Goal: Communication & Community: Answer question/provide support

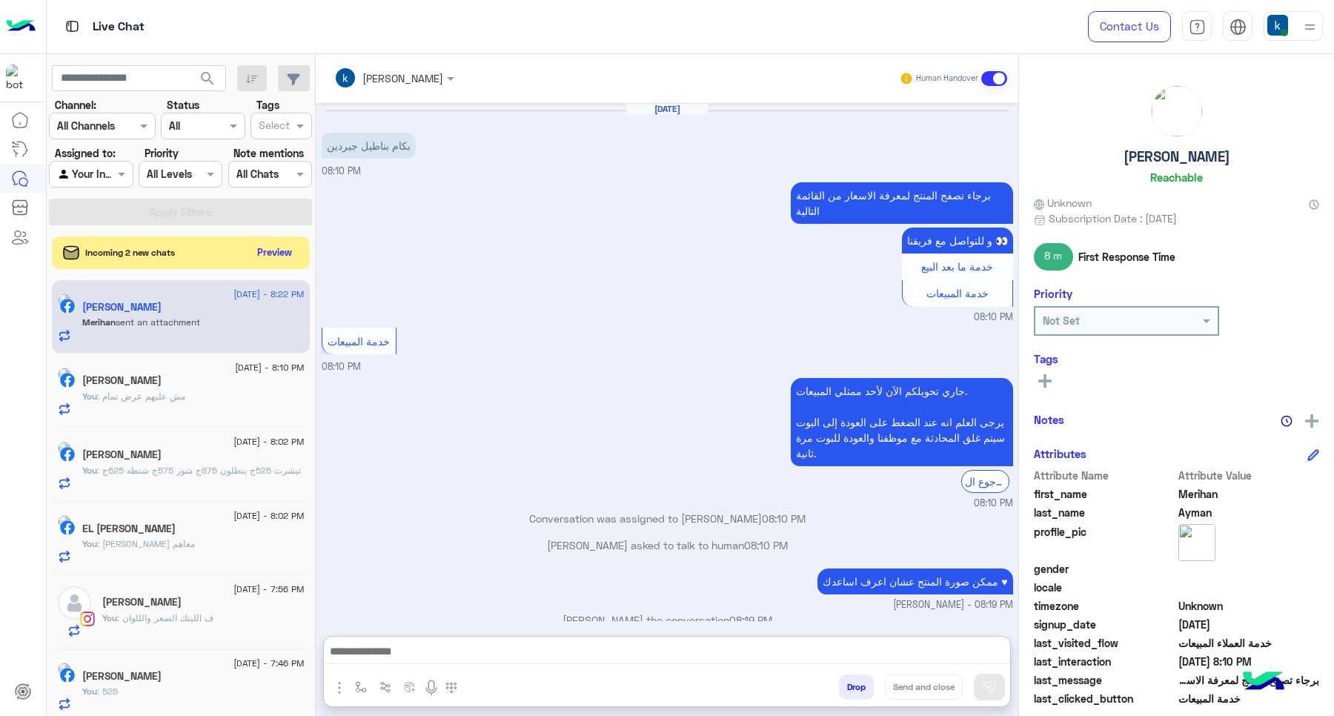
scroll to position [295, 0]
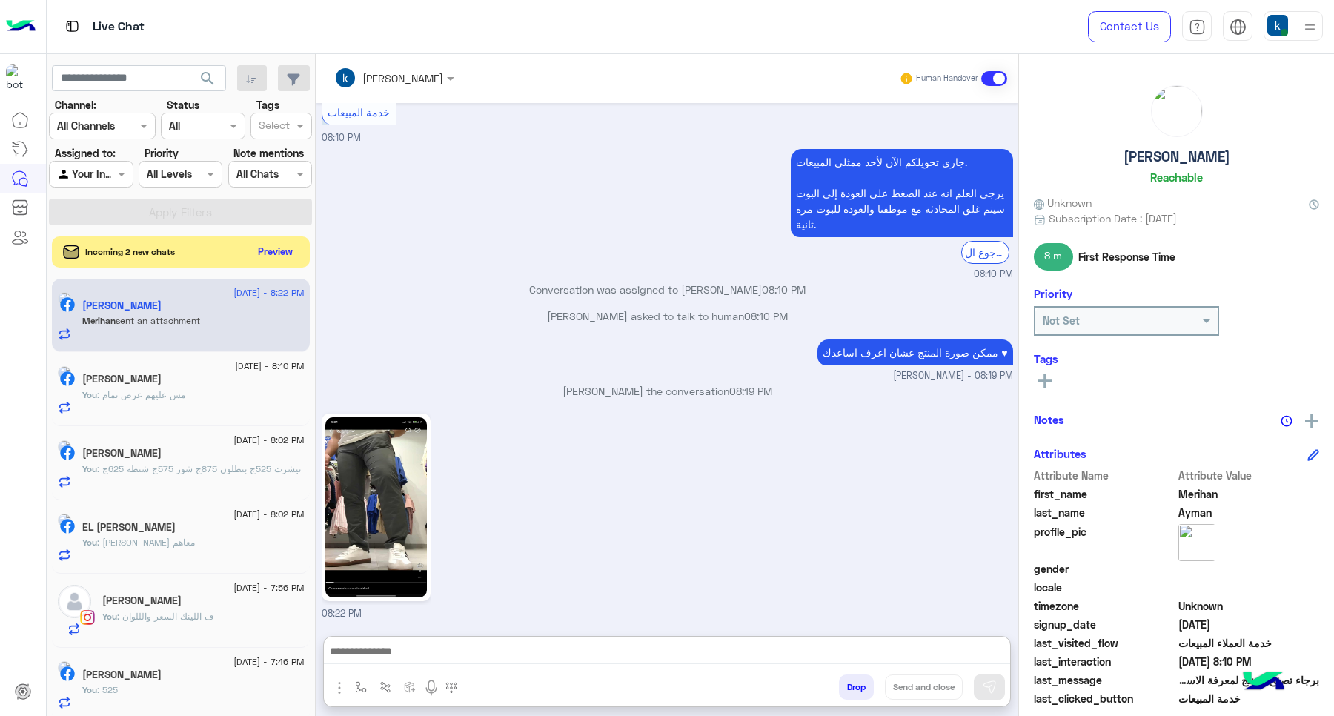
click at [262, 250] on button "Preview" at bounding box center [276, 252] width 46 height 20
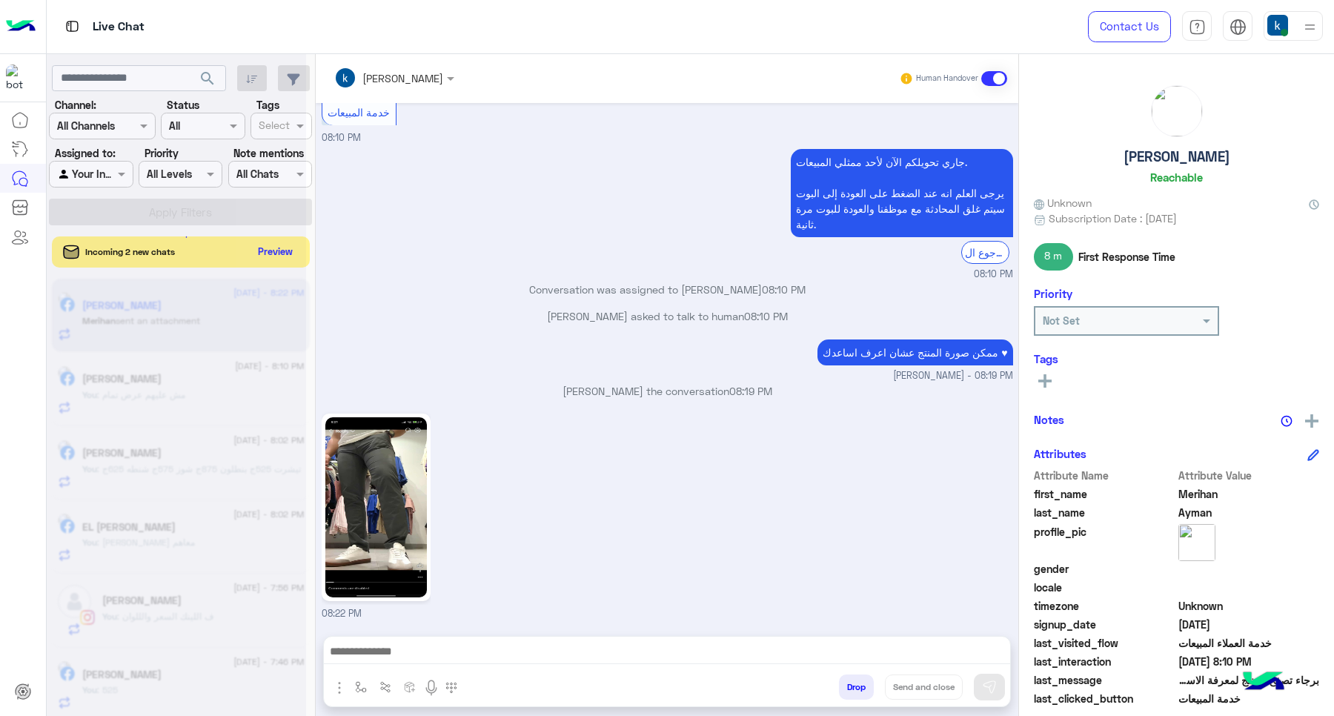
scroll to position [228, 0]
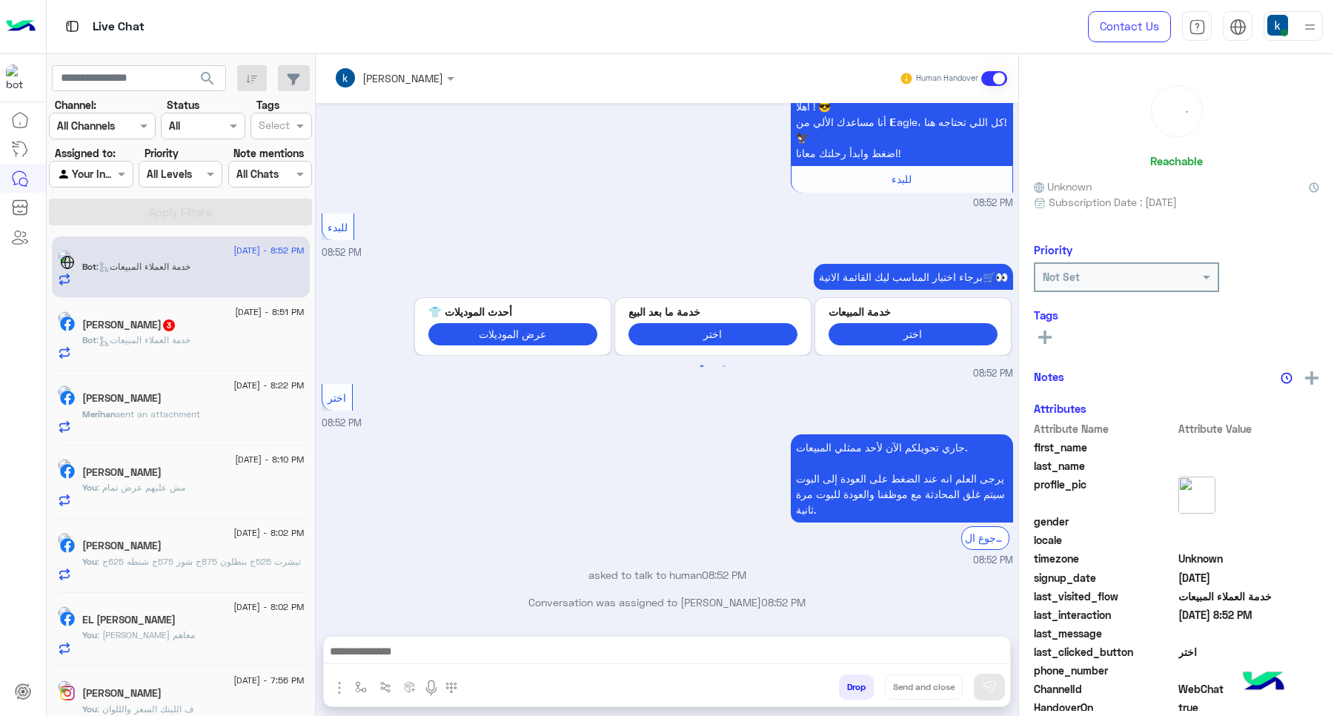
scroll to position [90, 0]
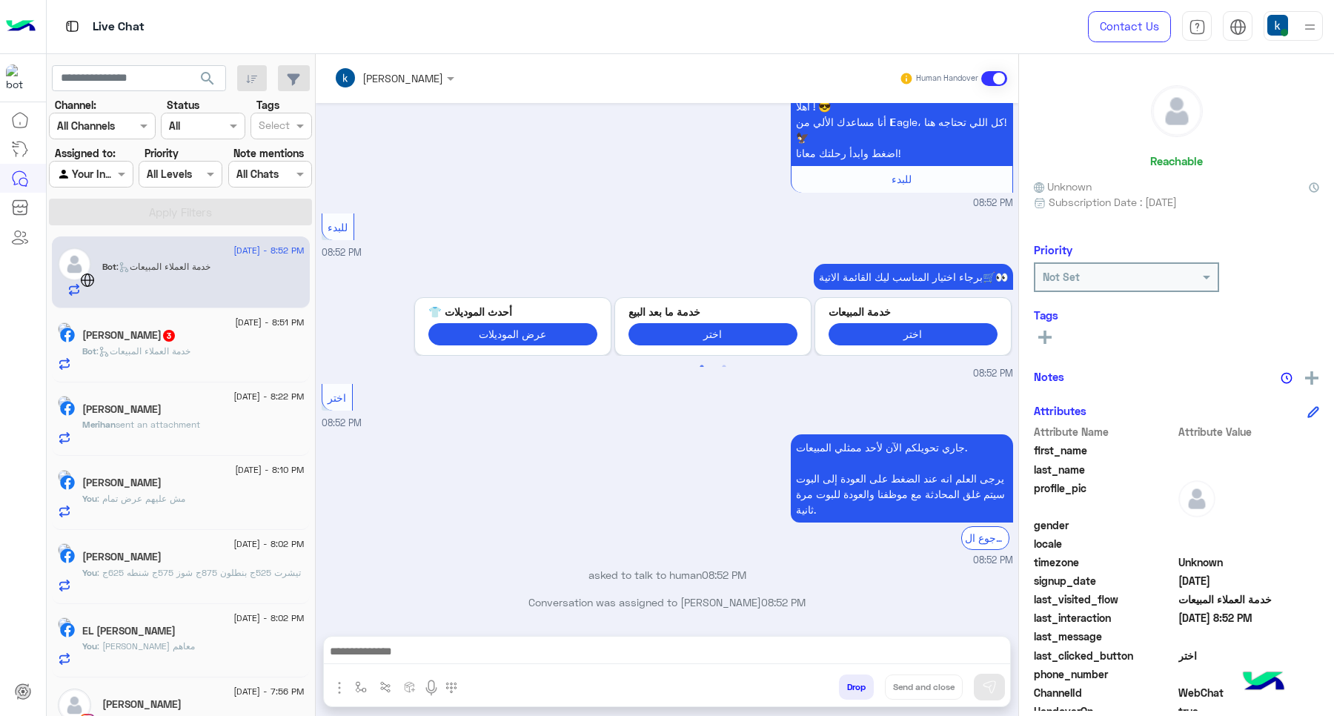
drag, startPoint x: 479, startPoint y: 634, endPoint x: 480, endPoint y: 643, distance: 8.9
click at [479, 636] on div "Drop Send and close" at bounding box center [666, 671] width 687 height 71
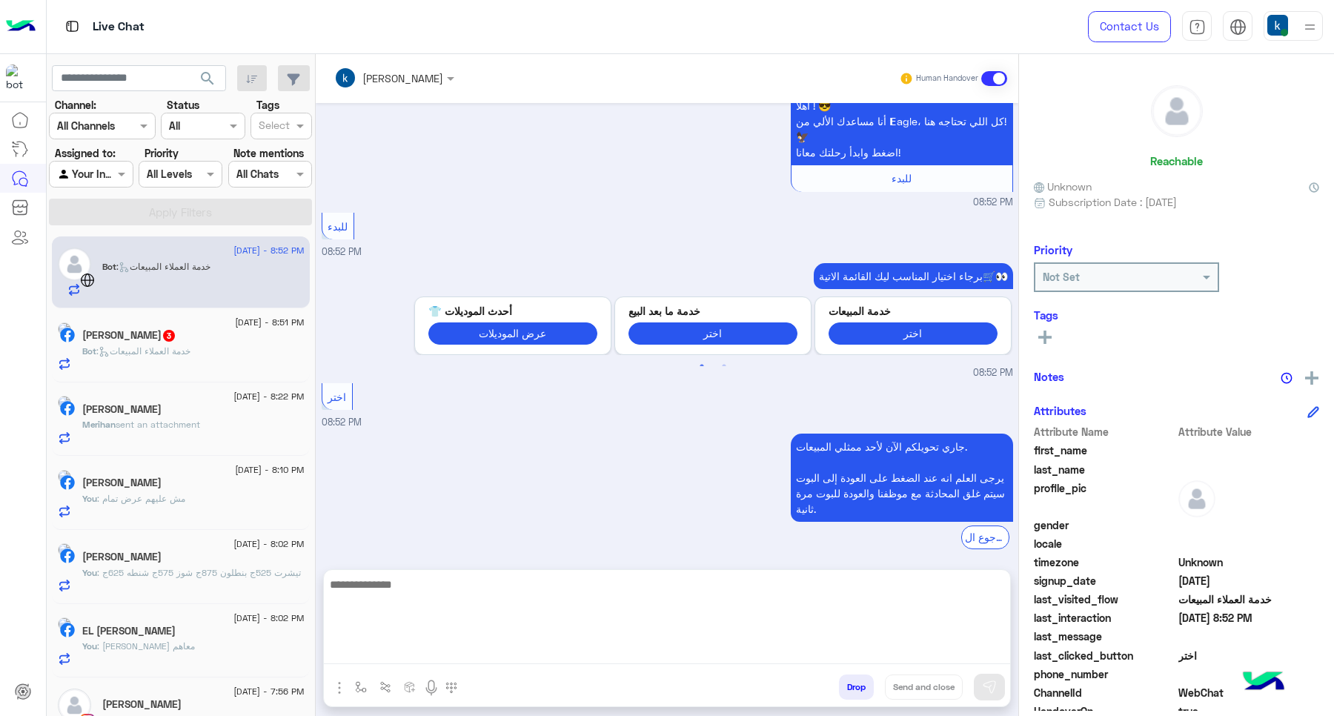
click at [484, 656] on textarea at bounding box center [667, 619] width 686 height 89
paste textarea "**********"
type textarea "**********"
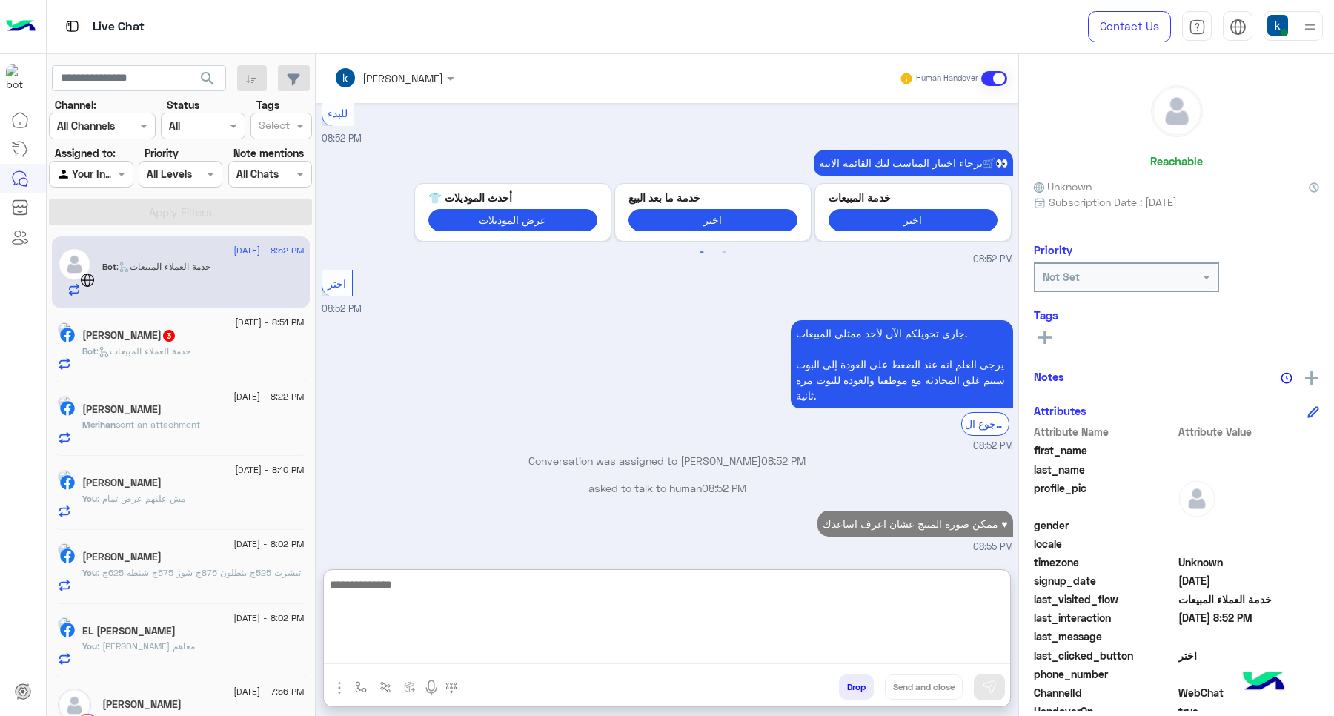
scroll to position [231, 0]
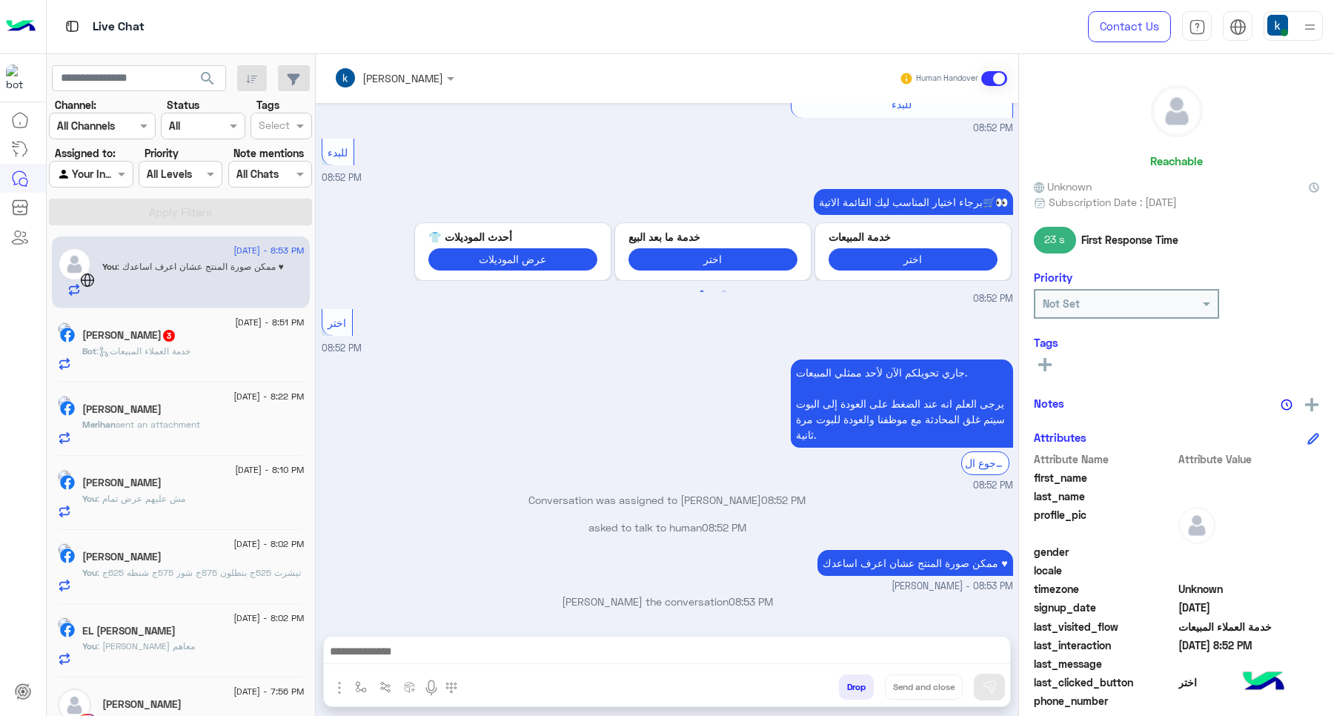
click at [153, 360] on div "Bot : خدمة العملاء المبيعات" at bounding box center [193, 357] width 222 height 26
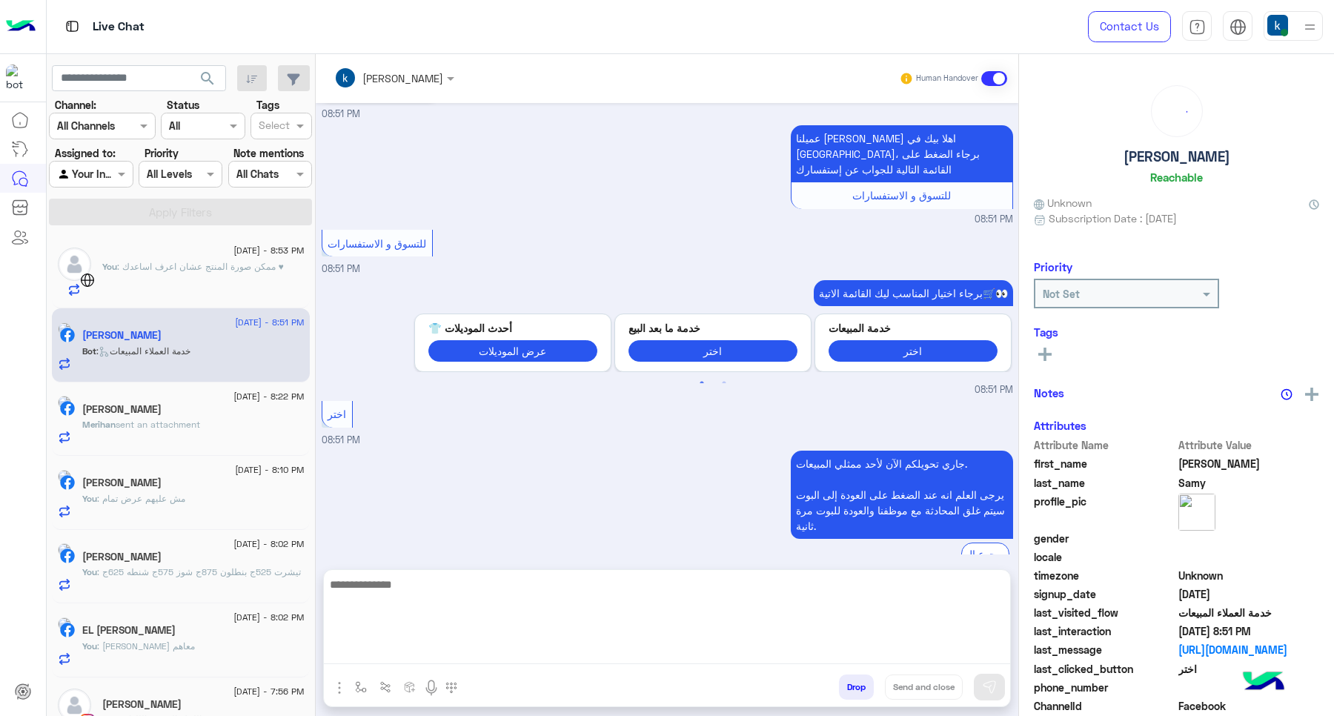
click at [439, 650] on textarea at bounding box center [667, 619] width 686 height 89
paste textarea "**********"
type textarea "**********"
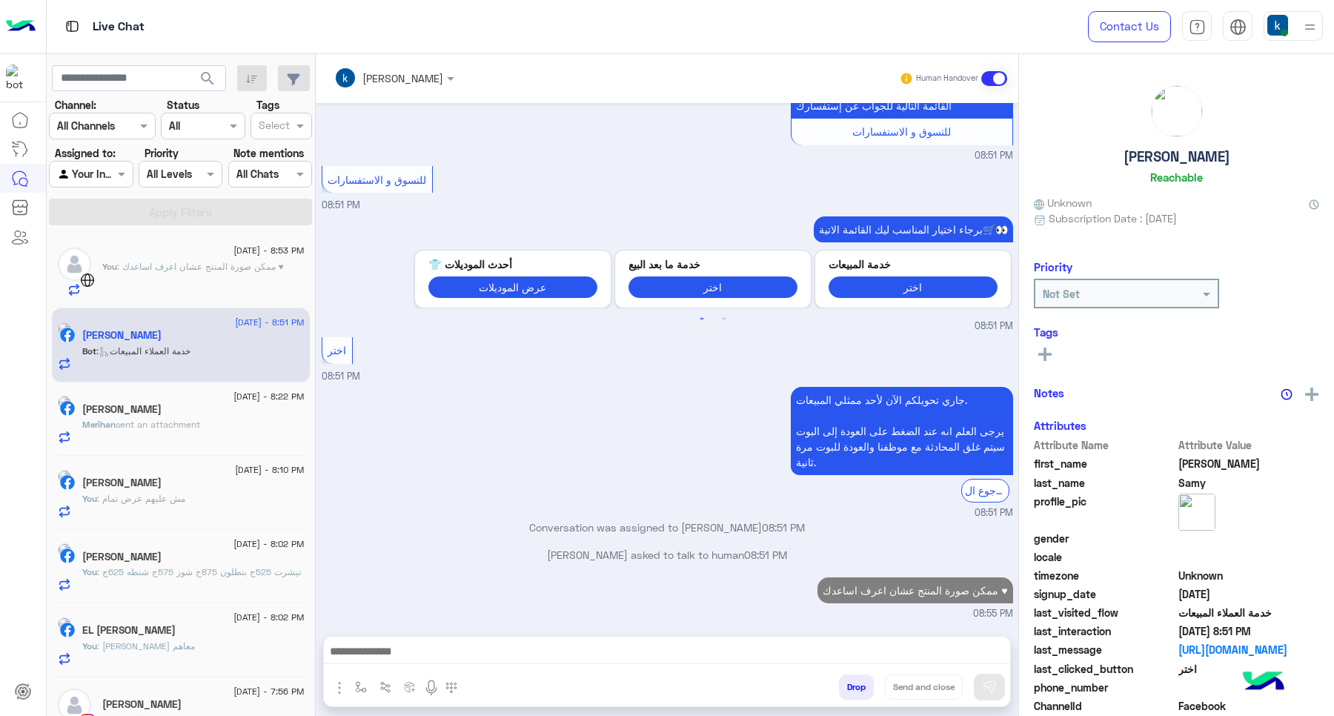
click at [200, 430] on p "Merihan sent an attachment" at bounding box center [141, 424] width 118 height 13
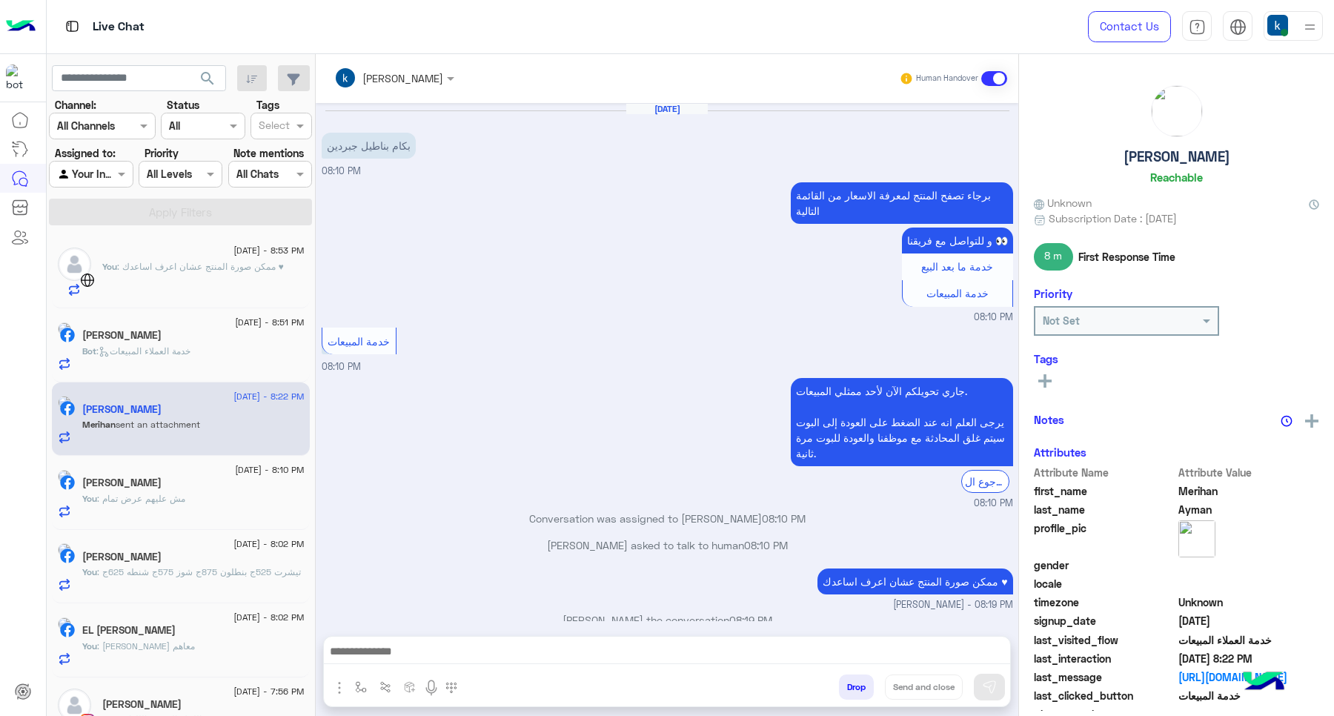
scroll to position [228, 0]
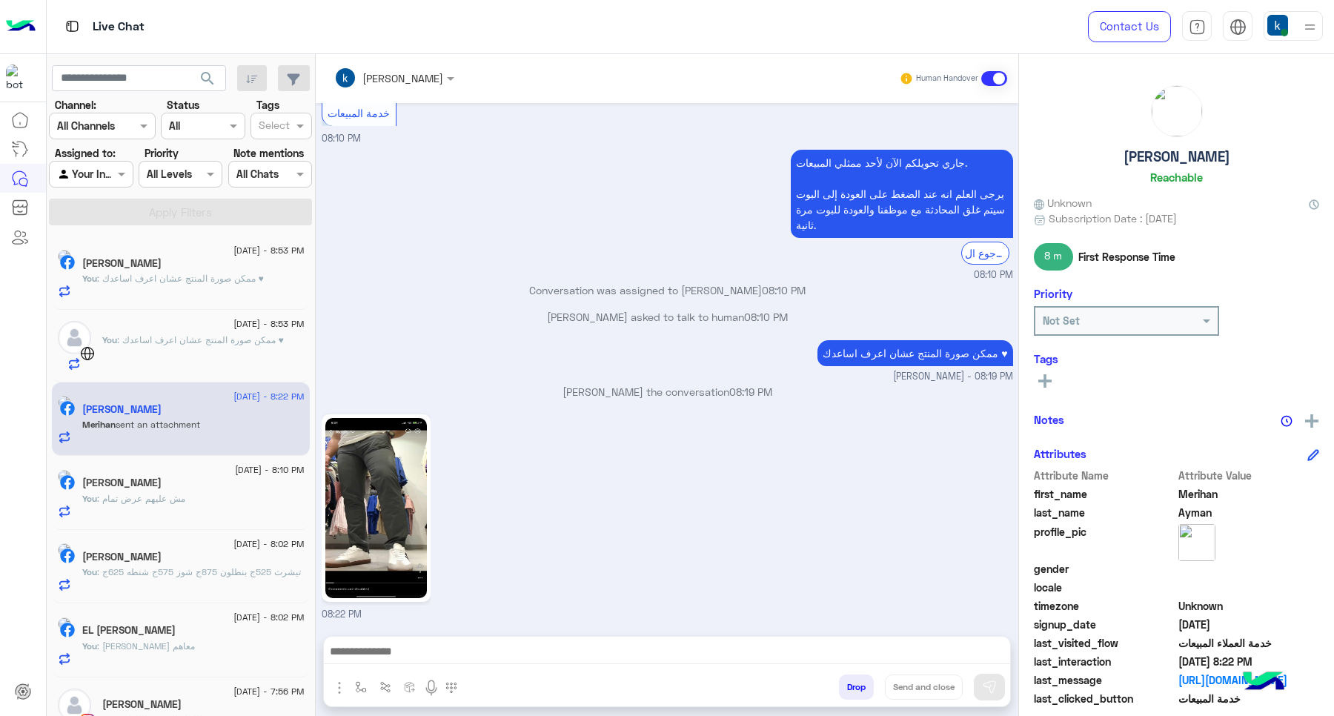
click at [398, 494] on img at bounding box center [375, 508] width 101 height 180
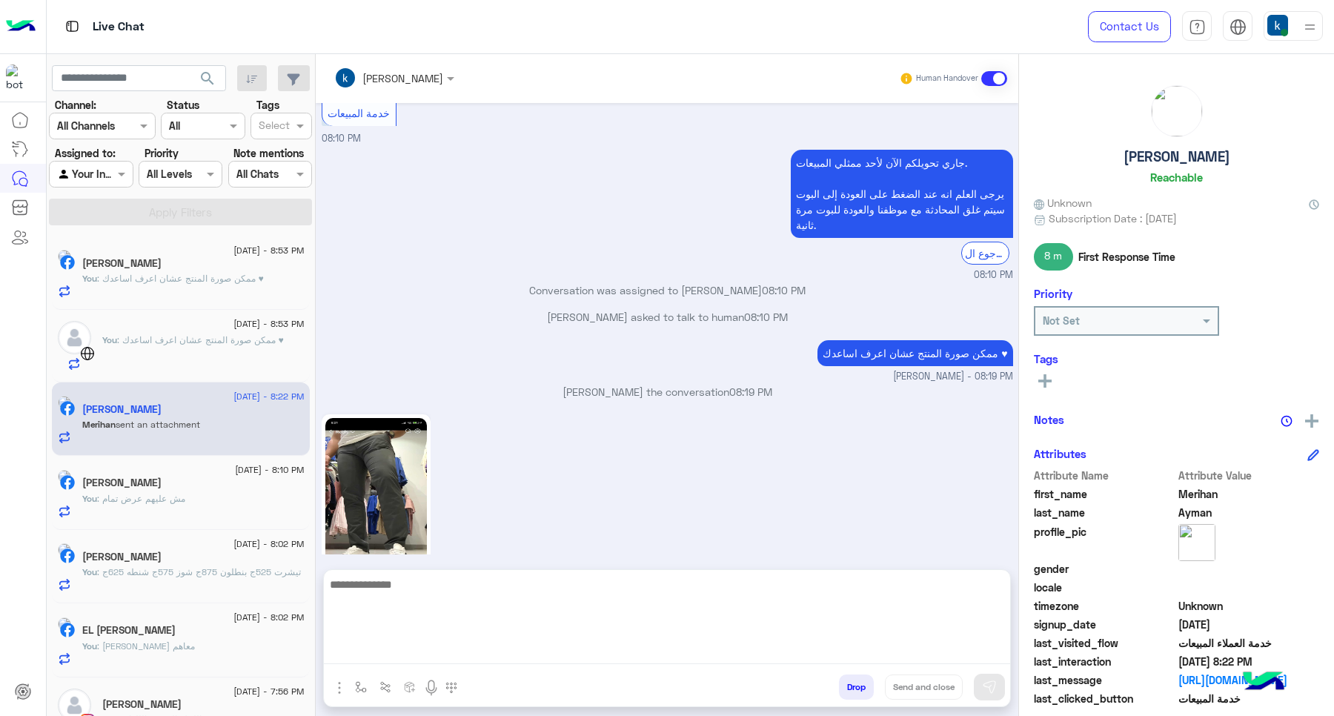
click at [513, 645] on textarea at bounding box center [667, 619] width 686 height 89
paste textarea "**********"
type textarea "**********"
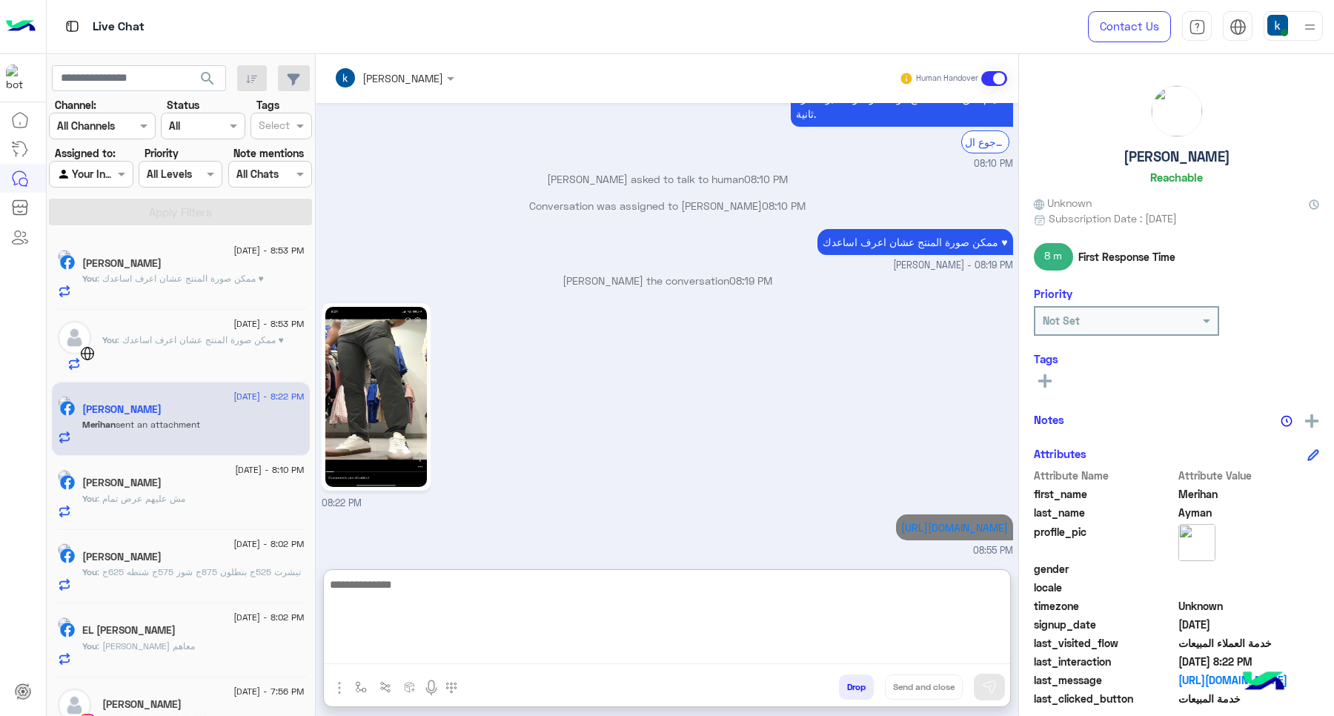
scroll to position [342, 0]
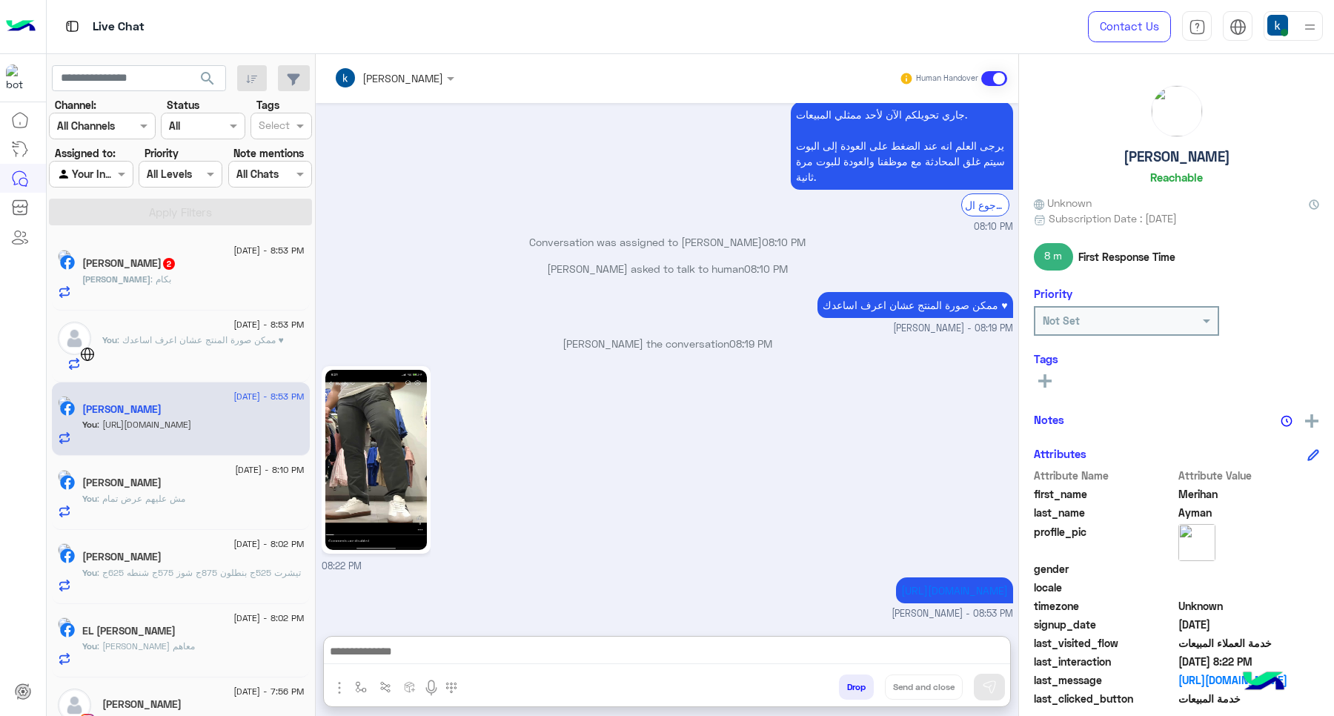
click at [157, 280] on div "Ahmed : بكام" at bounding box center [193, 286] width 222 height 26
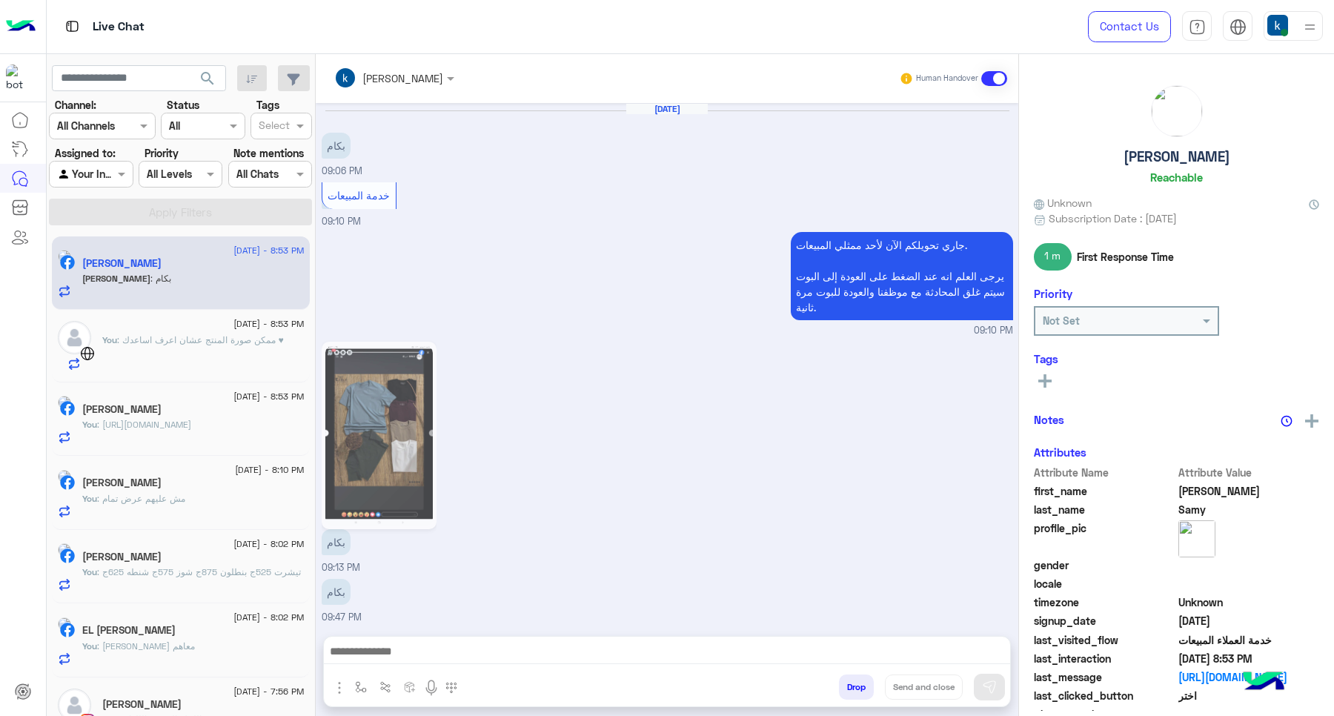
scroll to position [1261, 0]
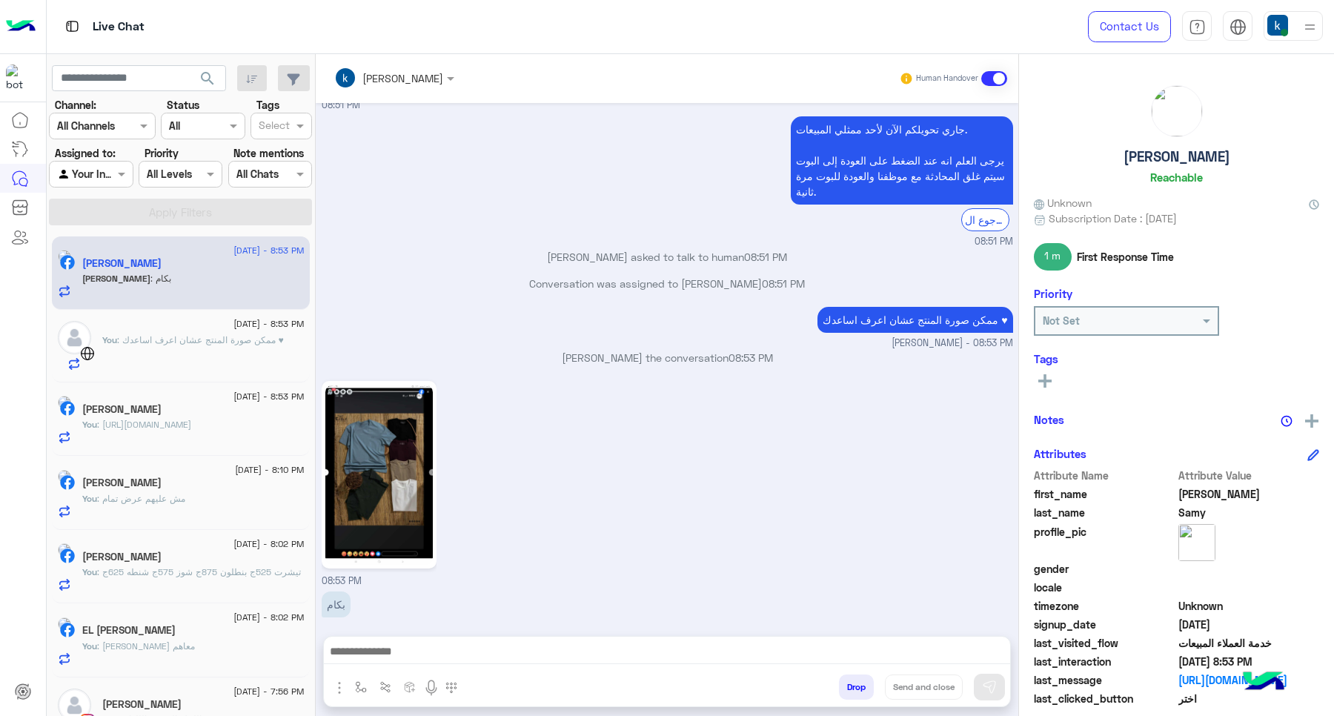
click at [376, 476] on img at bounding box center [379, 474] width 108 height 180
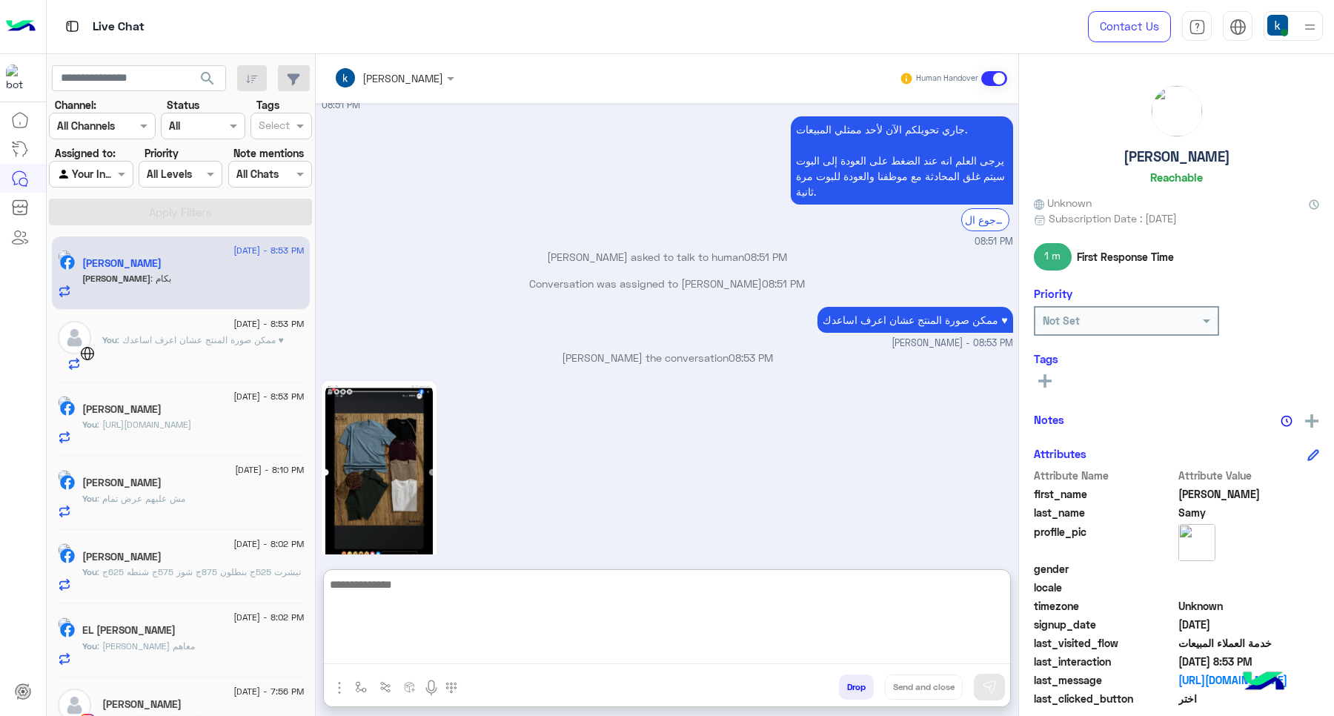
click at [447, 653] on textarea at bounding box center [667, 619] width 686 height 89
type textarea "*"
type textarea "*********"
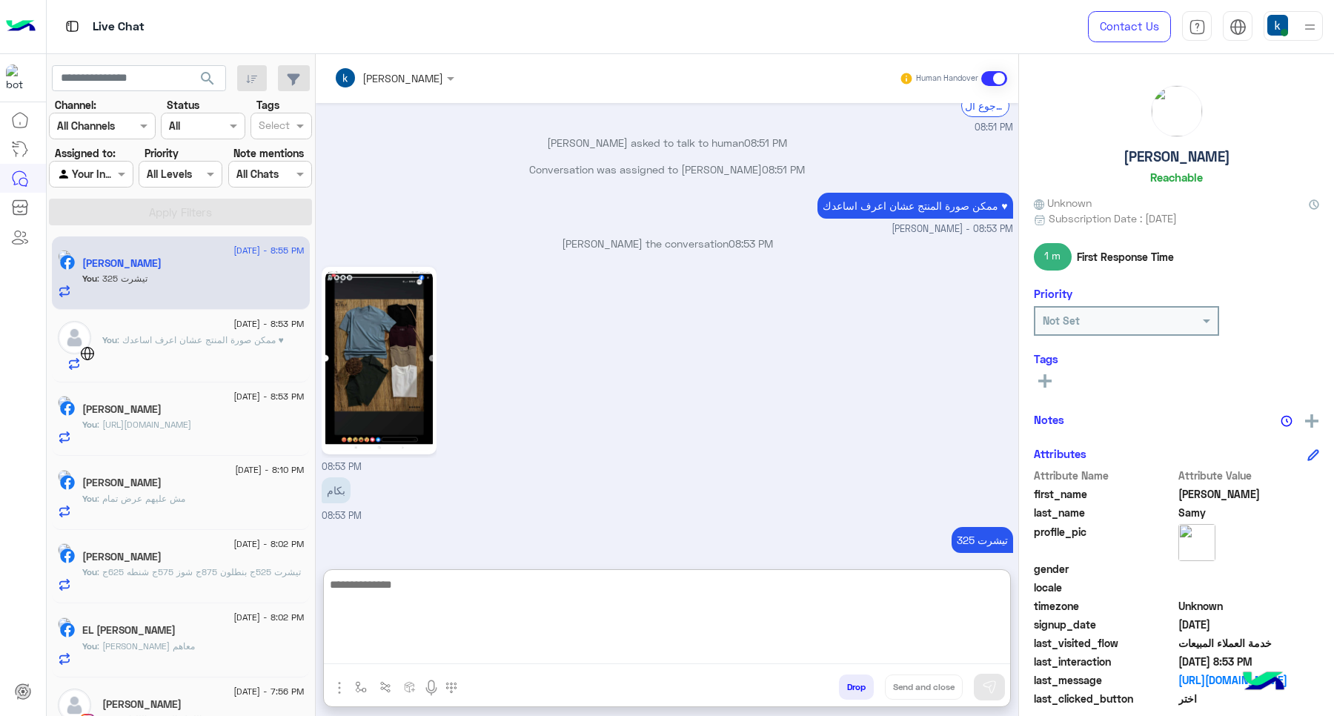
click at [496, 582] on textarea at bounding box center [667, 619] width 686 height 89
paste textarea "**********"
type textarea "**********"
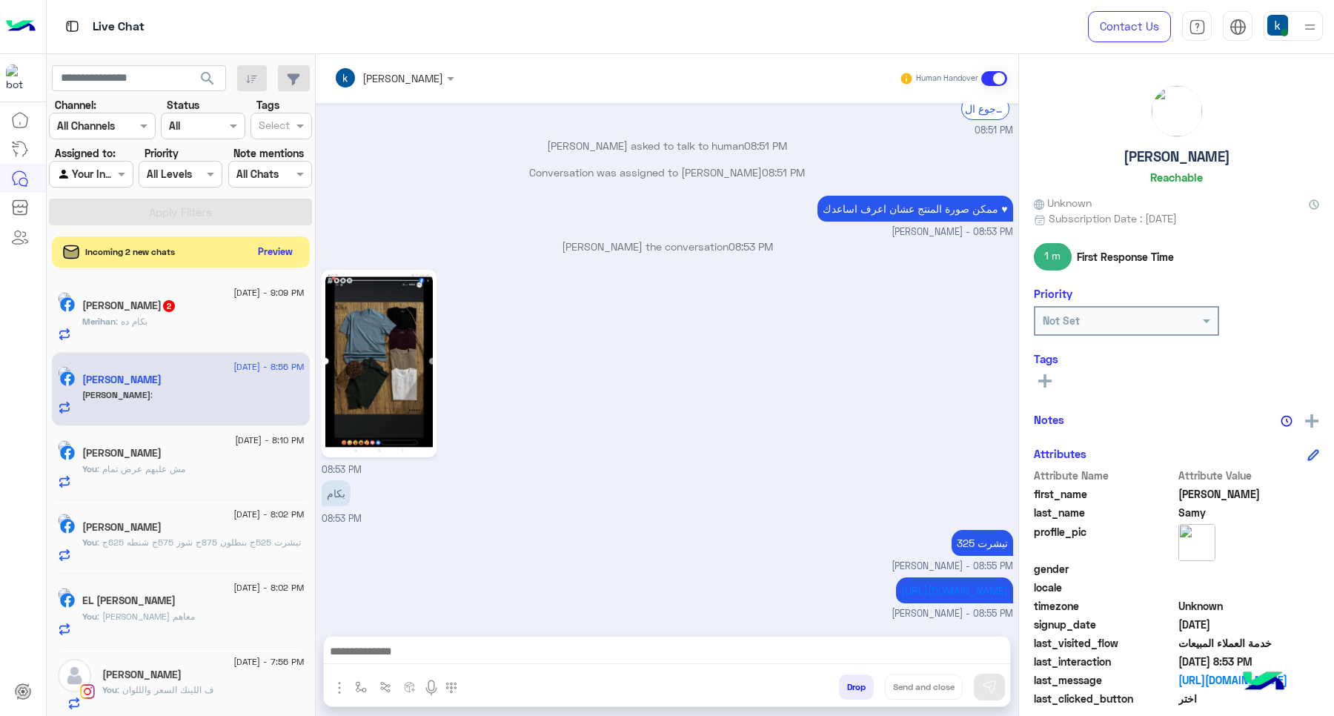
click at [268, 259] on button "Preview" at bounding box center [276, 252] width 46 height 20
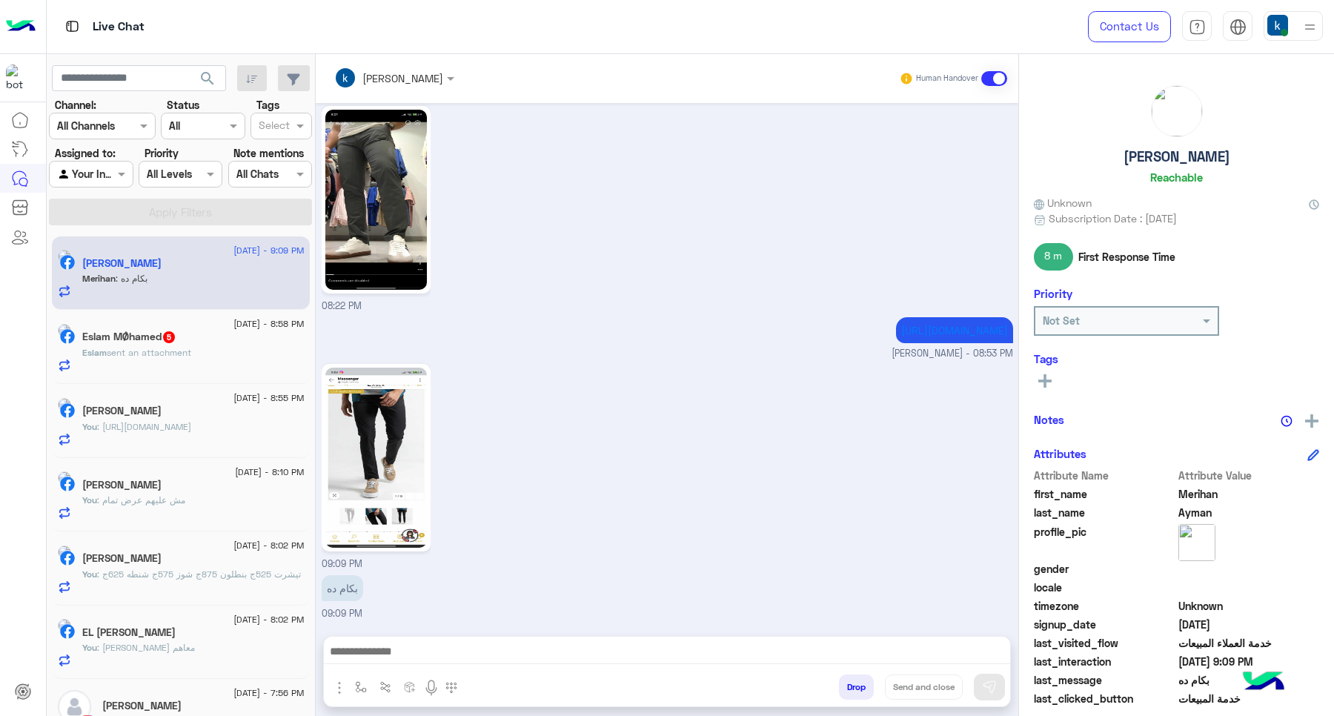
scroll to position [536, 0]
click at [175, 337] on span "5" at bounding box center [169, 337] width 12 height 12
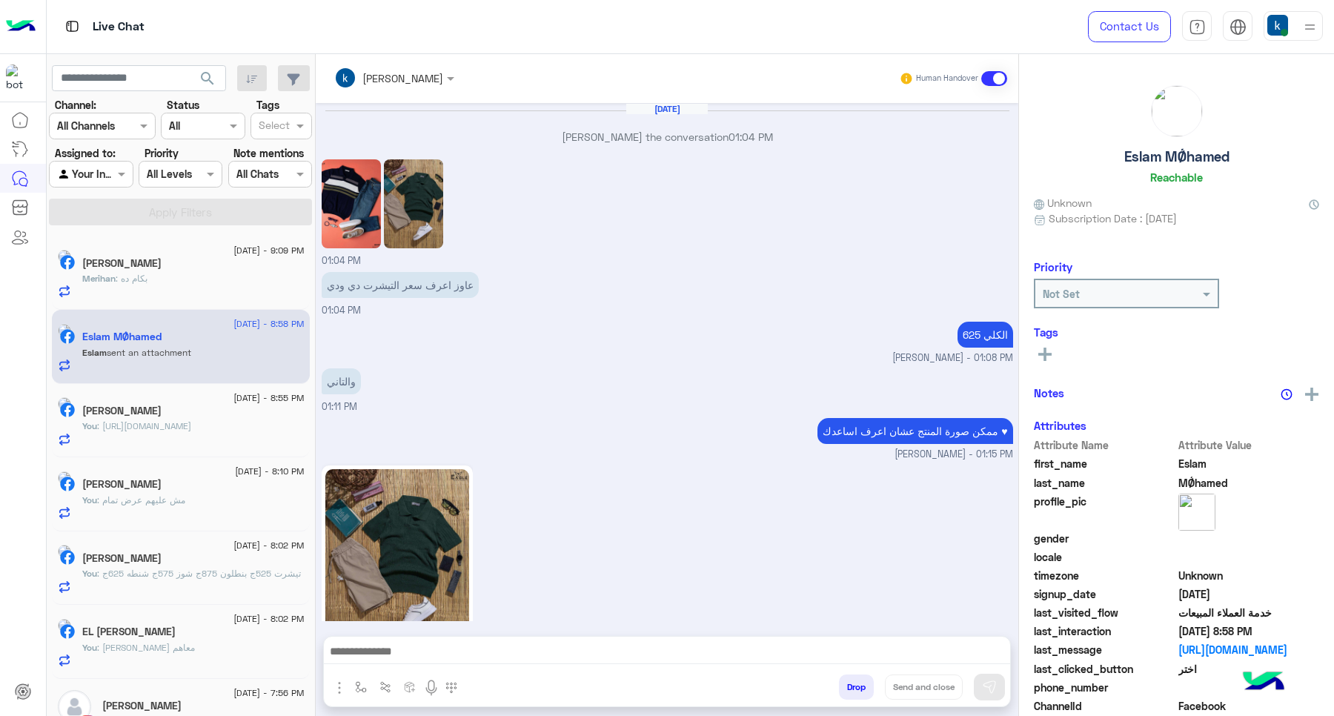
scroll to position [1220, 0]
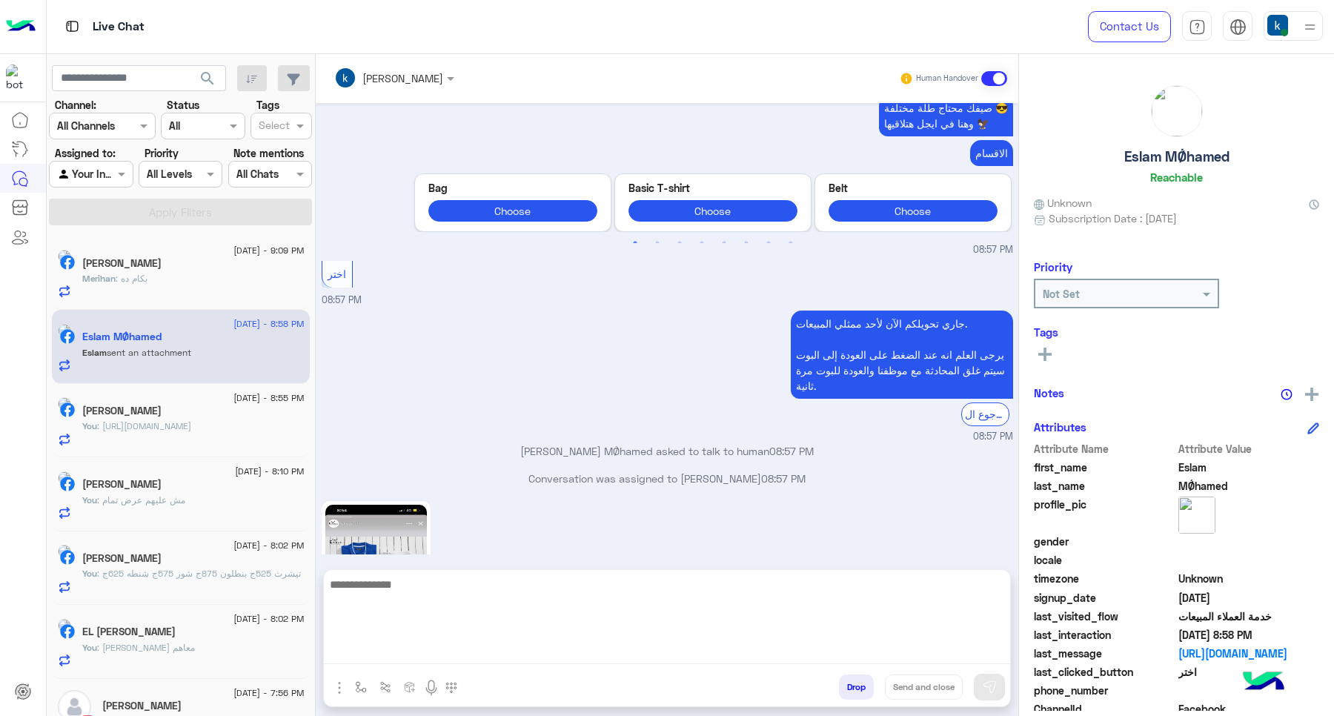
click at [430, 650] on textarea at bounding box center [667, 619] width 686 height 89
paste textarea "**********"
type textarea "**********"
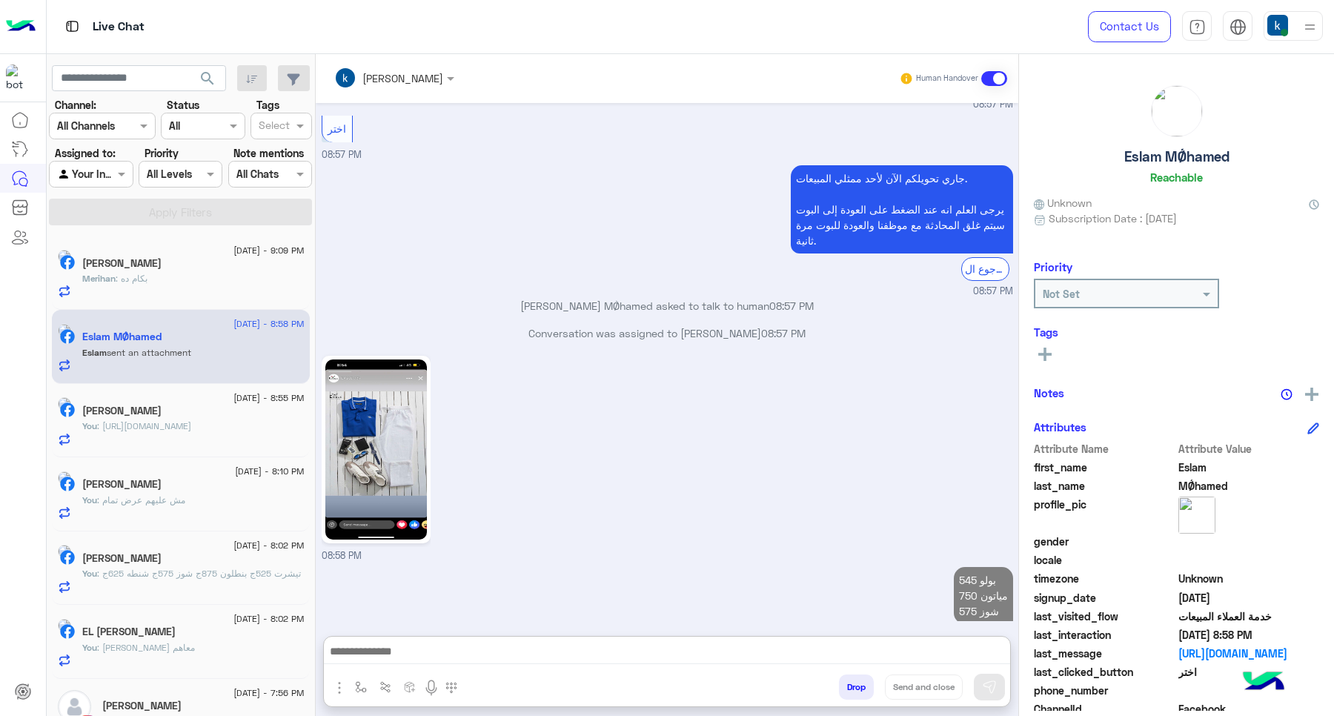
click at [146, 278] on span ": بكام ده" at bounding box center [132, 278] width 32 height 11
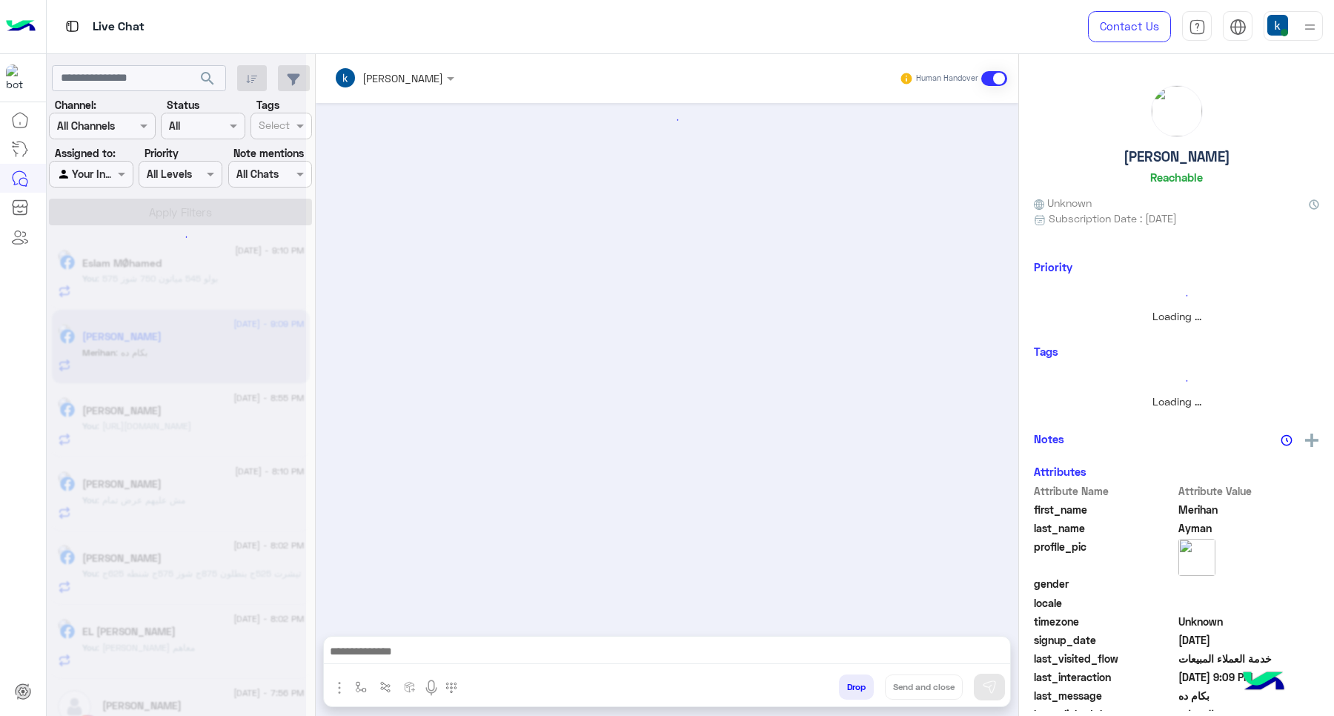
scroll to position [536, 0]
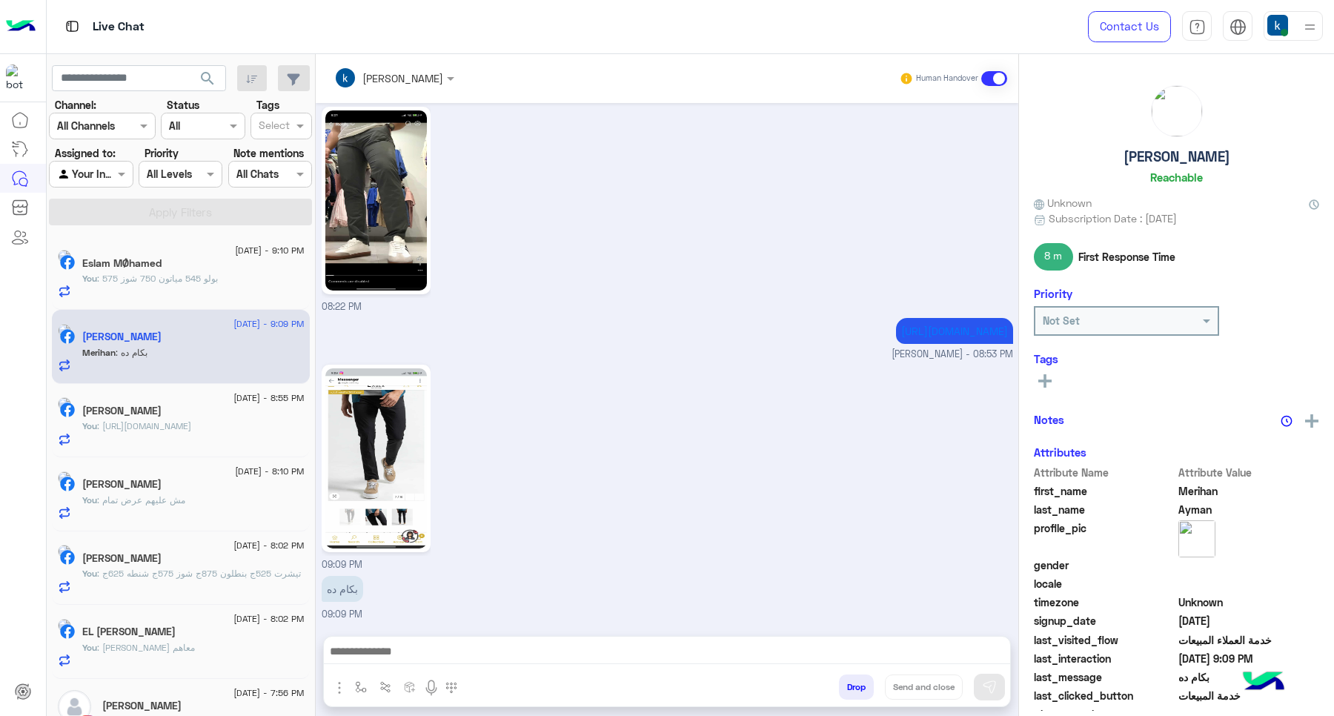
click at [406, 486] on img at bounding box center [375, 458] width 101 height 180
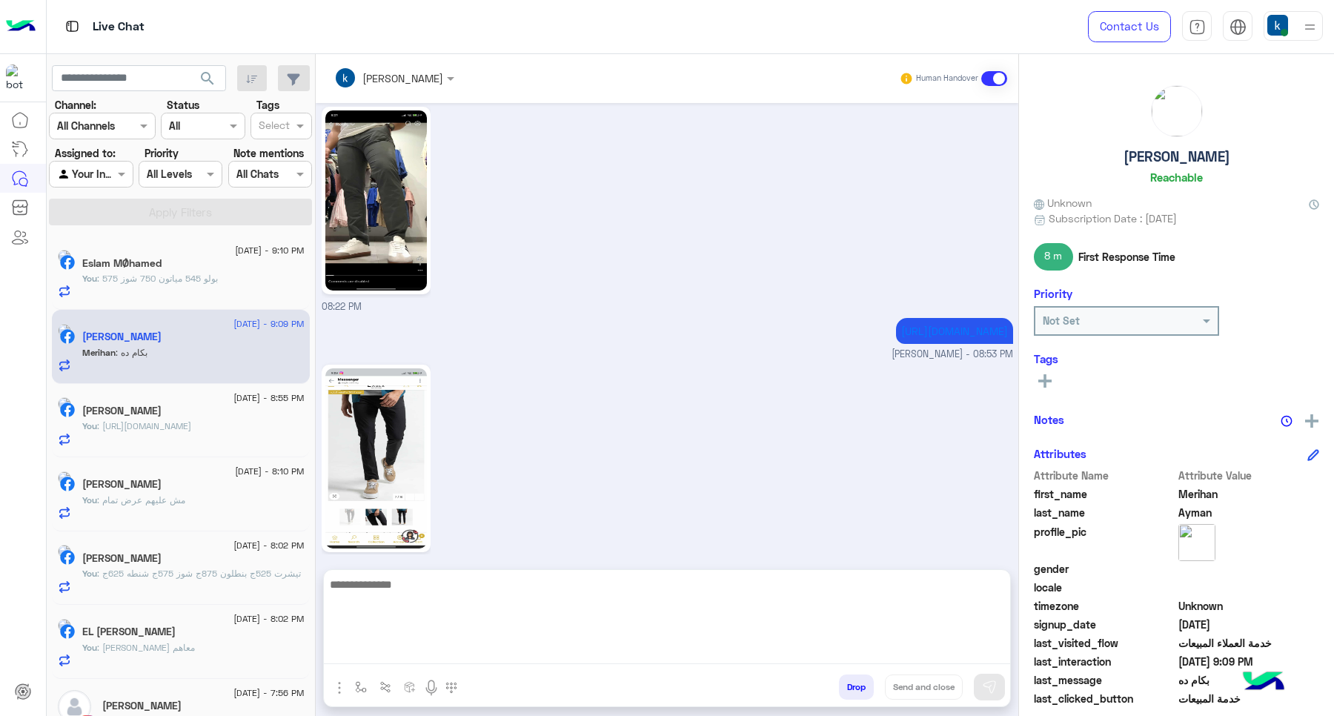
click at [433, 647] on textarea at bounding box center [667, 619] width 686 height 89
type textarea "**********"
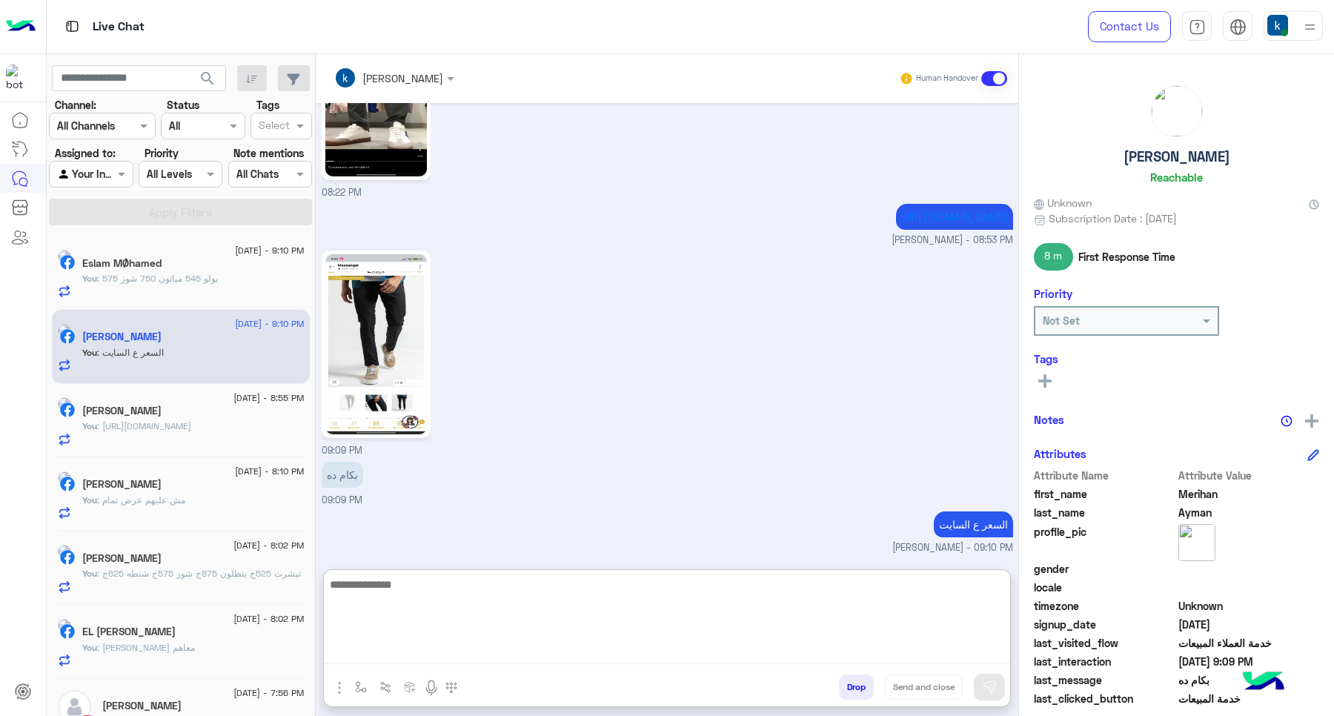
scroll to position [650, 0]
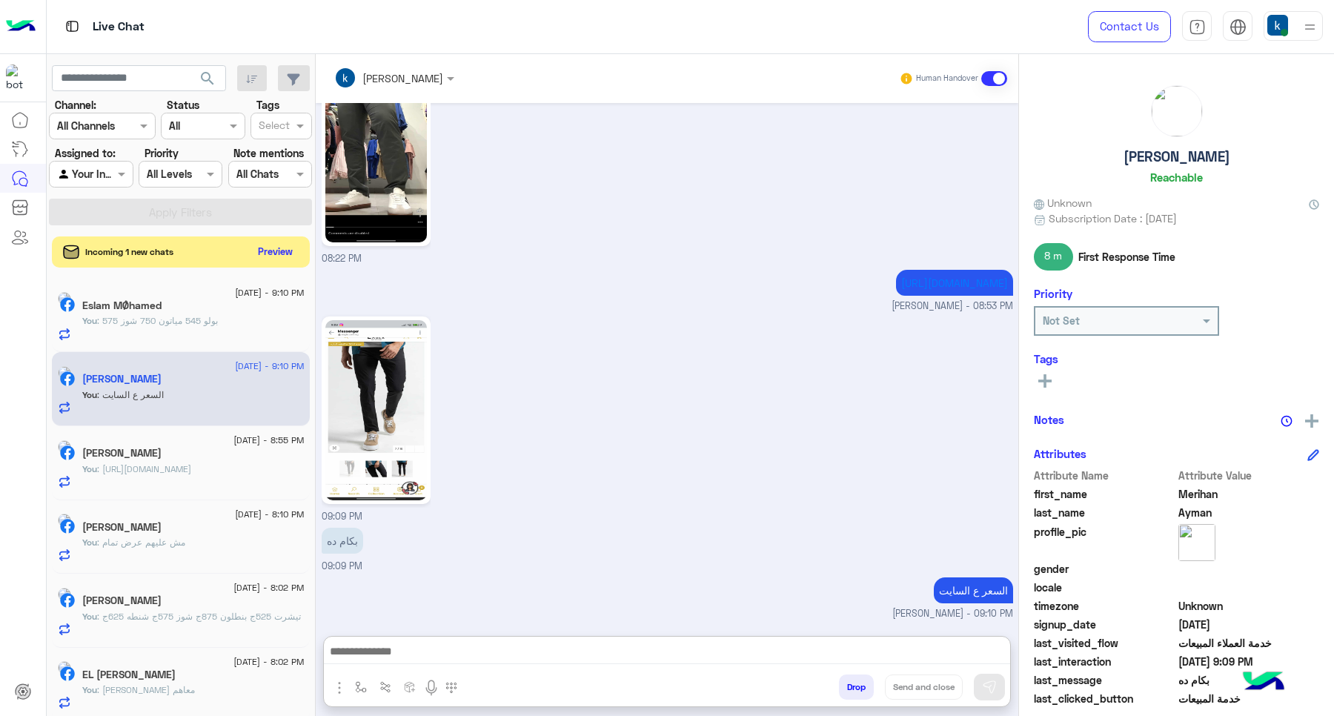
click at [262, 250] on button "Preview" at bounding box center [276, 252] width 46 height 20
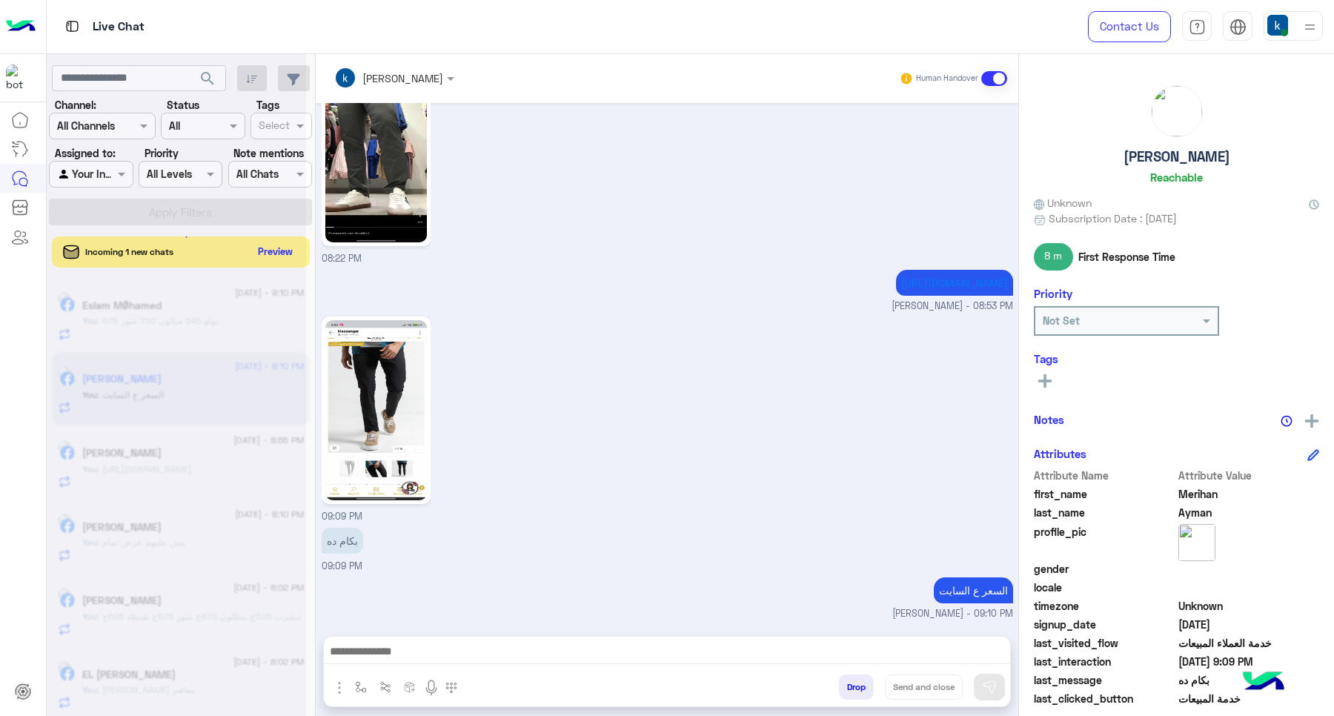
scroll to position [583, 0]
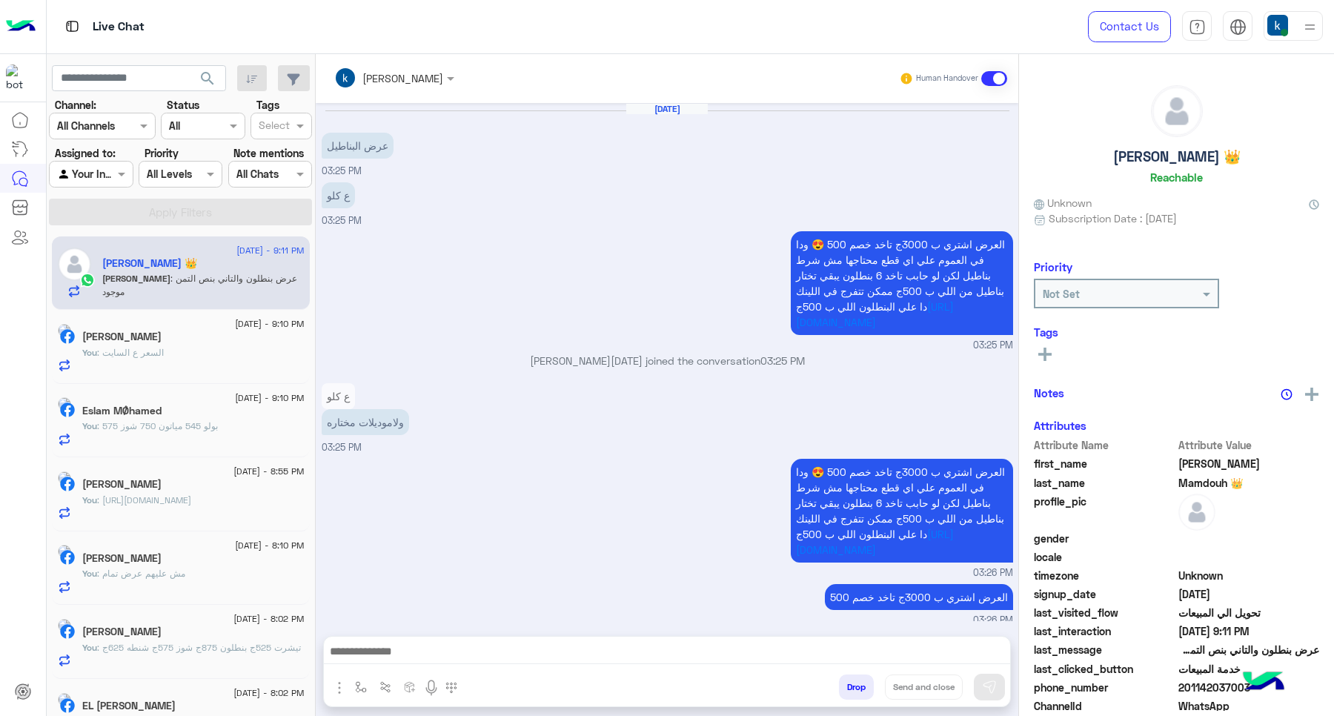
scroll to position [830, 0]
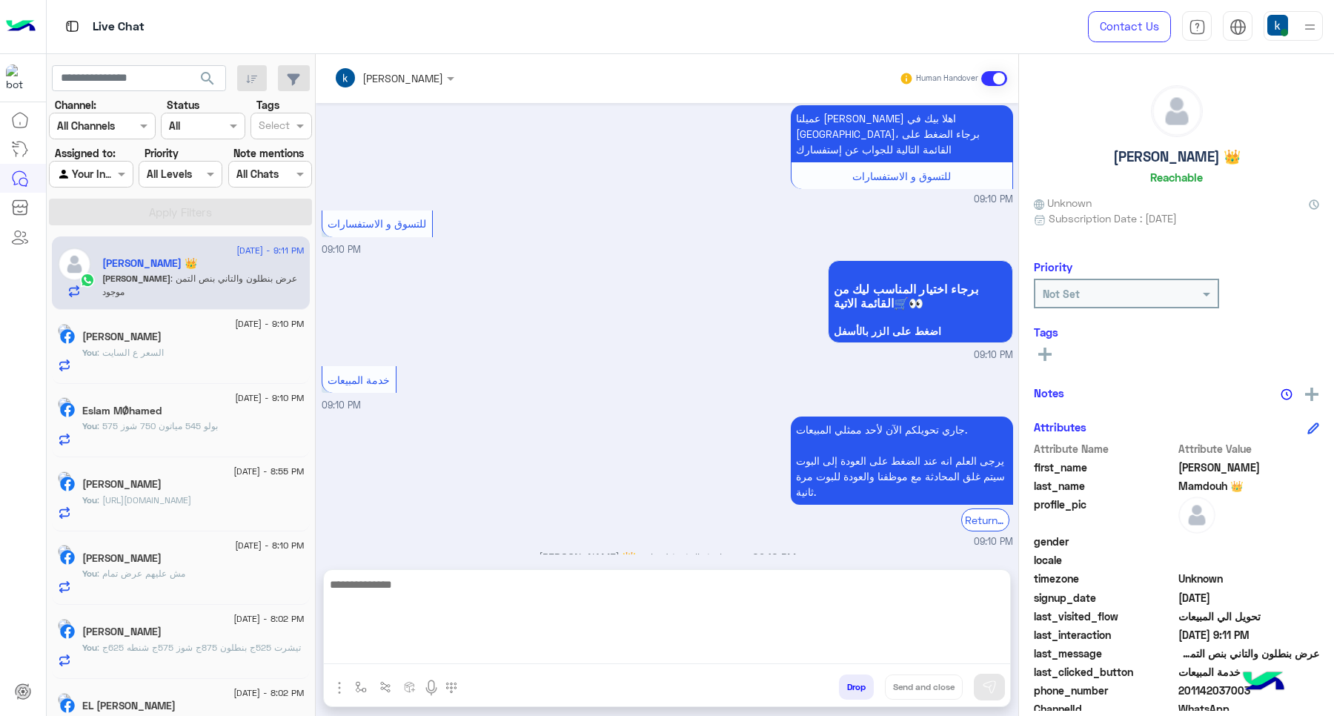
click at [430, 642] on textarea at bounding box center [667, 619] width 686 height 89
paste textarea "**********"
type textarea "**********"
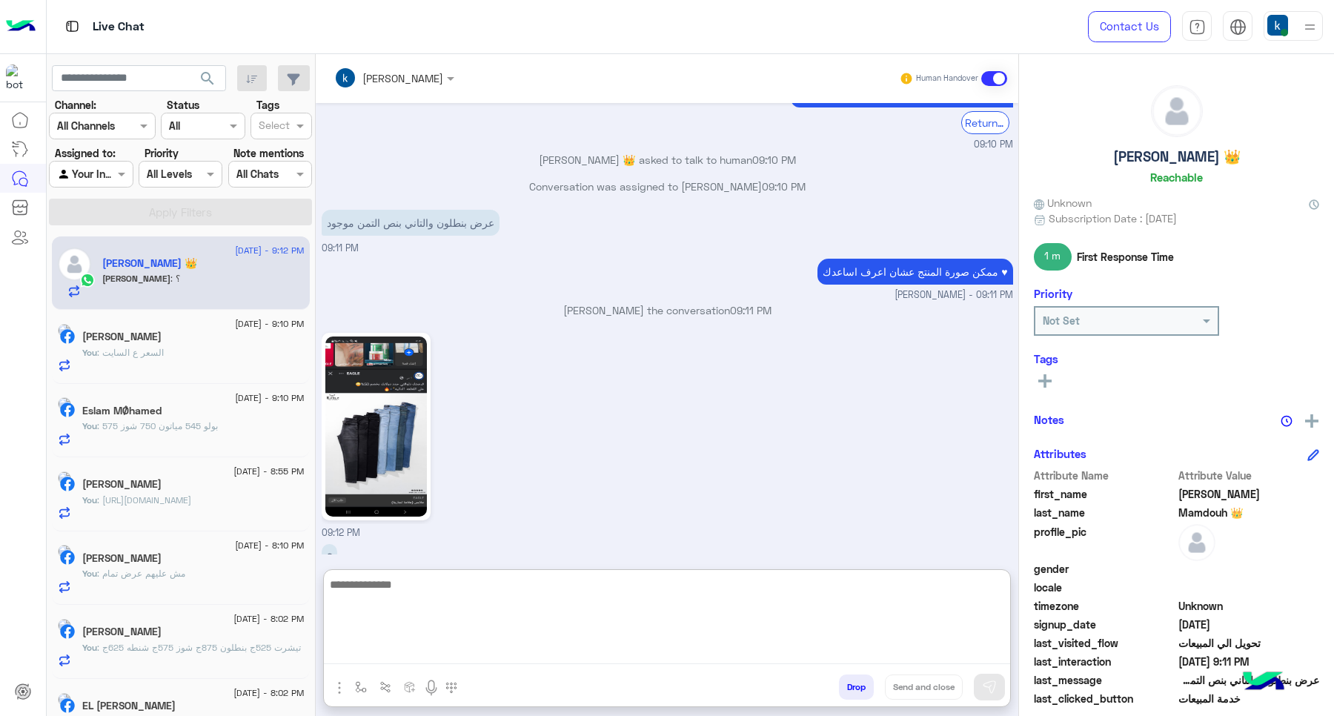
scroll to position [1230, 0]
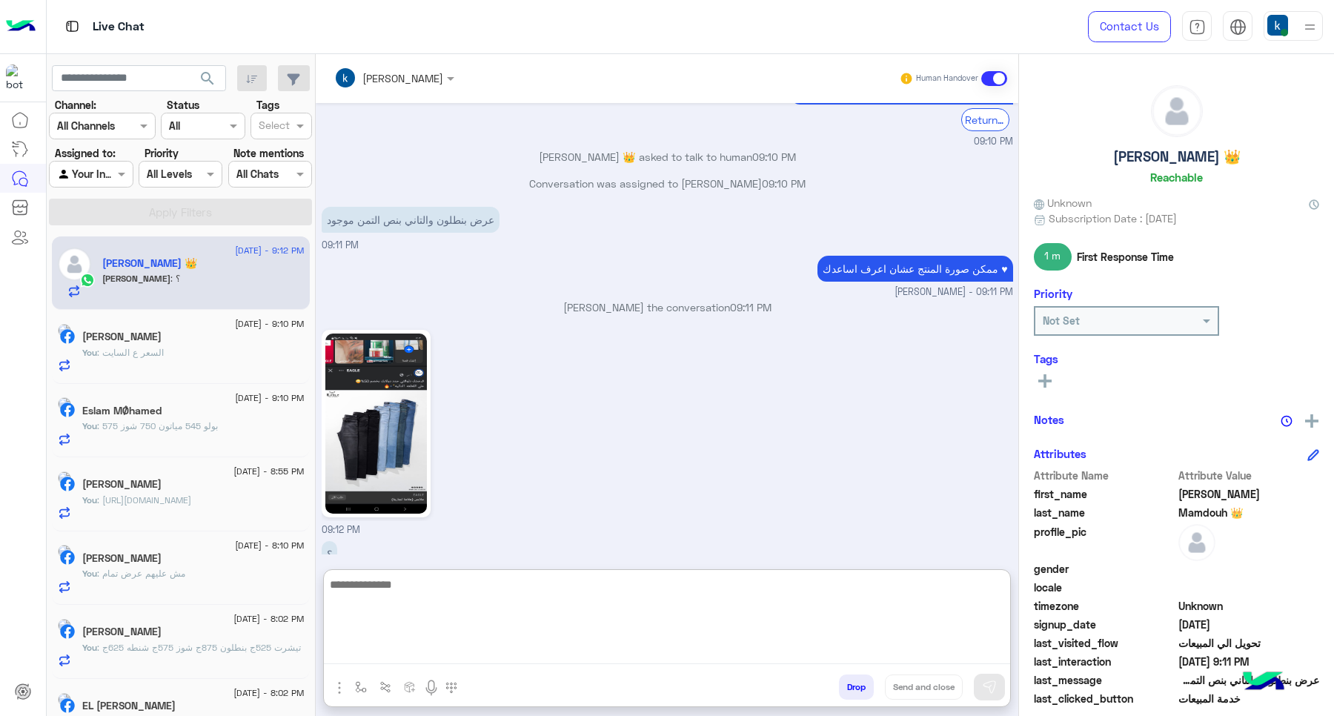
click at [501, 615] on textarea at bounding box center [667, 619] width 686 height 89
type textarea "**********"
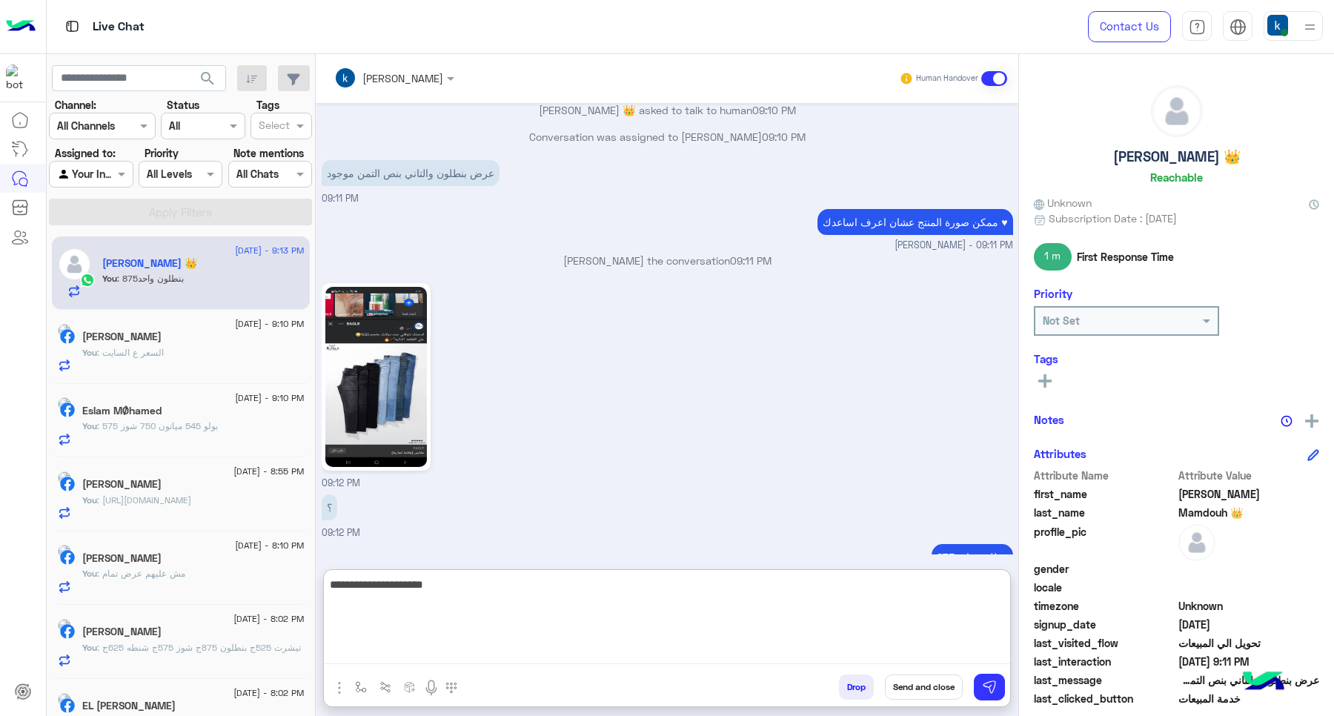
type textarea "**********"
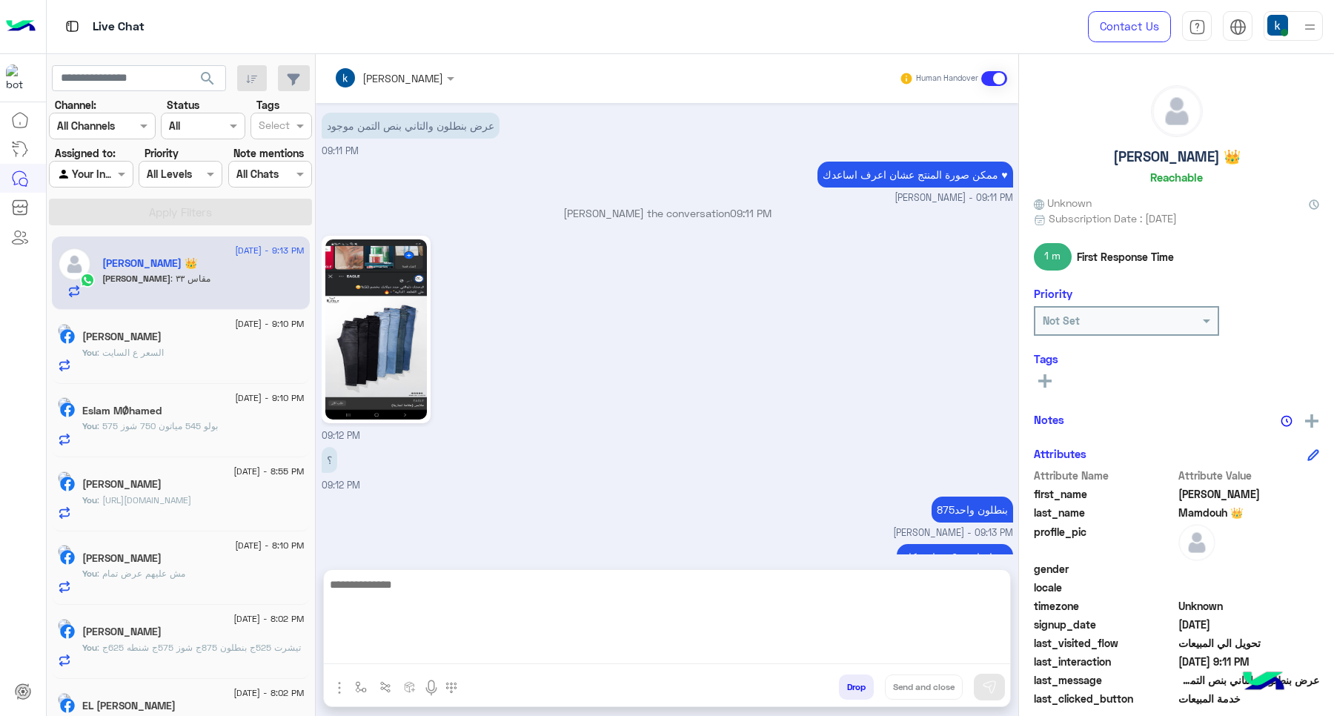
scroll to position [1523, 0]
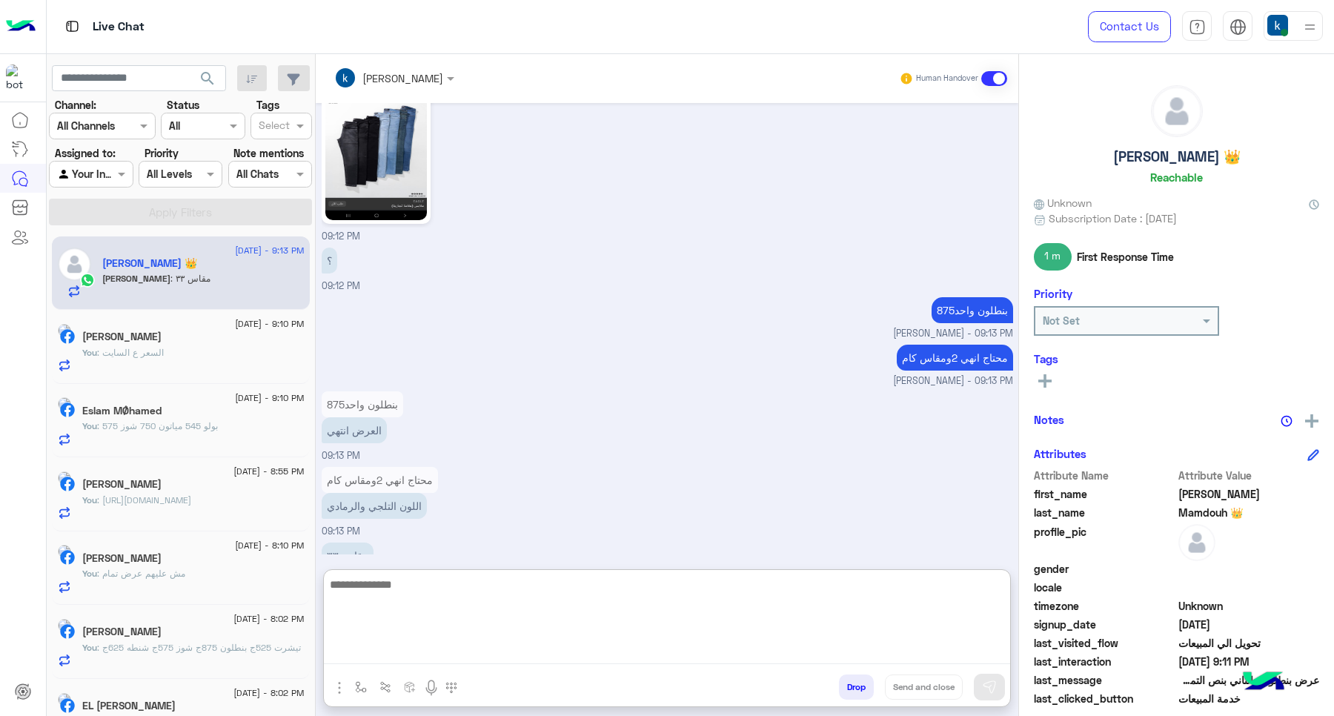
click at [421, 587] on textarea at bounding box center [667, 619] width 686 height 89
type textarea "**********"
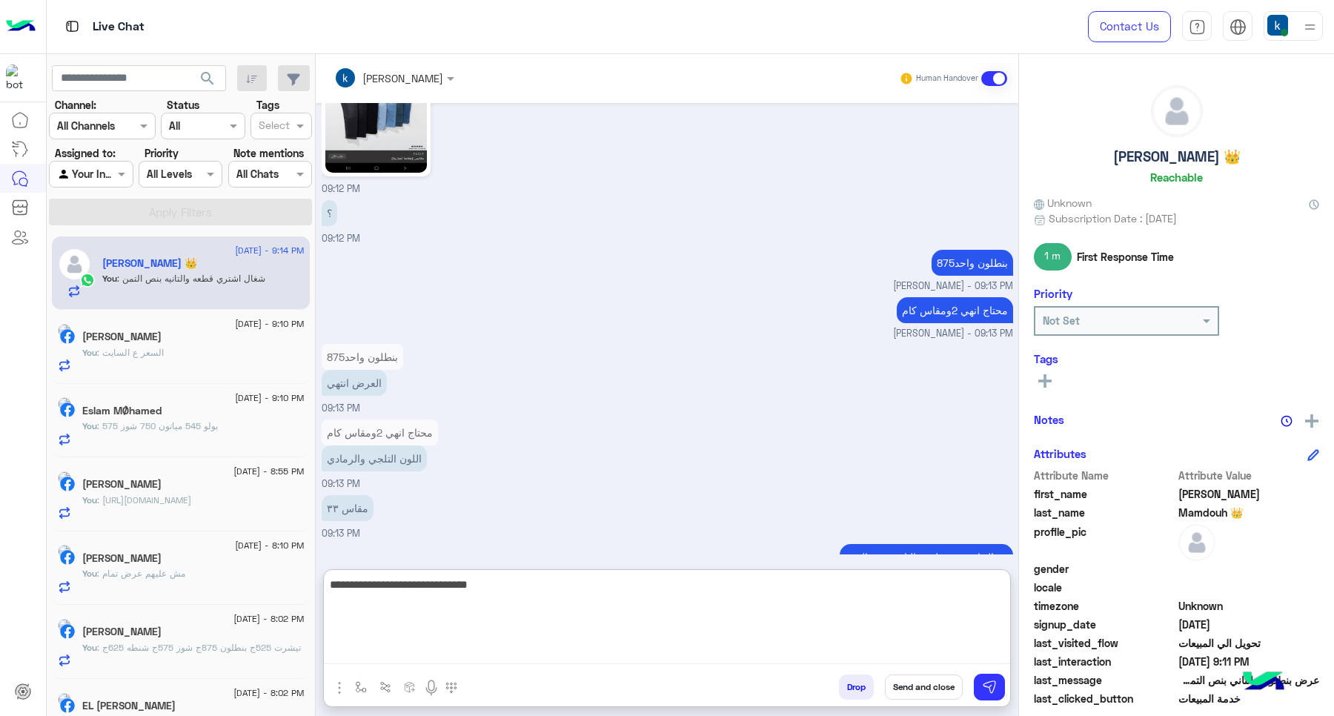
type textarea "**********"
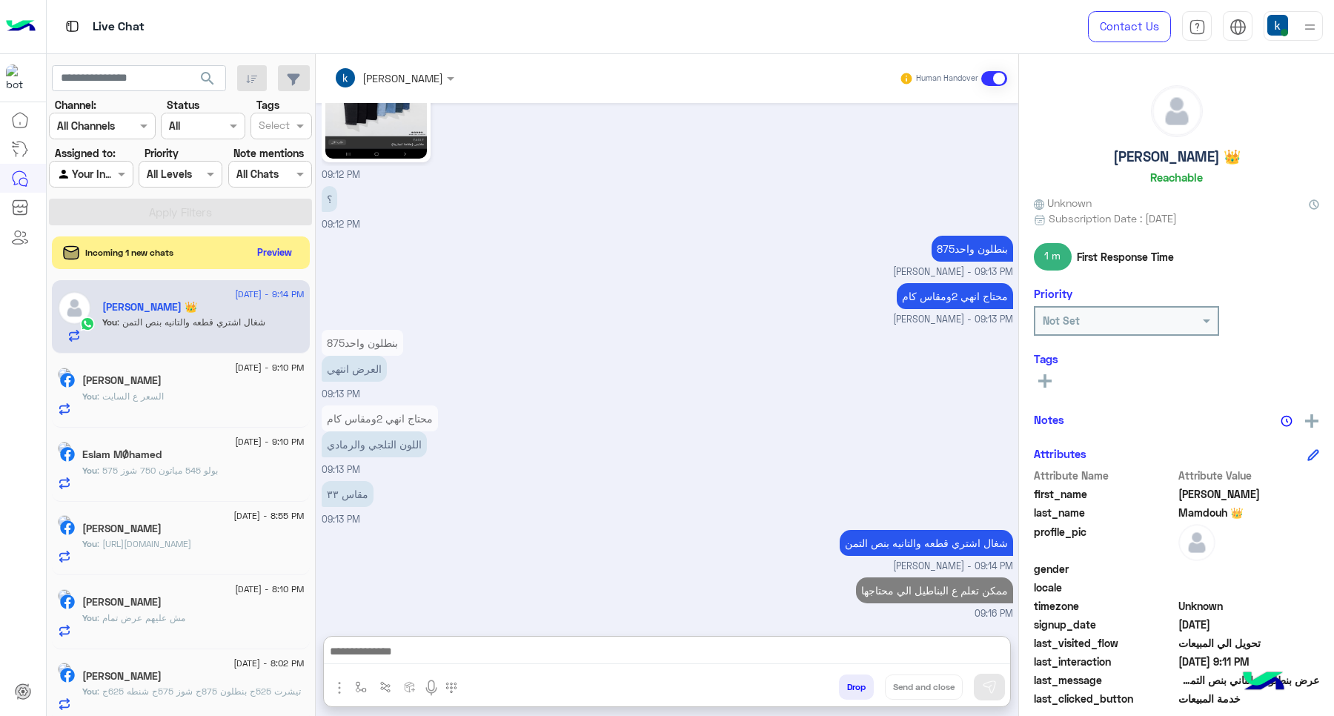
click at [282, 239] on div "Incoming 1 new chats Preview" at bounding box center [181, 252] width 258 height 33
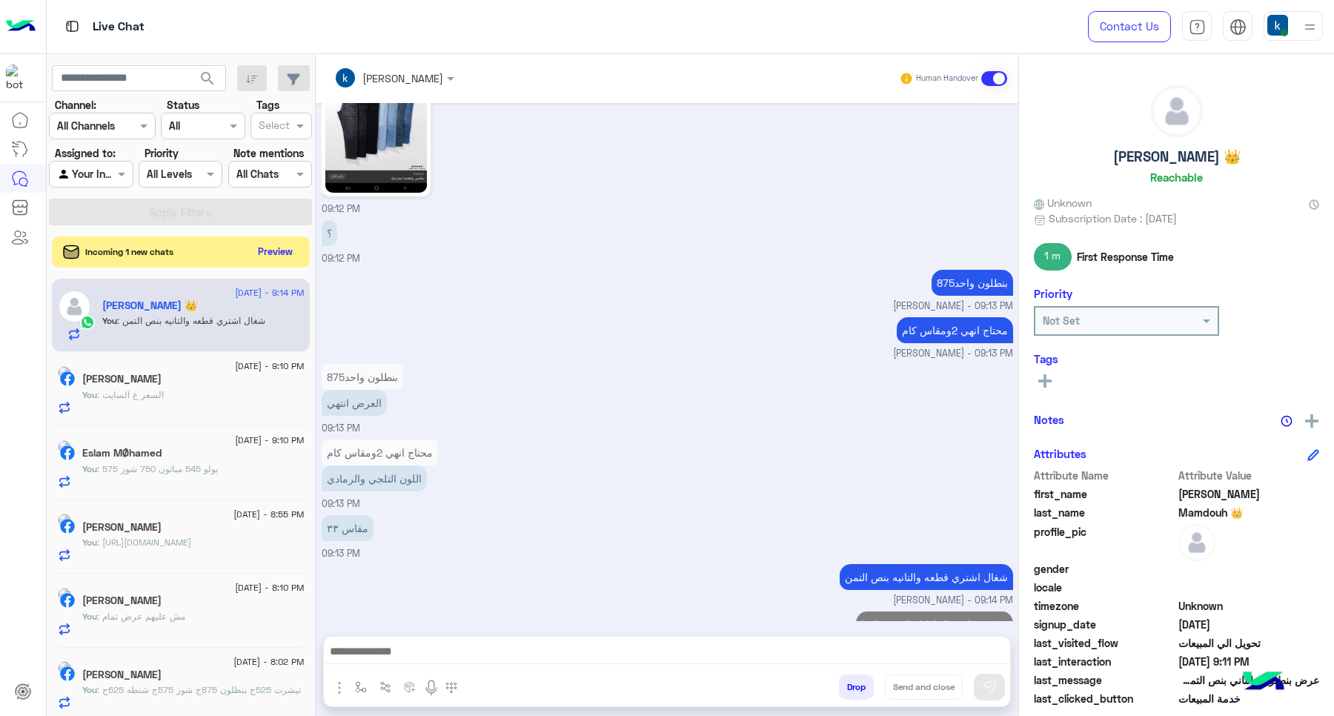
click at [275, 249] on button "Preview" at bounding box center [276, 252] width 46 height 20
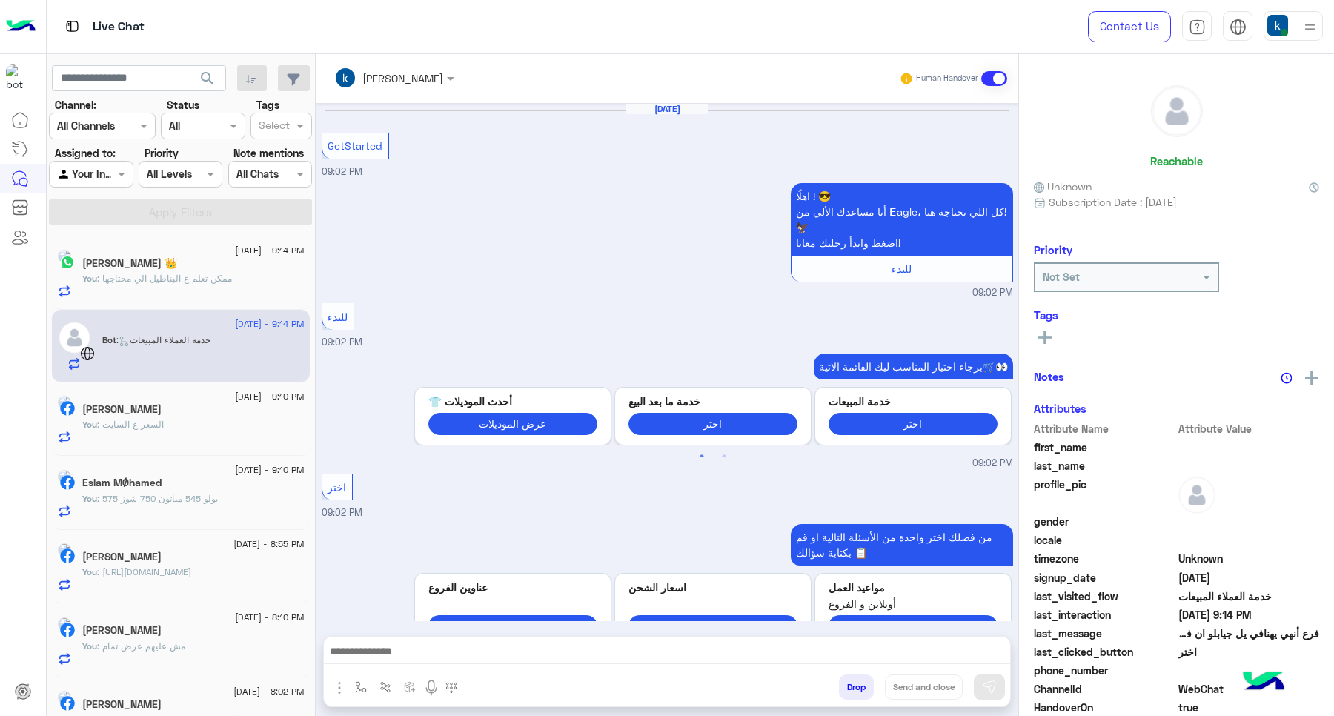
scroll to position [952, 0]
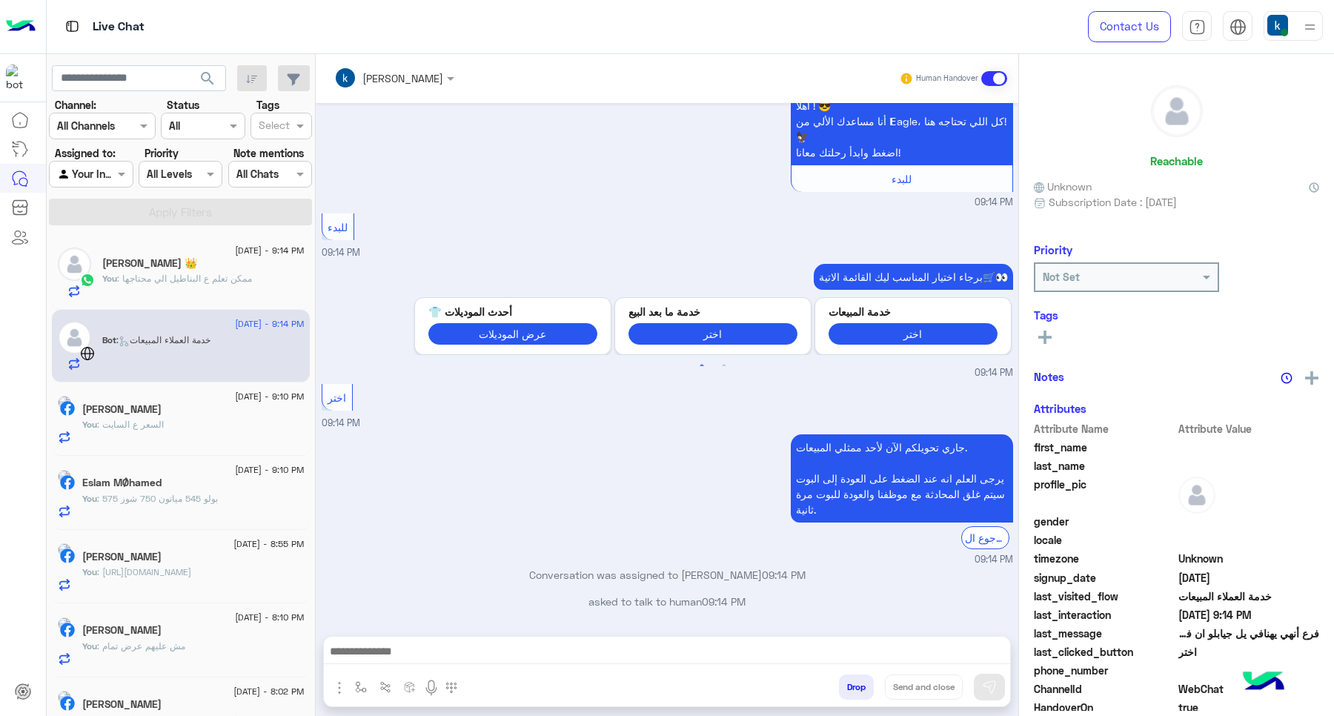
click at [221, 262] on div "[PERSON_NAME] 👑" at bounding box center [203, 265] width 202 height 16
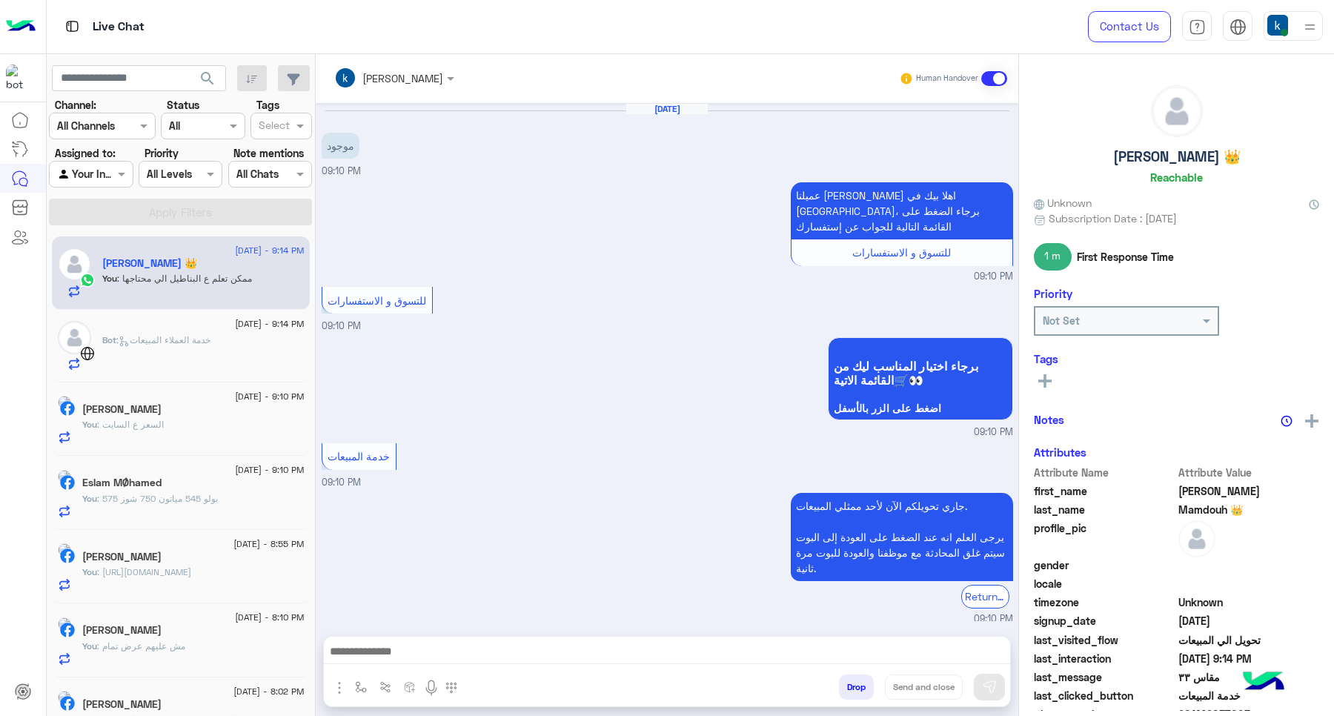
scroll to position [815, 0]
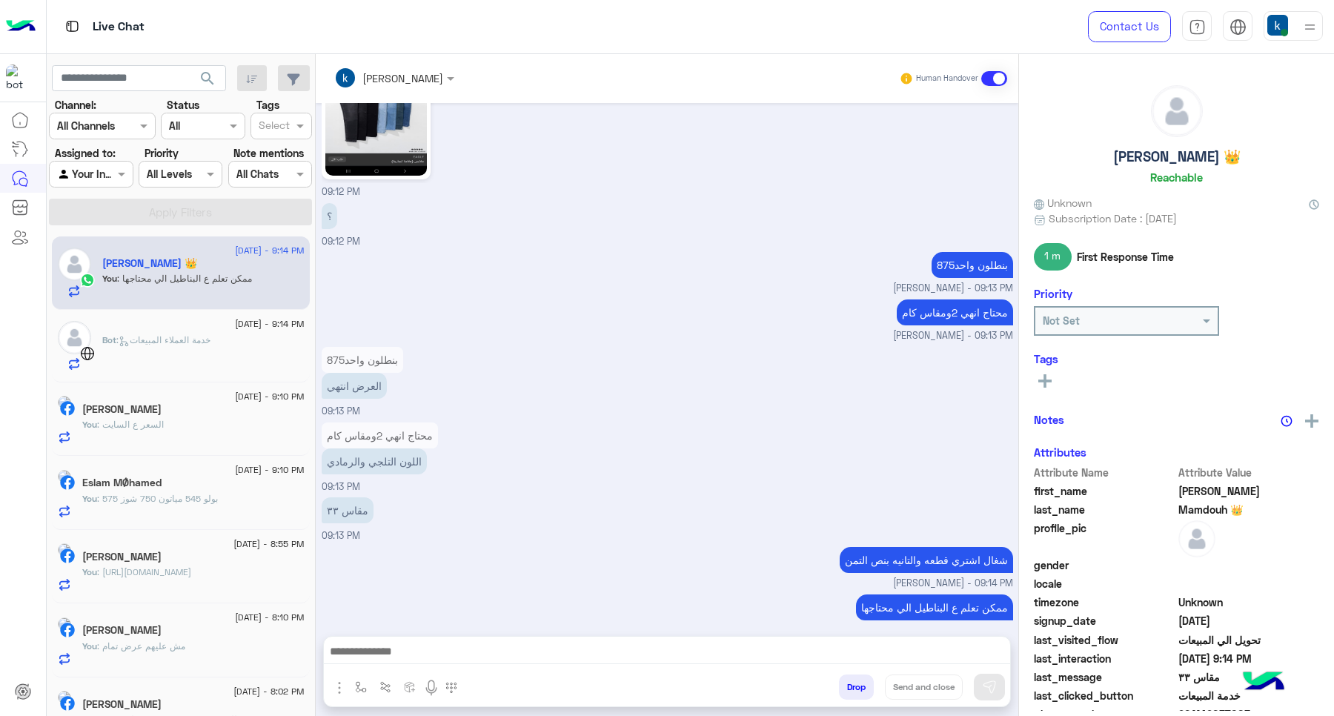
click at [180, 349] on div "Bot : خدمة العملاء المبيعات" at bounding box center [203, 351] width 202 height 37
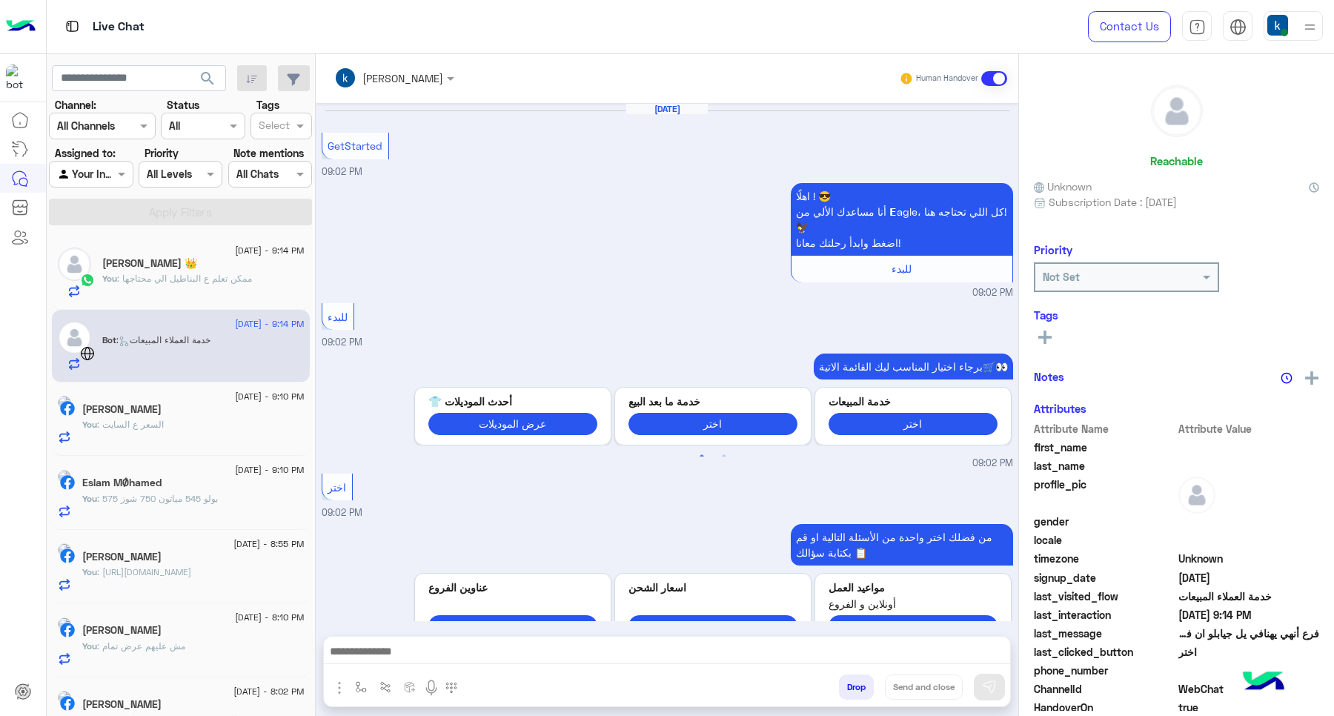
scroll to position [952, 0]
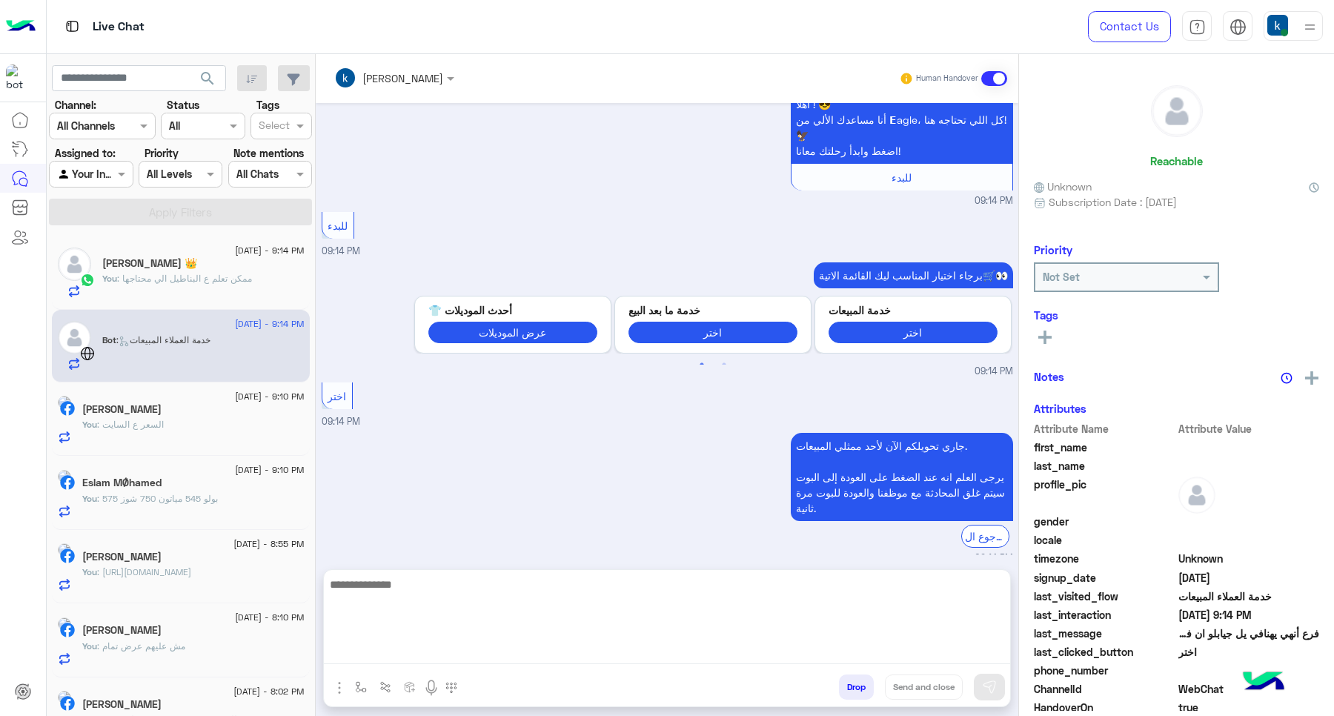
click at [423, 646] on textarea at bounding box center [667, 619] width 686 height 89
paste textarea "**********"
type textarea "**********"
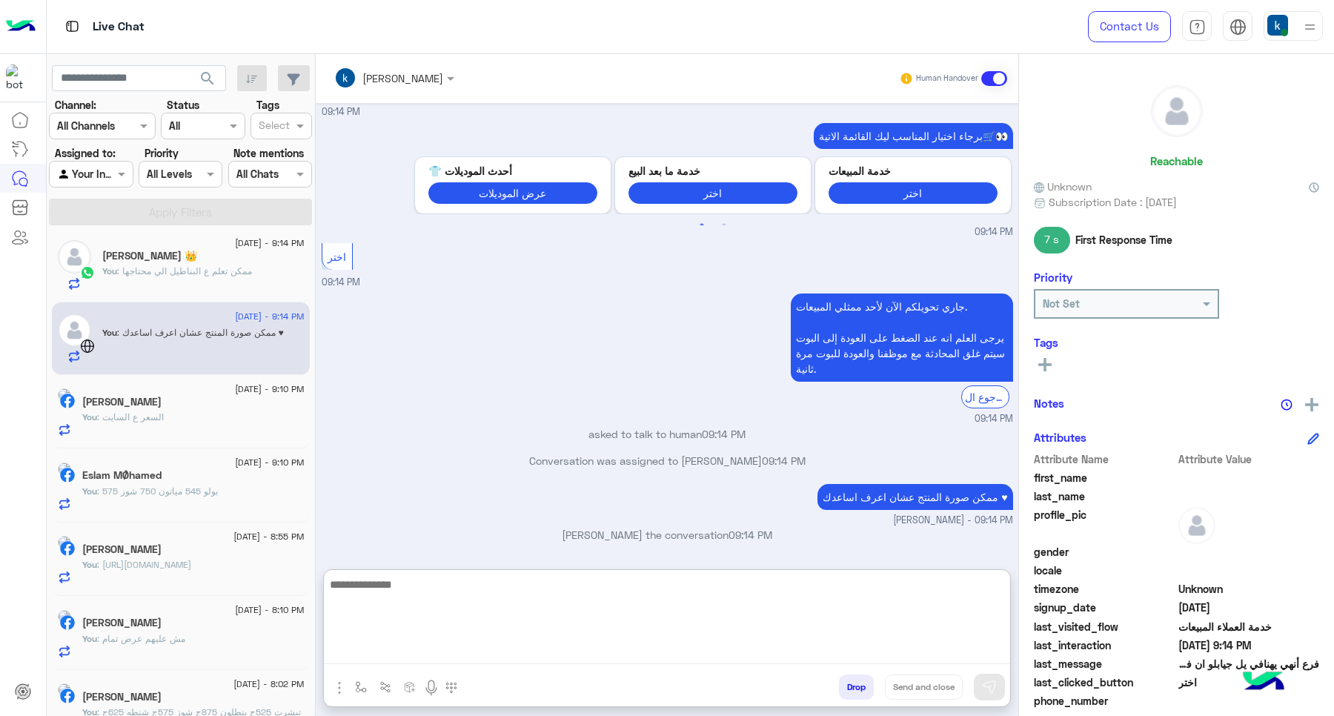
scroll to position [258, 0]
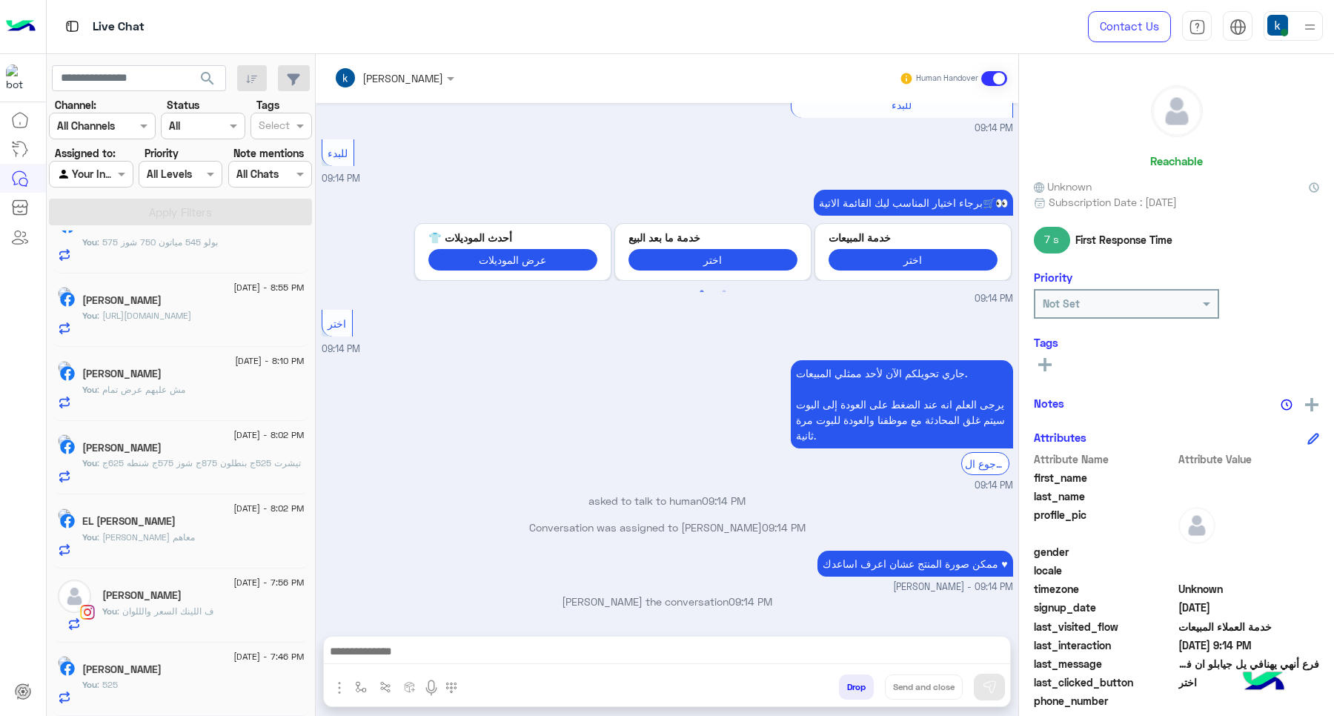
click at [178, 673] on div "Mostafa Khalaf" at bounding box center [193, 671] width 222 height 16
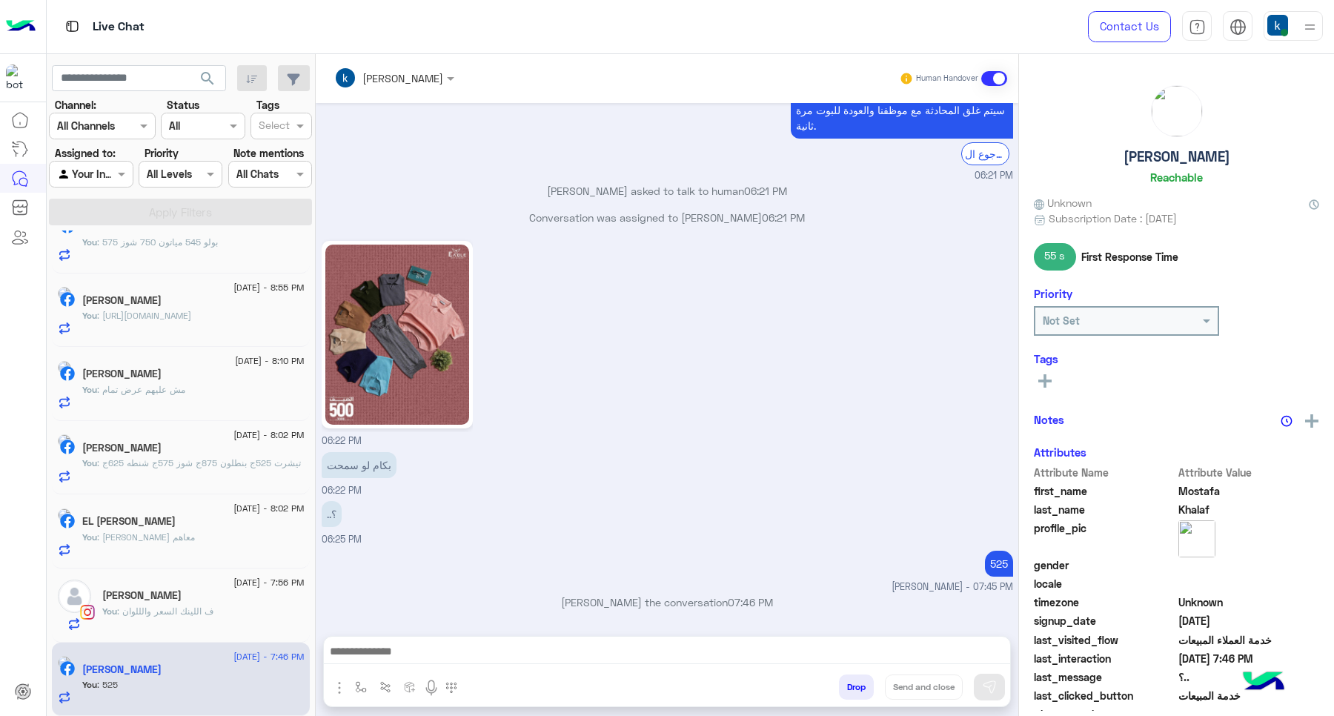
click at [850, 694] on button "Drop" at bounding box center [856, 686] width 35 height 25
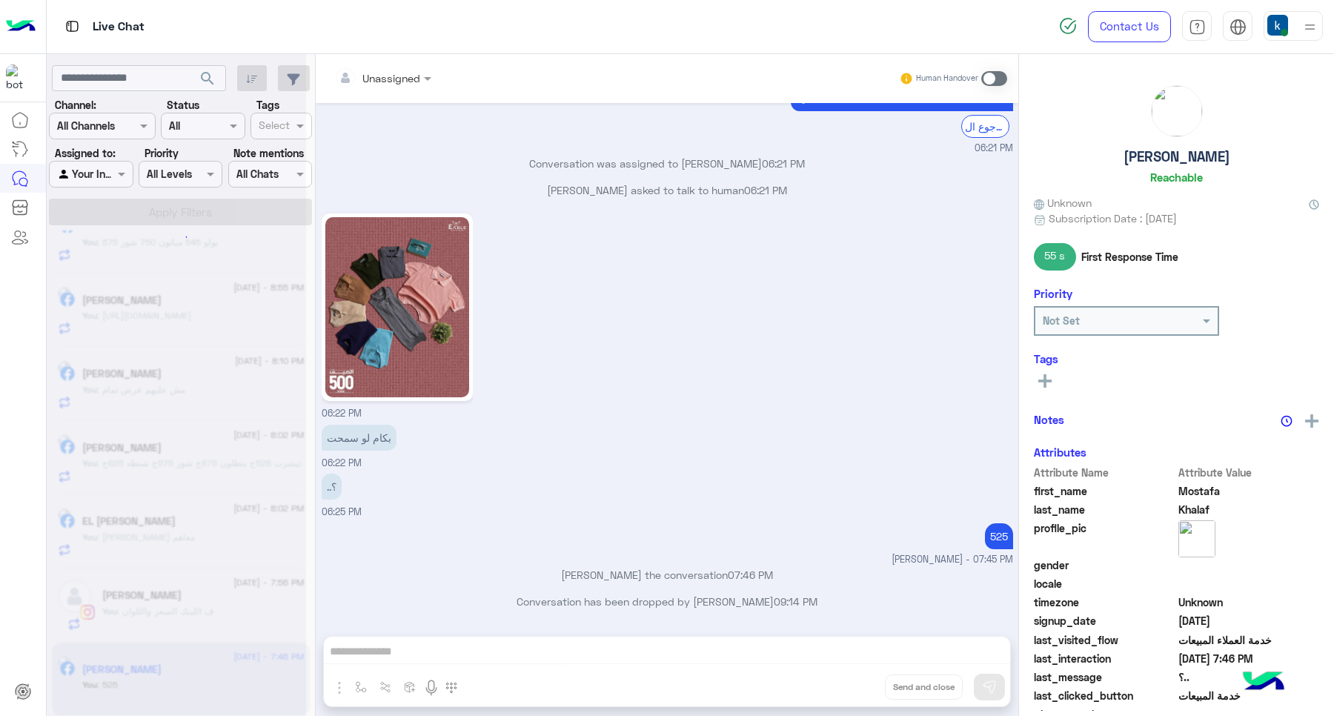
scroll to position [1193, 0]
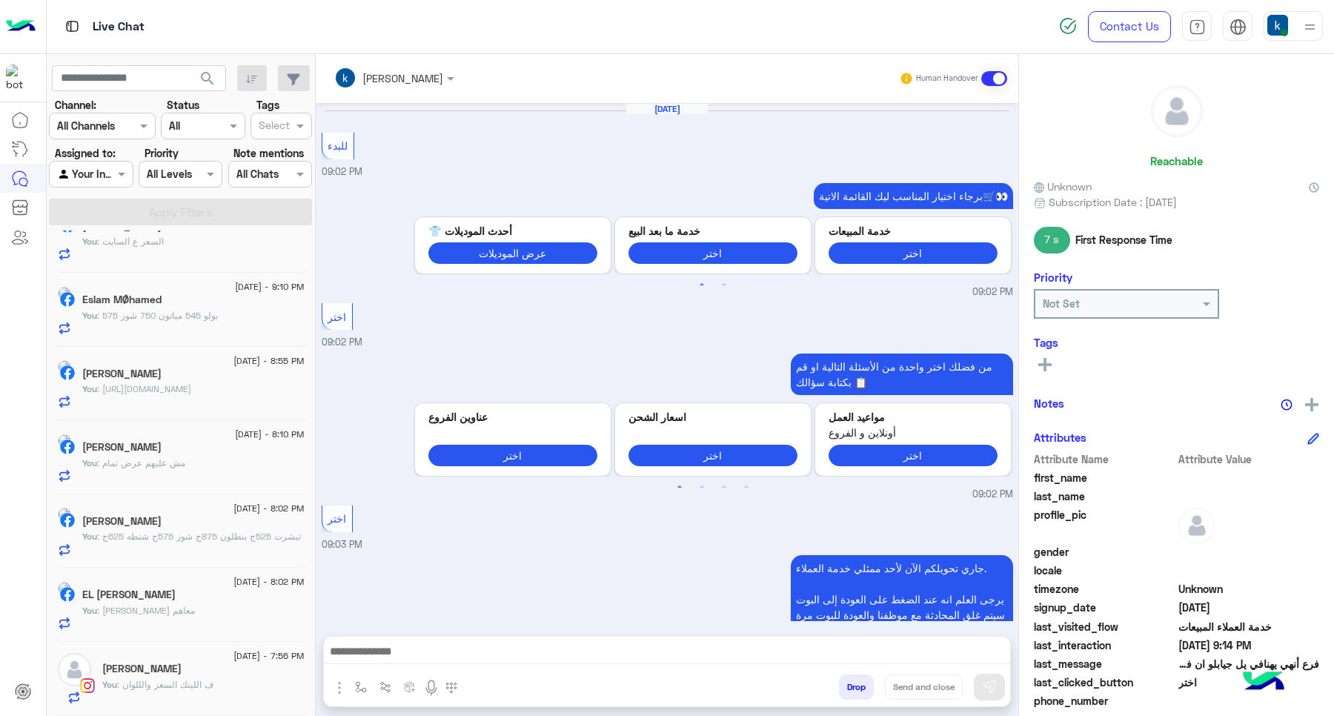
scroll to position [856, 0]
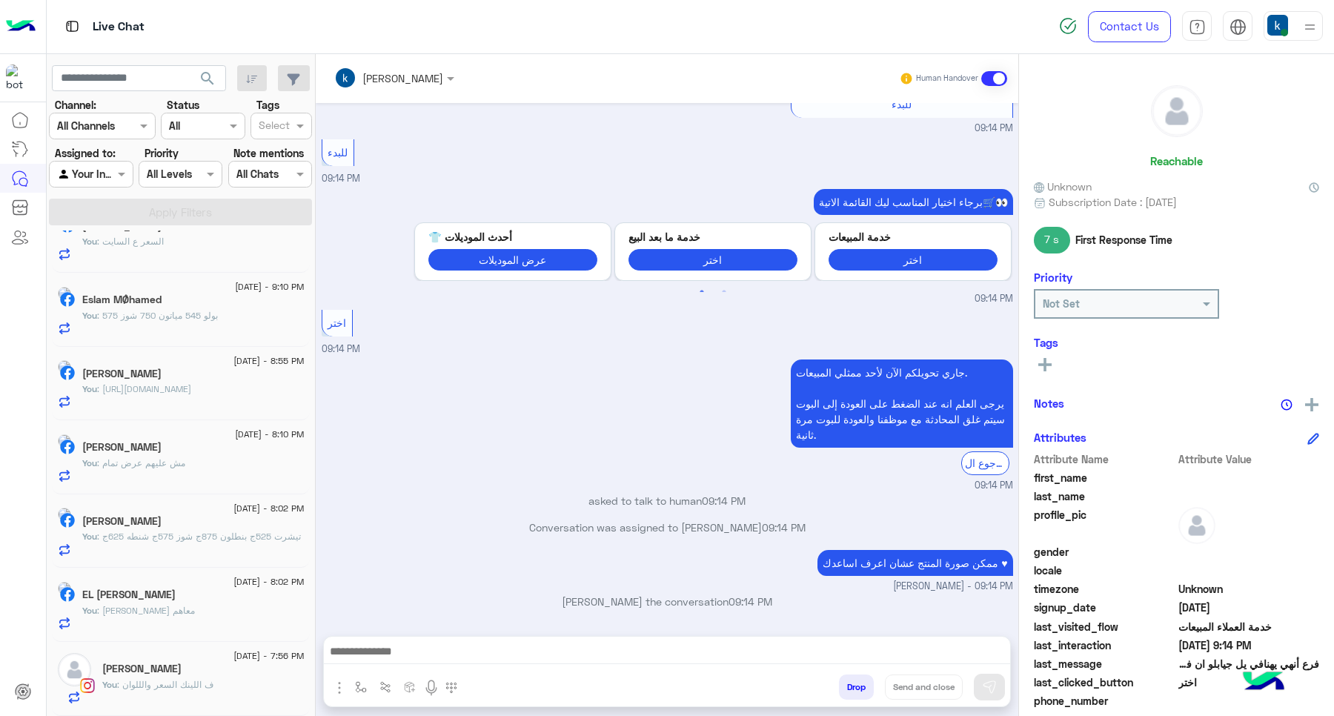
click at [162, 690] on p "You : ف اللينك السعر والللوان" at bounding box center [157, 684] width 111 height 13
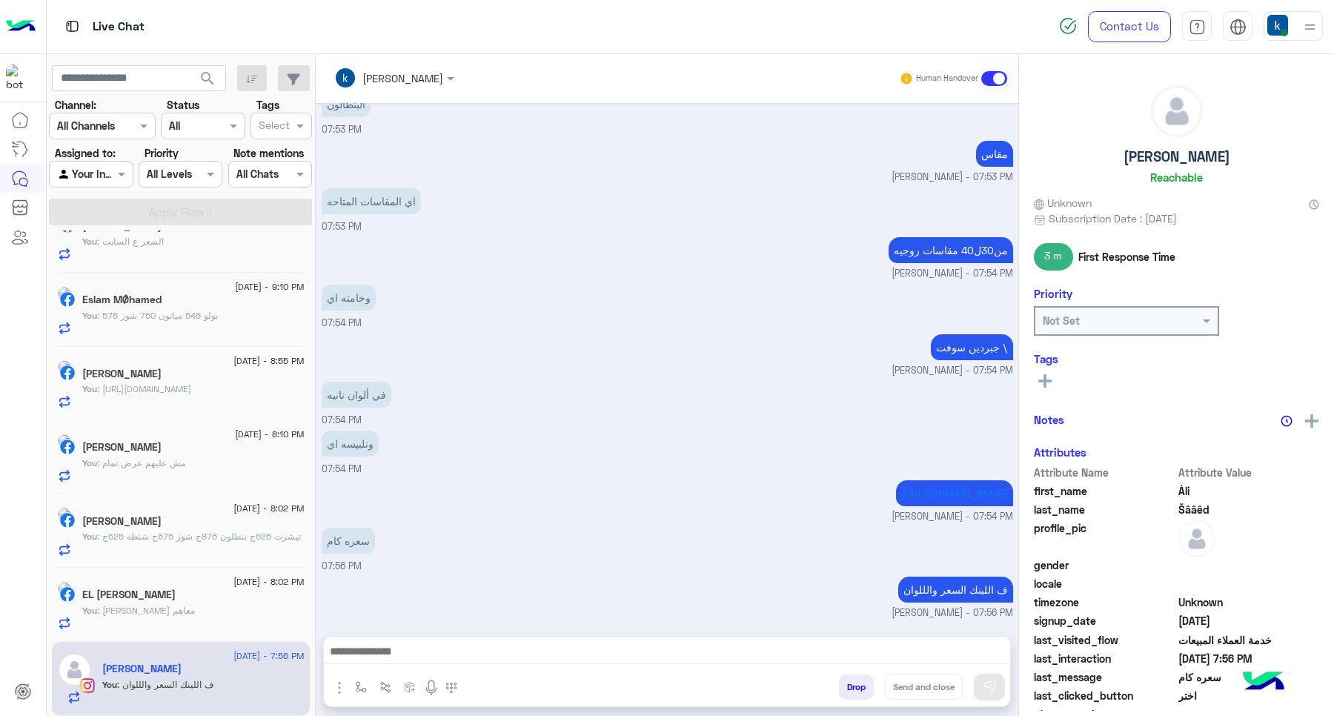
click at [853, 685] on button "Drop" at bounding box center [856, 686] width 35 height 25
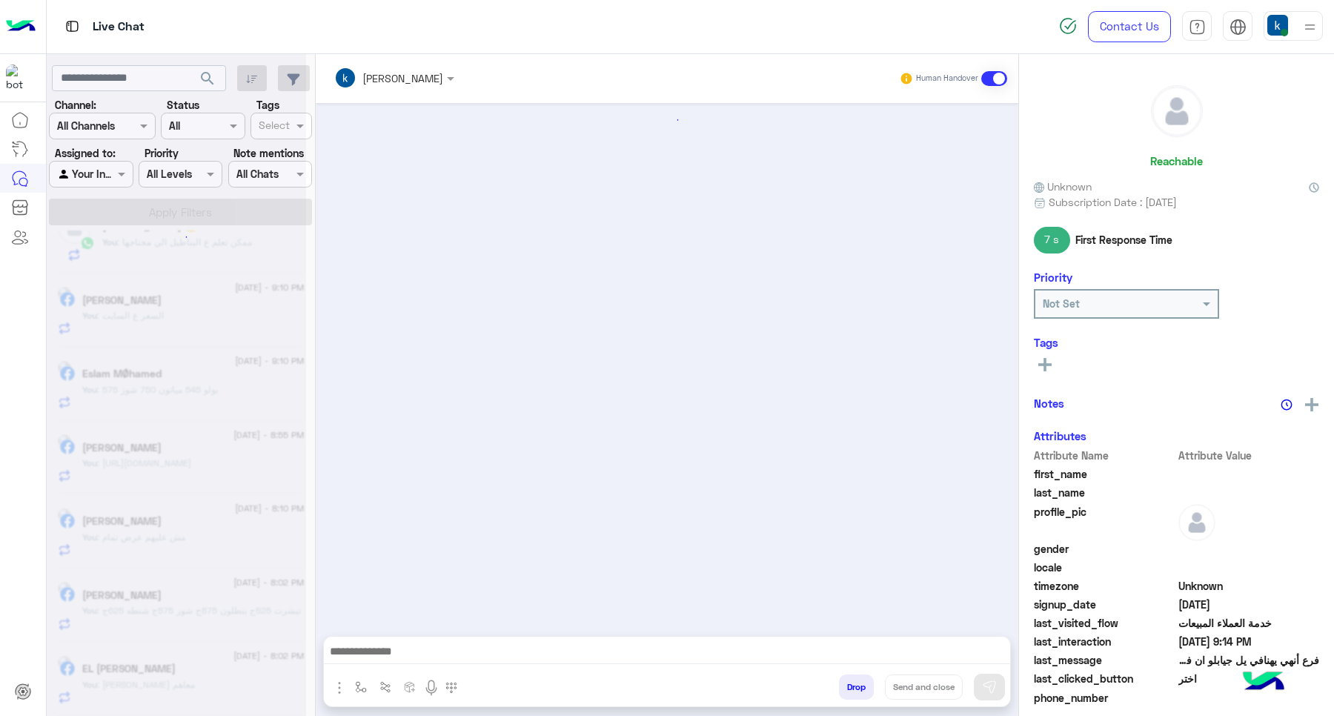
scroll to position [856, 0]
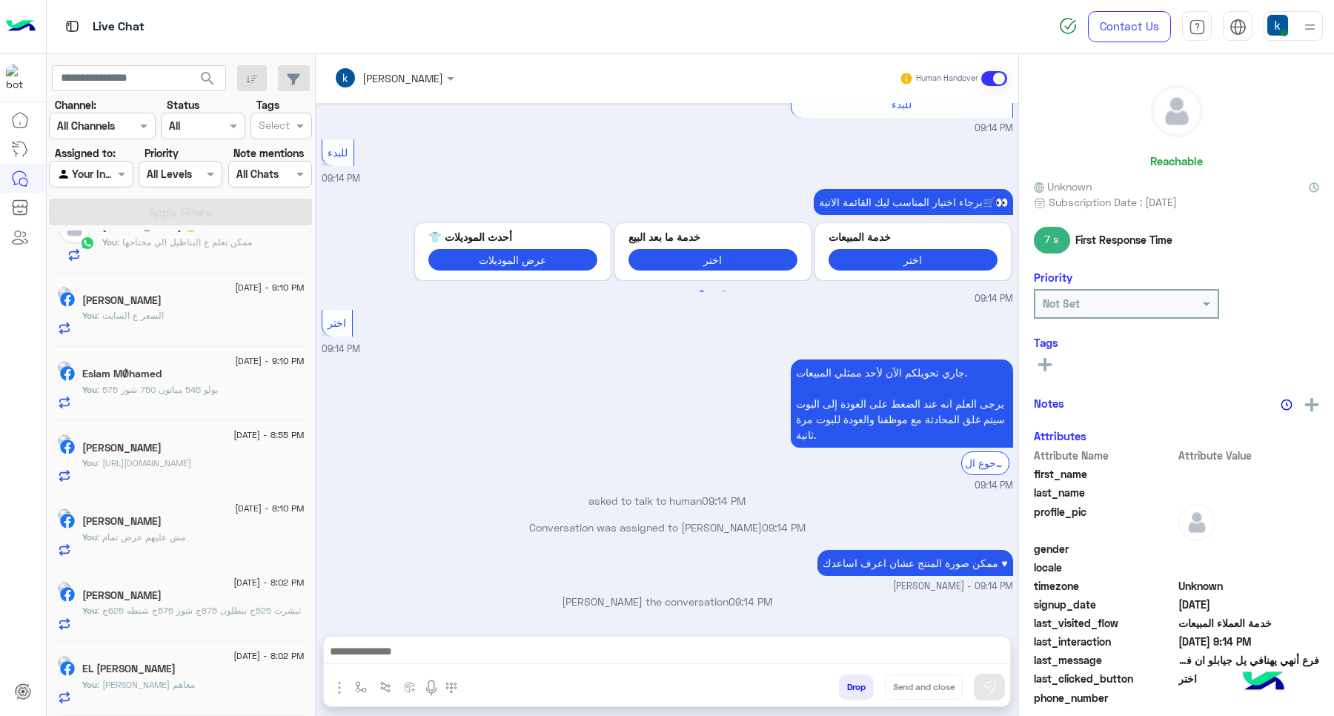
click at [167, 679] on span ": حاجه تاني معاهم" at bounding box center [146, 684] width 98 height 11
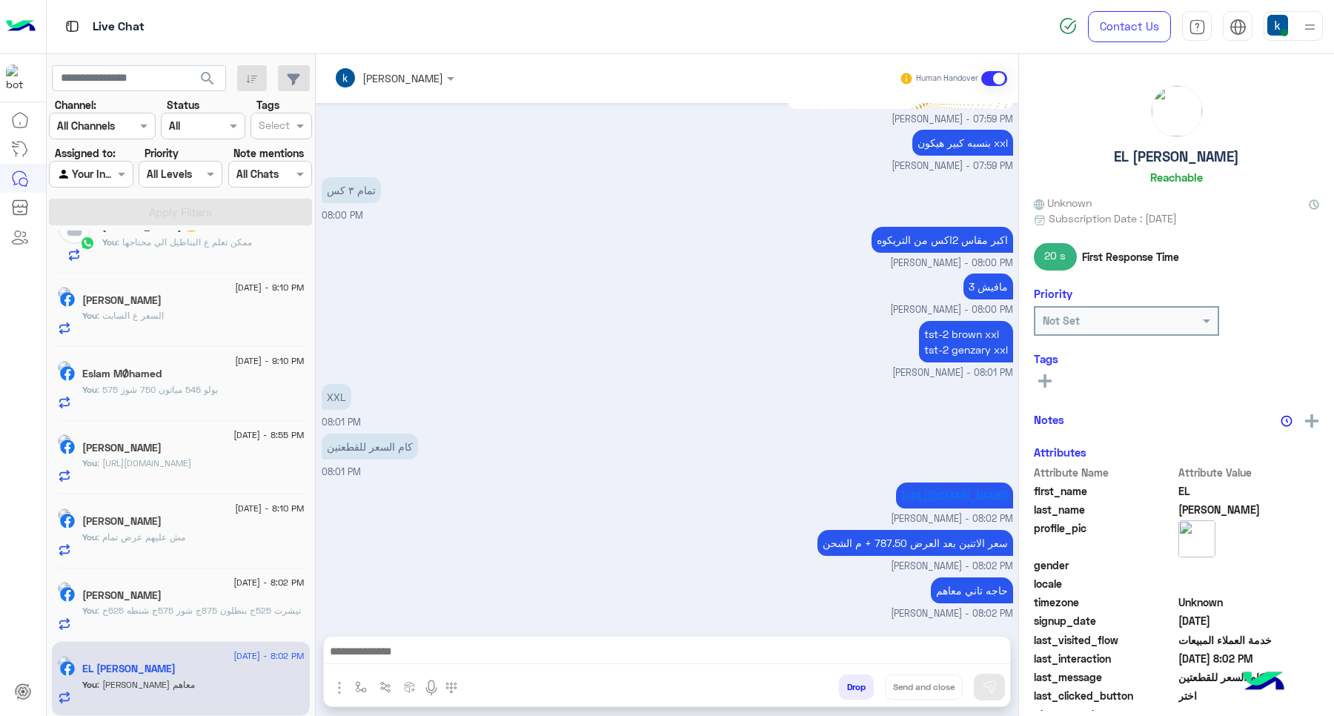
click at [854, 687] on button "Drop" at bounding box center [856, 686] width 35 height 25
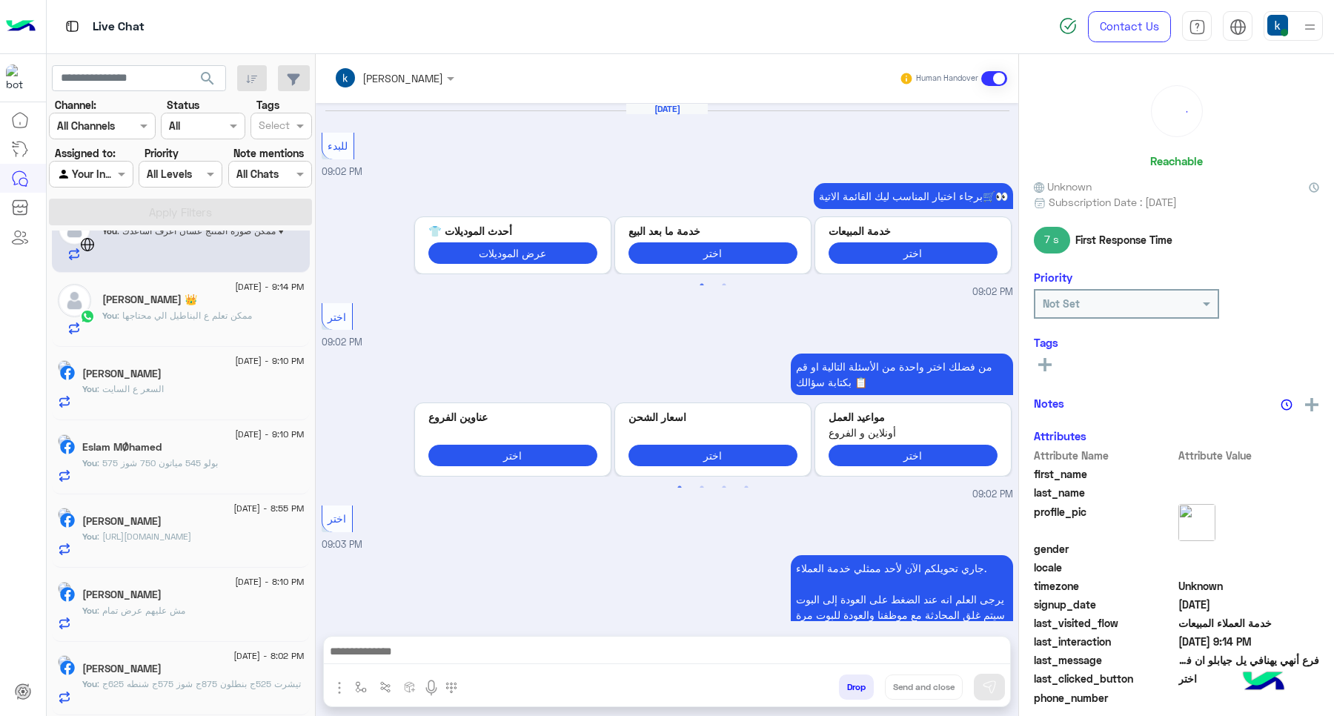
scroll to position [856, 0]
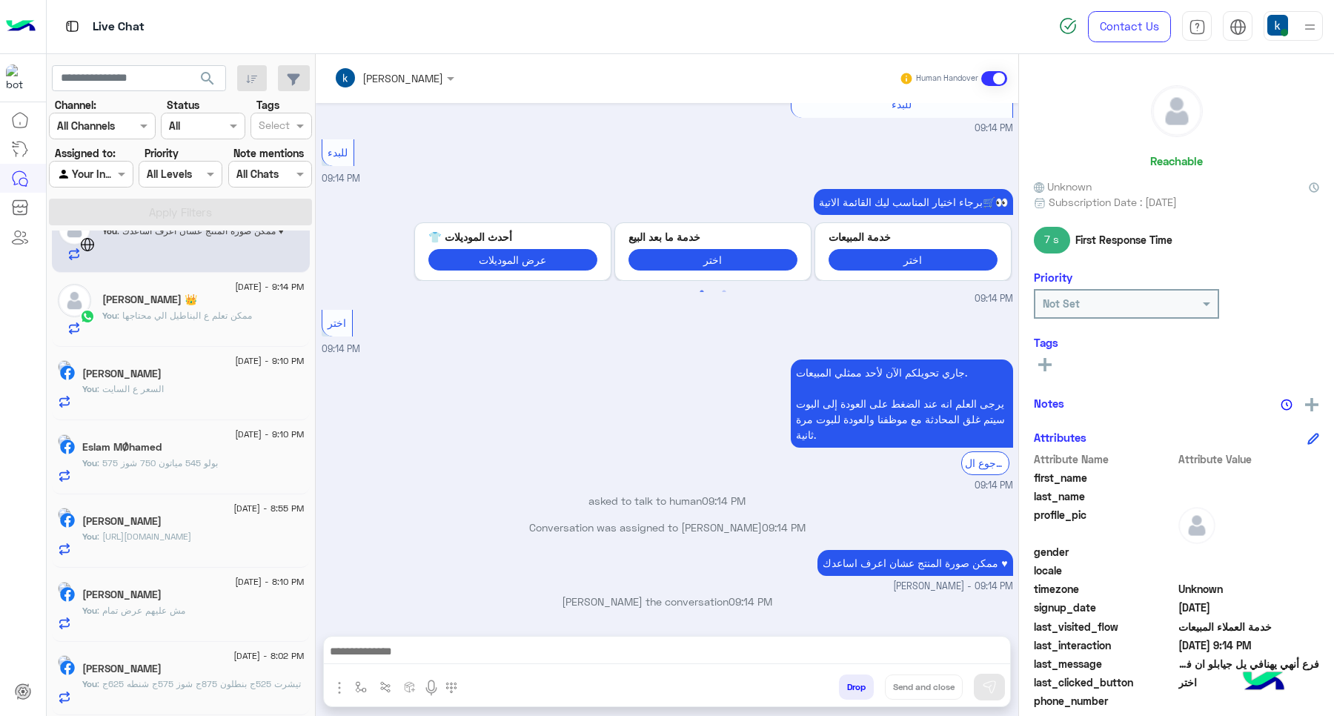
click at [179, 682] on span ": تيشرت 525ج بنطلون 875ج شوز 575ج شنطه 625ج" at bounding box center [199, 683] width 204 height 11
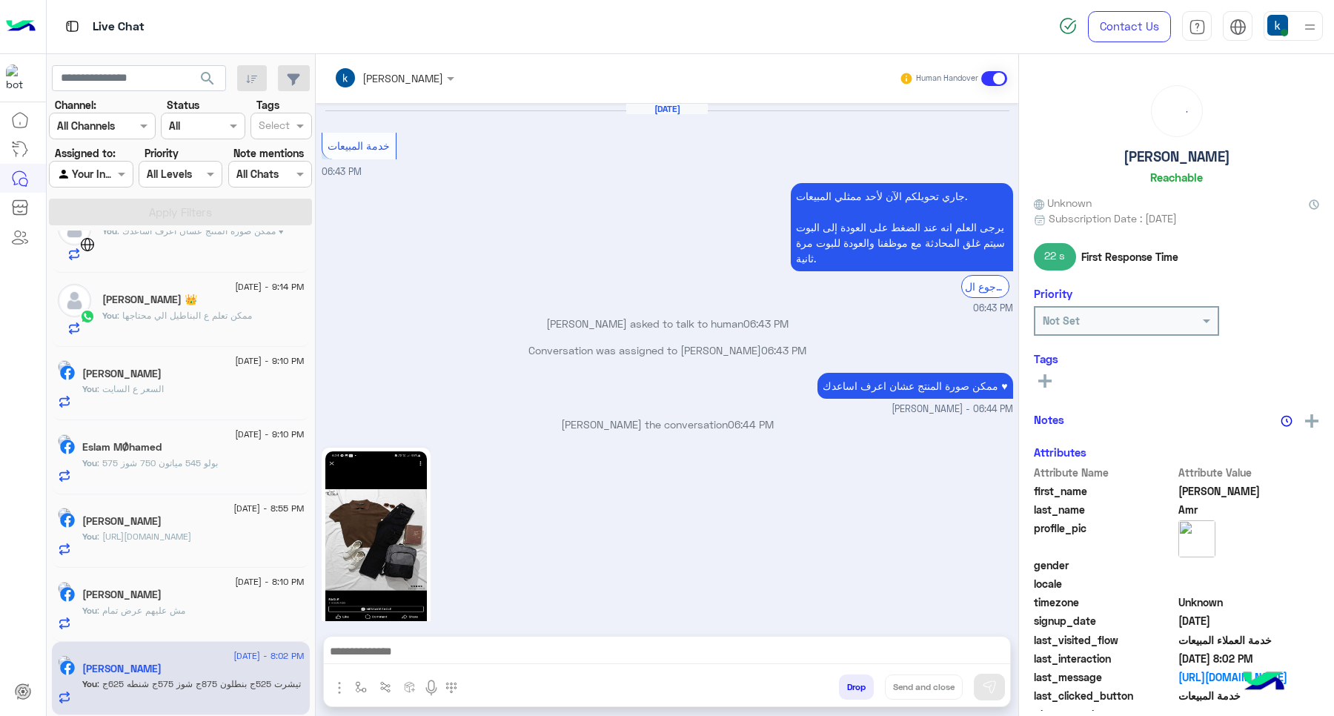
scroll to position [1172, 0]
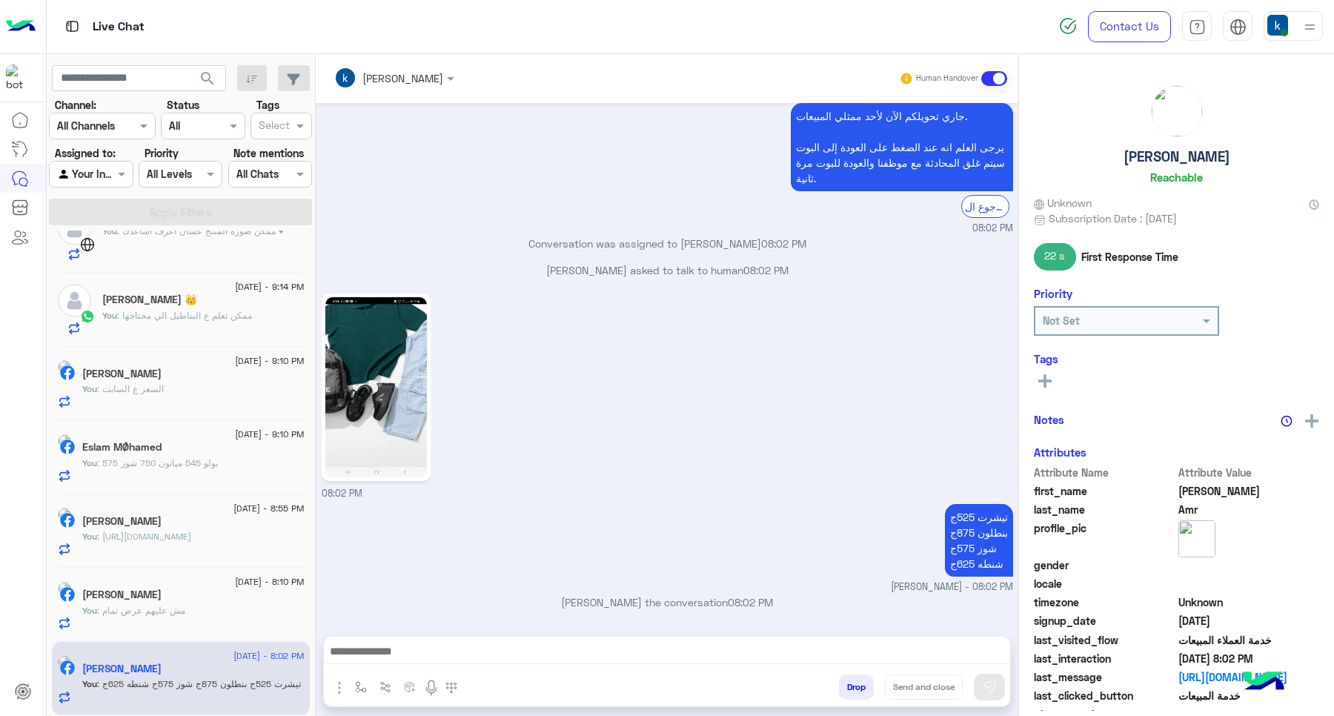
click at [857, 679] on button "Drop" at bounding box center [856, 686] width 35 height 25
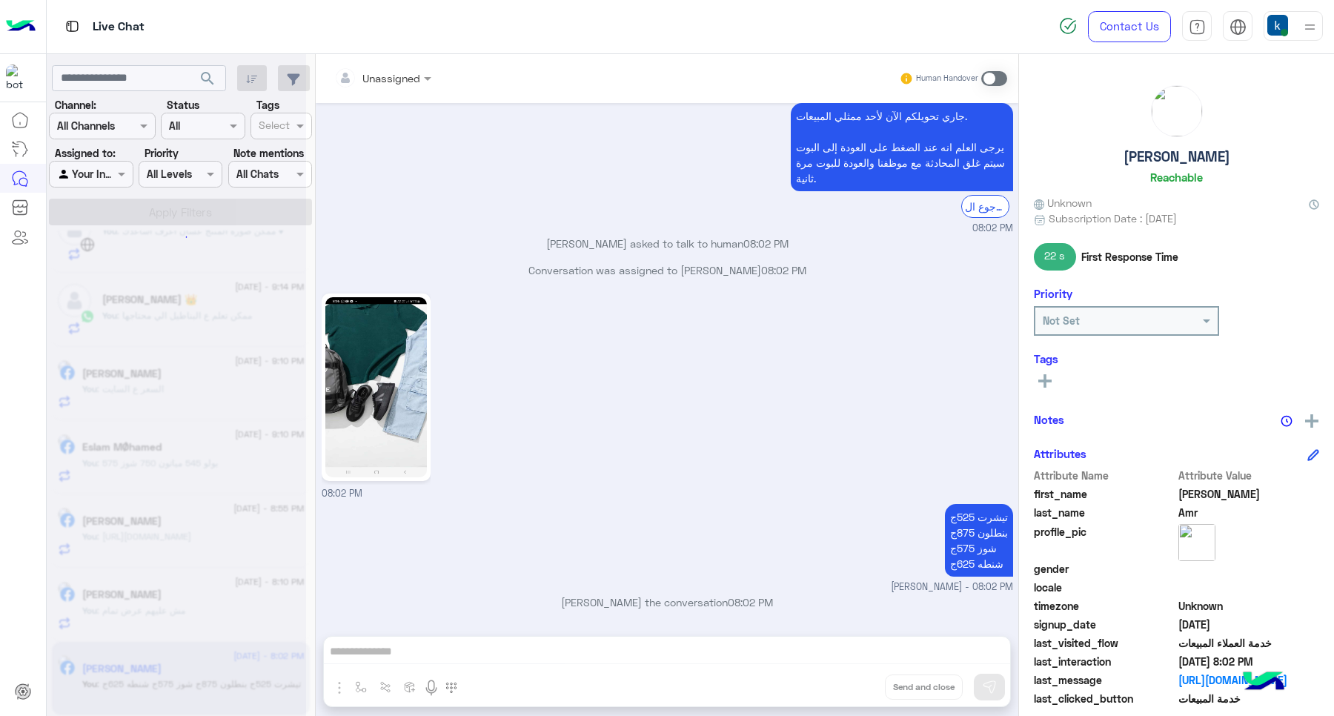
scroll to position [1199, 0]
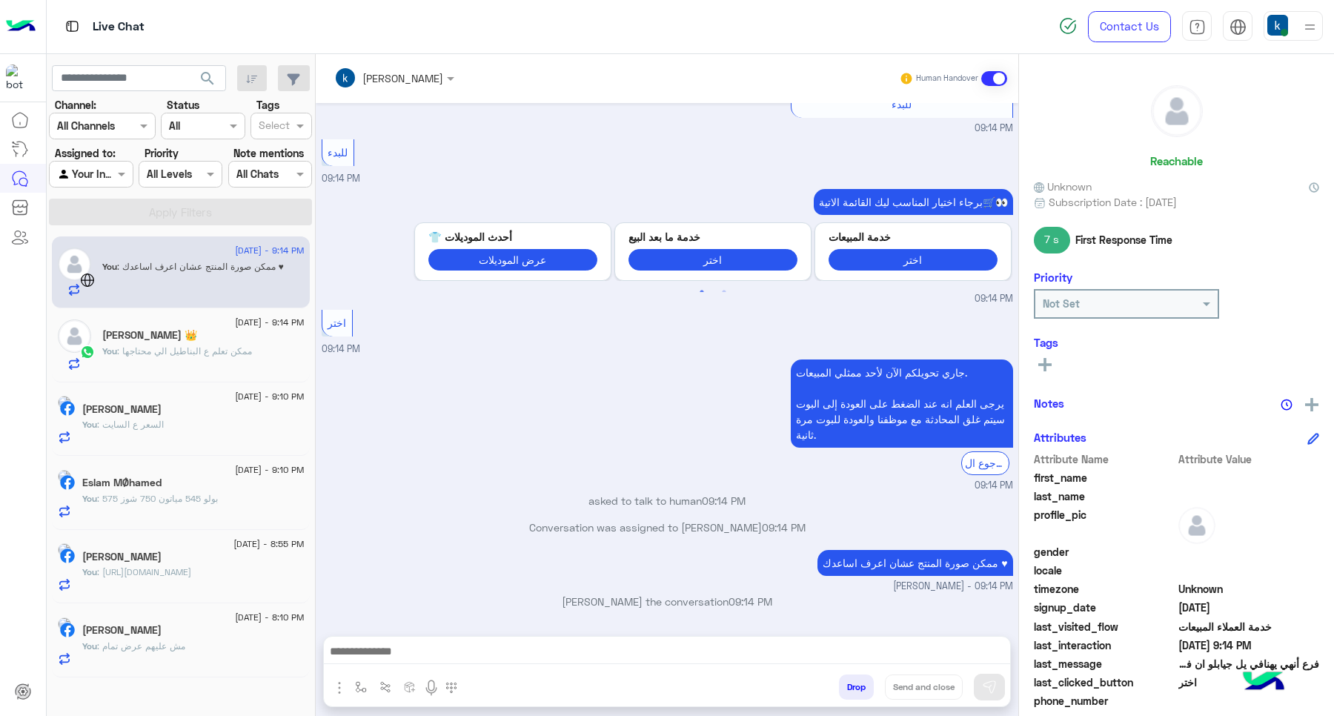
click at [156, 634] on h5 "Ahmed Mohamed" at bounding box center [121, 630] width 79 height 13
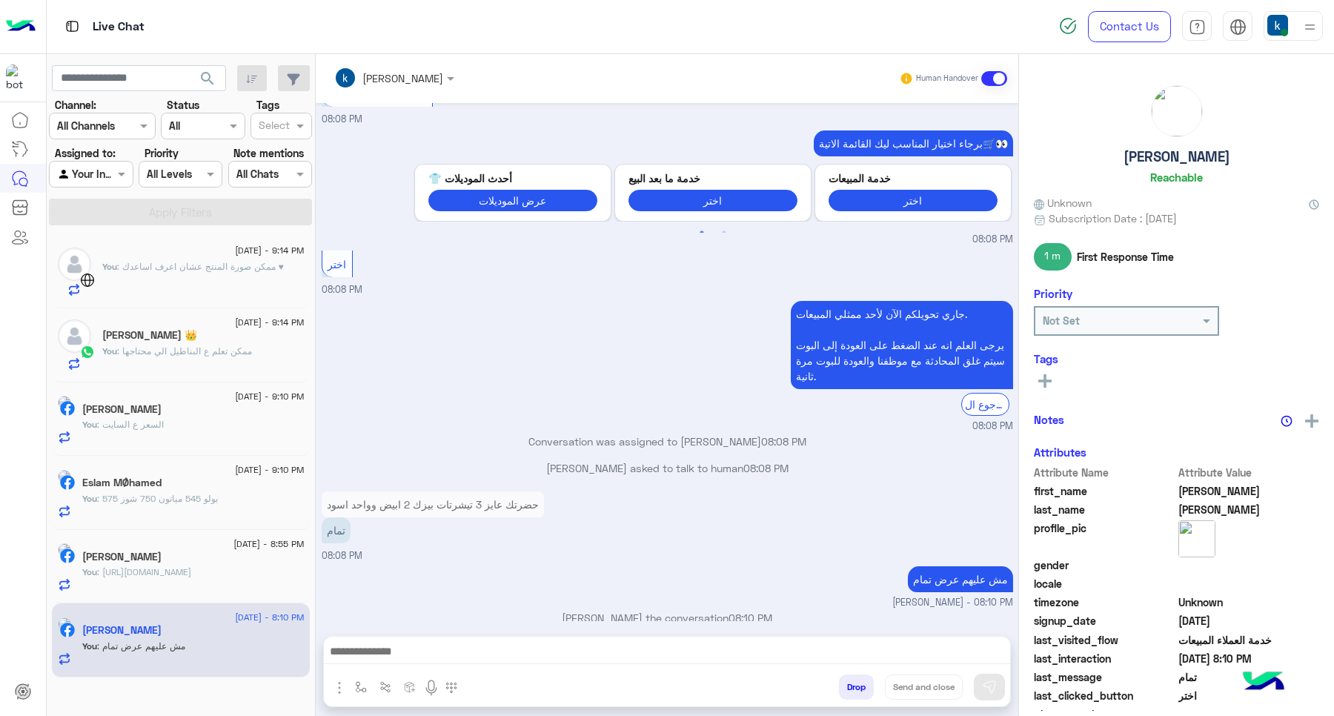
click at [860, 686] on button "Drop" at bounding box center [856, 686] width 35 height 25
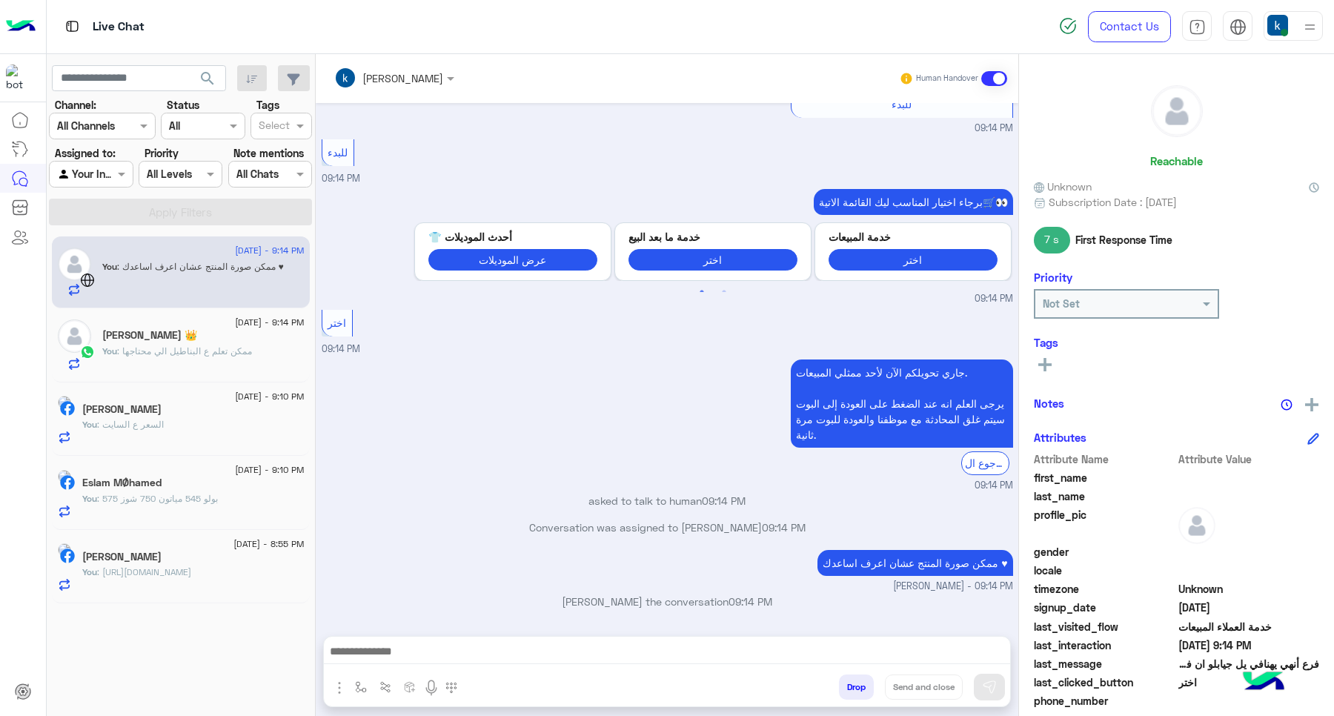
click at [175, 577] on span ": https://eagle.com.eg/products/t-shirt-r-basic-tr-106-s25?variant=484565528414…" at bounding box center [144, 571] width 94 height 11
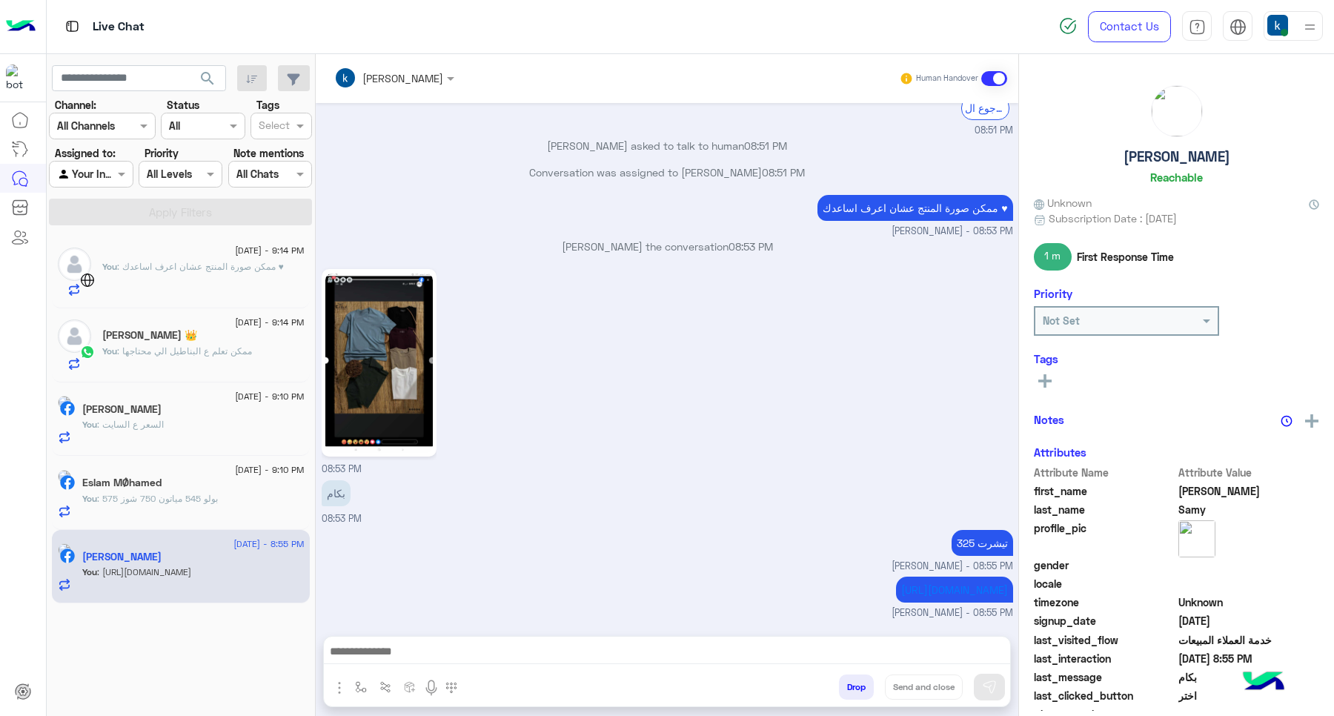
click at [852, 687] on button "Drop" at bounding box center [856, 686] width 35 height 25
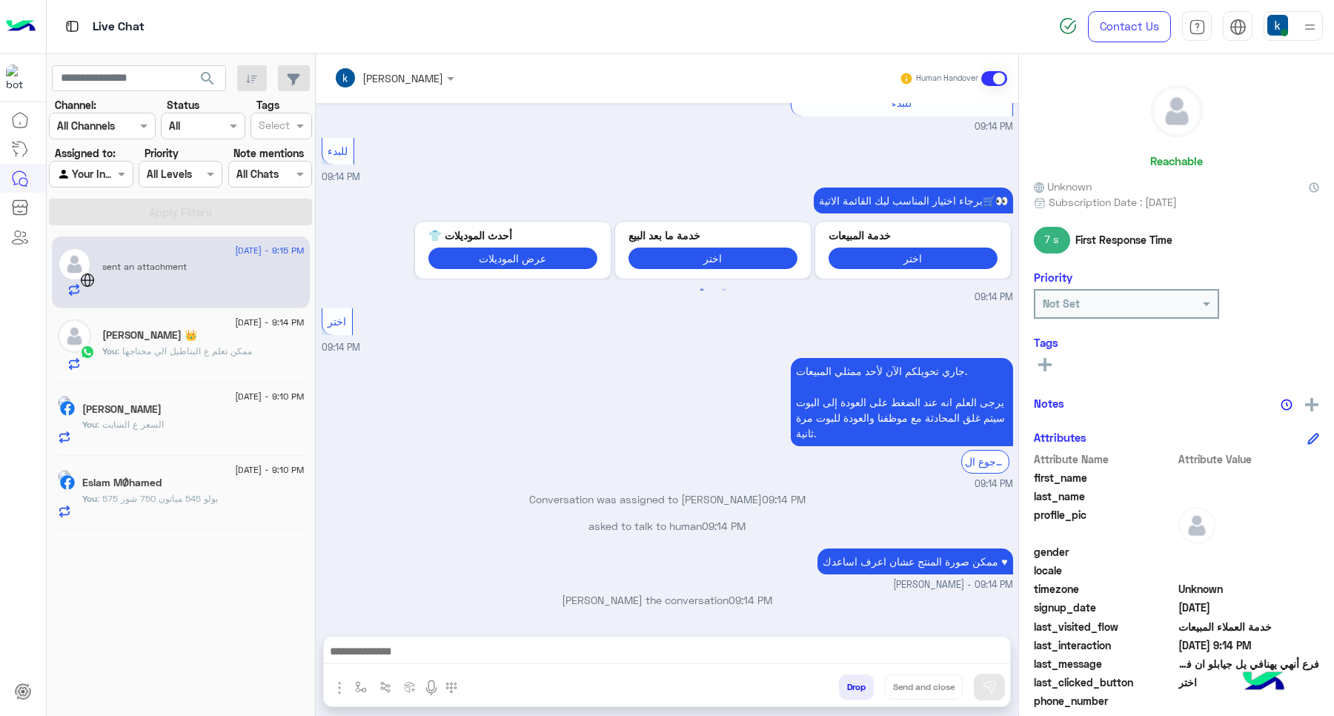
scroll to position [1065, 0]
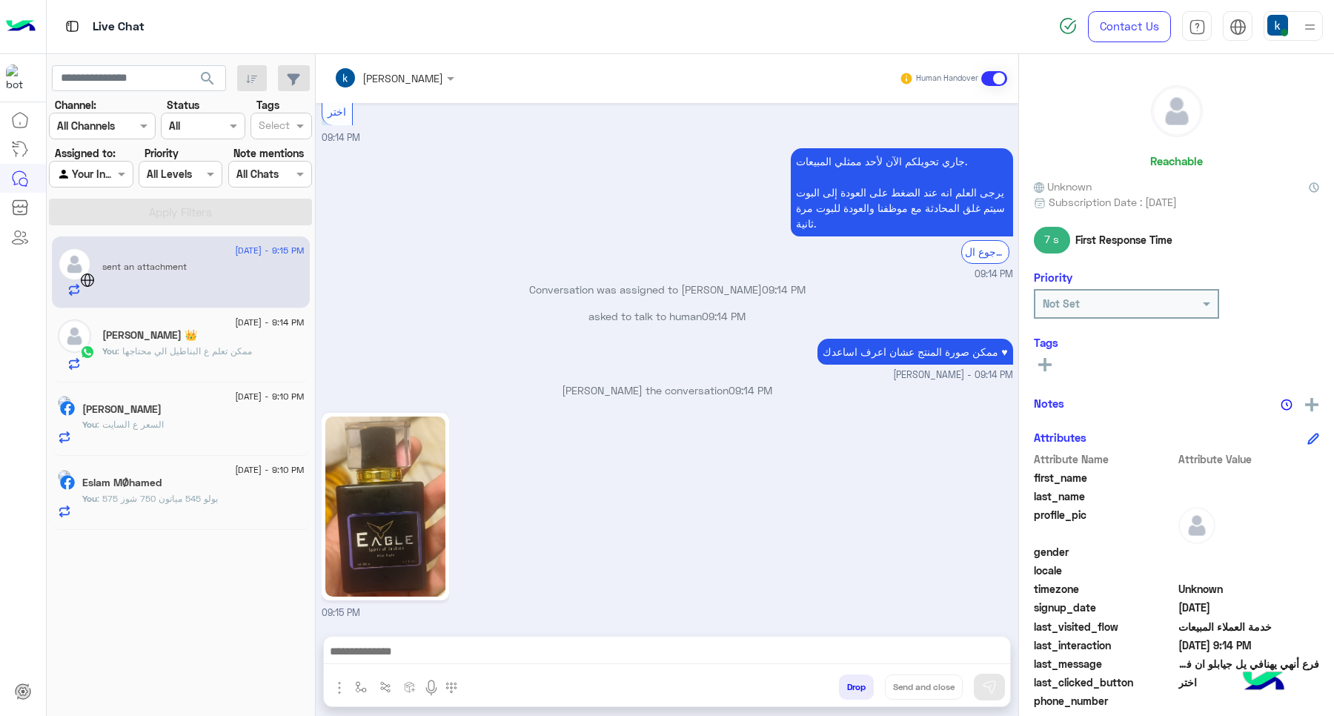
click at [419, 509] on img at bounding box center [385, 506] width 121 height 180
click at [427, 665] on div at bounding box center [667, 654] width 686 height 37
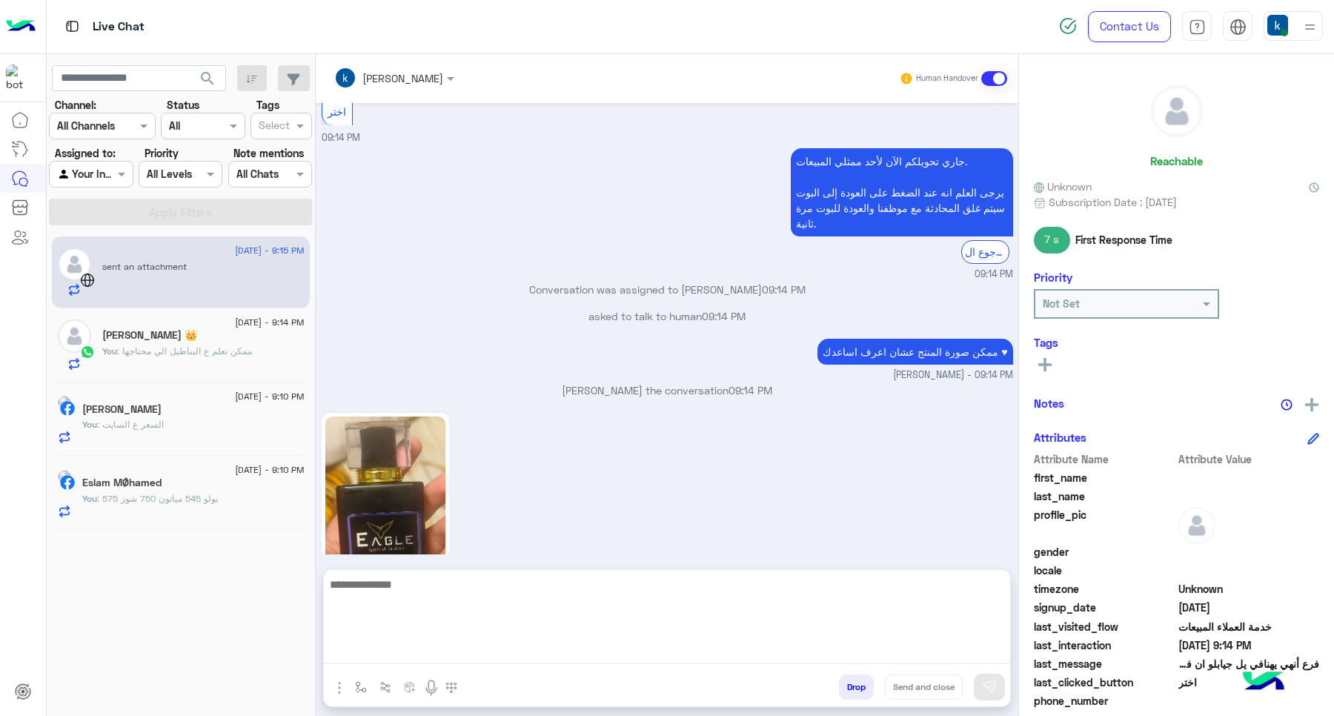
click at [427, 642] on textarea at bounding box center [667, 619] width 686 height 89
type textarea "********"
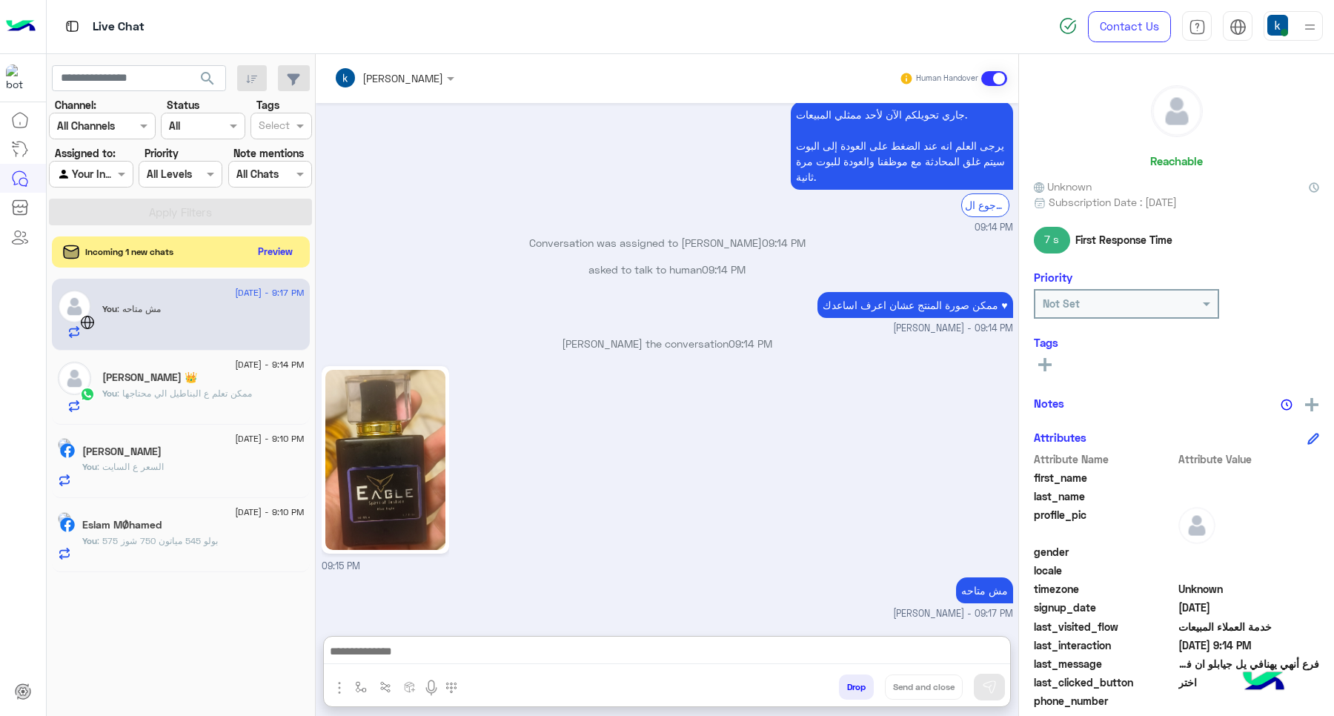
click at [262, 259] on button "Preview" at bounding box center [276, 252] width 46 height 20
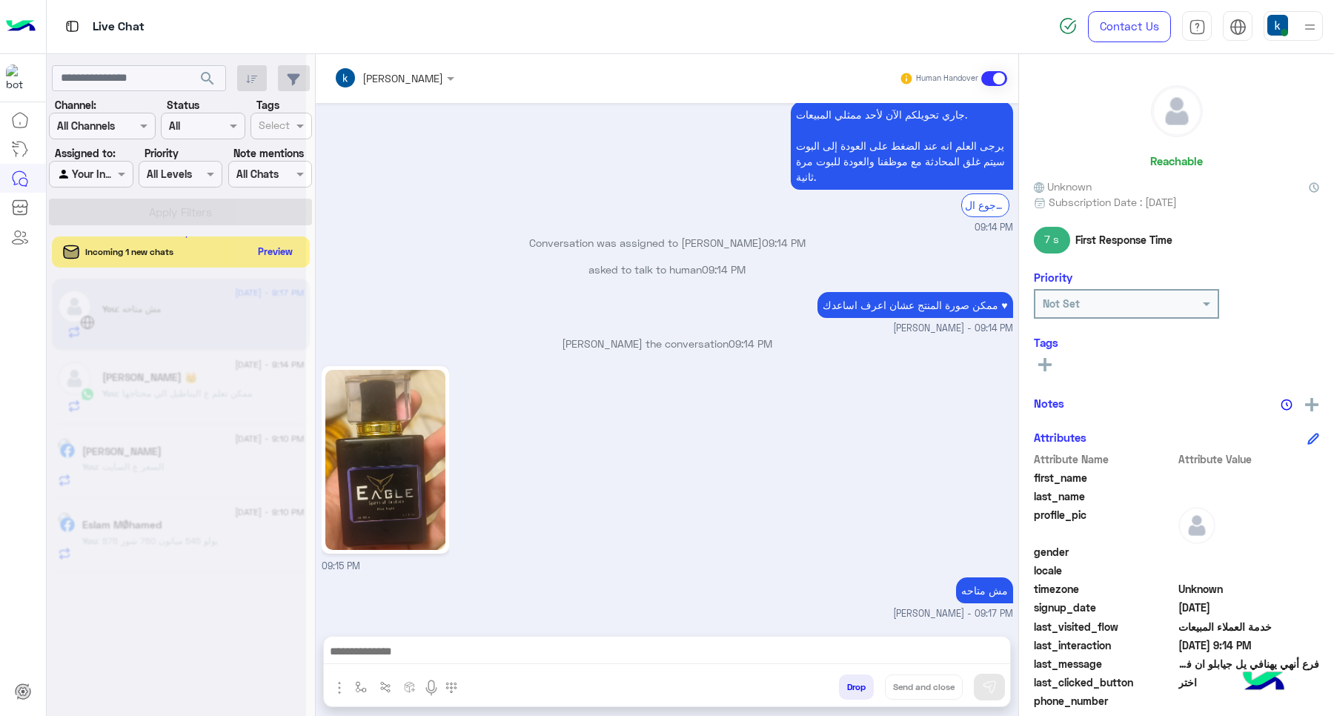
scroll to position [1113, 0]
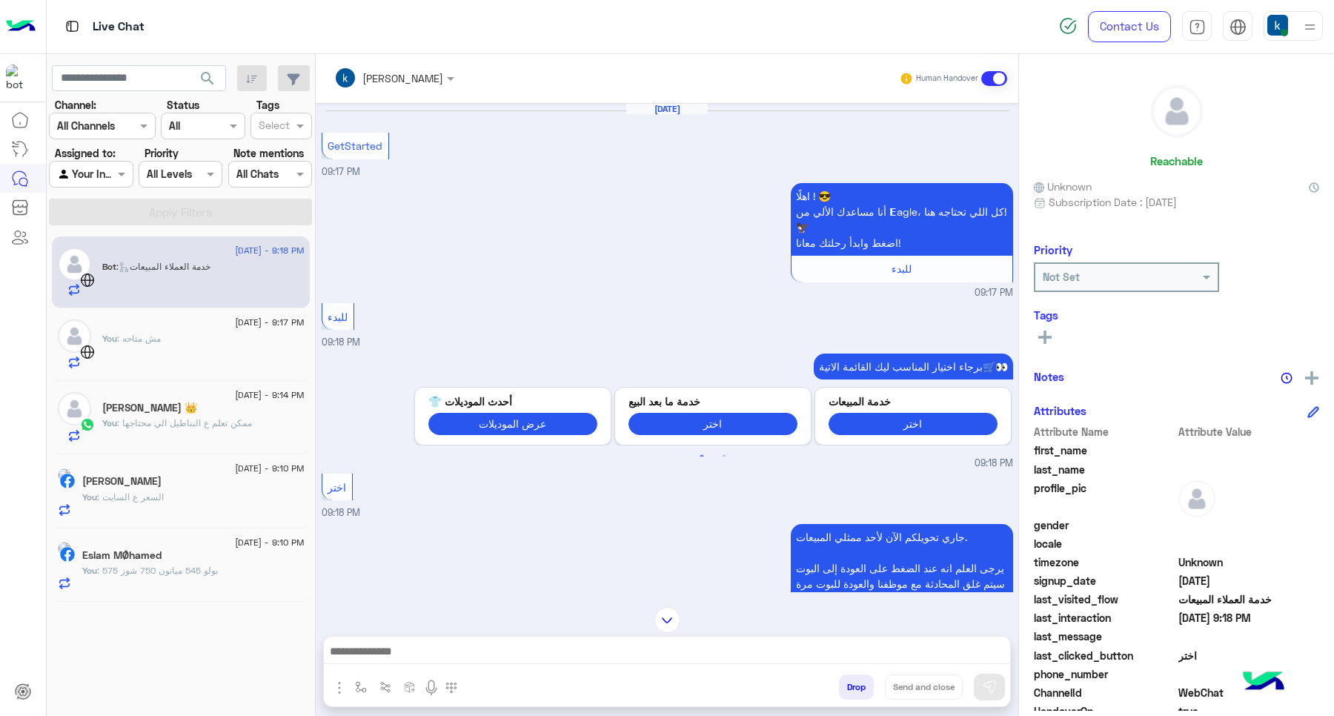
drag, startPoint x: 395, startPoint y: 665, endPoint x: 396, endPoint y: 656, distance: 8.3
click at [395, 665] on div at bounding box center [667, 654] width 686 height 37
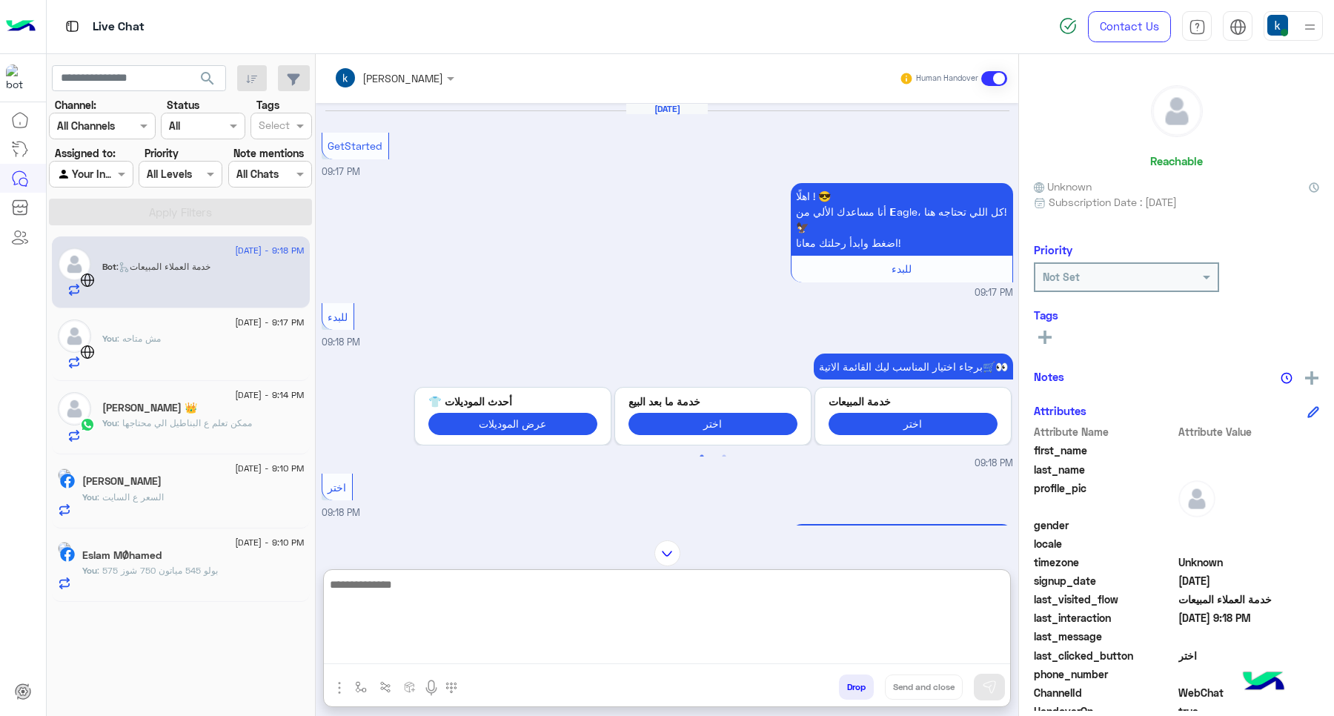
click at [396, 654] on textarea at bounding box center [667, 619] width 686 height 89
paste textarea "**********"
type textarea "**********"
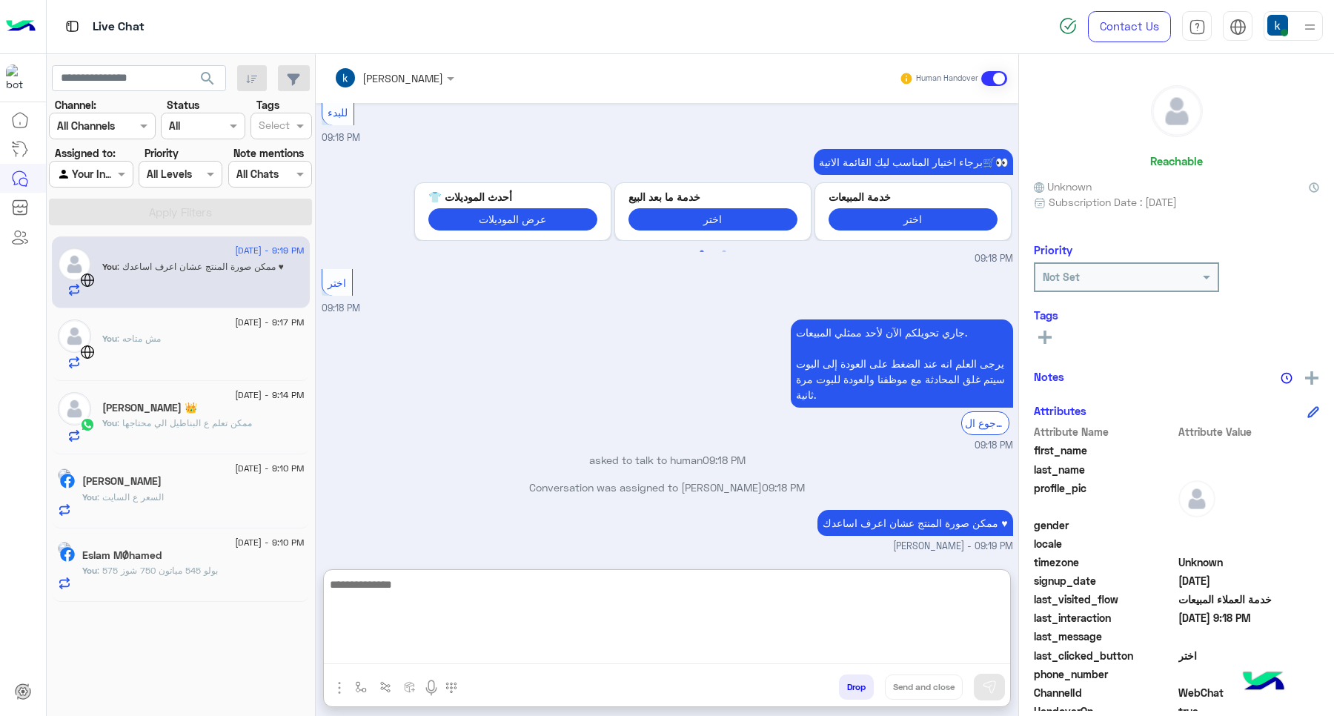
scroll to position [231, 0]
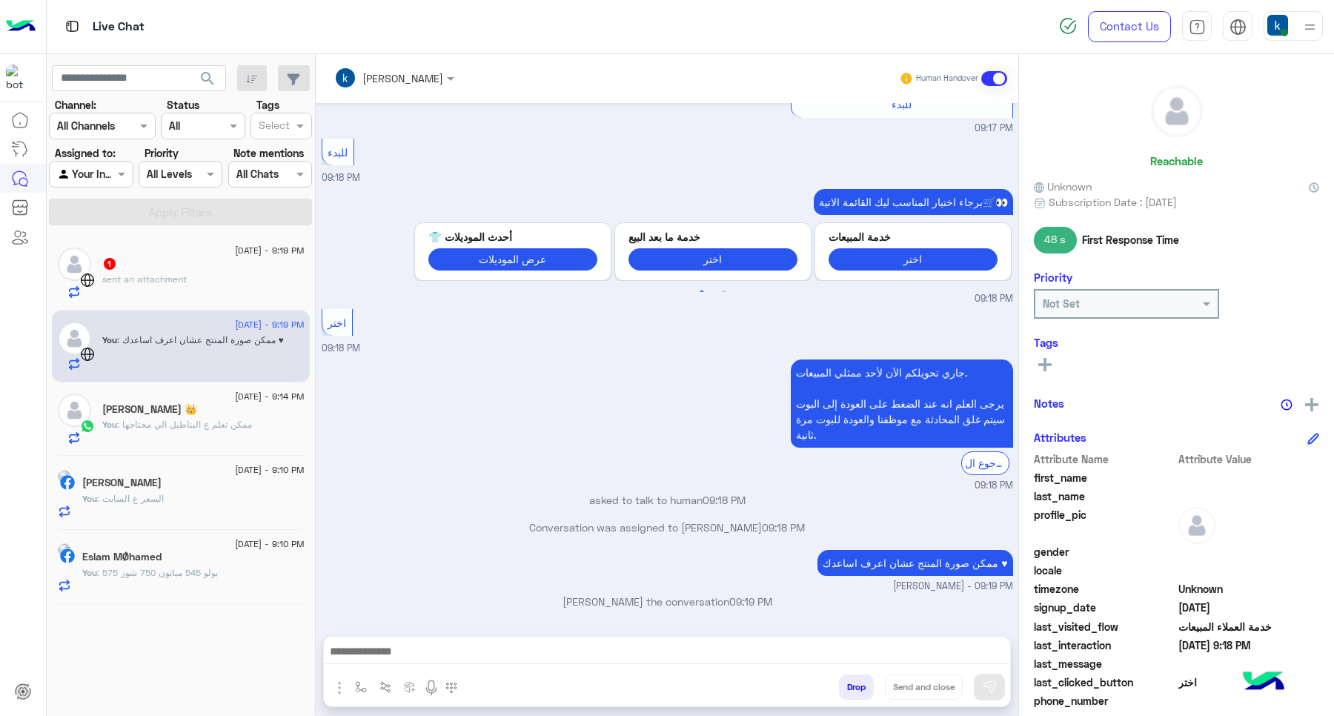
click at [176, 290] on div "sent an attachment" at bounding box center [203, 286] width 202 height 26
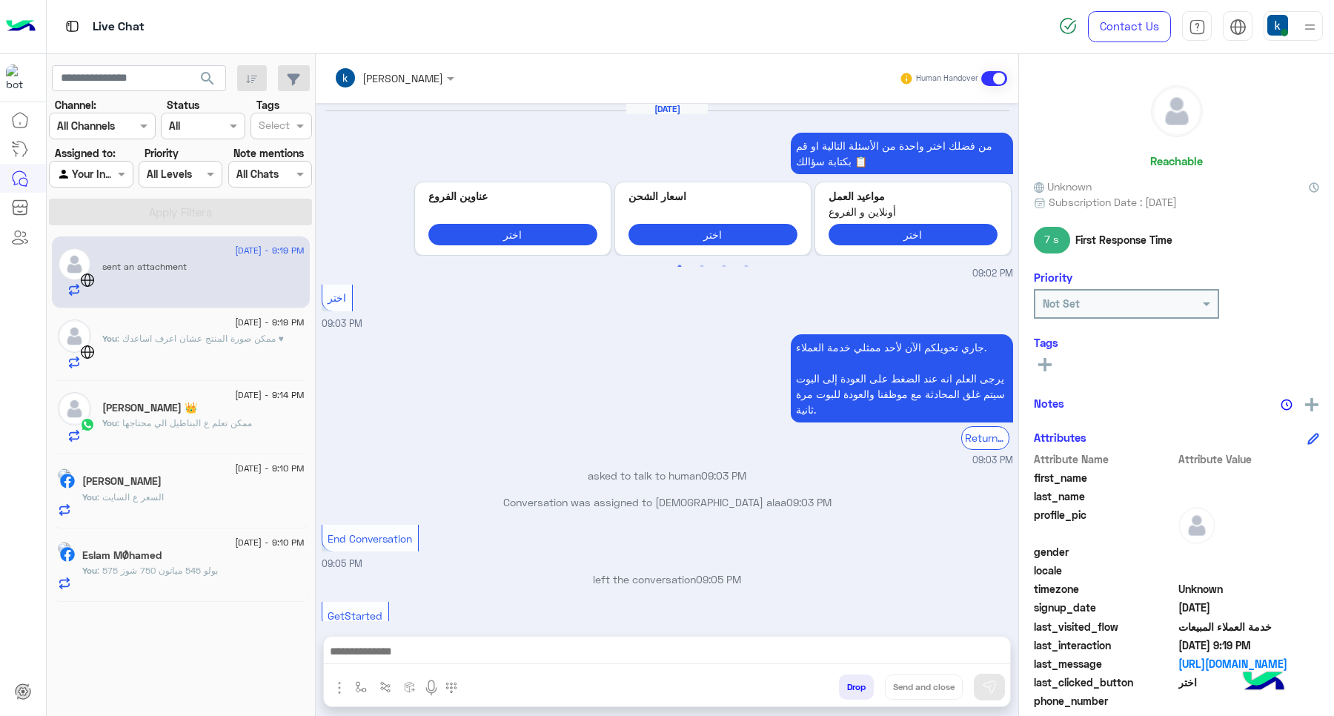
scroll to position [1102, 0]
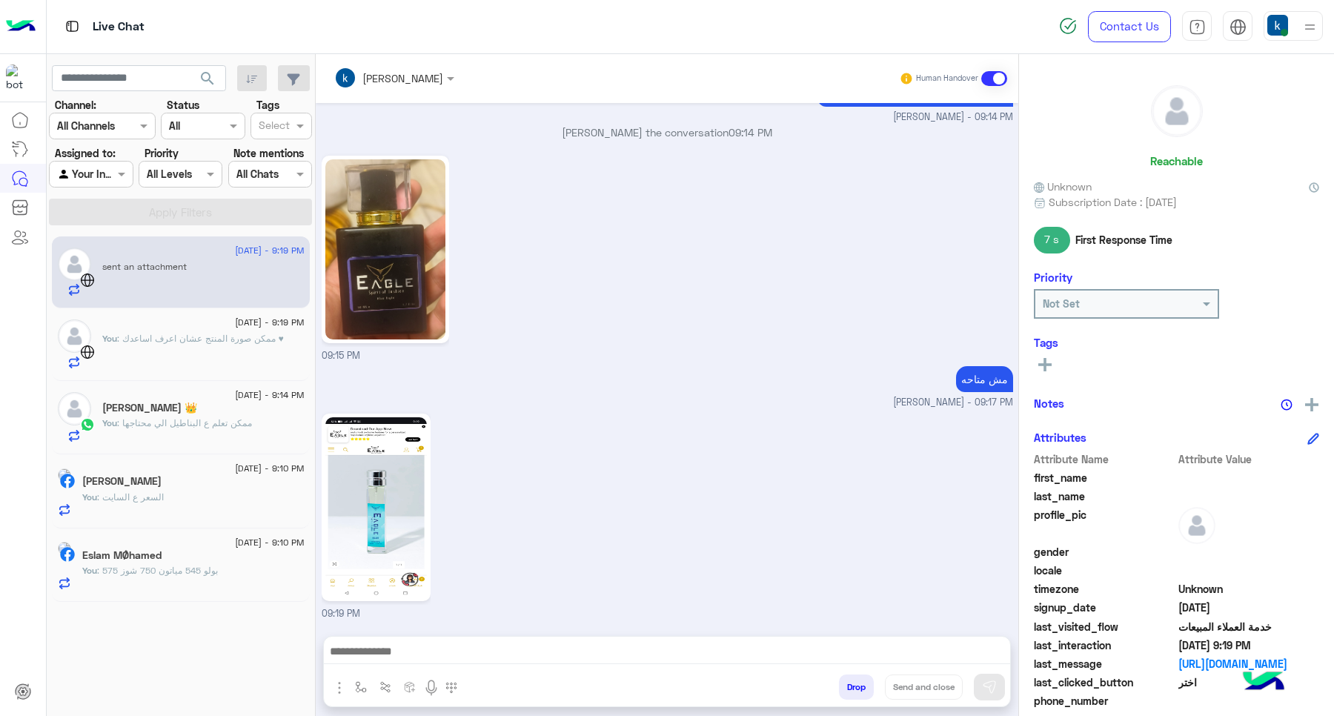
click at [382, 515] on img at bounding box center [375, 507] width 101 height 180
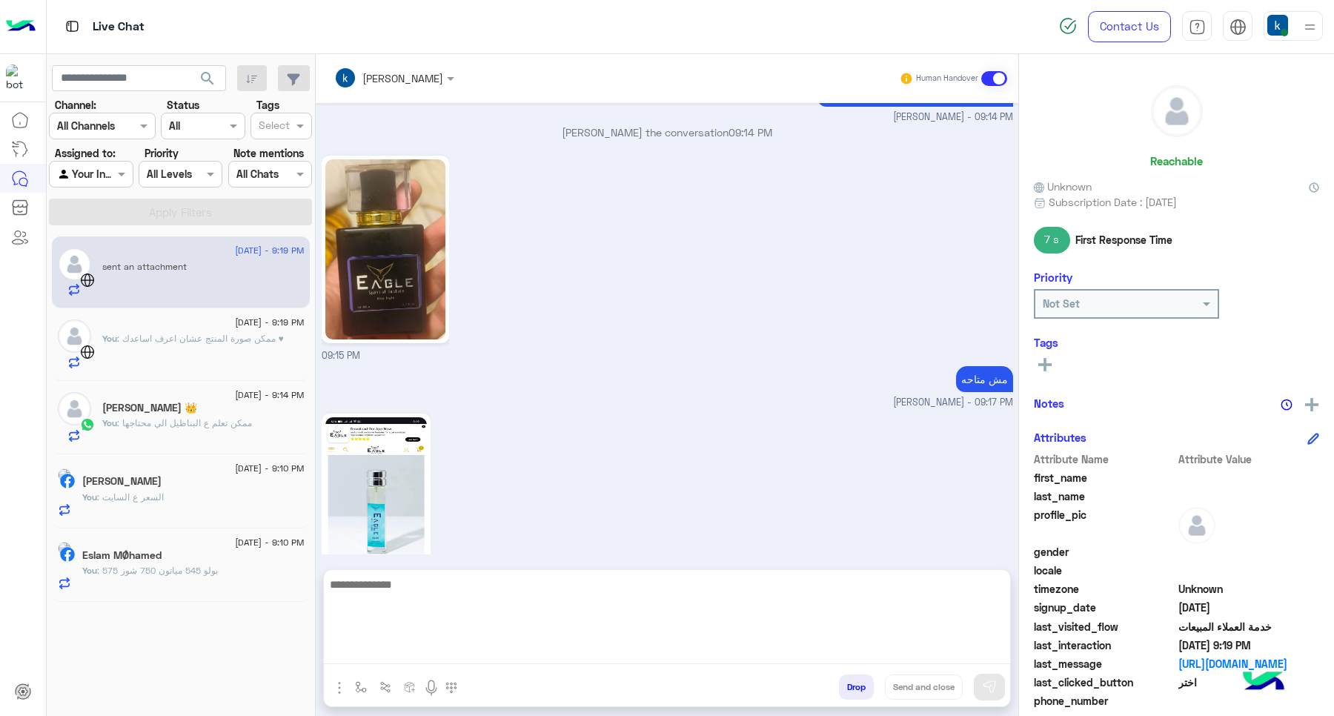
click at [439, 657] on textarea at bounding box center [667, 619] width 686 height 89
type textarea "**********"
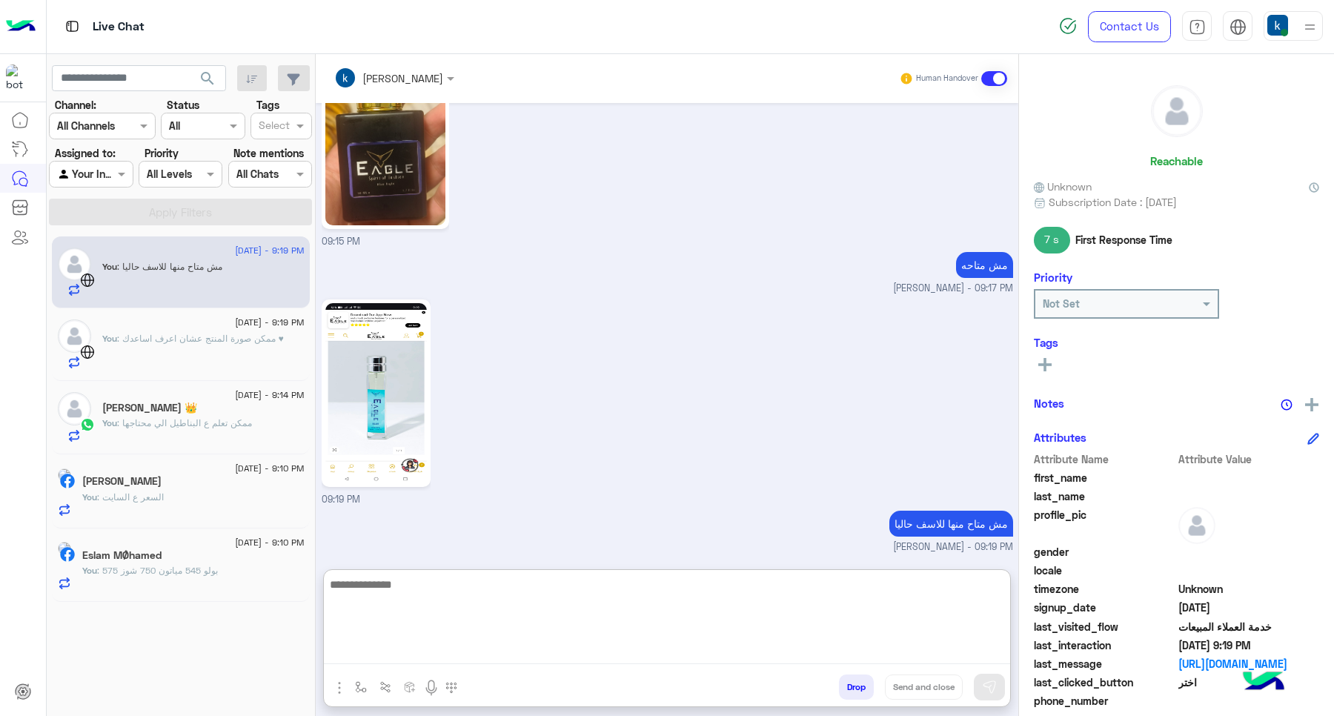
click at [412, 611] on textarea at bounding box center [667, 619] width 686 height 89
type textarea "**********"
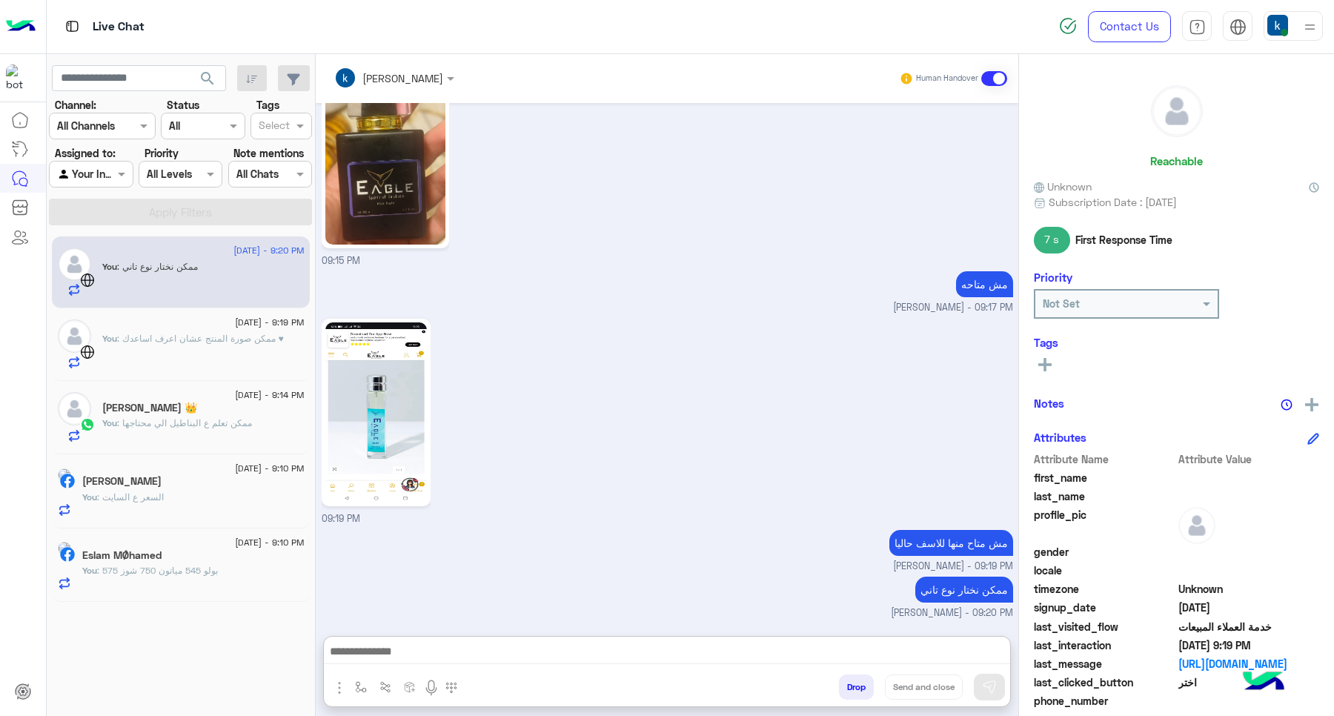
click at [141, 327] on div "6 September - 9:19 PM" at bounding box center [203, 324] width 202 height 10
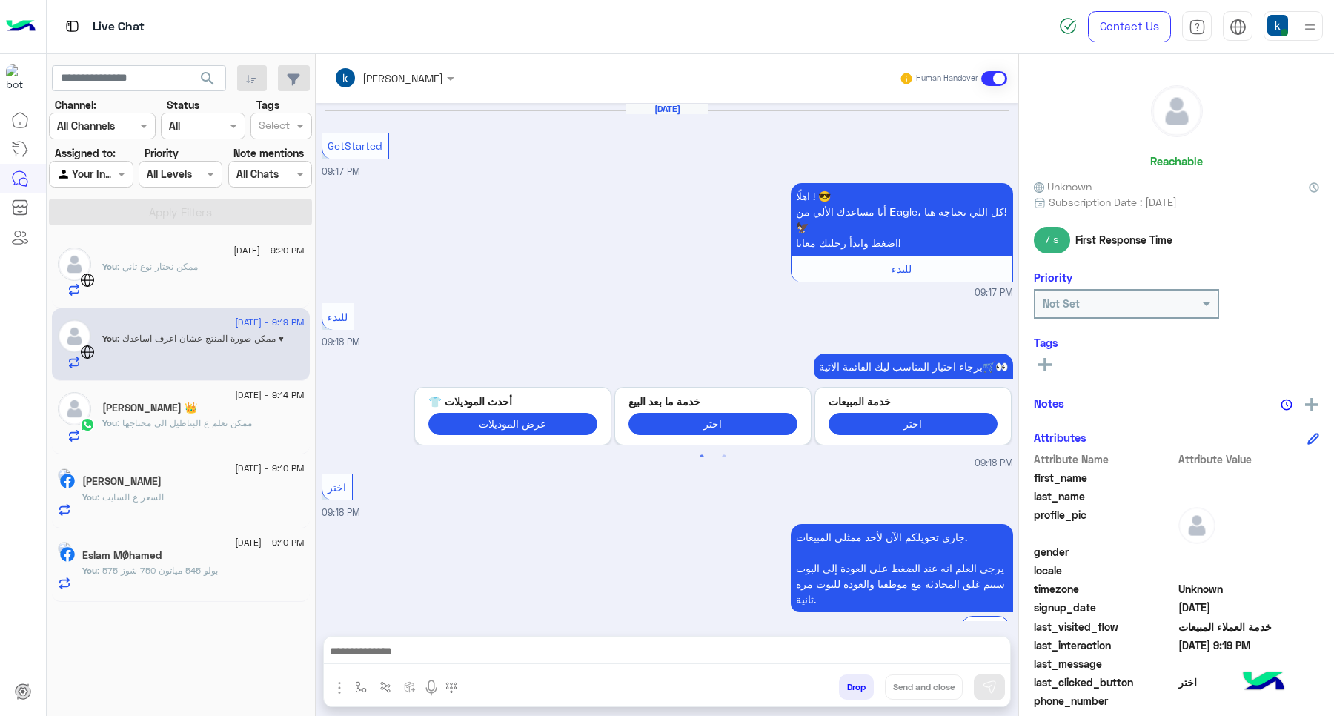
scroll to position [164, 0]
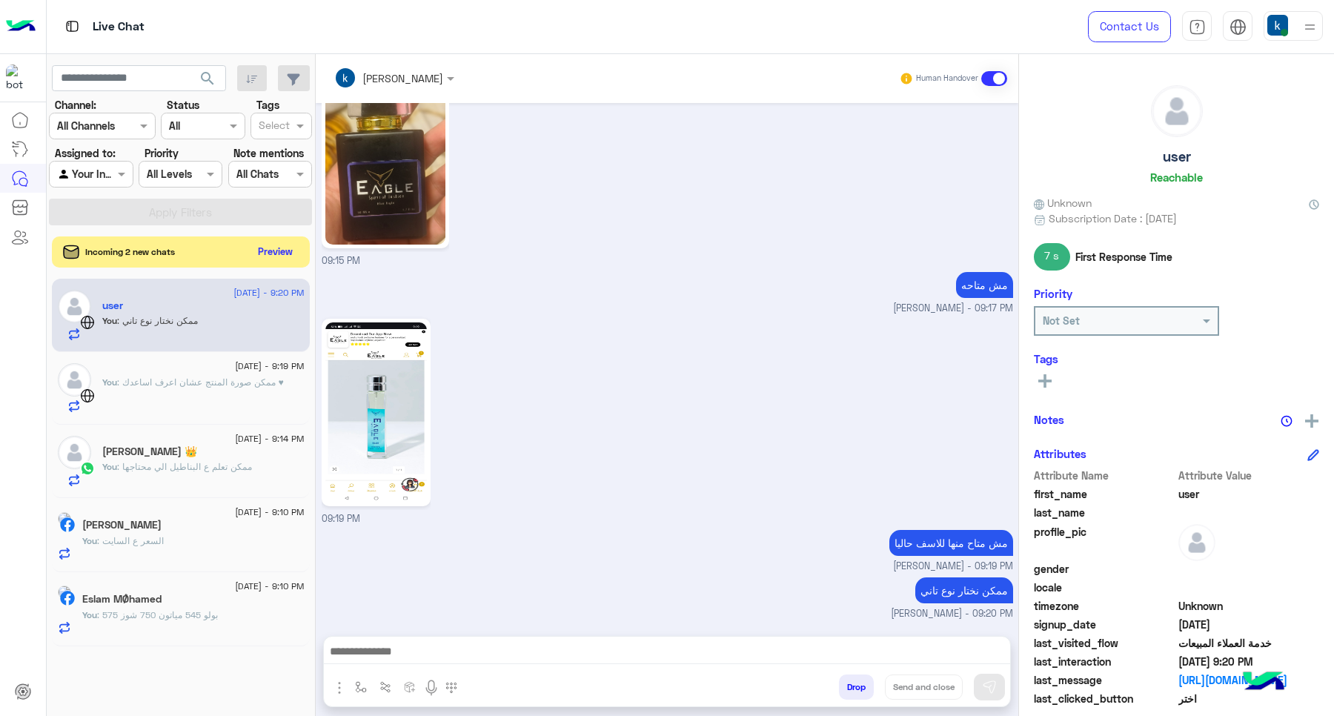
click at [264, 242] on button "Preview" at bounding box center [276, 252] width 46 height 20
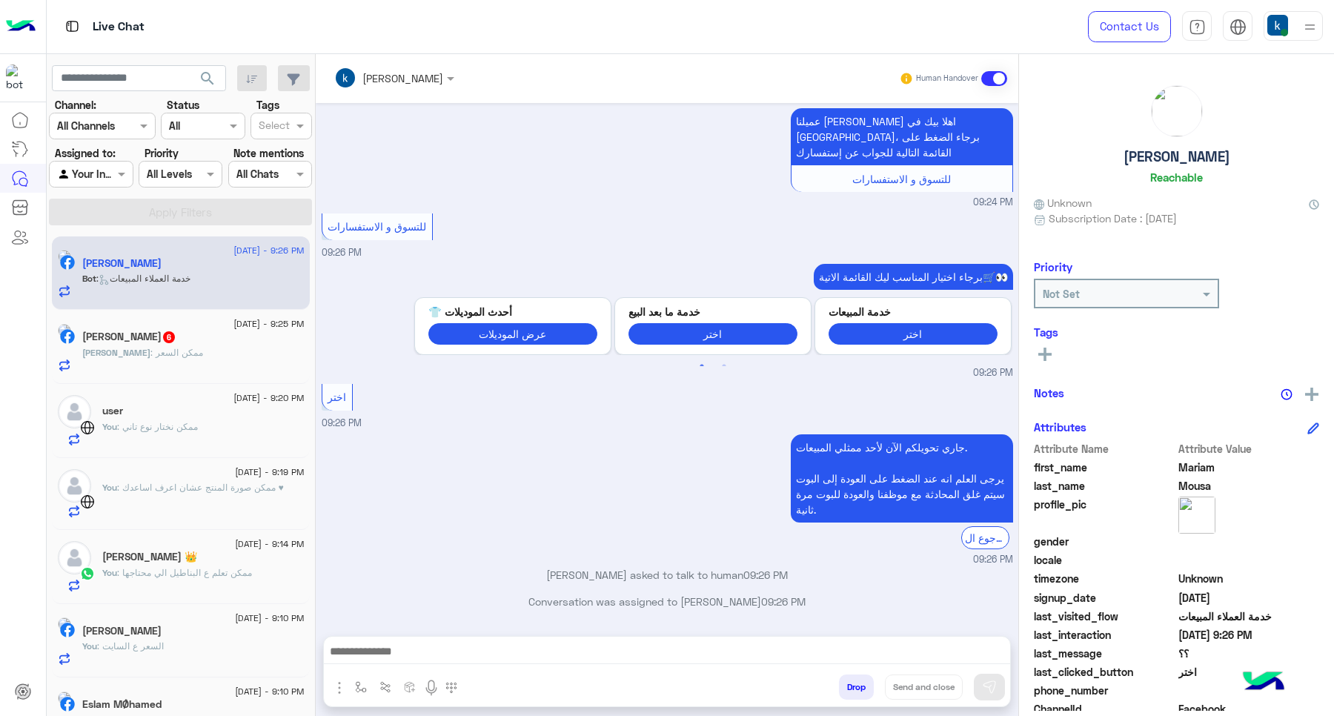
scroll to position [934, 0]
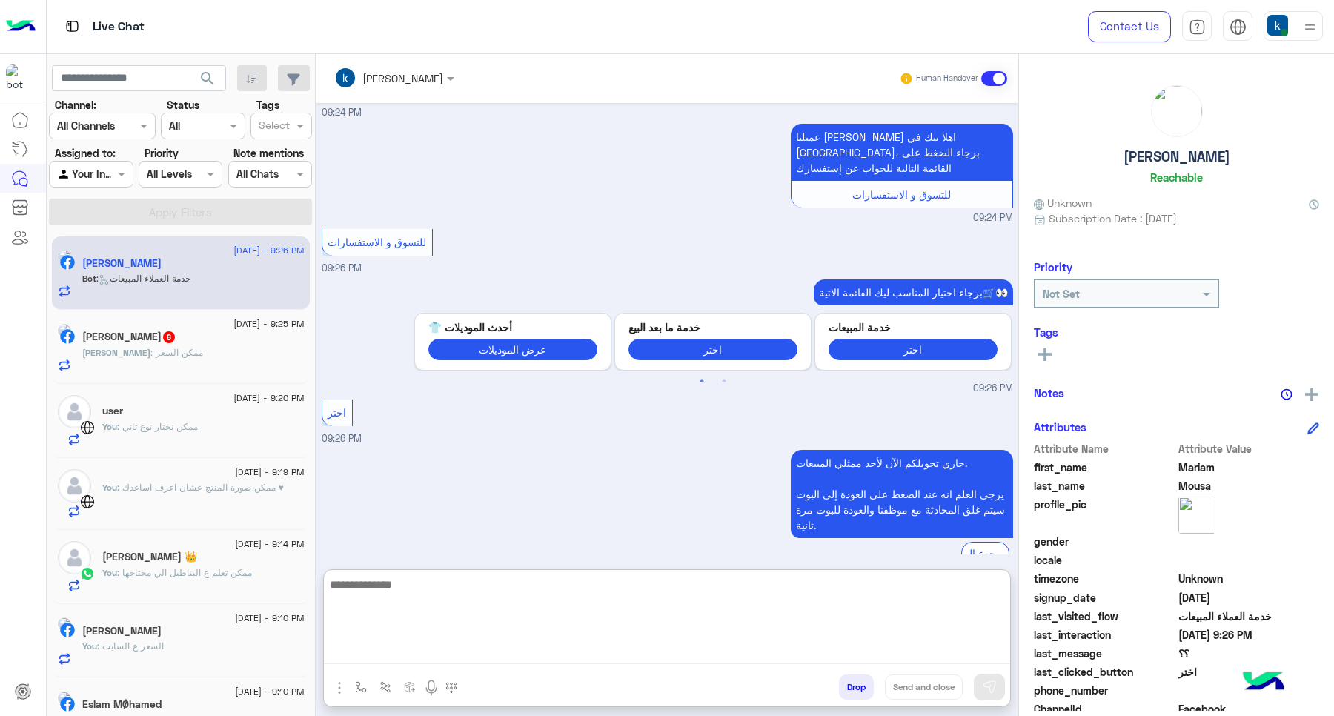
click at [376, 650] on textarea at bounding box center [667, 619] width 686 height 89
paste textarea "**********"
type textarea "**********"
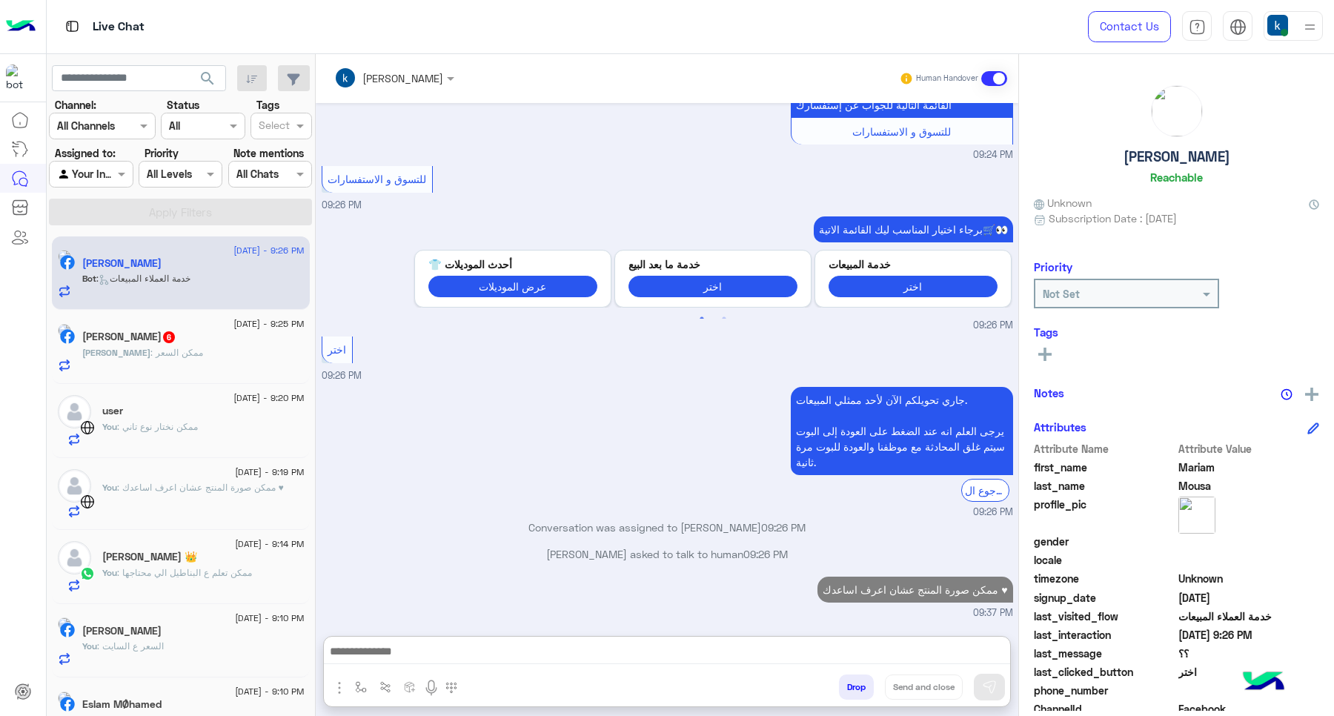
click at [139, 333] on h5 "Ahmed Osamaa Shokr 6" at bounding box center [129, 336] width 94 height 13
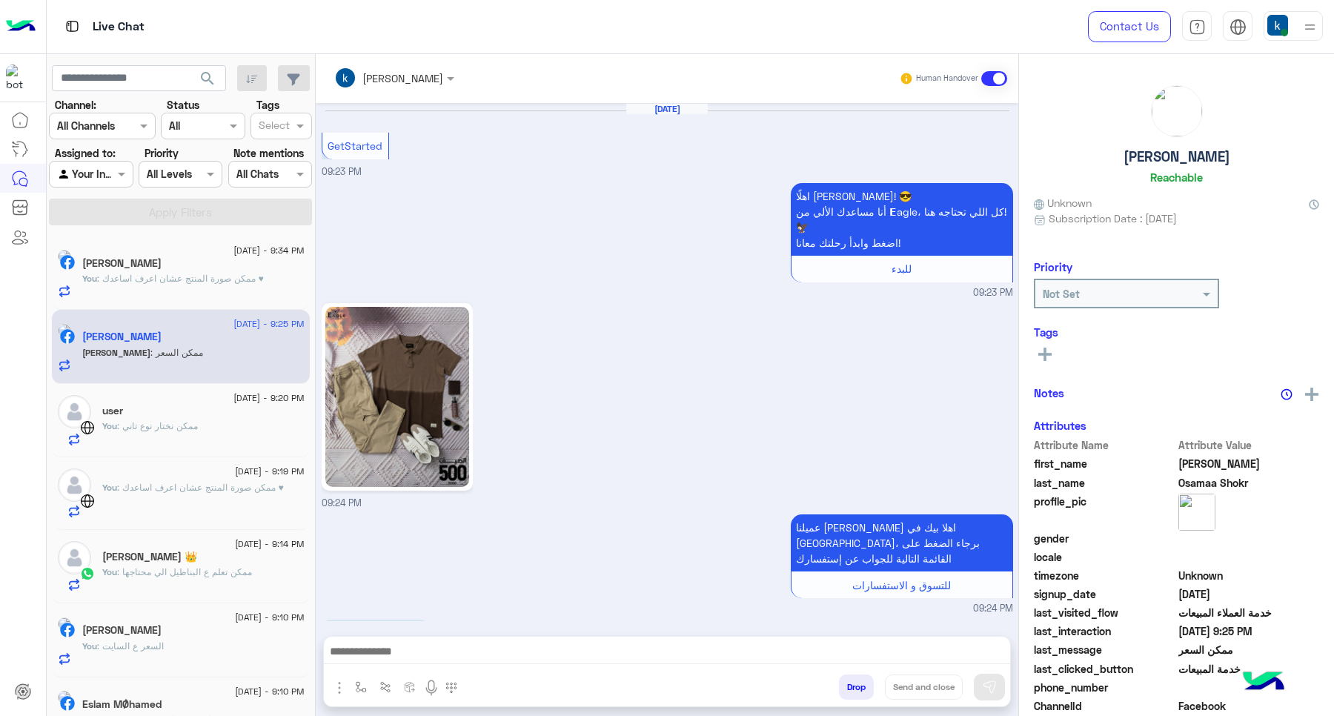
scroll to position [630, 0]
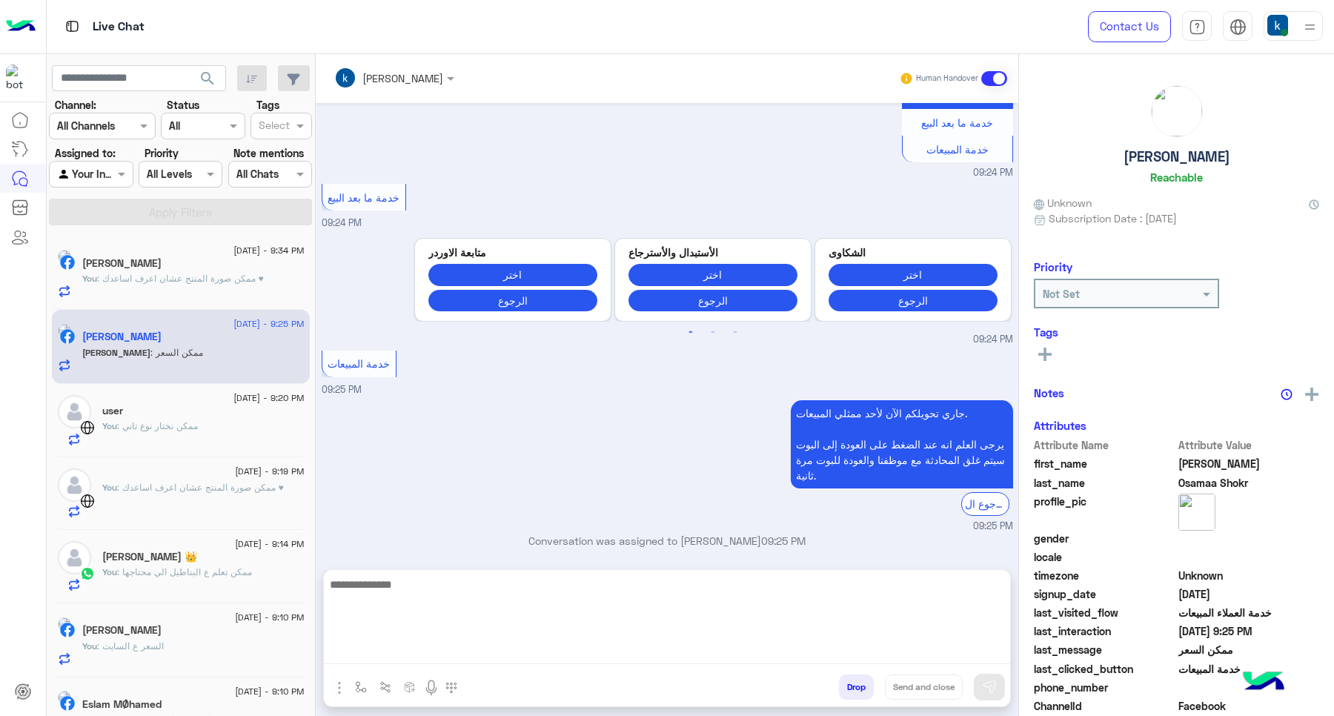
click at [431, 661] on textarea at bounding box center [667, 619] width 686 height 89
paste textarea "**********"
type textarea "**********"
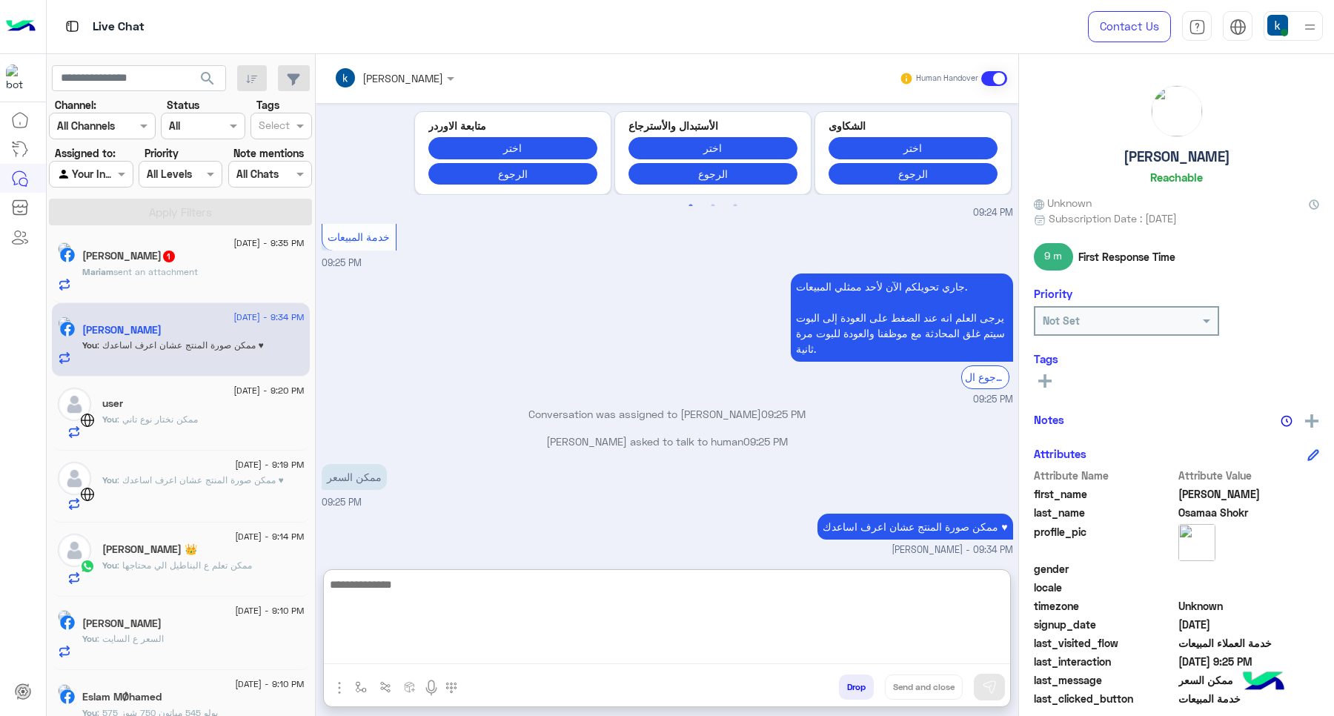
scroll to position [771, 0]
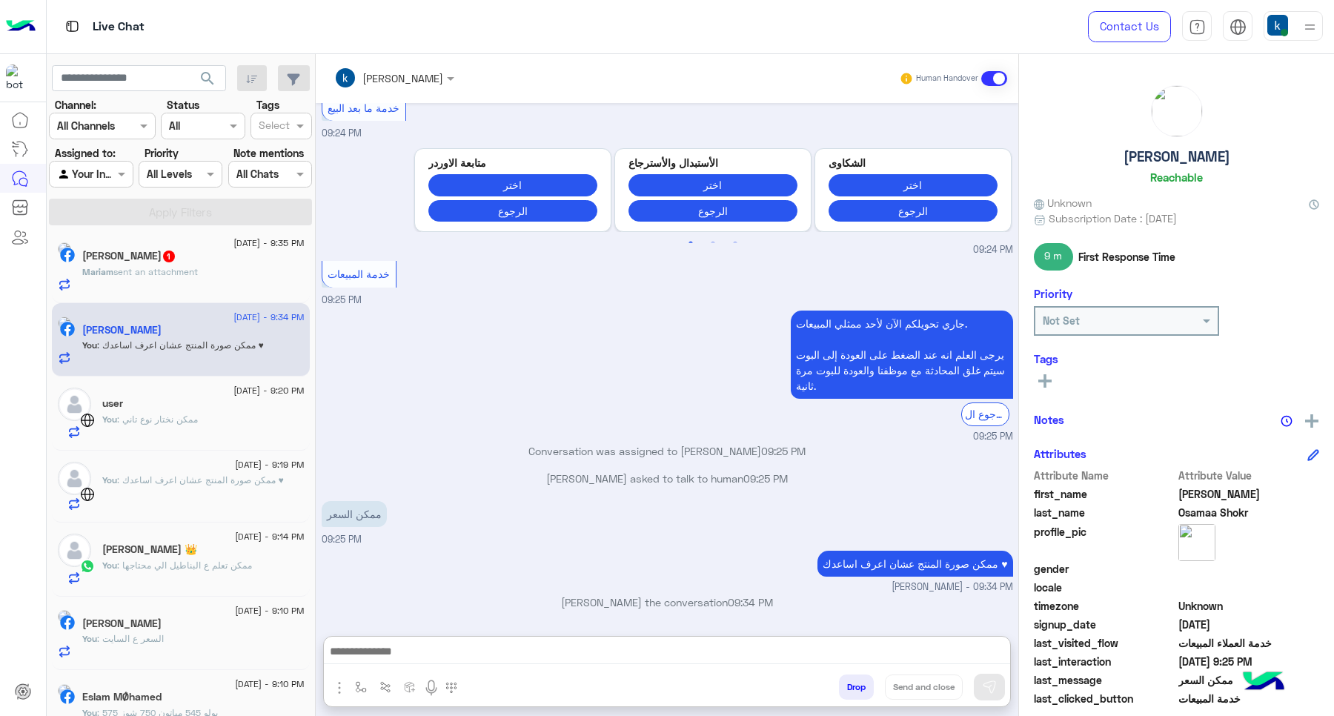
click at [185, 275] on span "sent an attachment" at bounding box center [155, 271] width 84 height 11
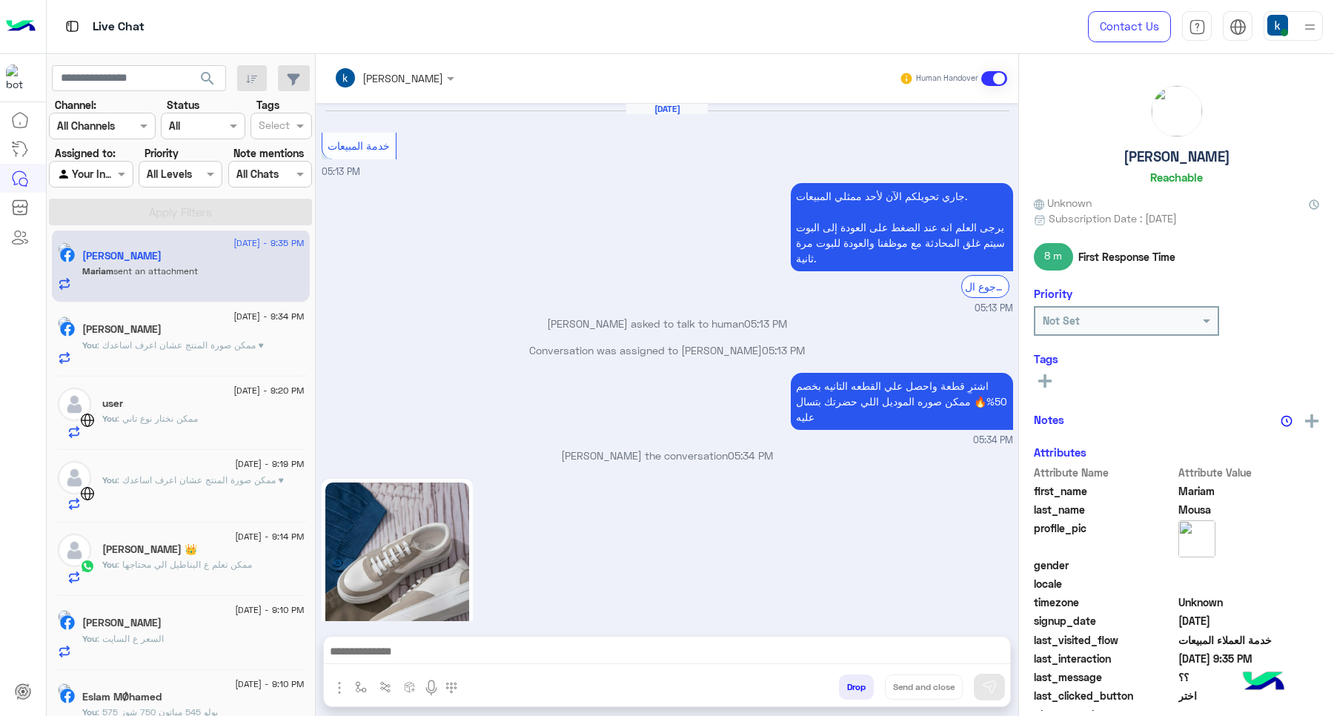
scroll to position [976, 0]
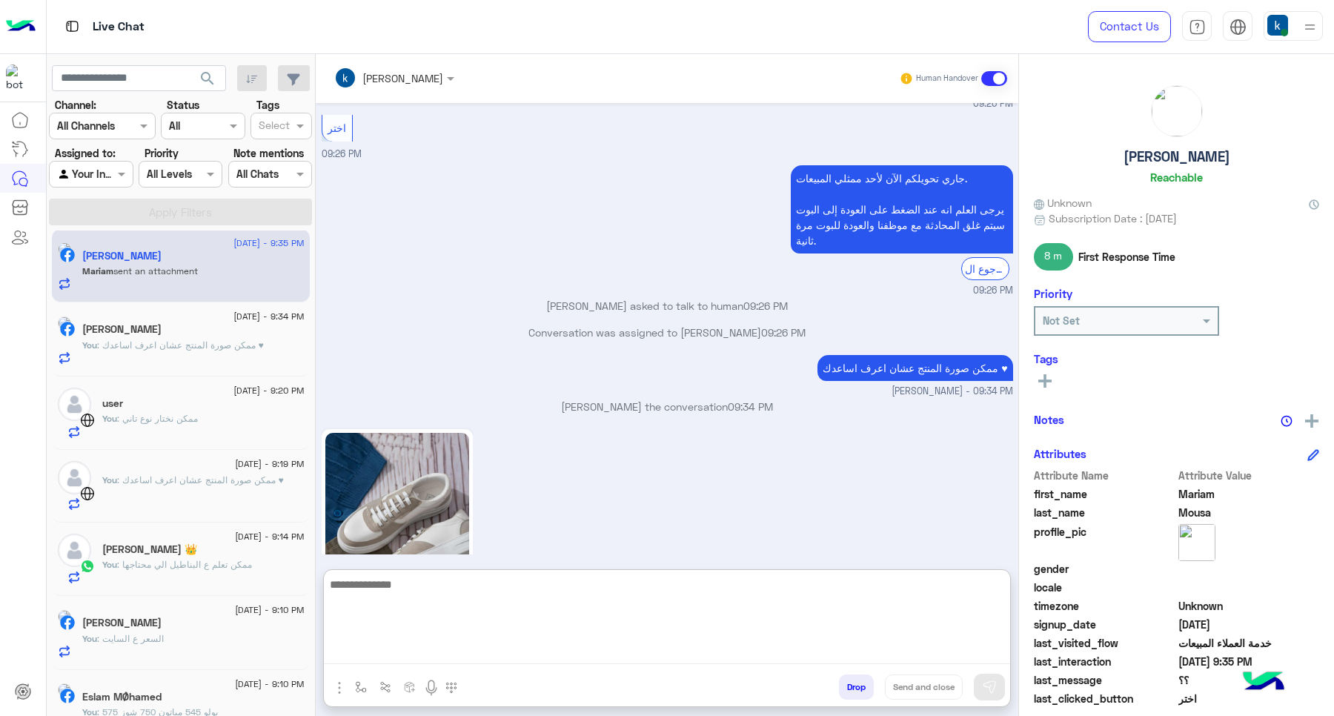
click at [482, 643] on textarea at bounding box center [667, 619] width 686 height 89
type textarea "***"
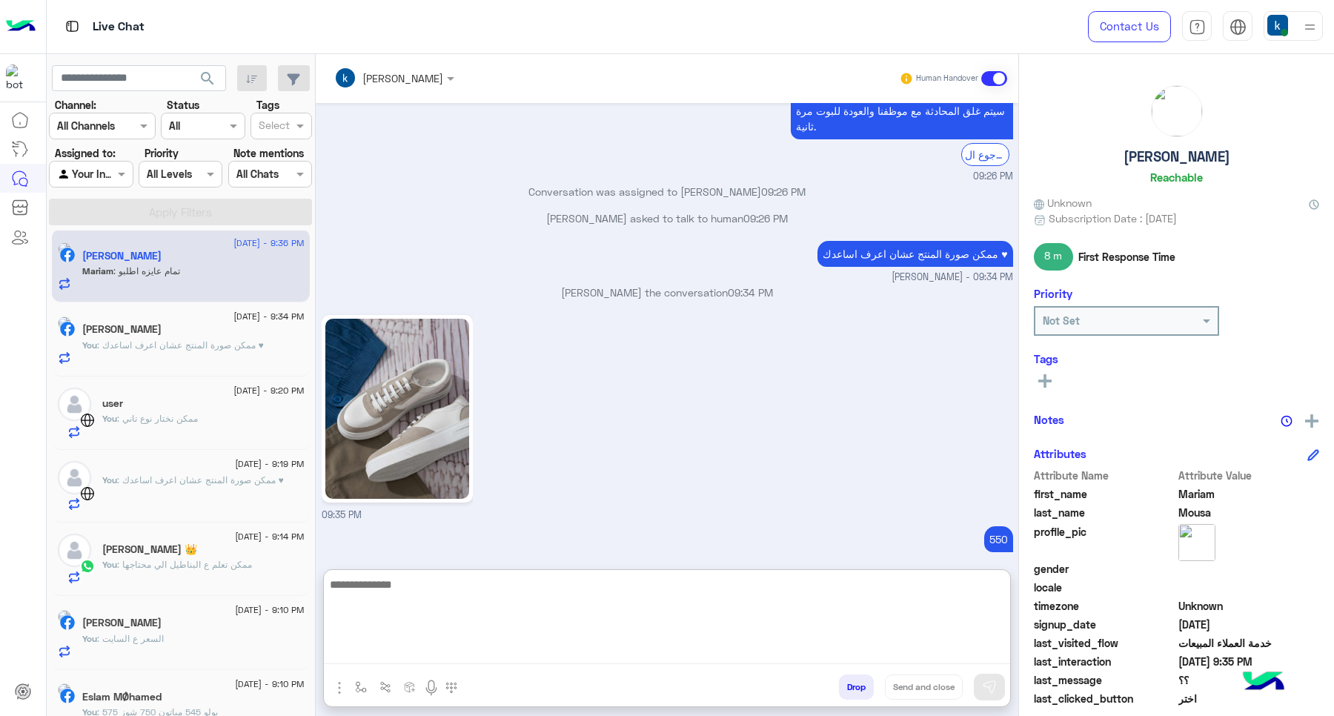
scroll to position [1139, 0]
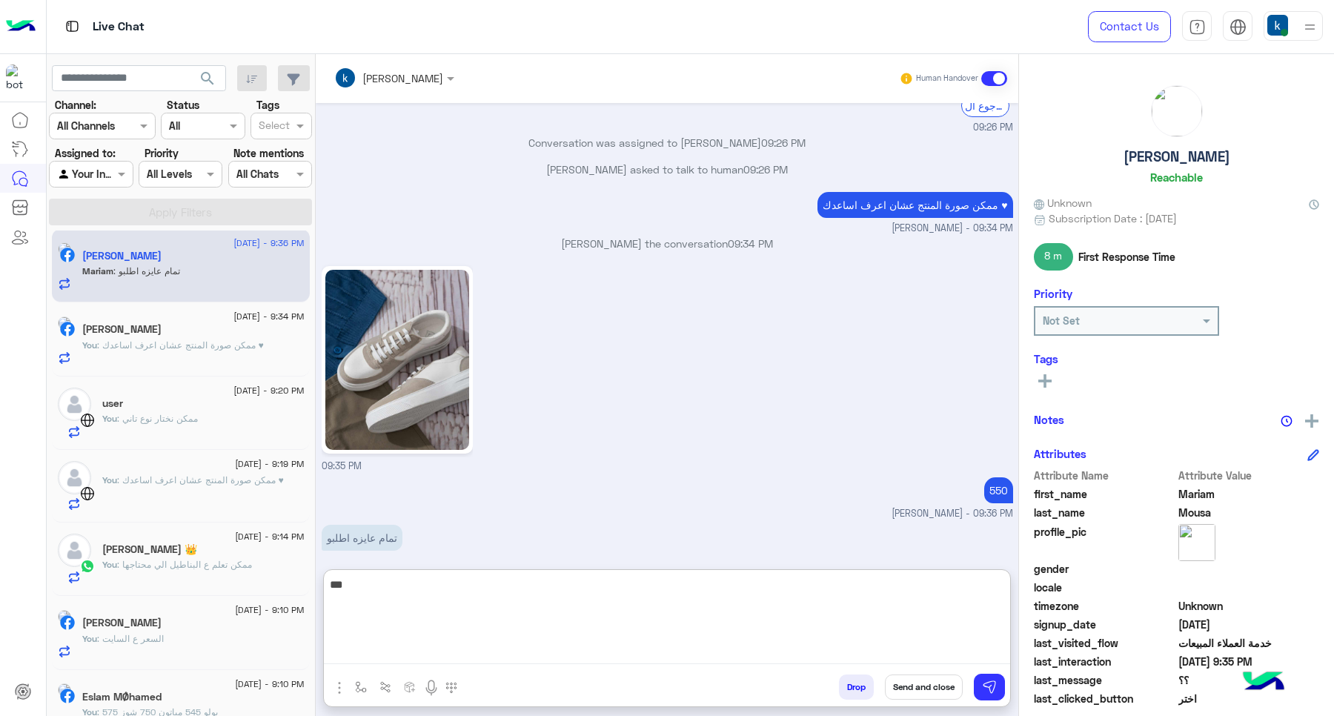
type textarea "****"
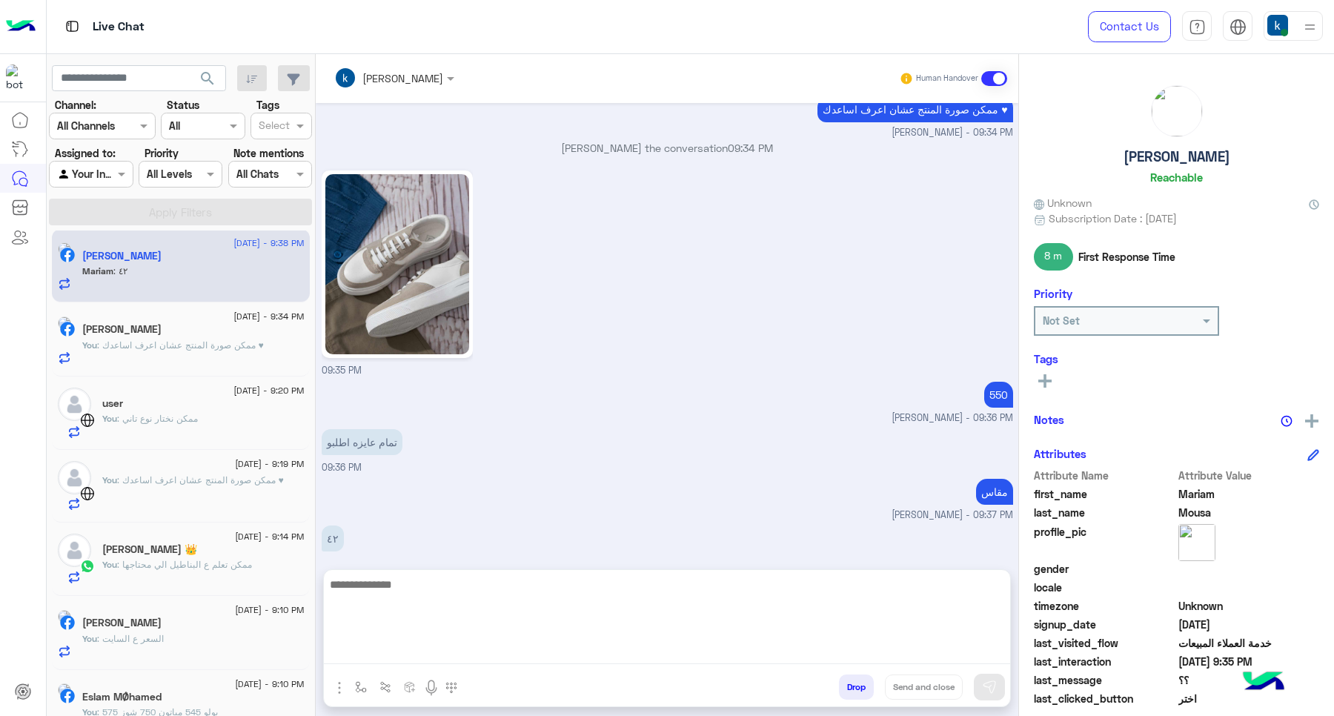
scroll to position [1235, 0]
click at [404, 600] on textarea at bounding box center [667, 619] width 686 height 89
type textarea "*******"
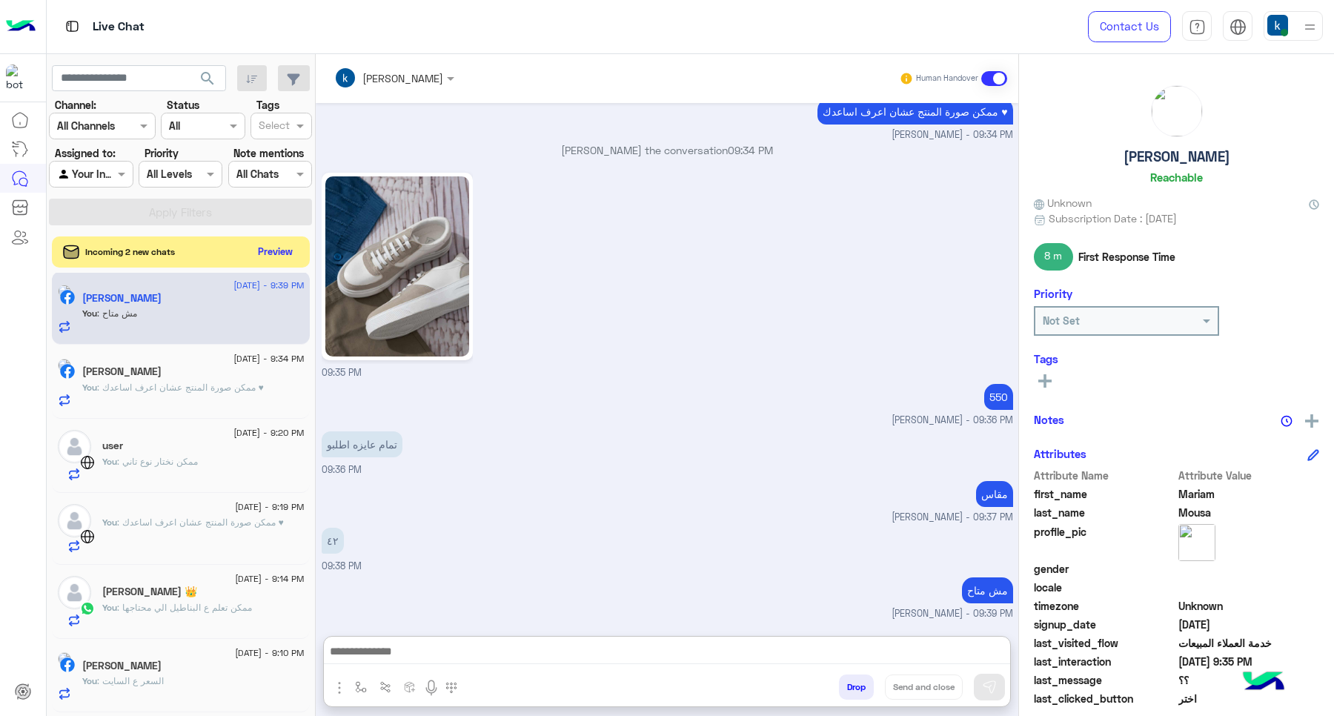
click at [254, 252] on button "Preview" at bounding box center [276, 252] width 46 height 20
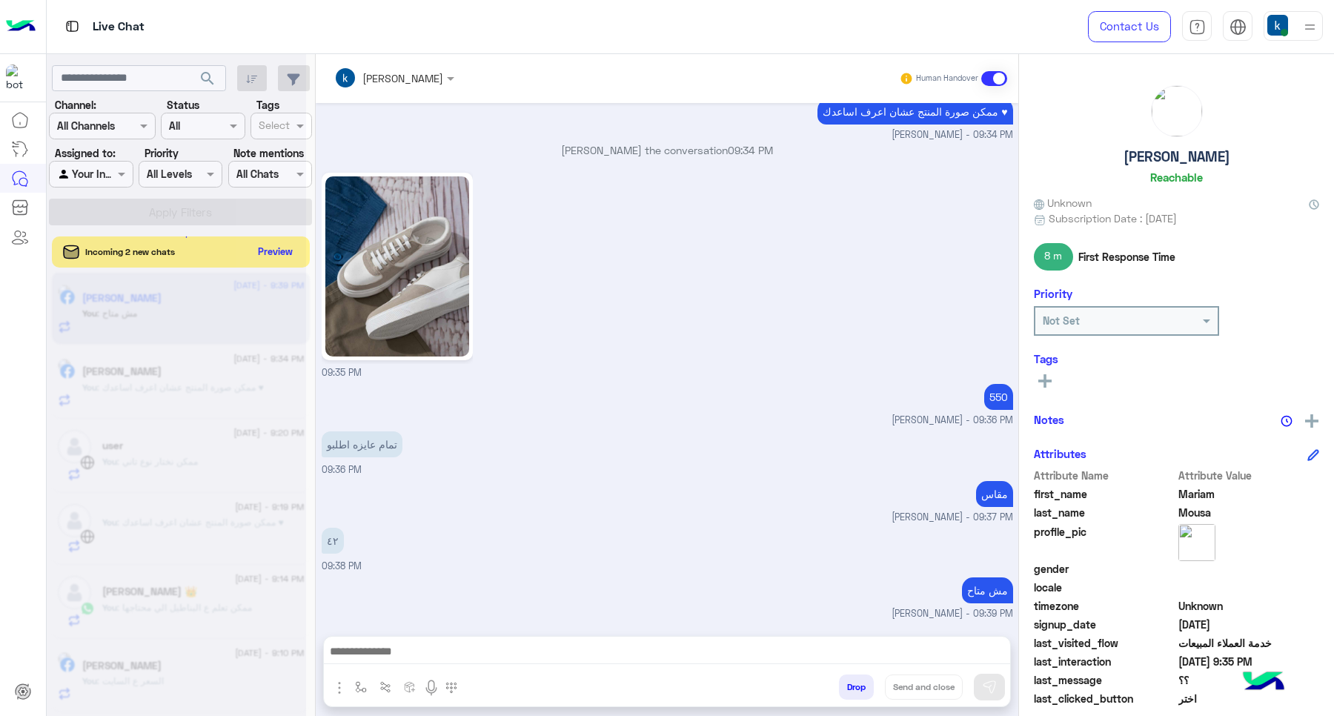
scroll to position [1216, 0]
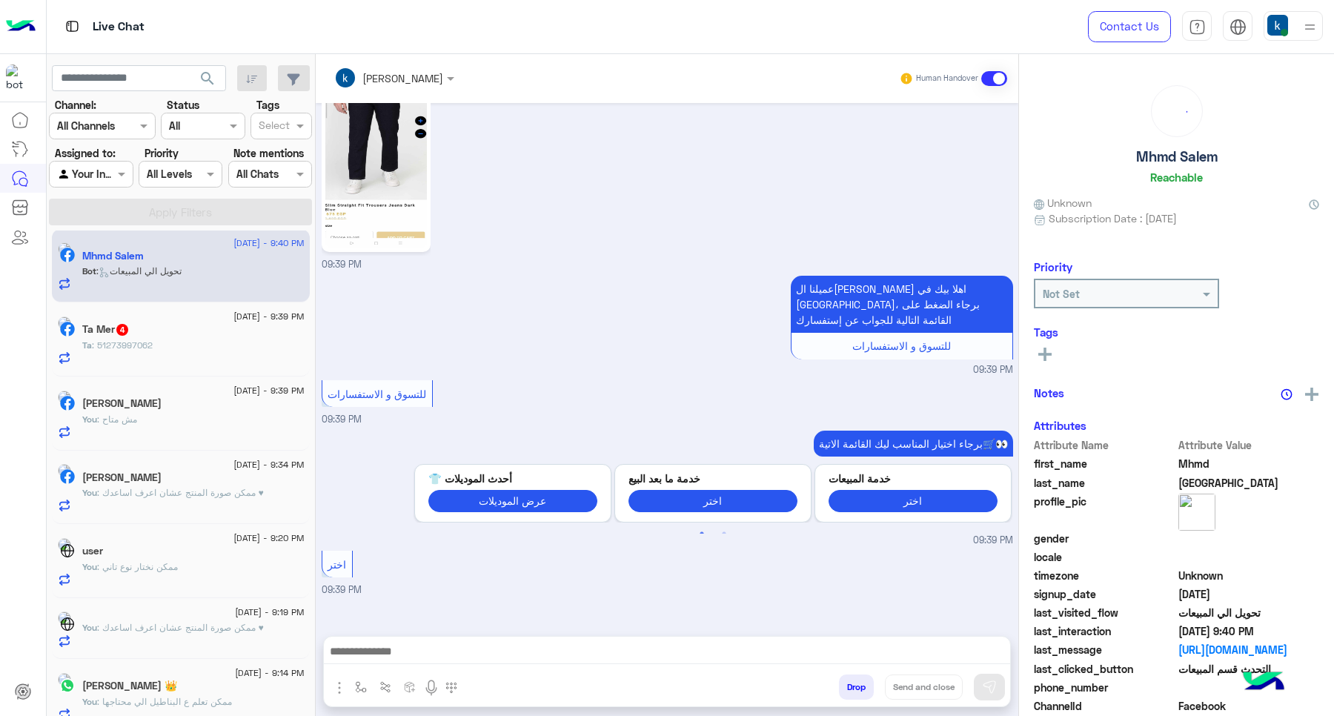
scroll to position [1482, 0]
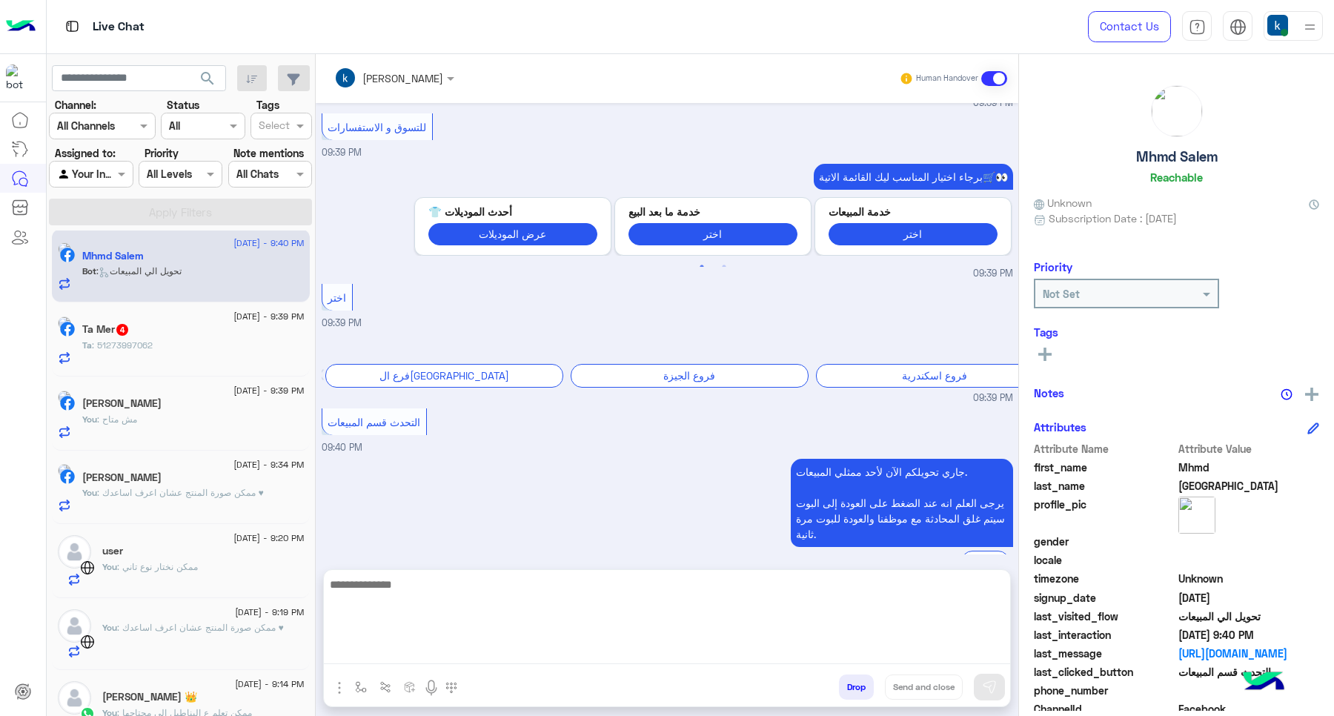
click at [397, 650] on textarea at bounding box center [667, 619] width 686 height 89
paste textarea "**********"
type textarea "**********"
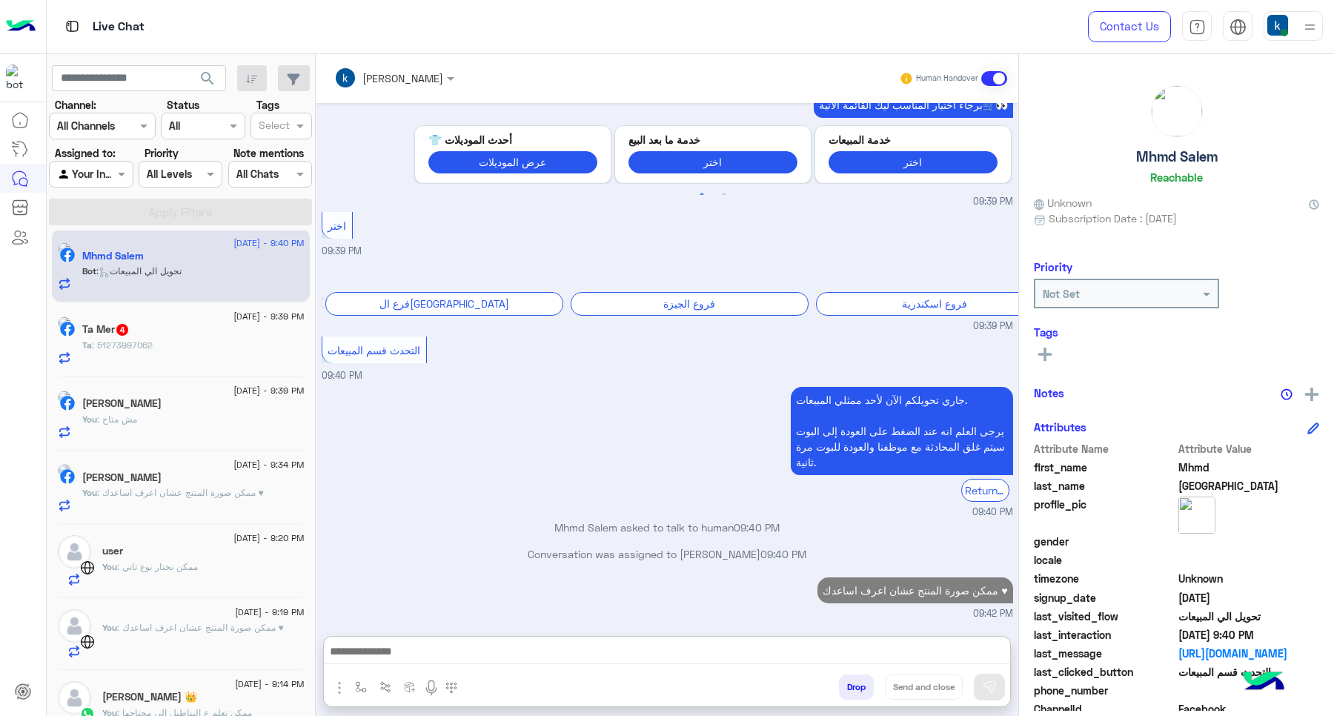
click at [128, 331] on span "4" at bounding box center [122, 330] width 12 height 12
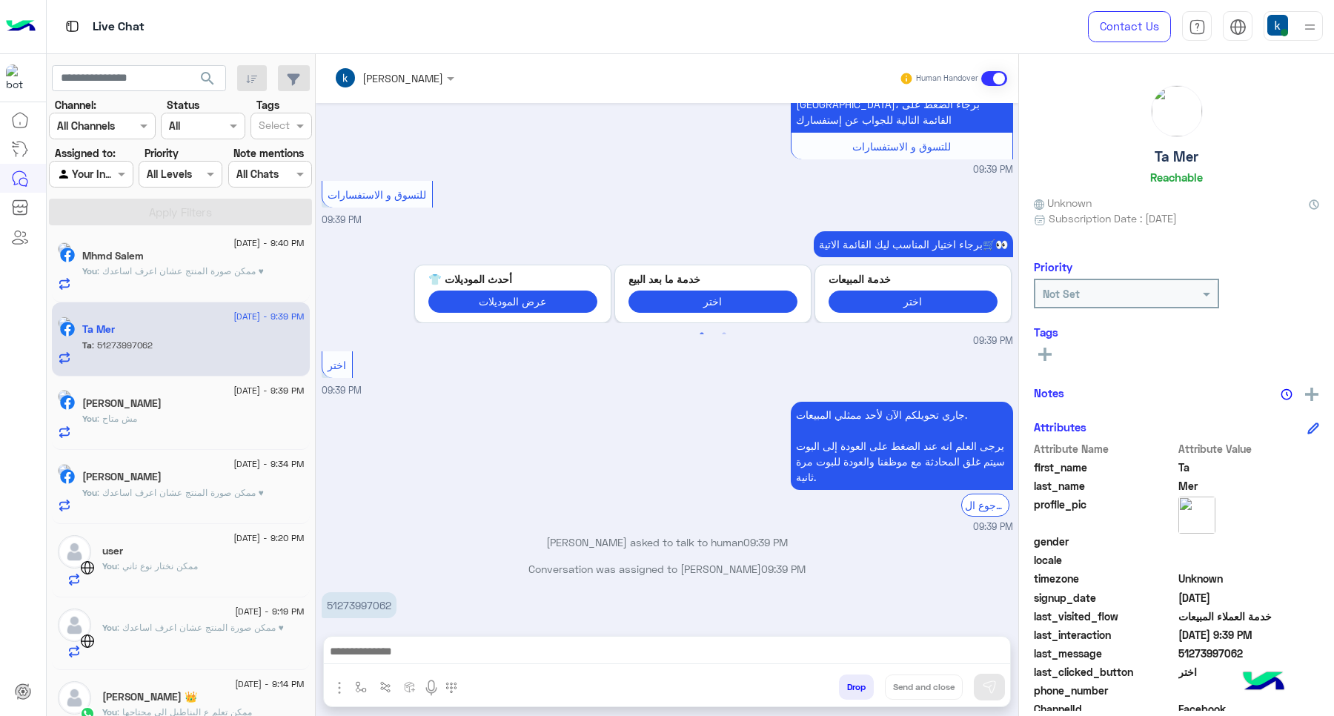
click at [382, 639] on div at bounding box center [667, 654] width 686 height 37
click at [423, 667] on div at bounding box center [667, 654] width 686 height 37
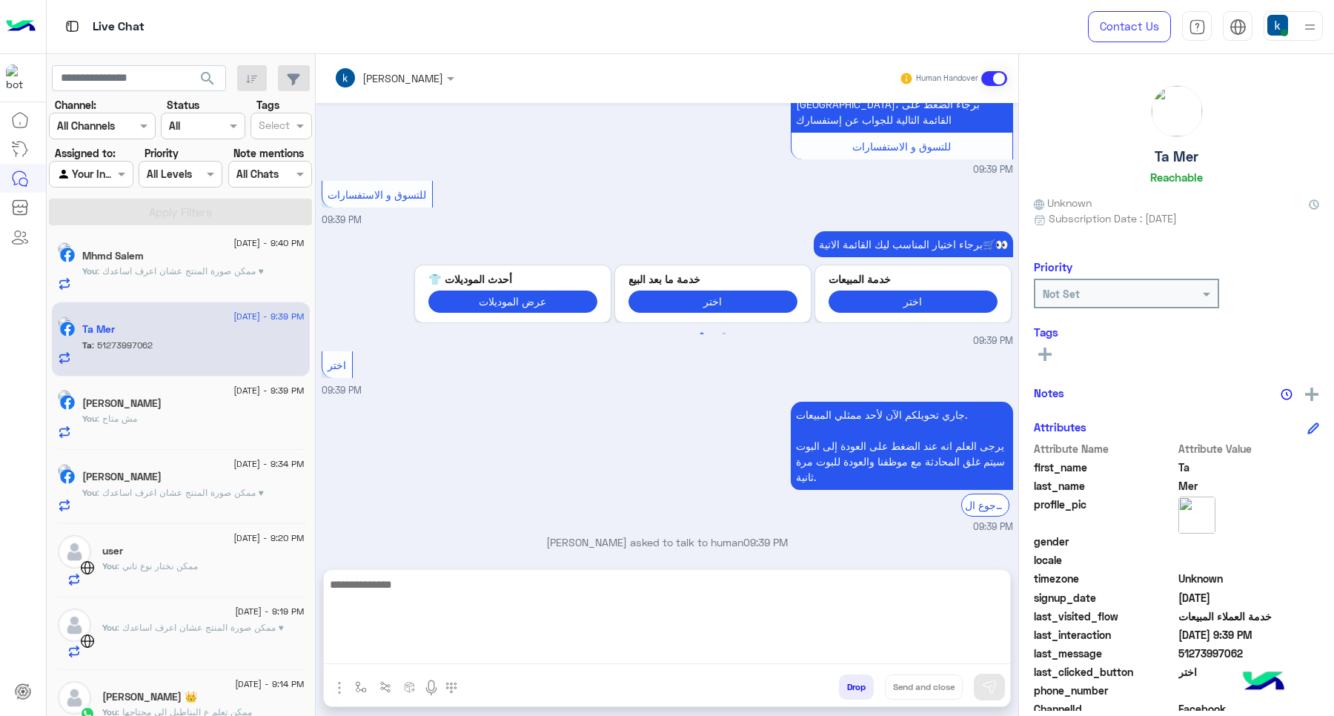
click at [417, 661] on textarea at bounding box center [667, 619] width 686 height 89
type textarea "**********"
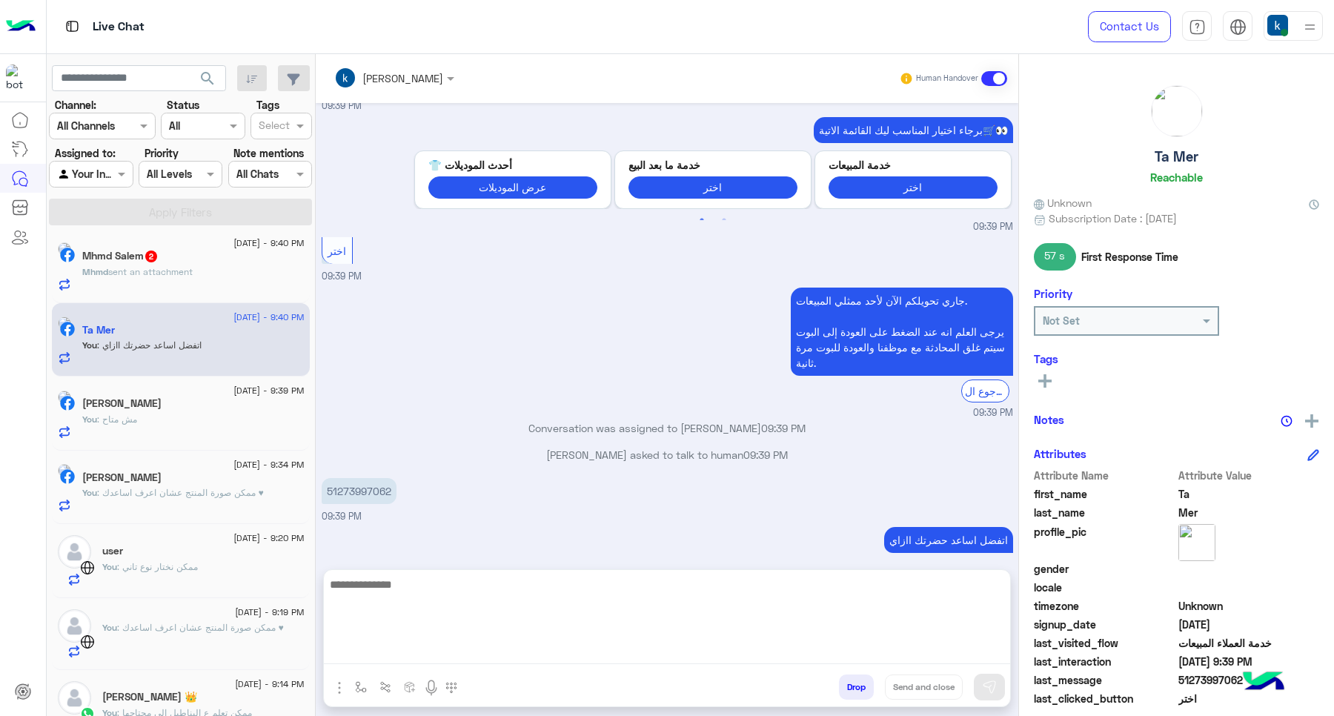
scroll to position [1051, 0]
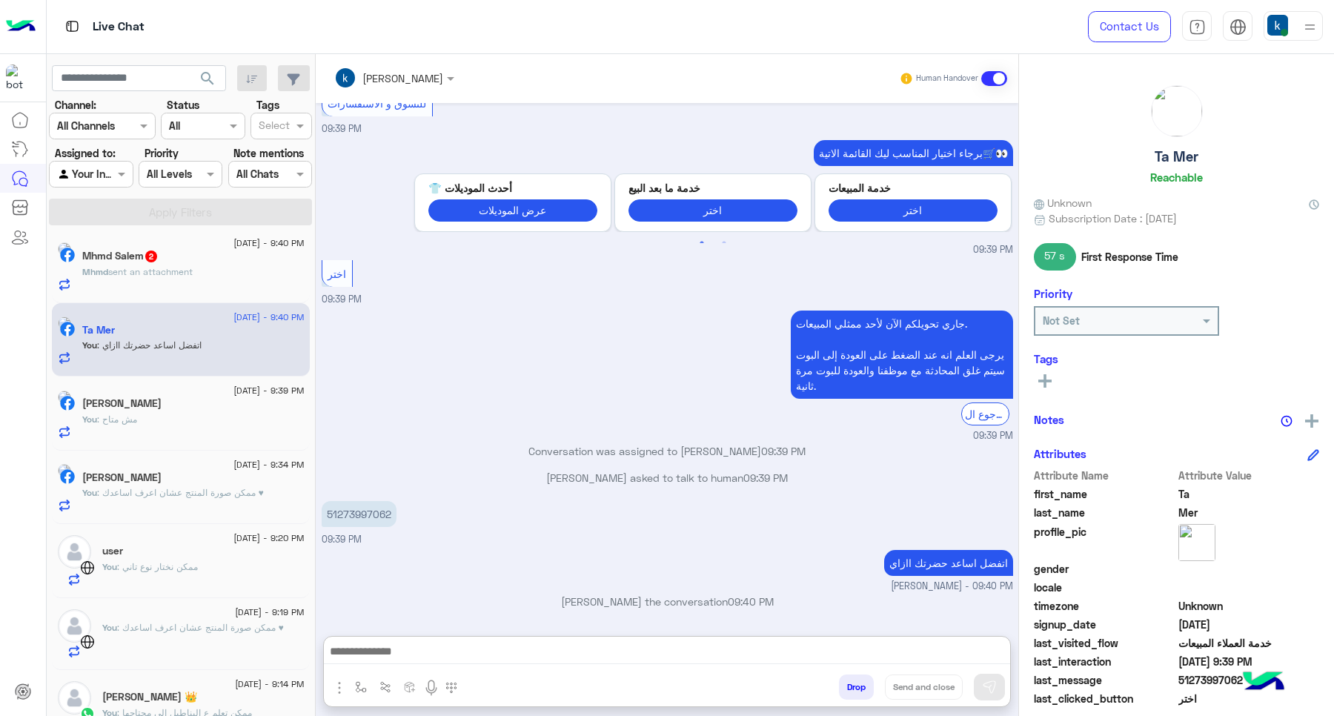
click at [233, 241] on span "6 September - 9:40 PM" at bounding box center [268, 242] width 70 height 13
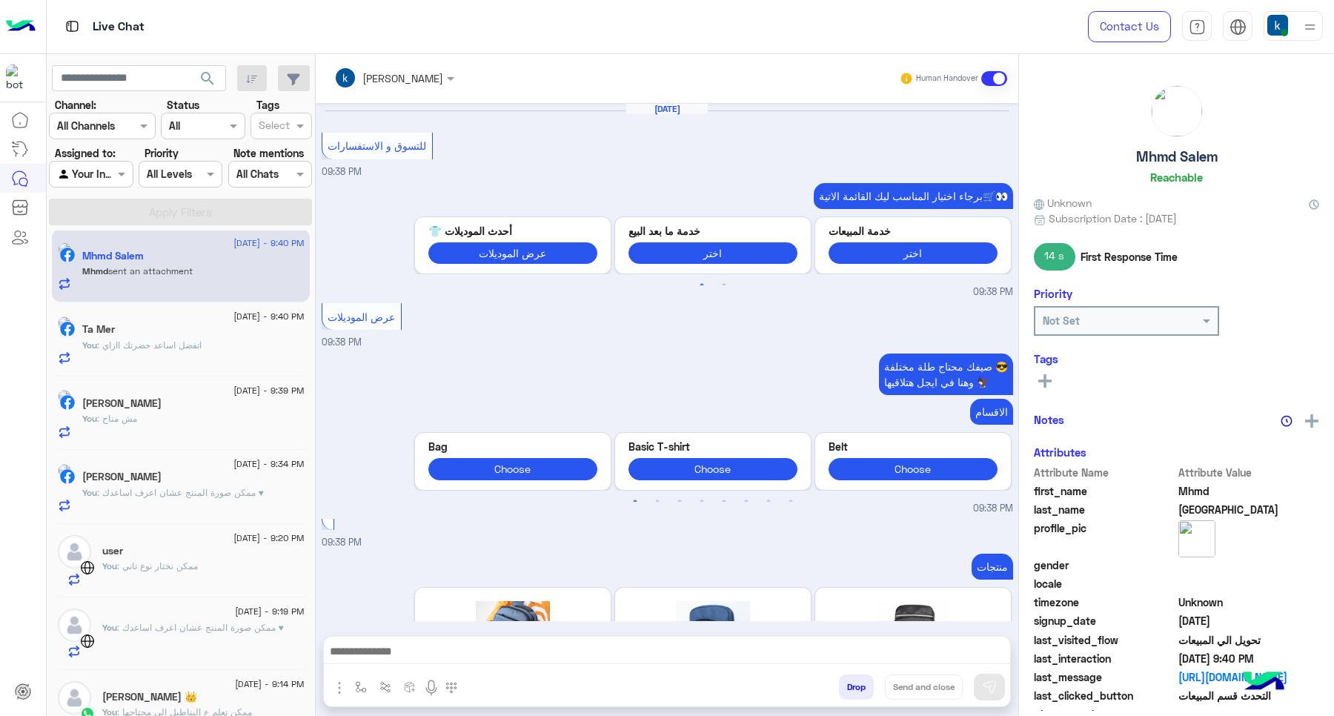
scroll to position [1346, 0]
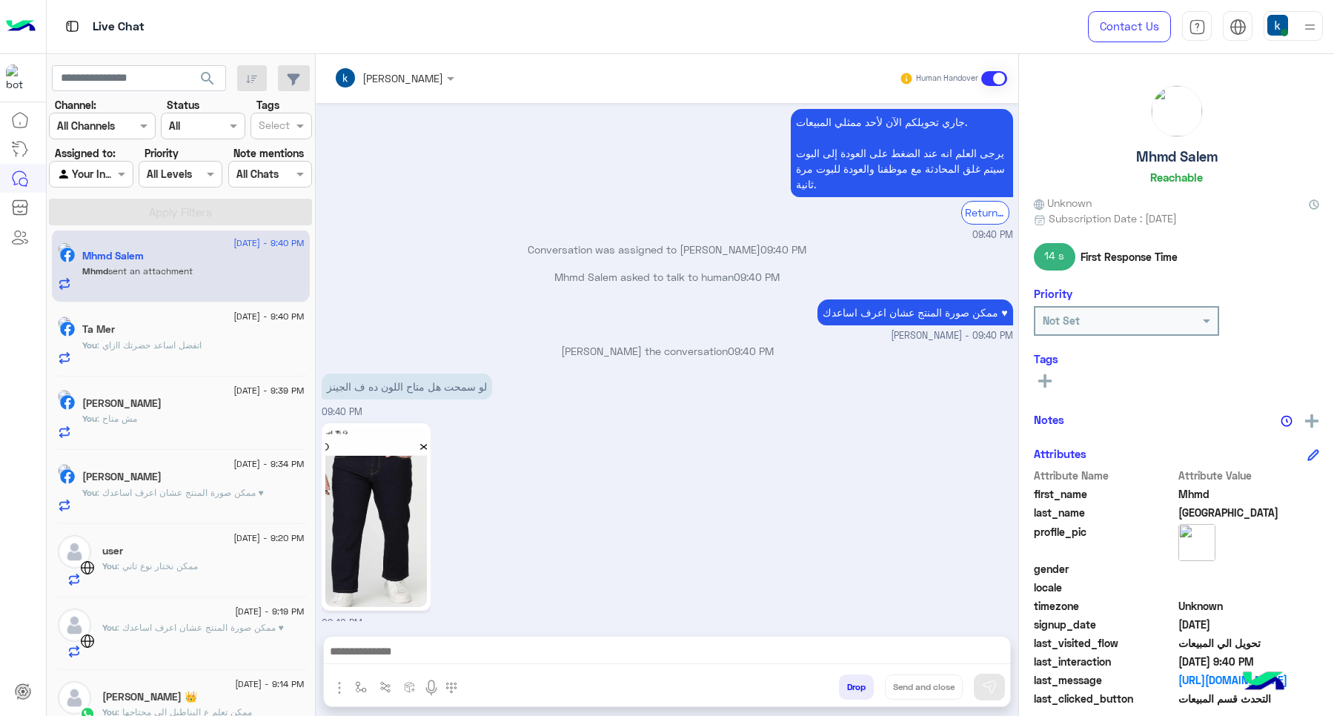
click at [439, 633] on div "khaled mohamed Human Handover Sep 6, 2025 للتسوق و الاستفسارات 09:38 PM برجاء ا…" at bounding box center [667, 387] width 702 height 667
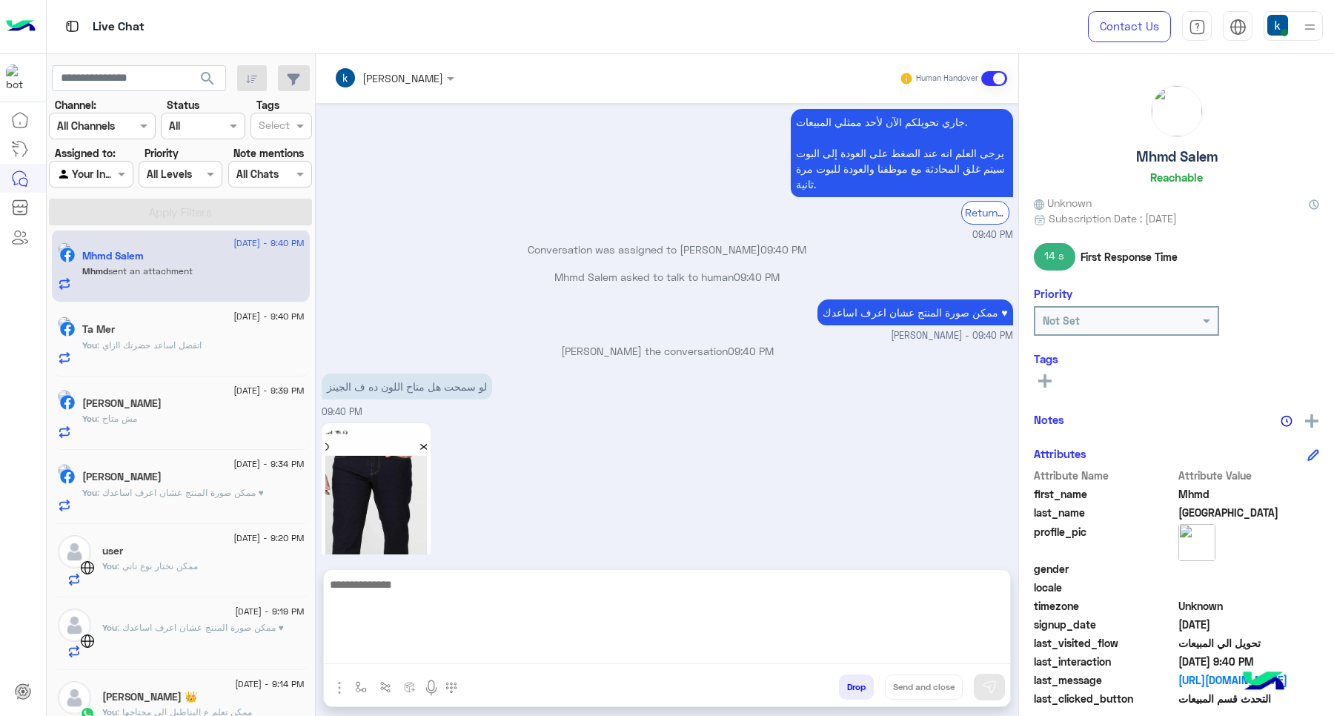
click at [469, 656] on textarea at bounding box center [667, 619] width 686 height 89
paste textarea "**********"
type textarea "**********"
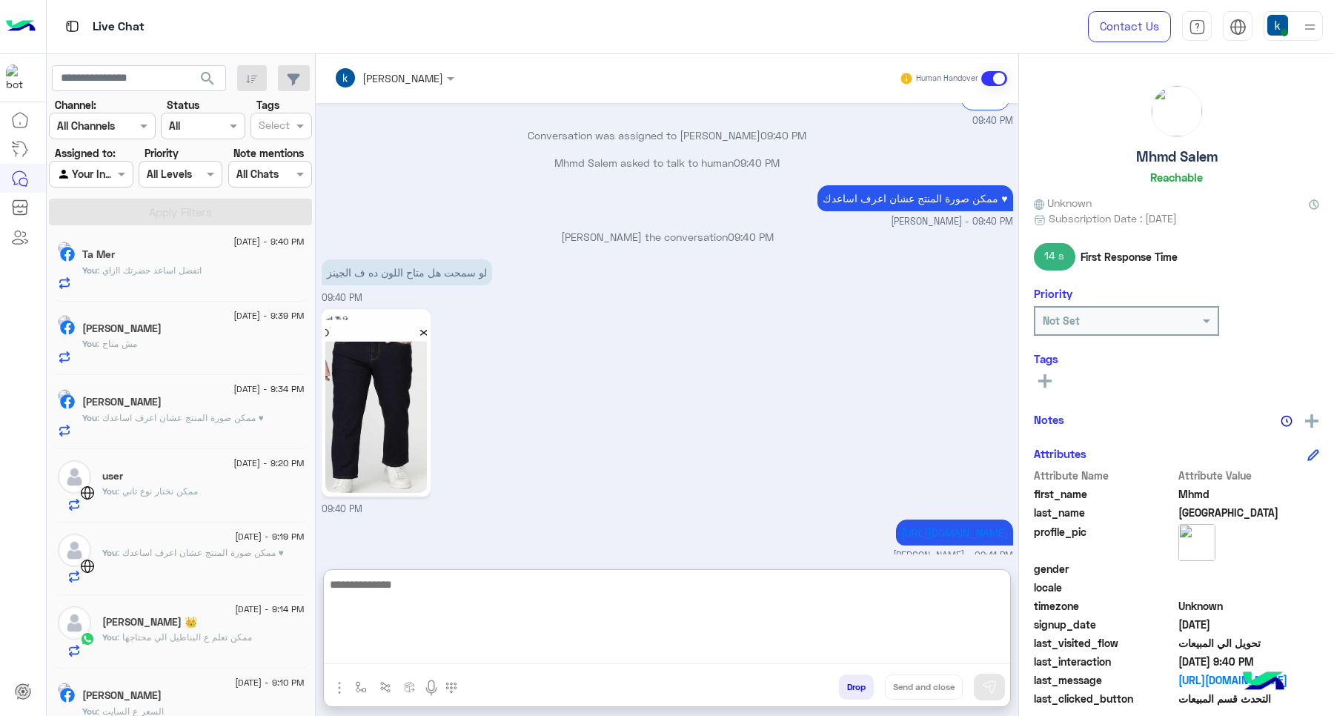
scroll to position [185, 0]
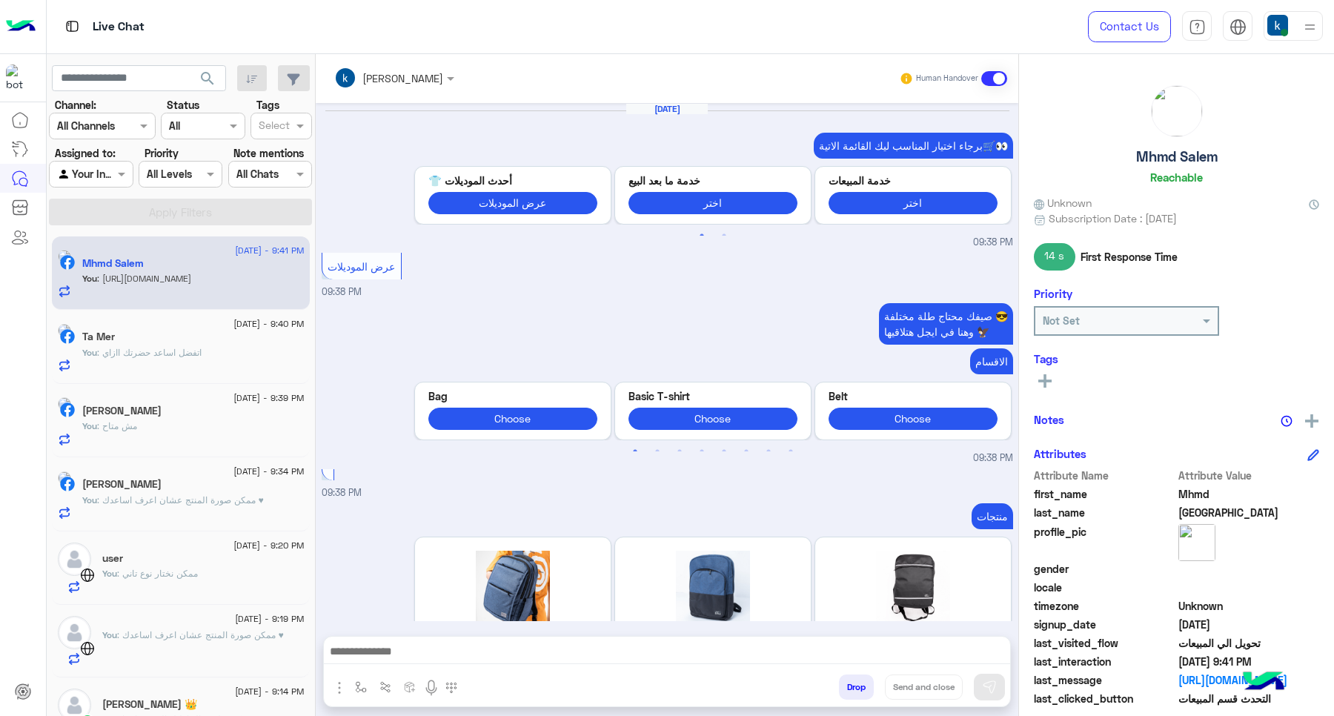
scroll to position [1343, 0]
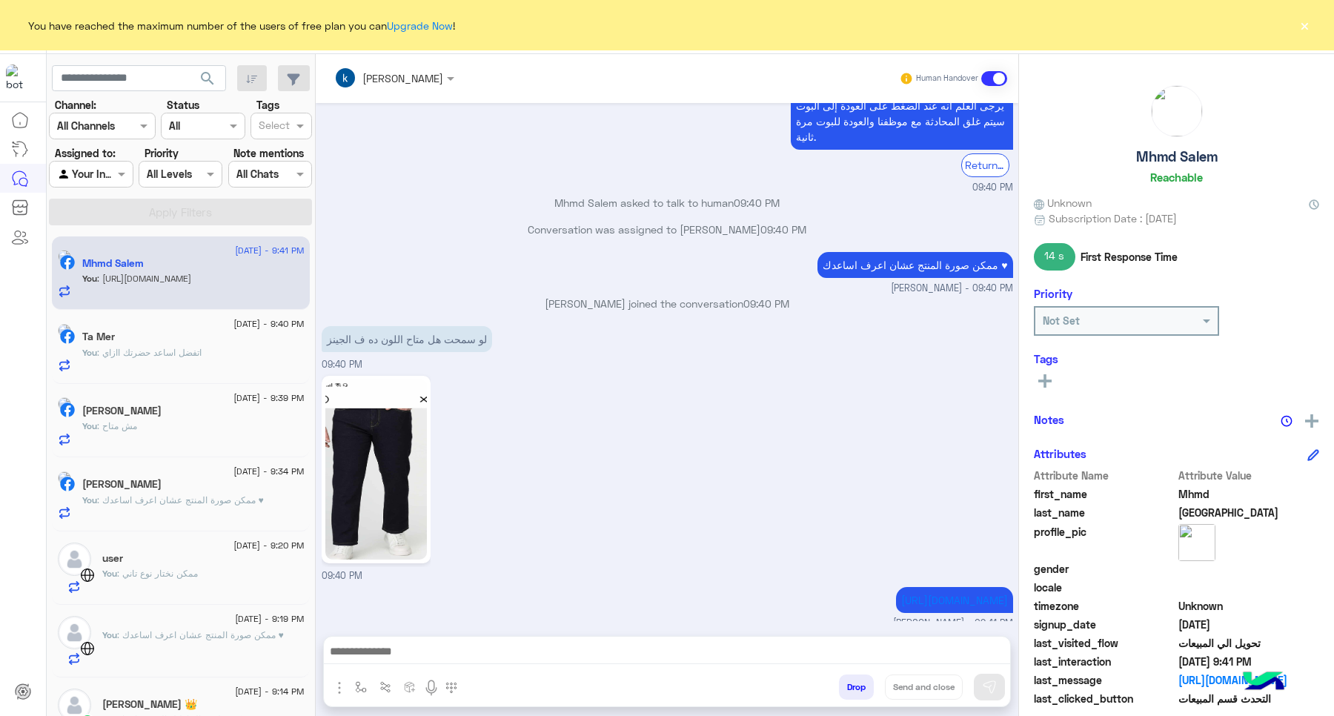
click at [1308, 28] on button "×" at bounding box center [1303, 25] width 15 height 15
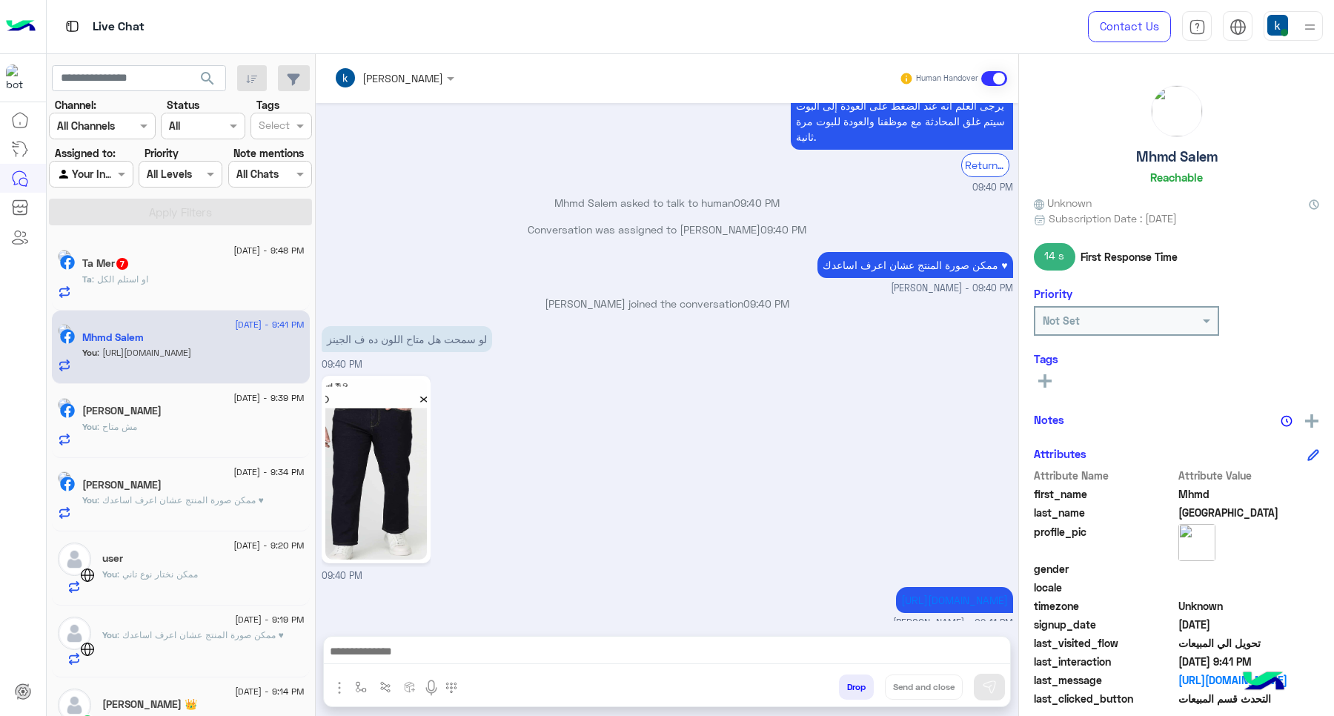
click at [154, 295] on div "Ta : او استلم الكل" at bounding box center [193, 286] width 222 height 26
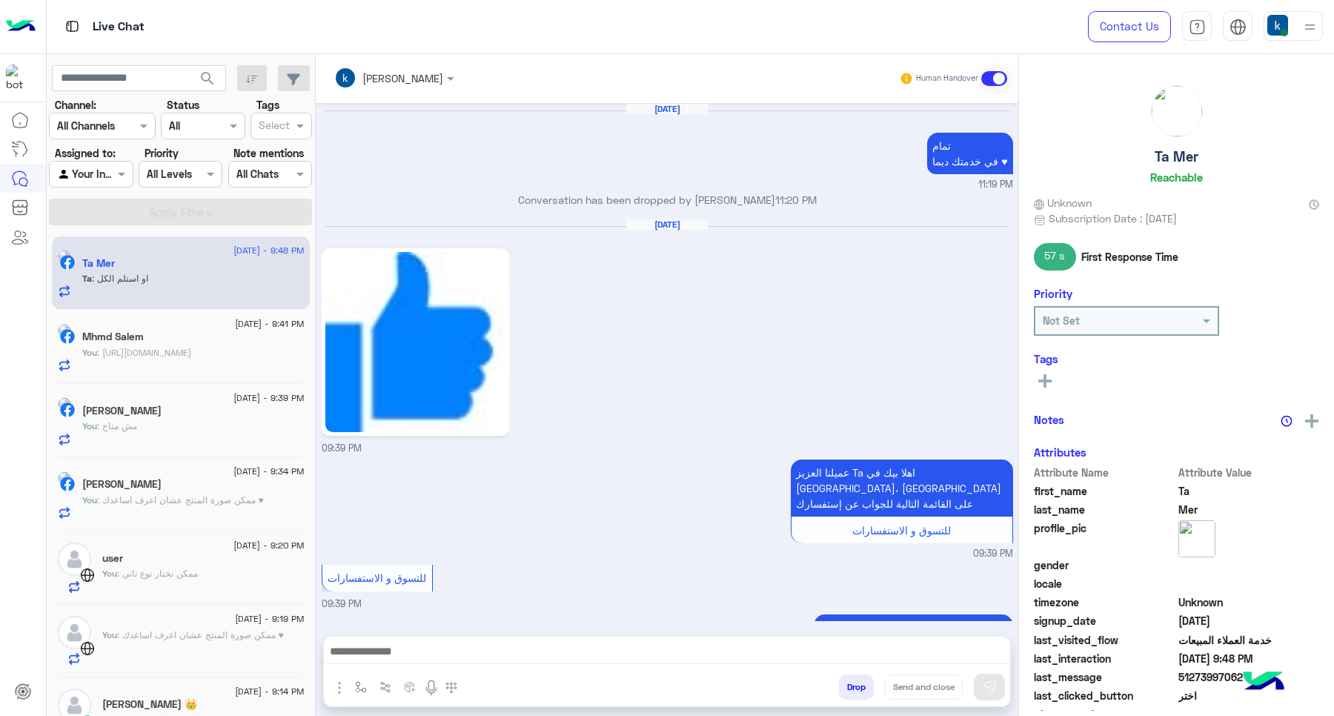
scroll to position [804, 0]
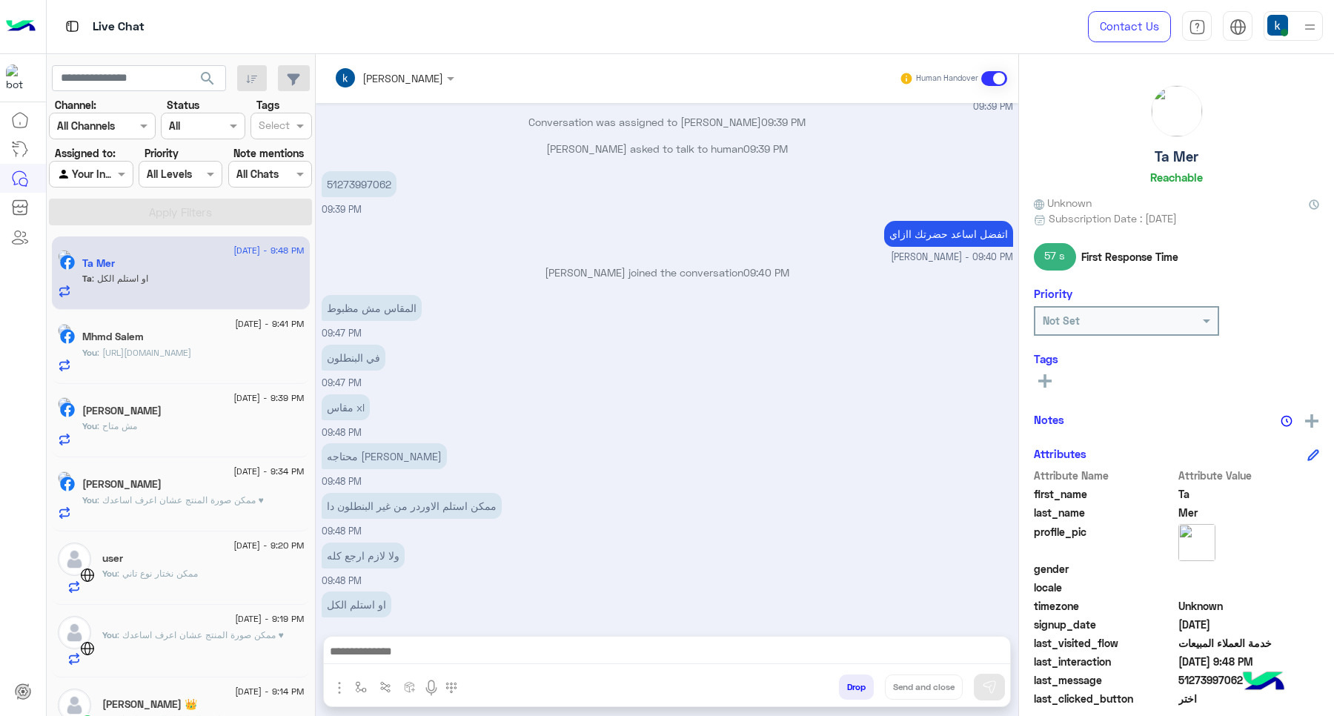
click at [404, 95] on div "khaled mohamed Human Handover" at bounding box center [667, 78] width 702 height 49
click at [382, 73] on input "text" at bounding box center [374, 78] width 81 height 16
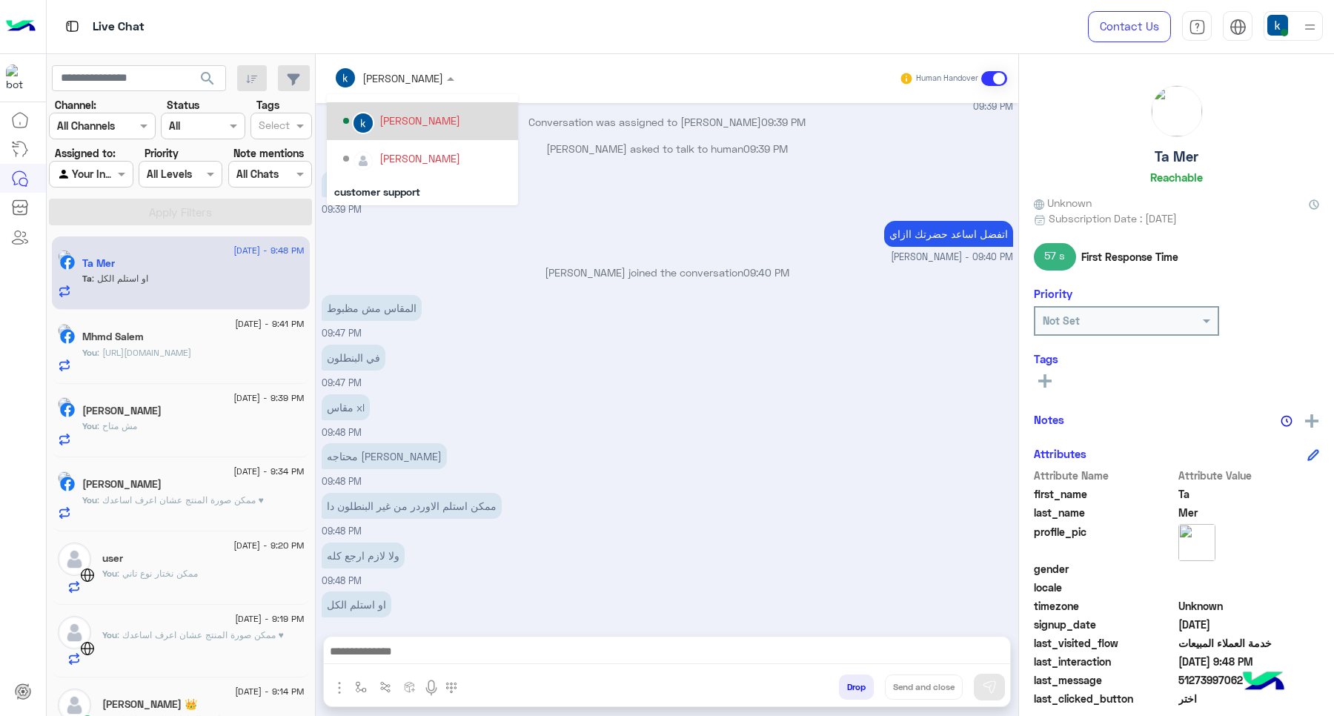
scroll to position [94, 0]
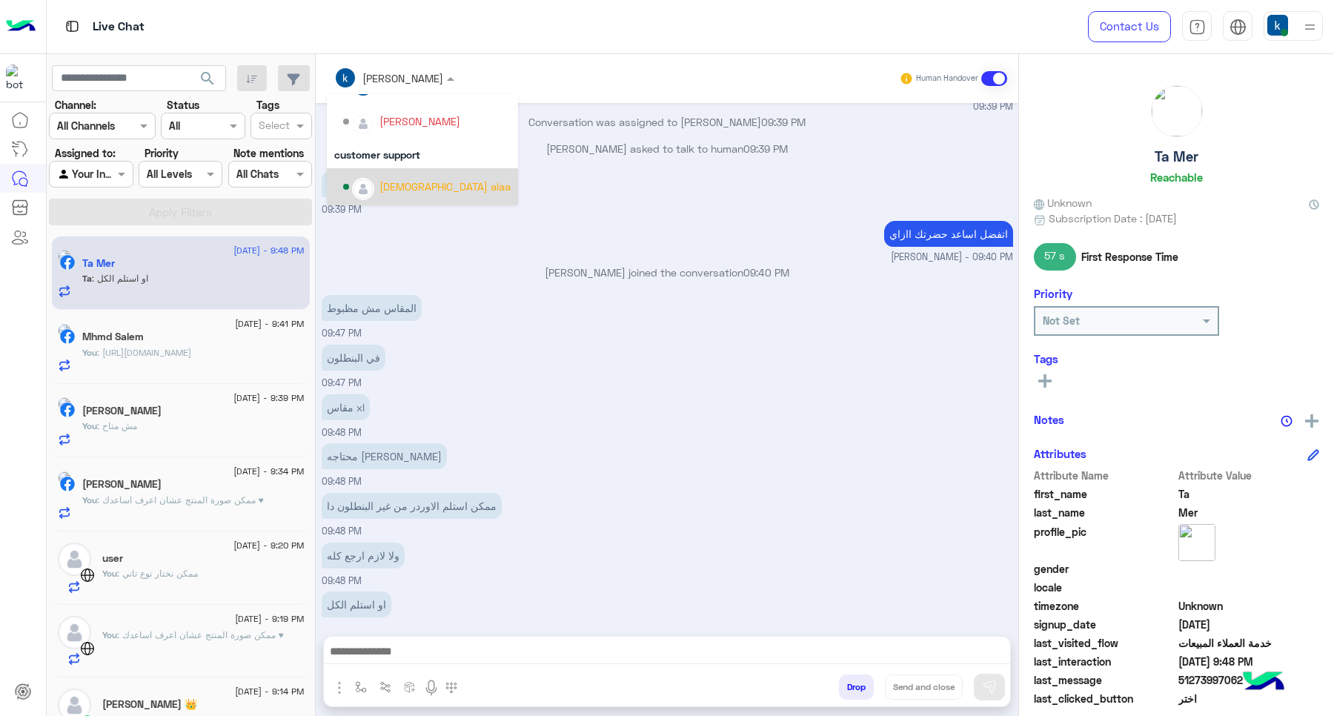
click at [409, 182] on div "islam alaa" at bounding box center [444, 187] width 131 height 16
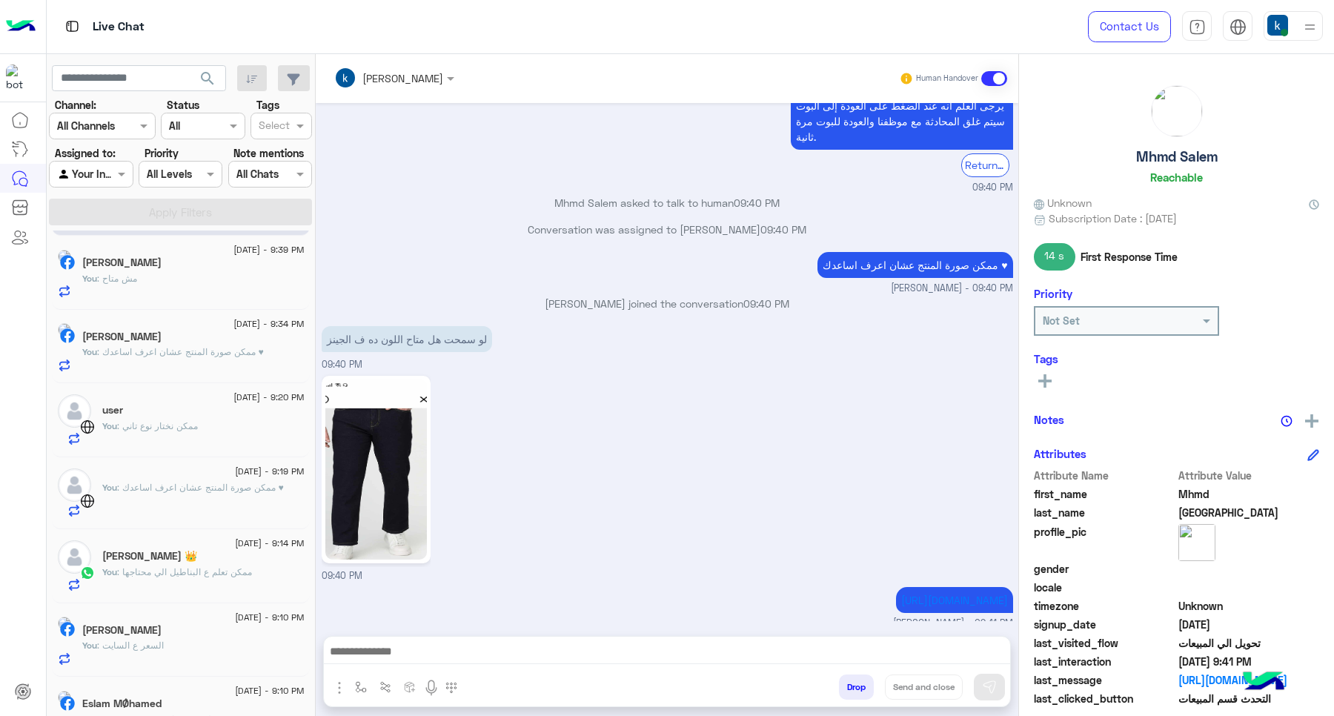
scroll to position [111, 0]
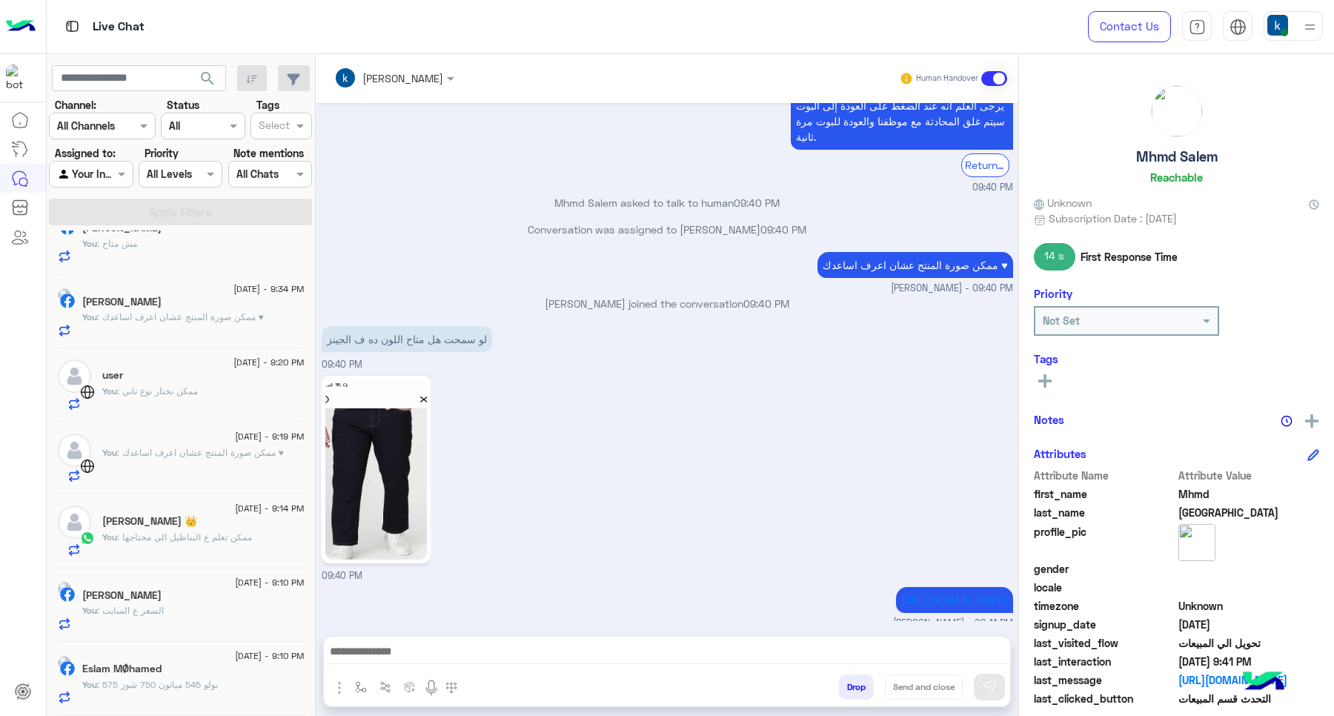
click at [183, 679] on span ": بولو 545 مياتون 750 شوز 575" at bounding box center [157, 684] width 121 height 11
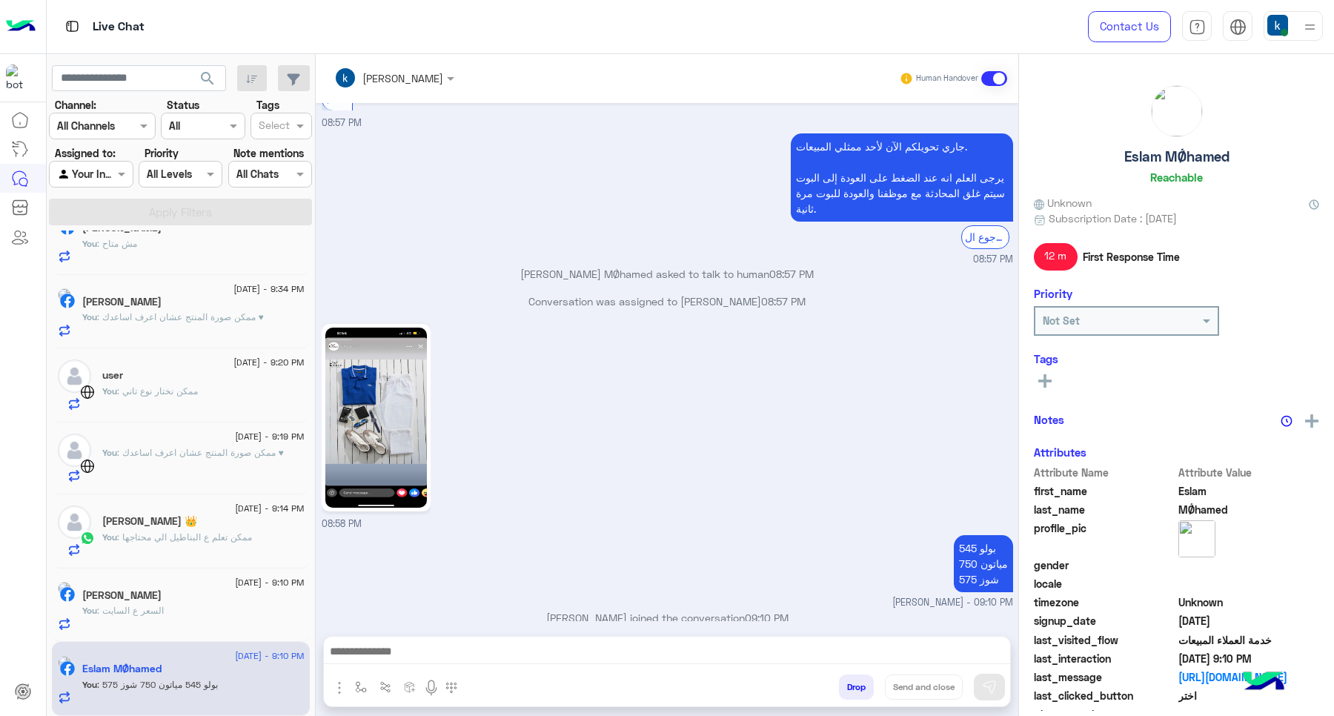
click at [839, 684] on button "Drop" at bounding box center [856, 686] width 35 height 25
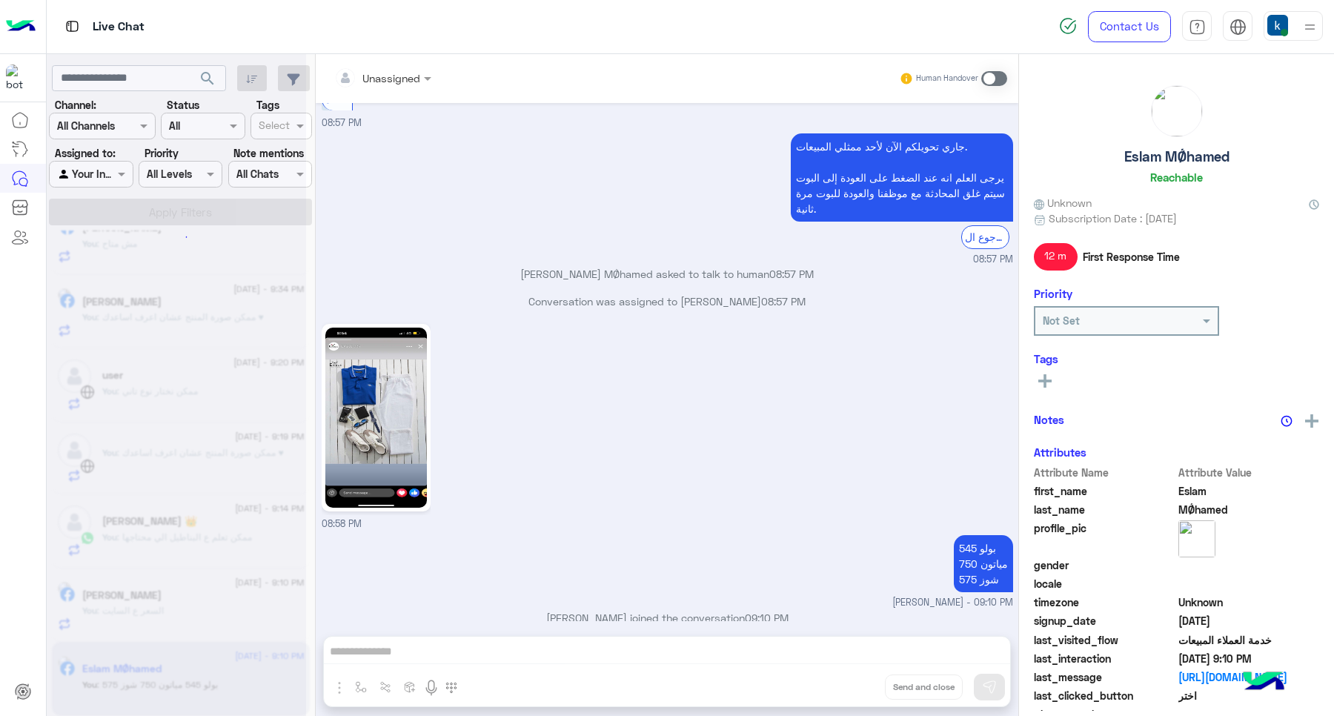
scroll to position [1285, 0]
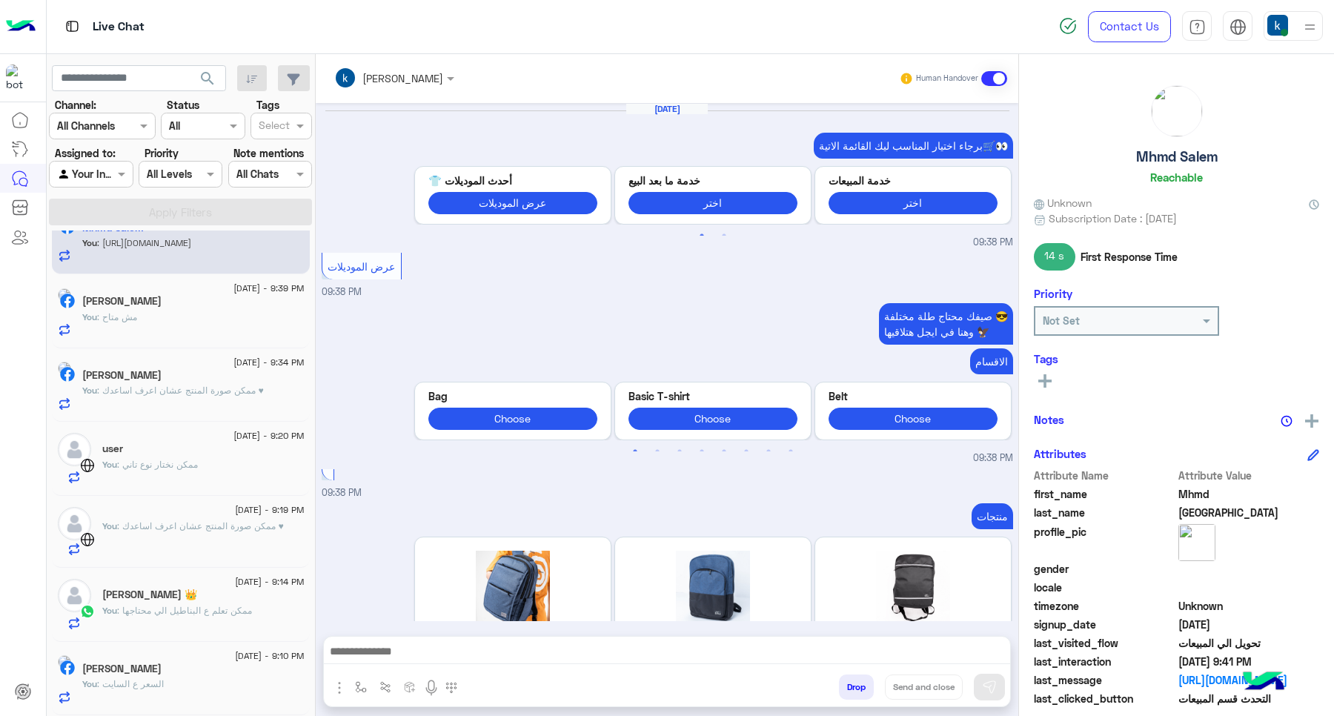
scroll to position [1343, 0]
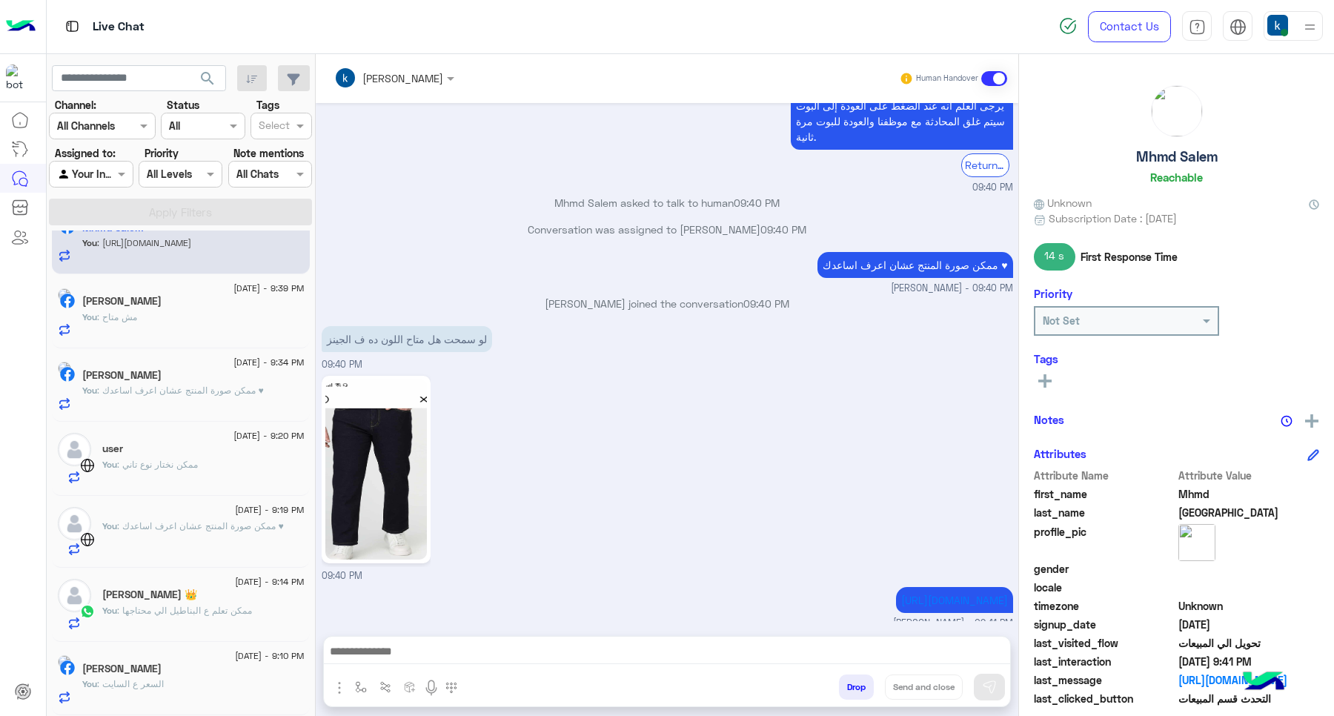
click at [156, 691] on div "You : السعر ع السايت" at bounding box center [193, 690] width 222 height 26
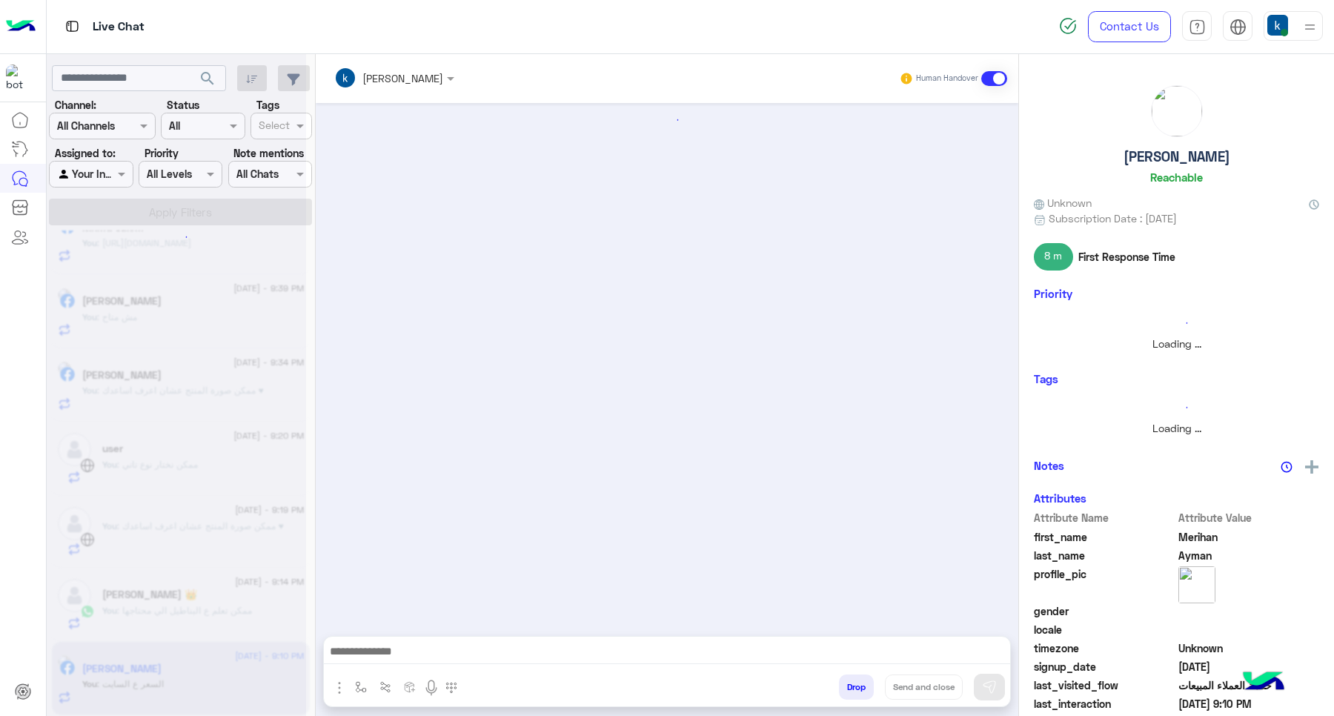
scroll to position [583, 0]
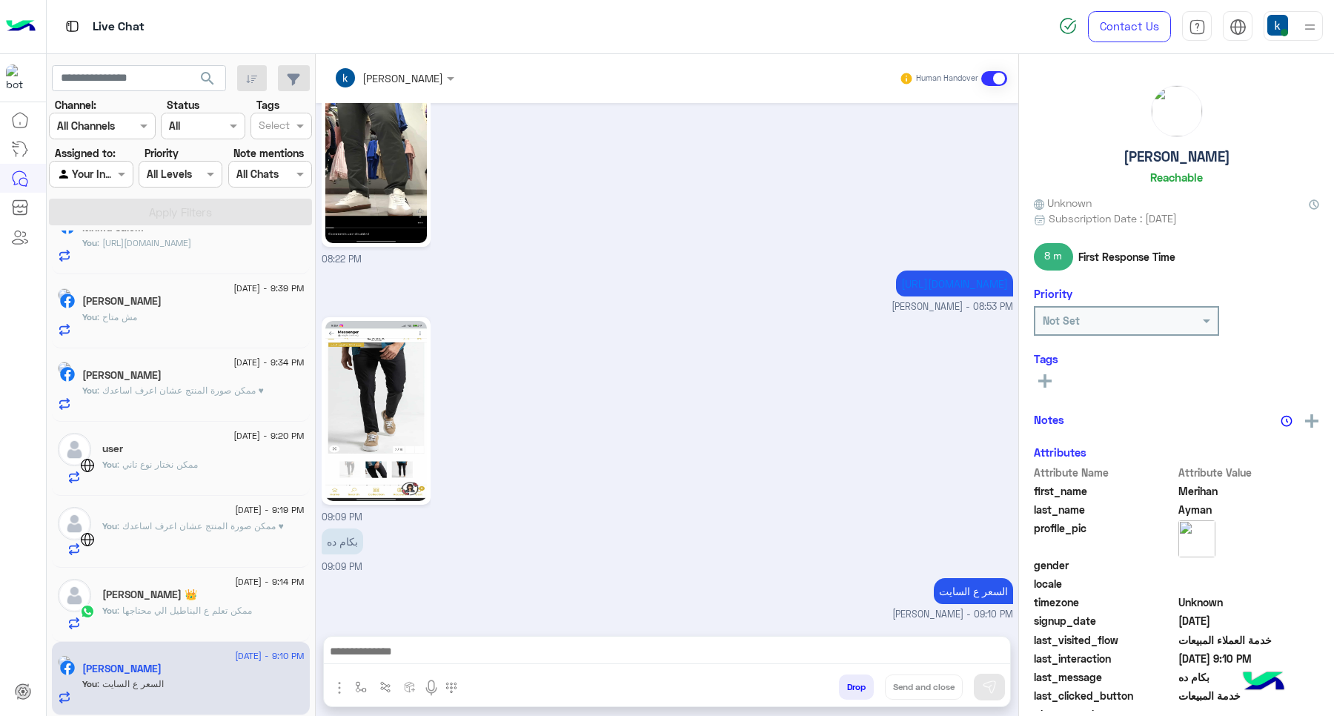
click at [845, 684] on button "Drop" at bounding box center [856, 686] width 35 height 25
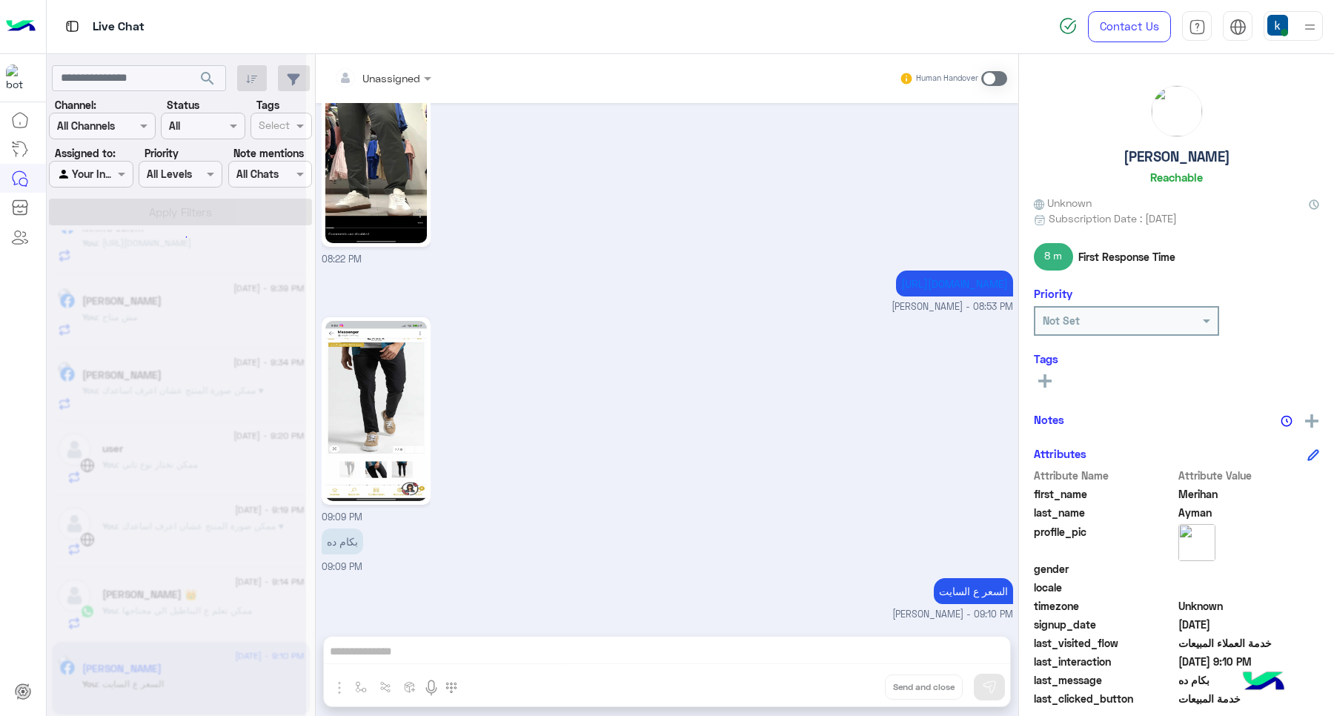
scroll to position [610, 0]
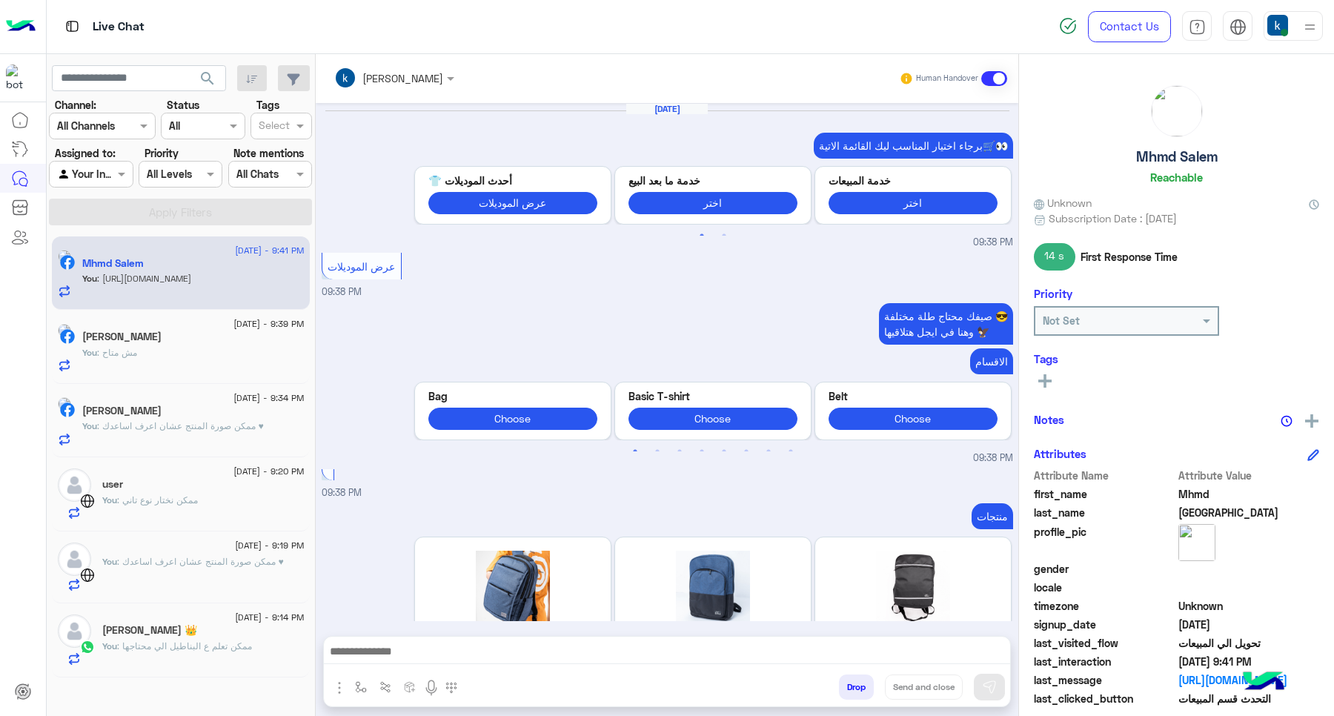
scroll to position [1343, 0]
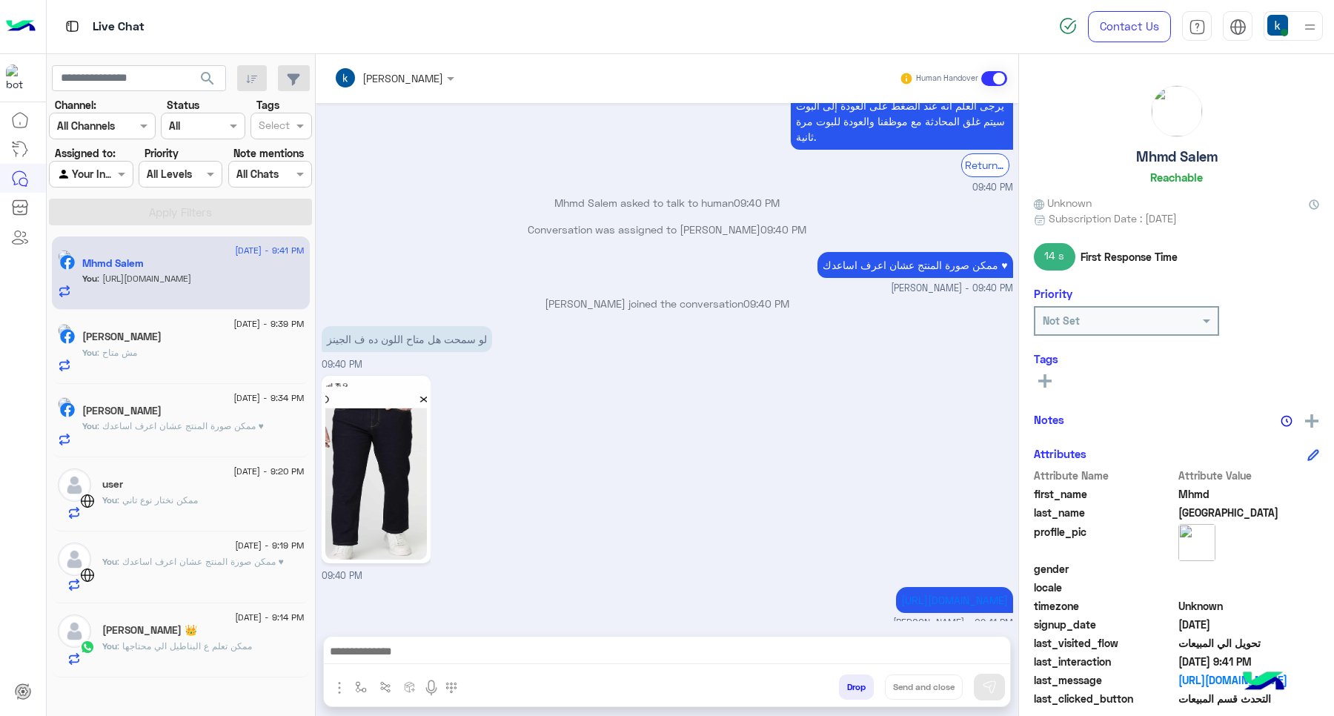
click at [150, 651] on span ": ممكن تعلم ع البناطيل الي محتاجها" at bounding box center [184, 645] width 135 height 11
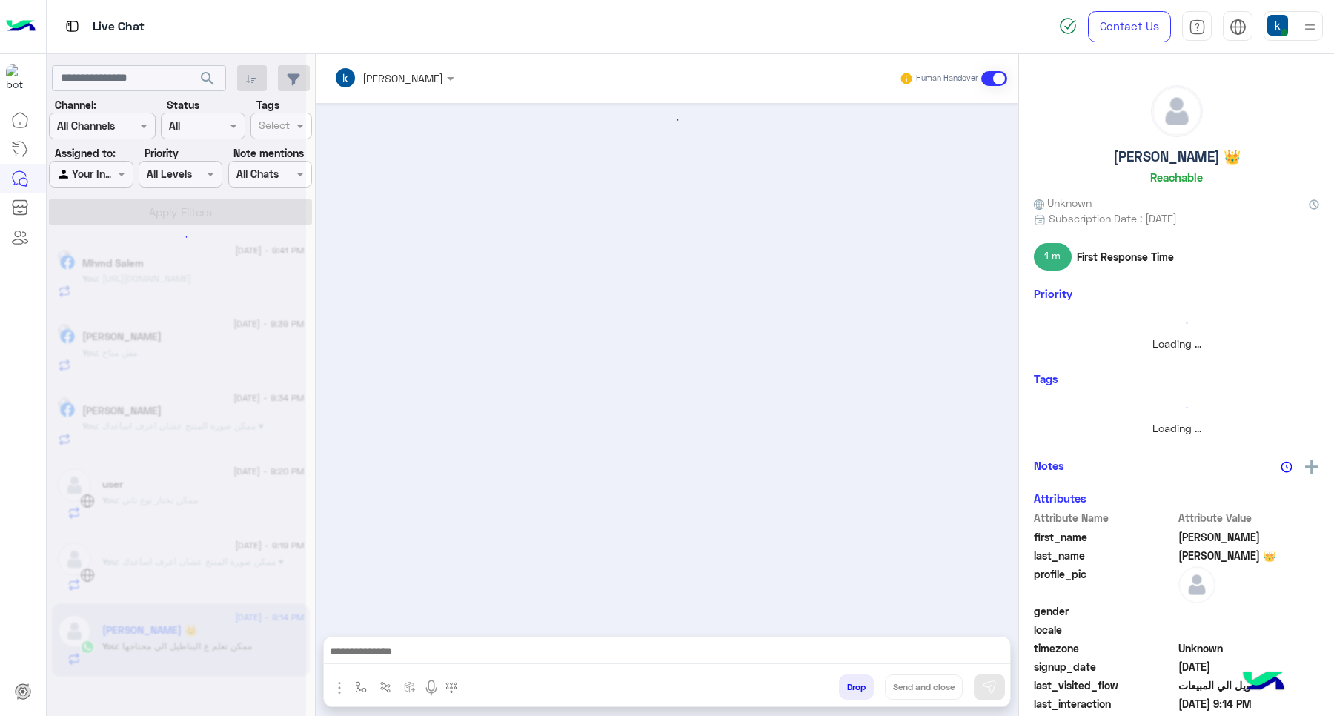
scroll to position [815, 0]
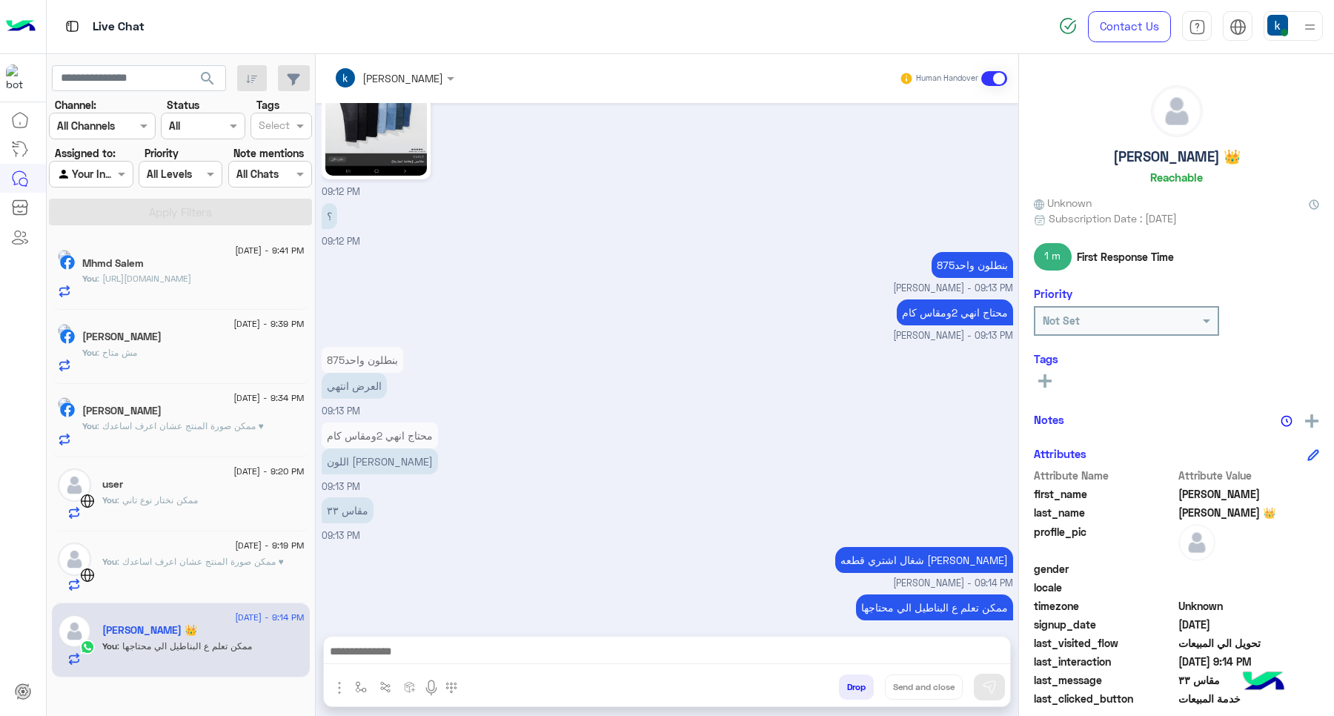
click at [149, 542] on div "6 September - 9:19 PM You : ممكن صورة المنتج عشان اعرف اساعدك ♥" at bounding box center [181, 567] width 258 height 72
click at [131, 537] on div "6 September - 9:19 PM You : ممكن صورة المنتج عشان اعرف اساعدك ♥" at bounding box center [181, 567] width 258 height 72
click at [146, 554] on div at bounding box center [203, 553] width 202 height 3
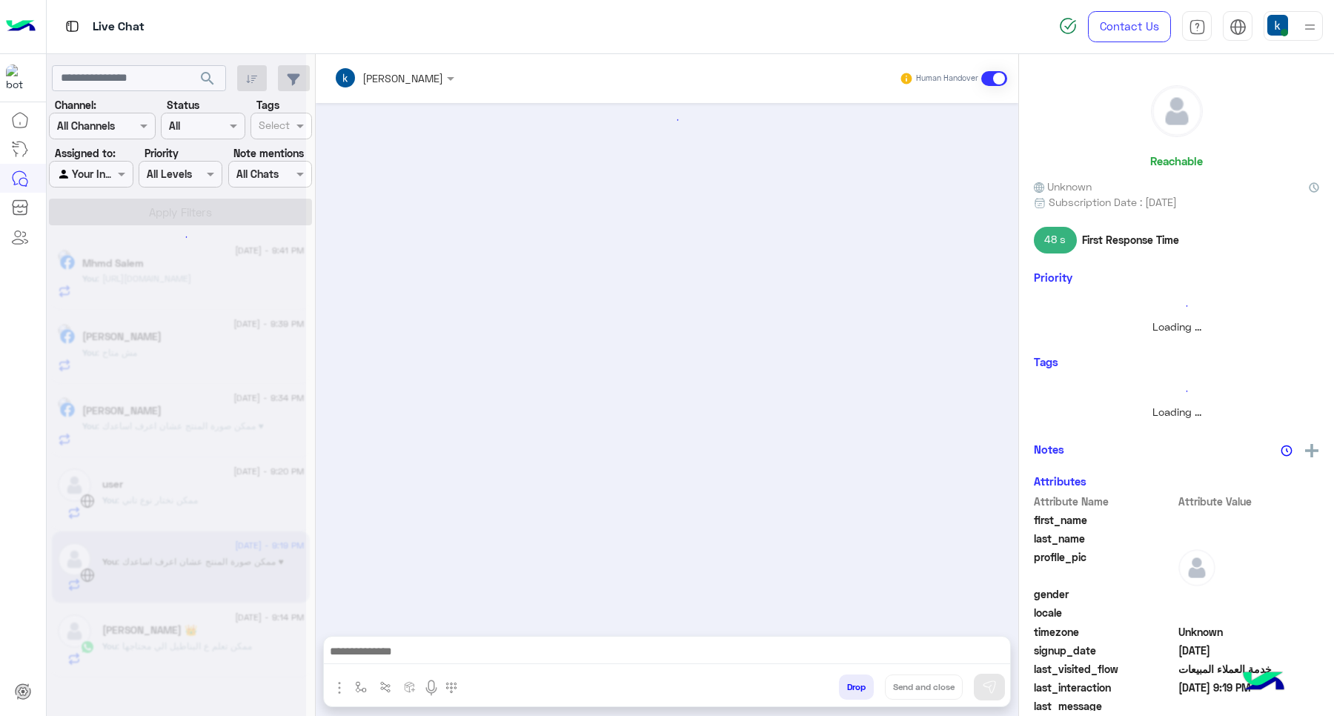
scroll to position [164, 0]
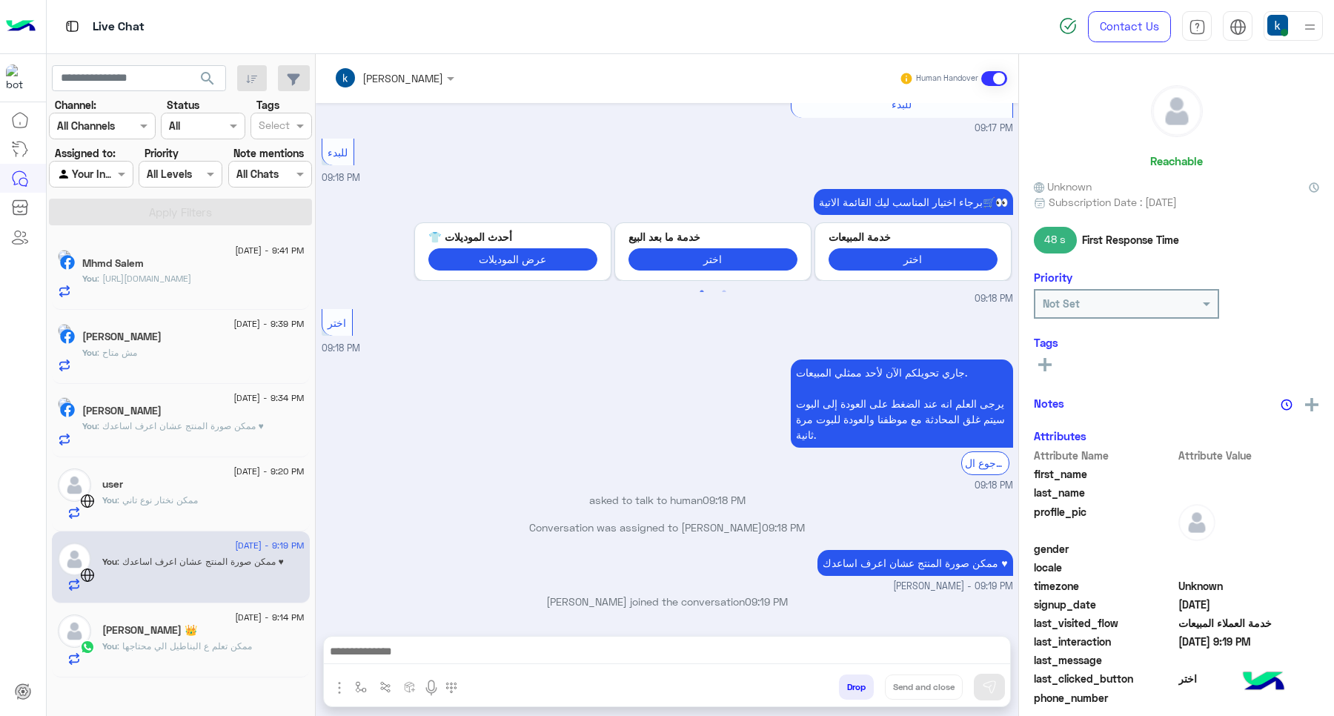
click at [852, 686] on button "Drop" at bounding box center [856, 686] width 35 height 25
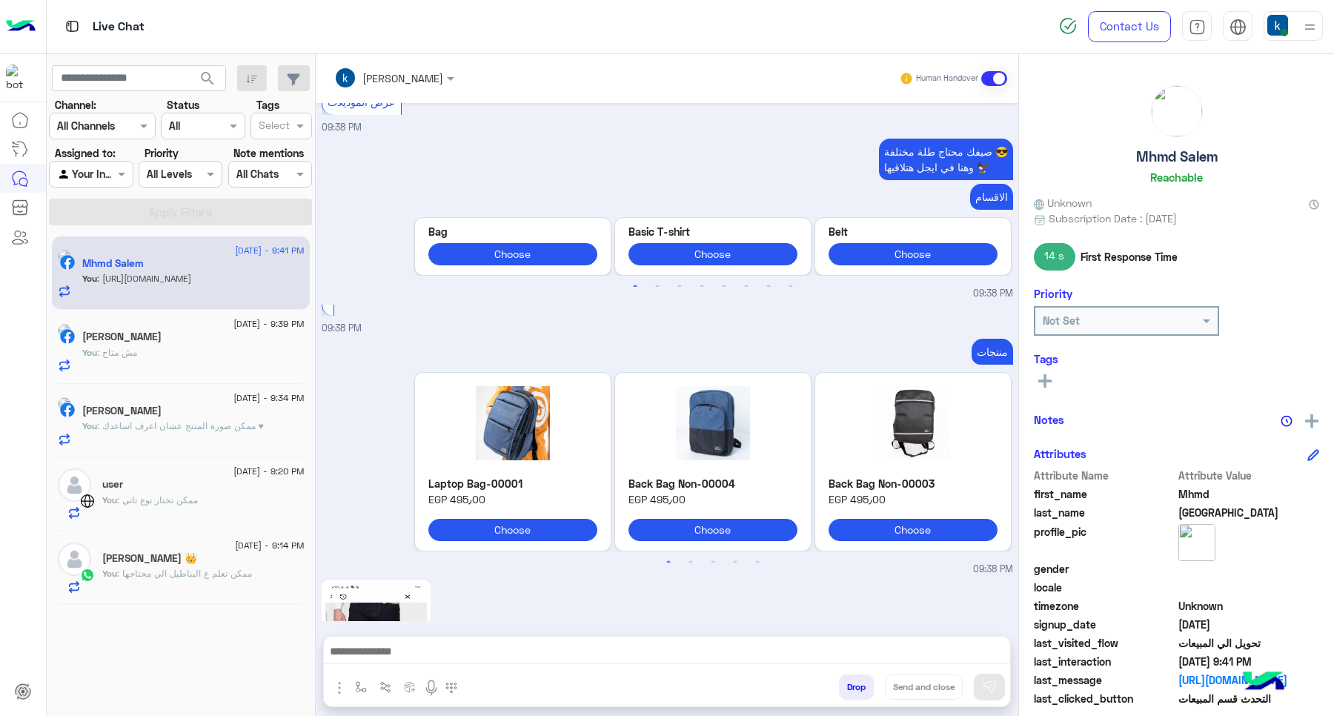
scroll to position [1343, 0]
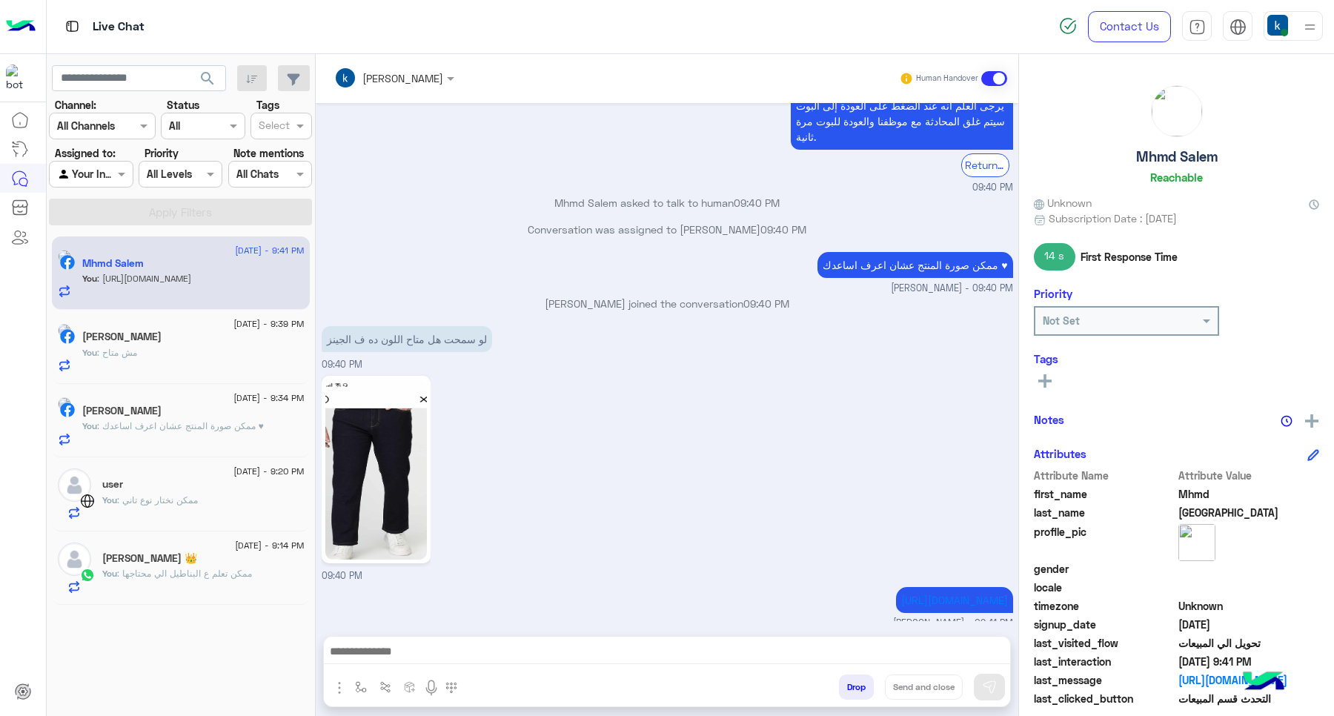
click at [845, 676] on button "Drop" at bounding box center [856, 686] width 35 height 25
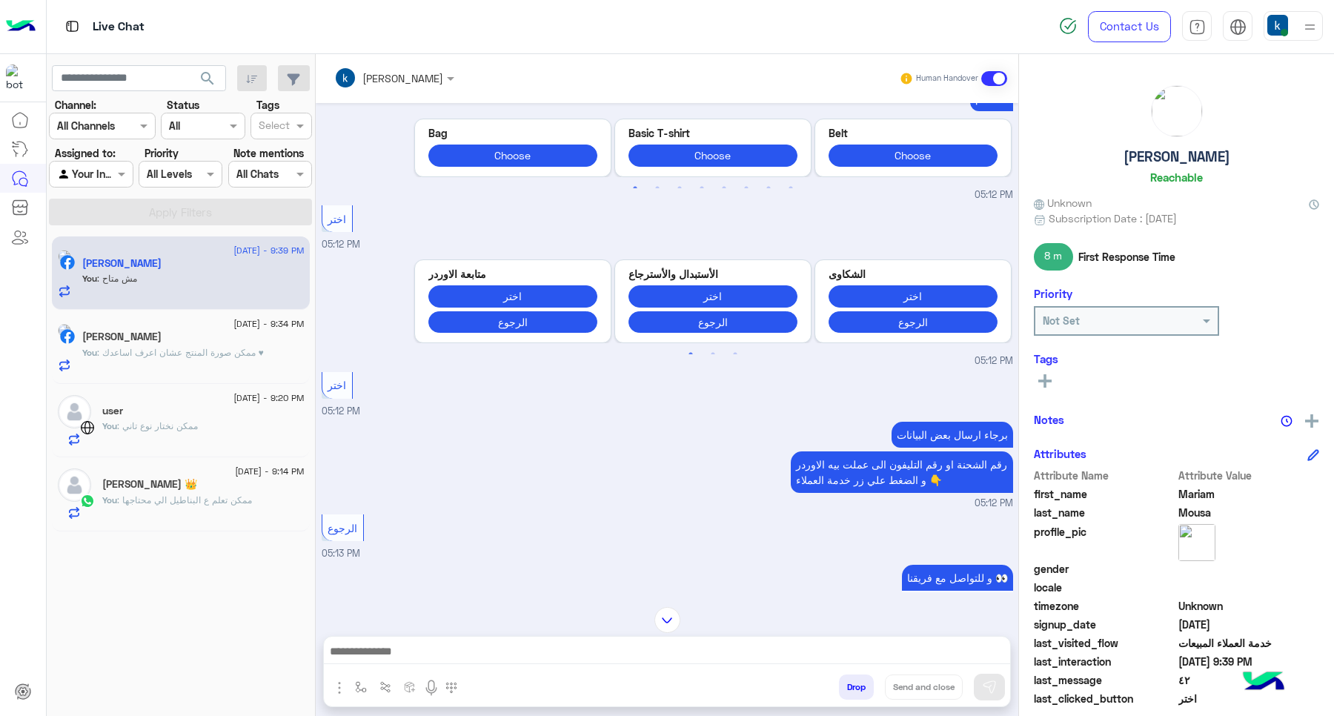
scroll to position [1735, 0]
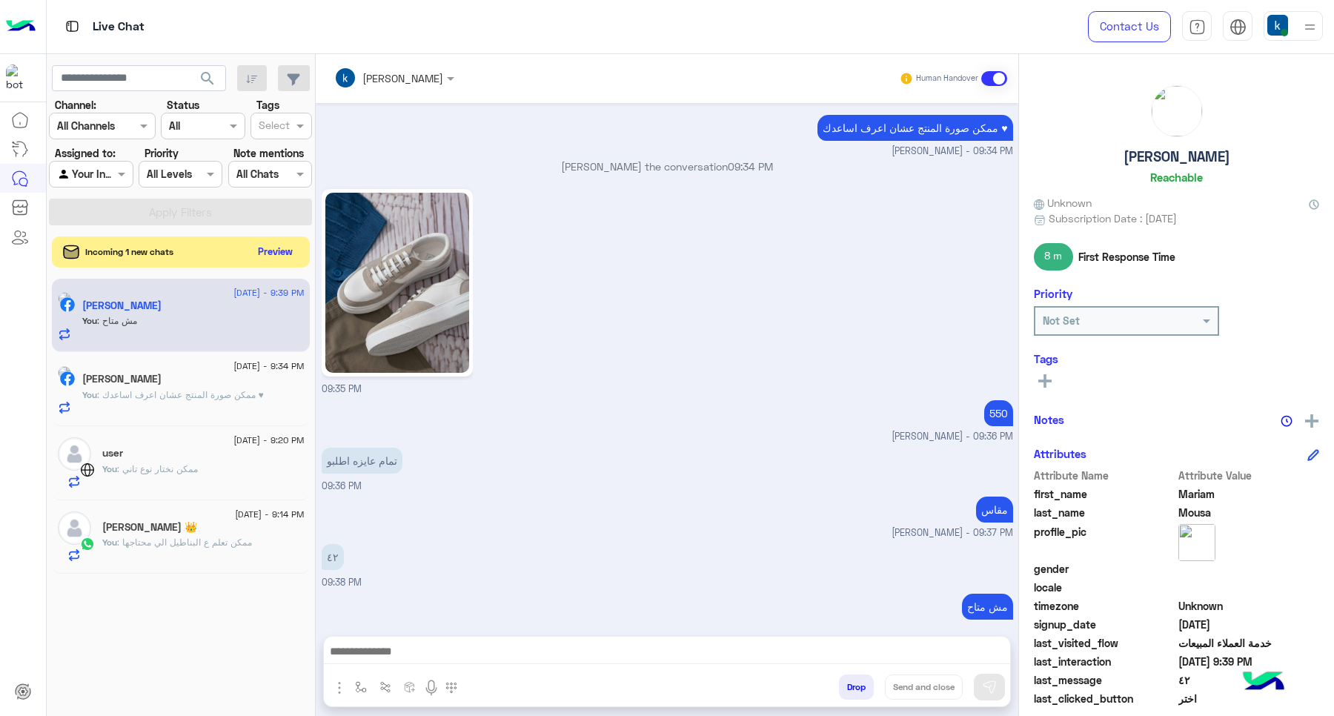
click at [270, 250] on button "Preview" at bounding box center [276, 252] width 46 height 20
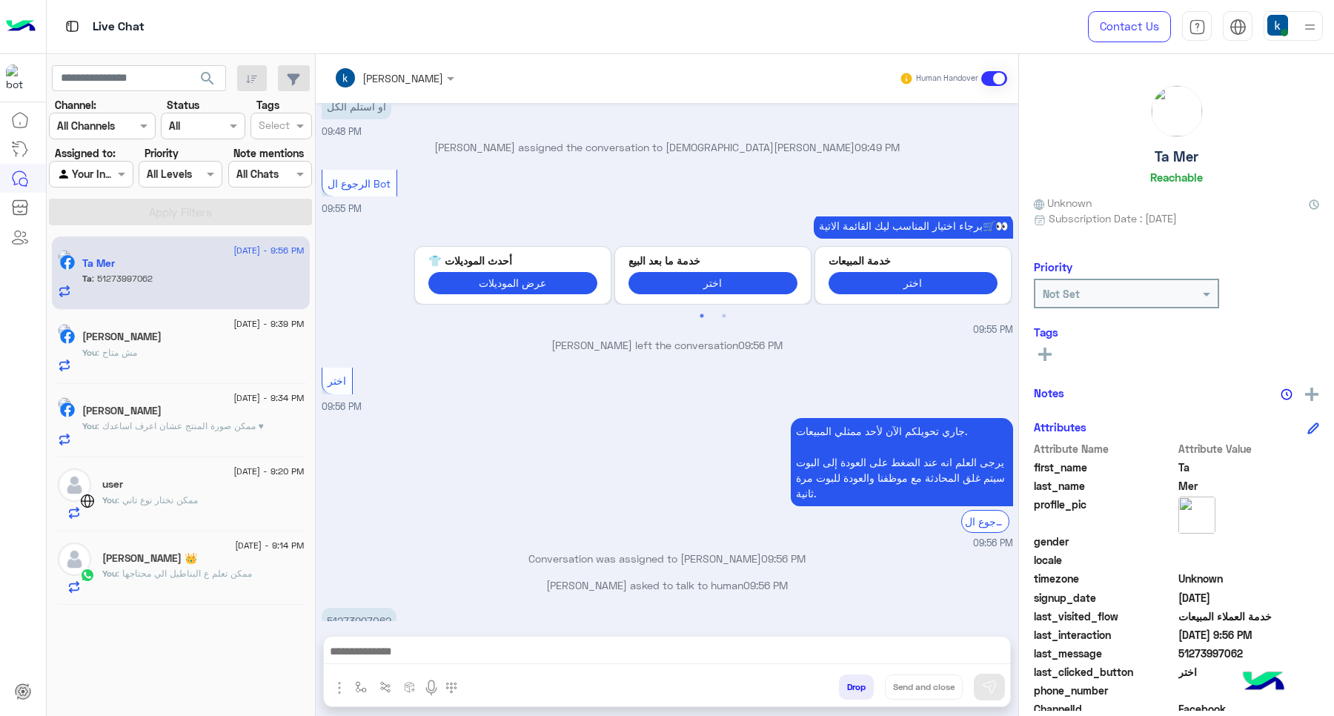
scroll to position [517, 0]
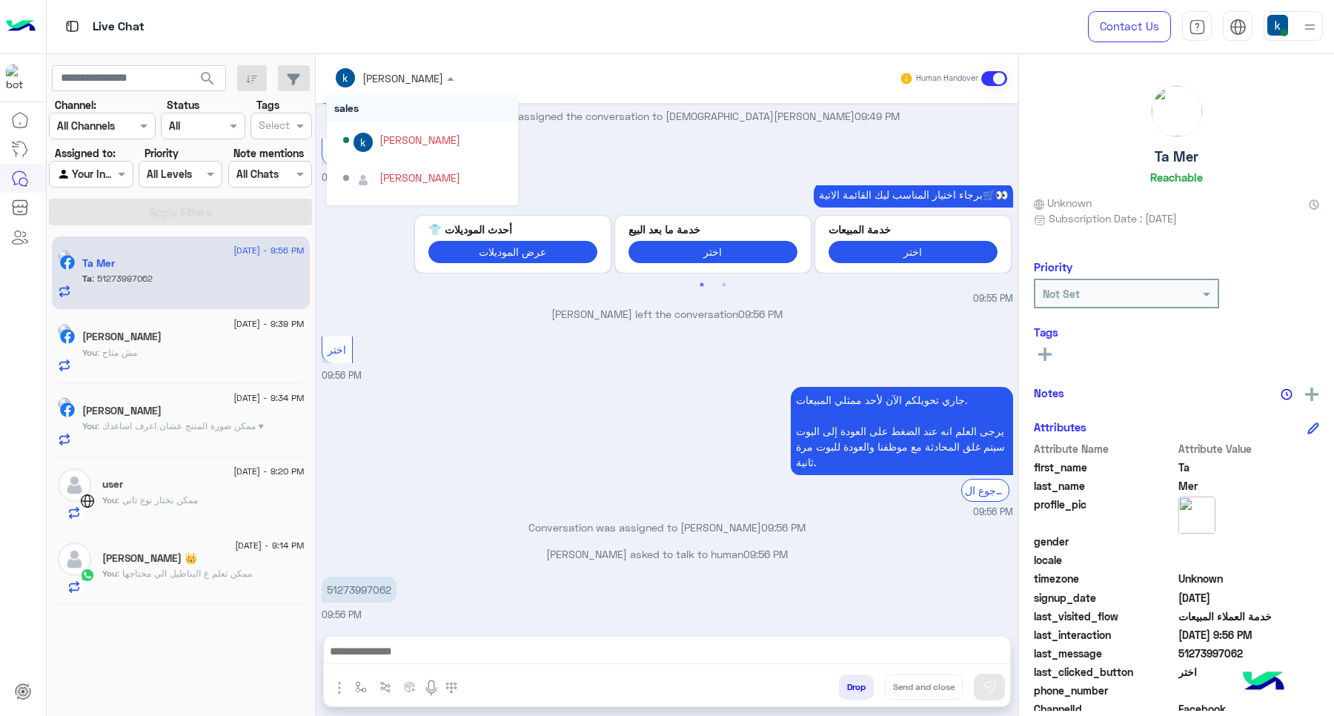
click at [385, 70] on input "text" at bounding box center [374, 78] width 81 height 16
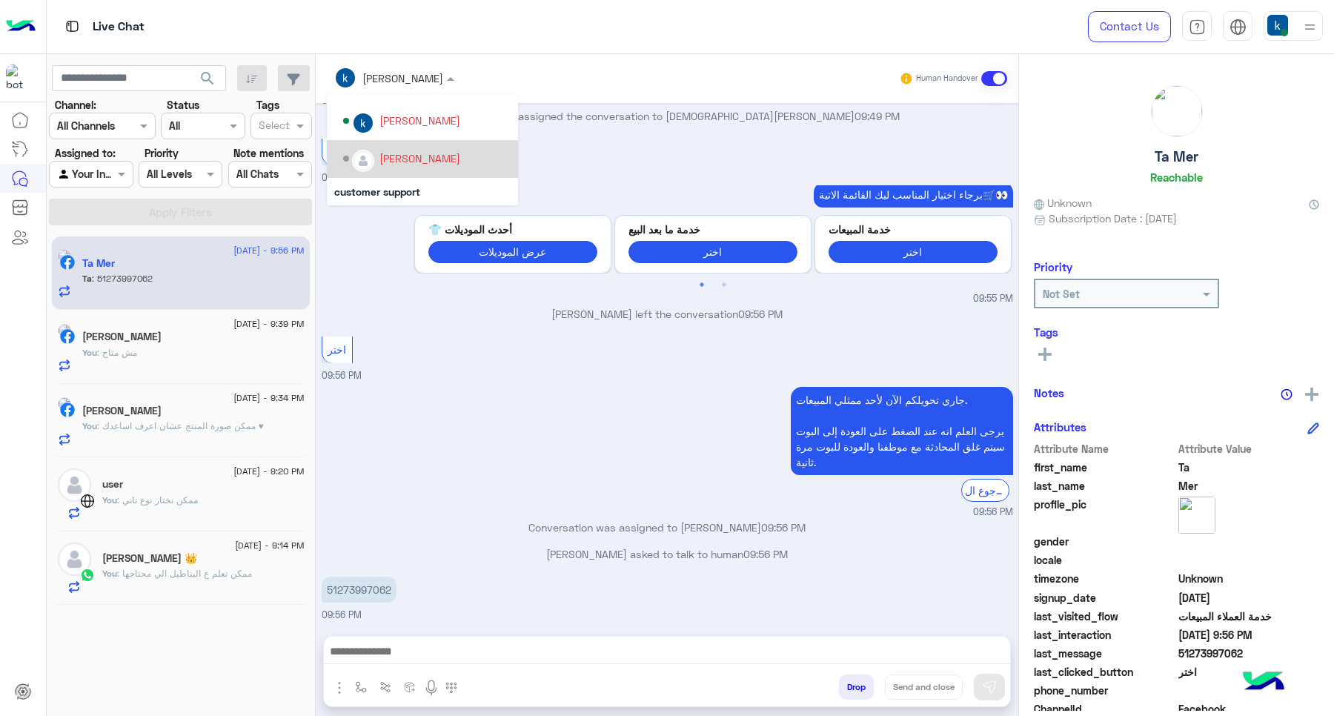
scroll to position [94, 0]
click at [389, 168] on div "islam alaa" at bounding box center [422, 187] width 191 height 38
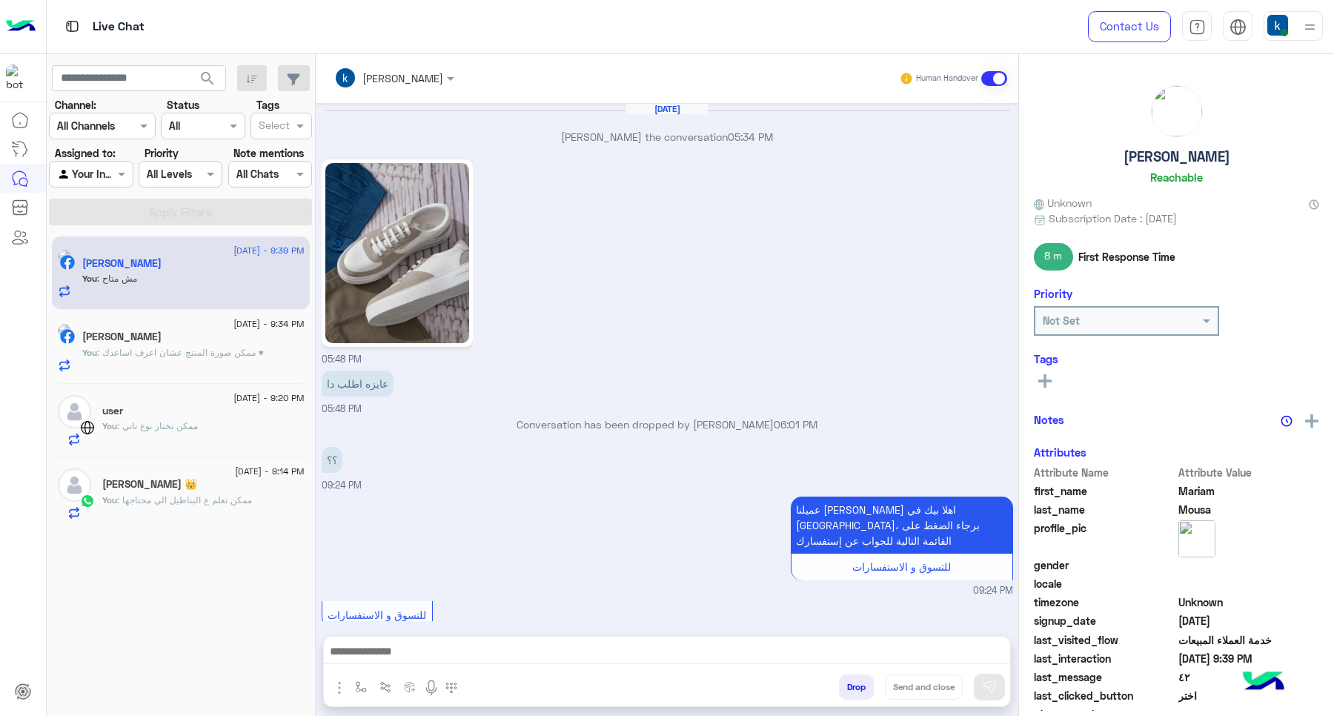
scroll to position [897, 0]
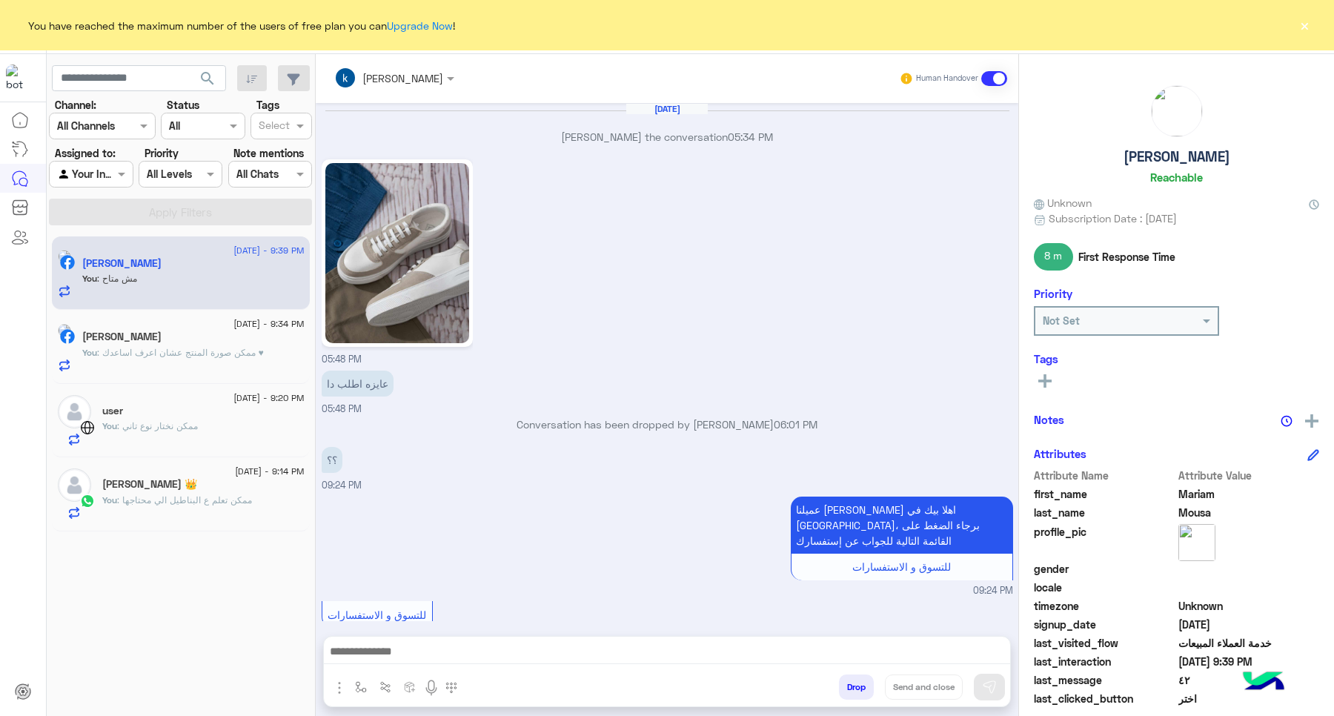
scroll to position [897, 0]
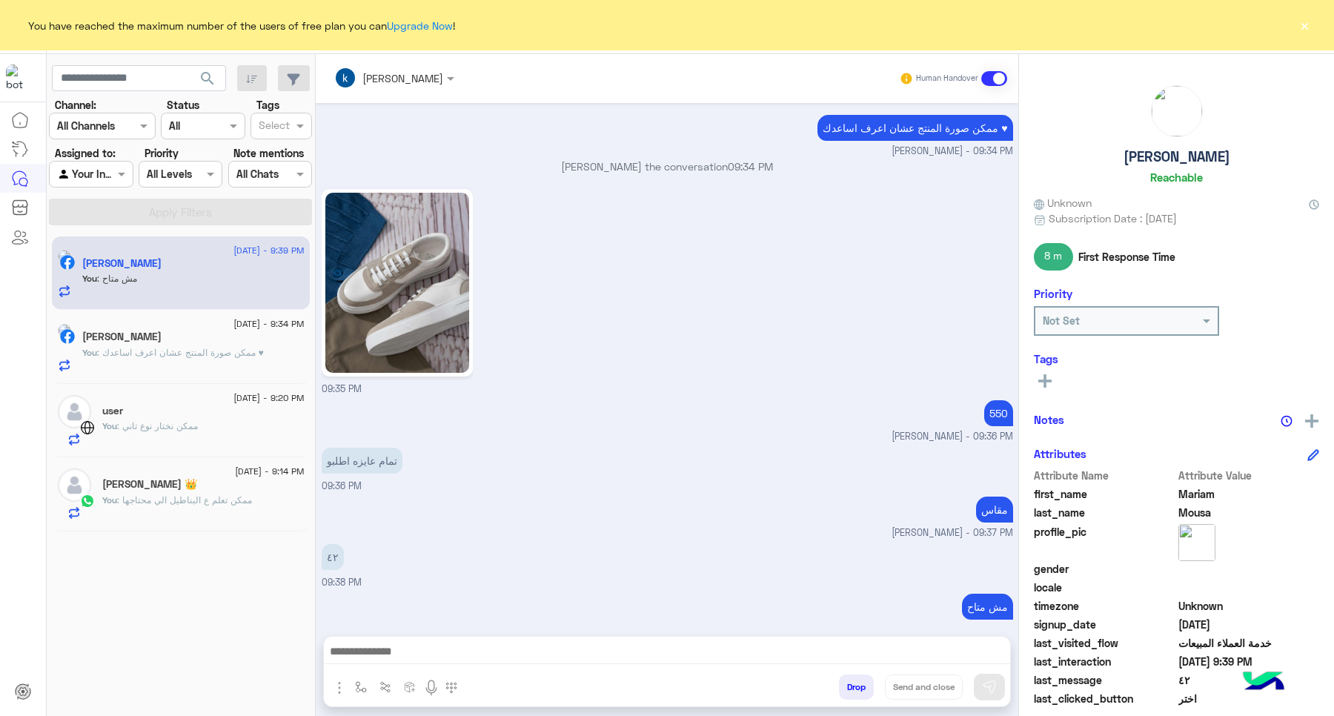
drag, startPoint x: 1308, startPoint y: 33, endPoint x: 1305, endPoint y: 19, distance: 15.0
click at [1308, 31] on button "×" at bounding box center [1303, 25] width 15 height 15
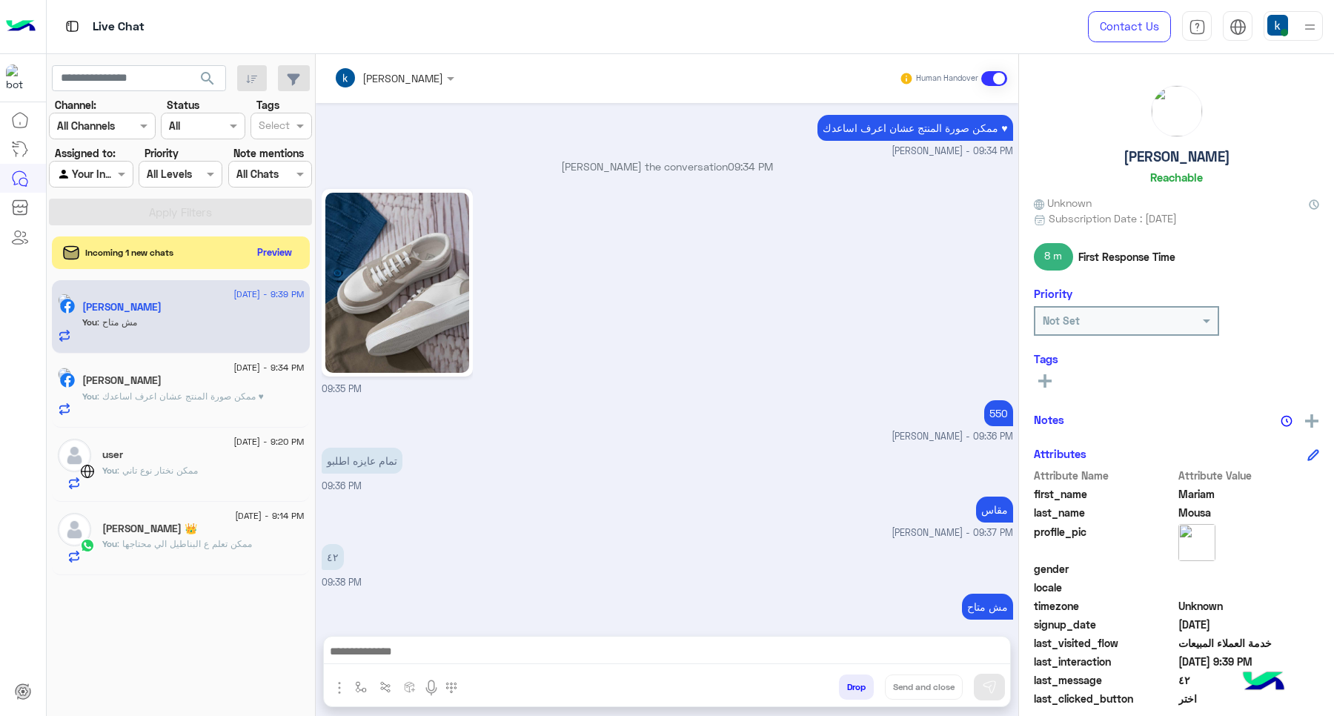
click at [279, 239] on div "Incoming 1 new chats Preview" at bounding box center [181, 252] width 258 height 33
click at [276, 249] on button "Preview" at bounding box center [276, 252] width 46 height 20
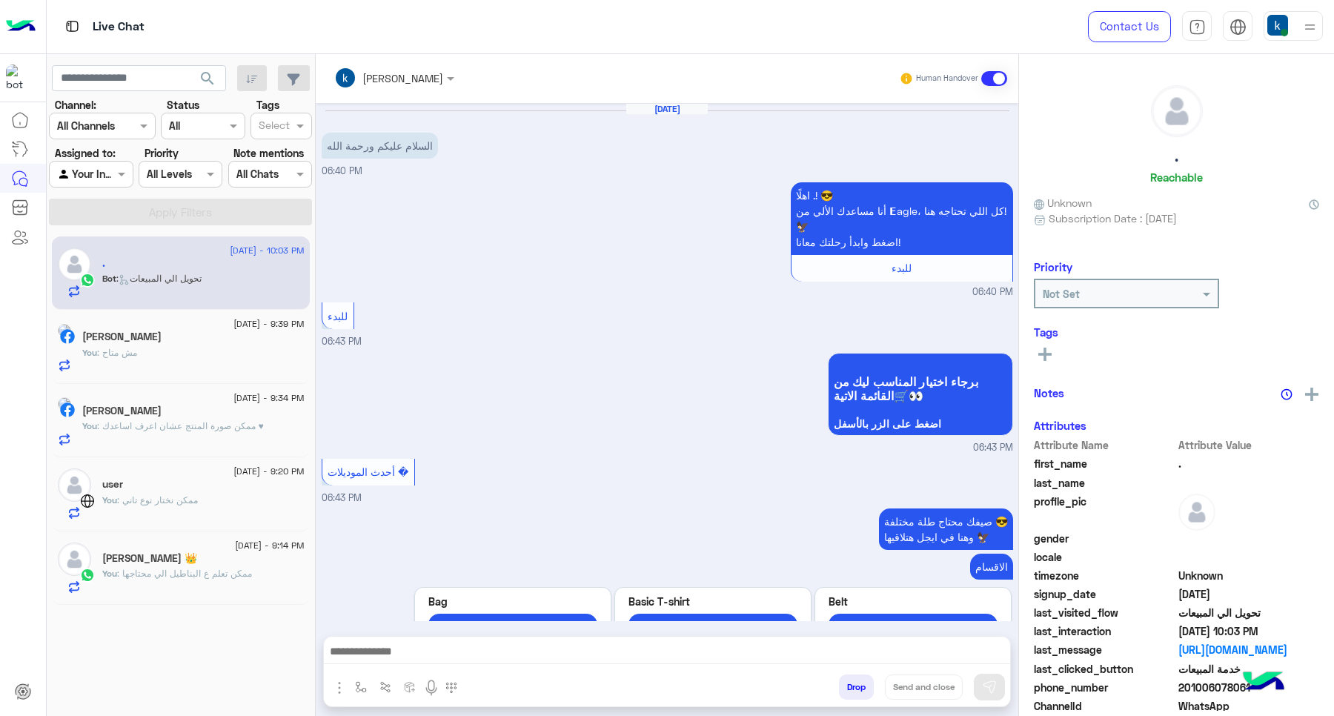
scroll to position [1233, 0]
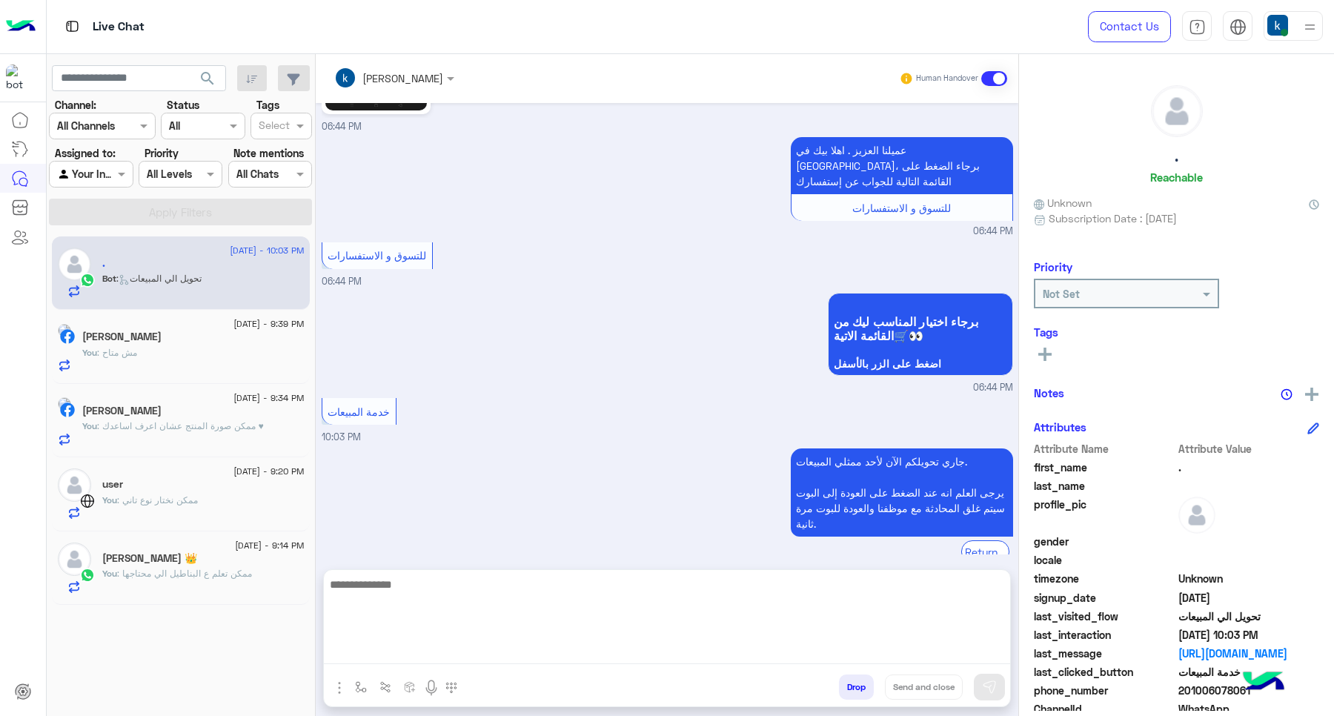
click at [430, 647] on textarea at bounding box center [667, 619] width 686 height 89
paste textarea "**********"
type textarea "**********"
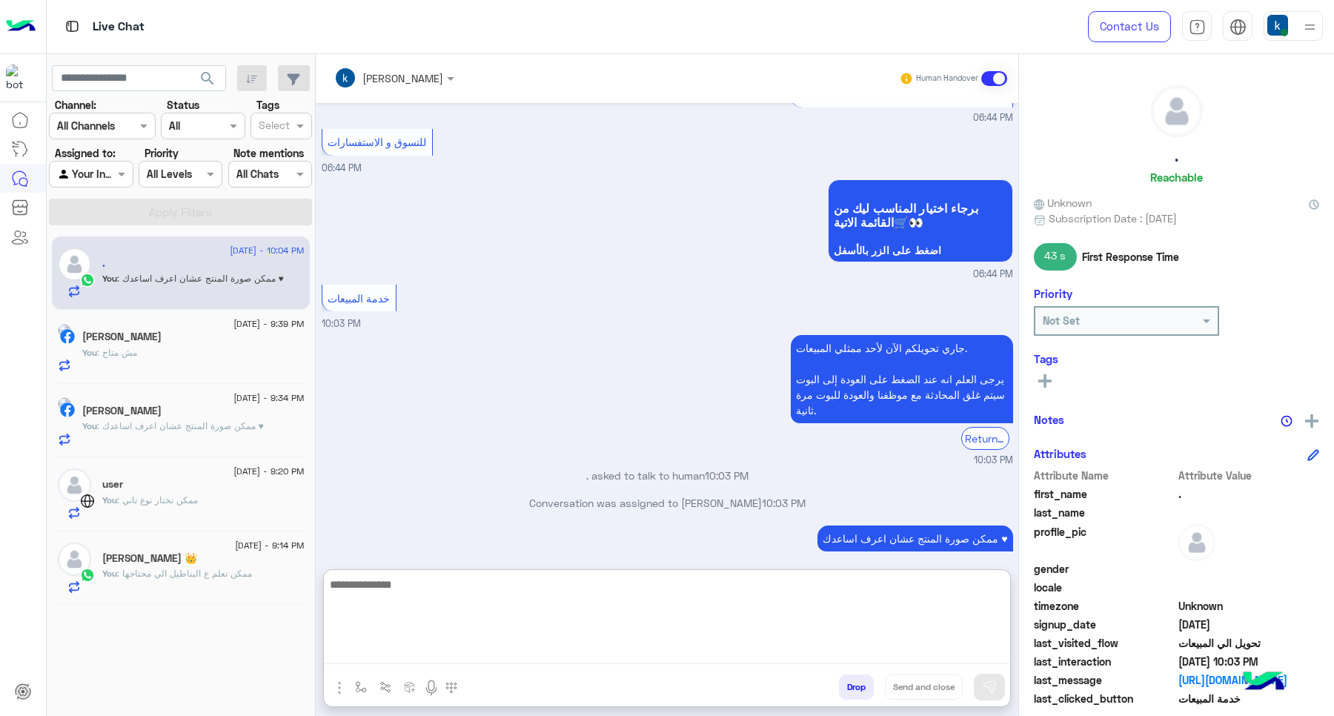
scroll to position [1347, 0]
click at [478, 602] on textarea at bounding box center [667, 619] width 686 height 89
paste textarea "**********"
type textarea "**********"
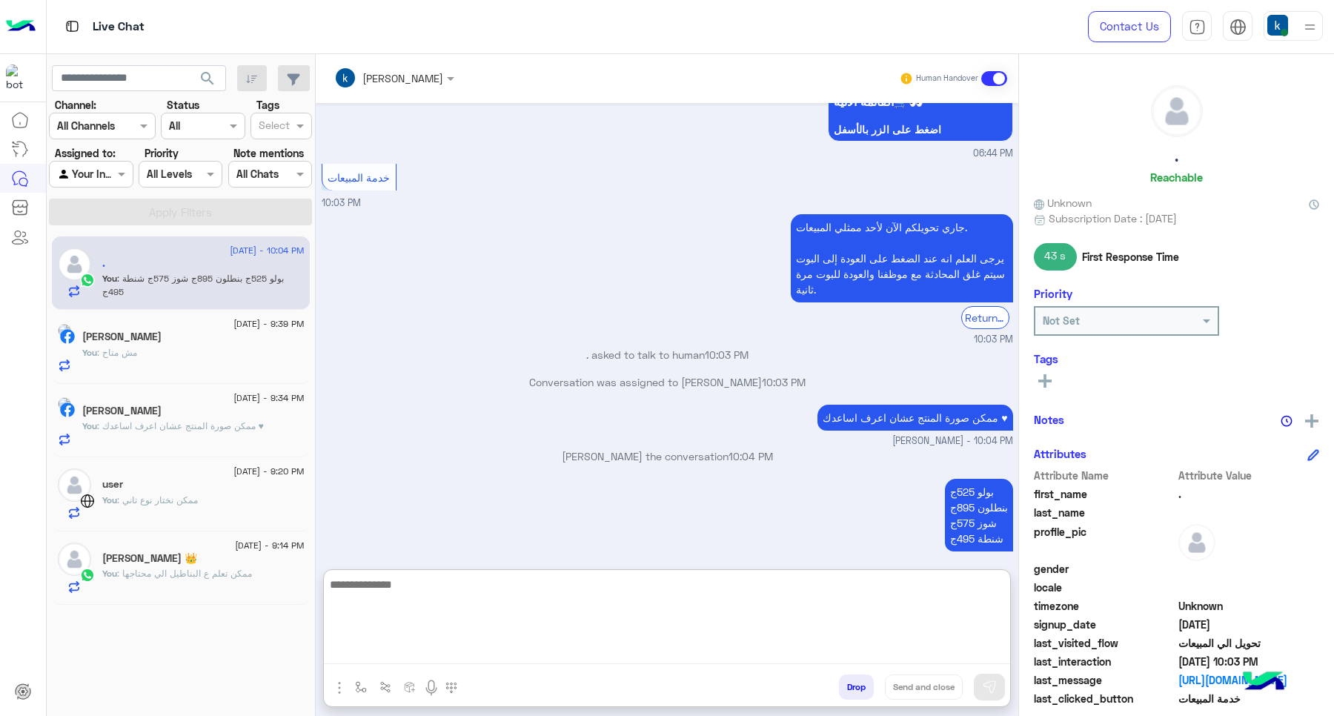
scroll to position [1705, 0]
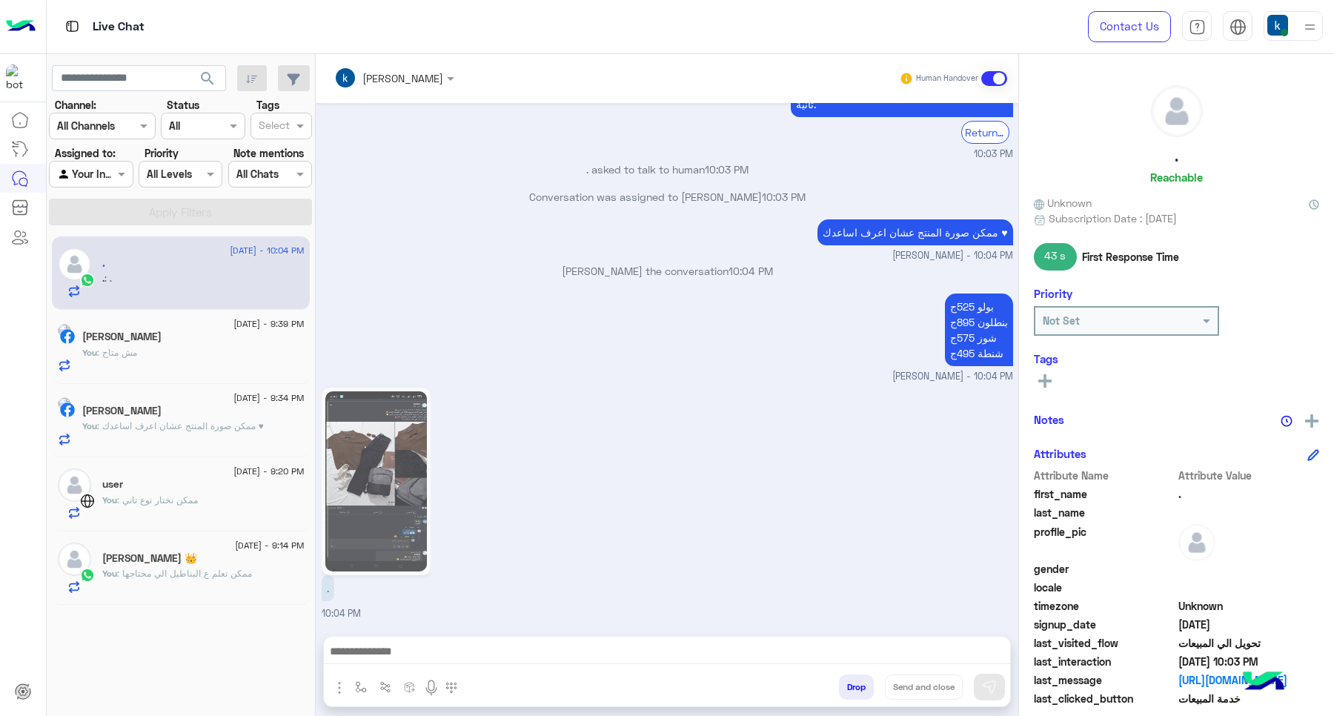
click at [362, 458] on img at bounding box center [375, 481] width 101 height 180
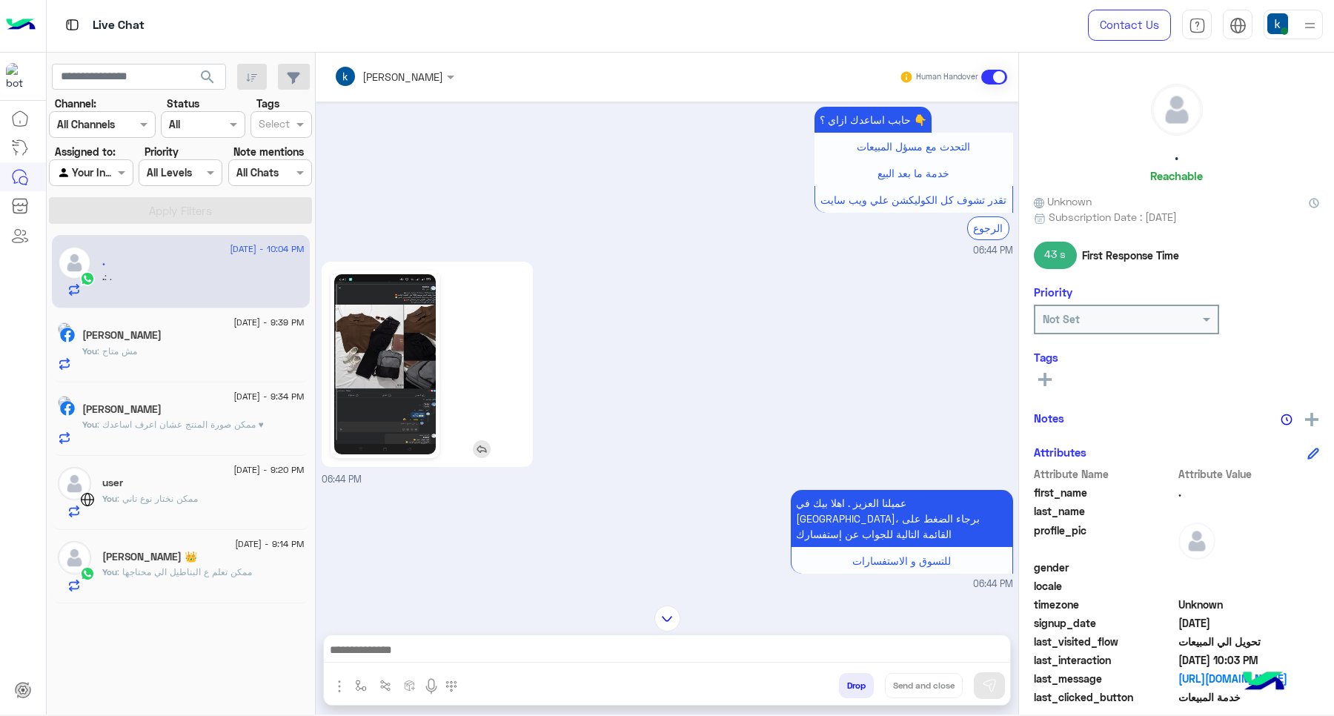
scroll to position [893, 0]
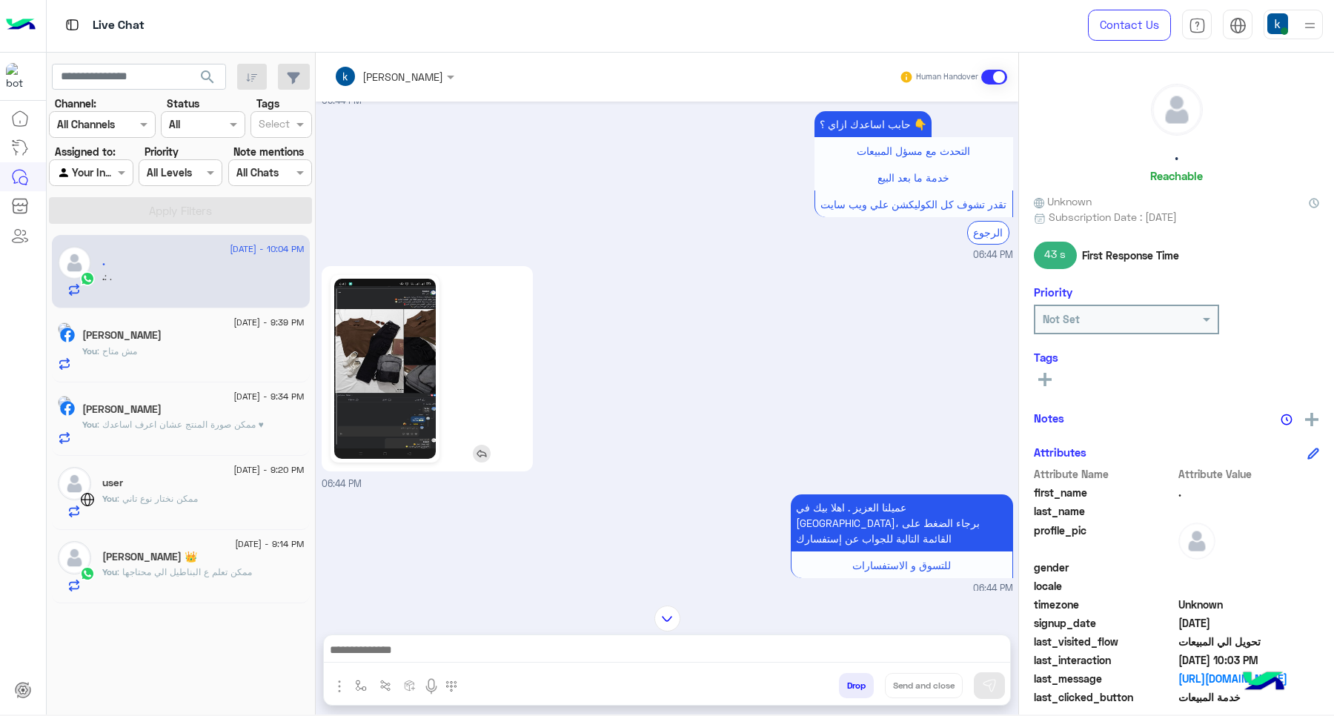
click at [411, 382] on img at bounding box center [384, 369] width 101 height 180
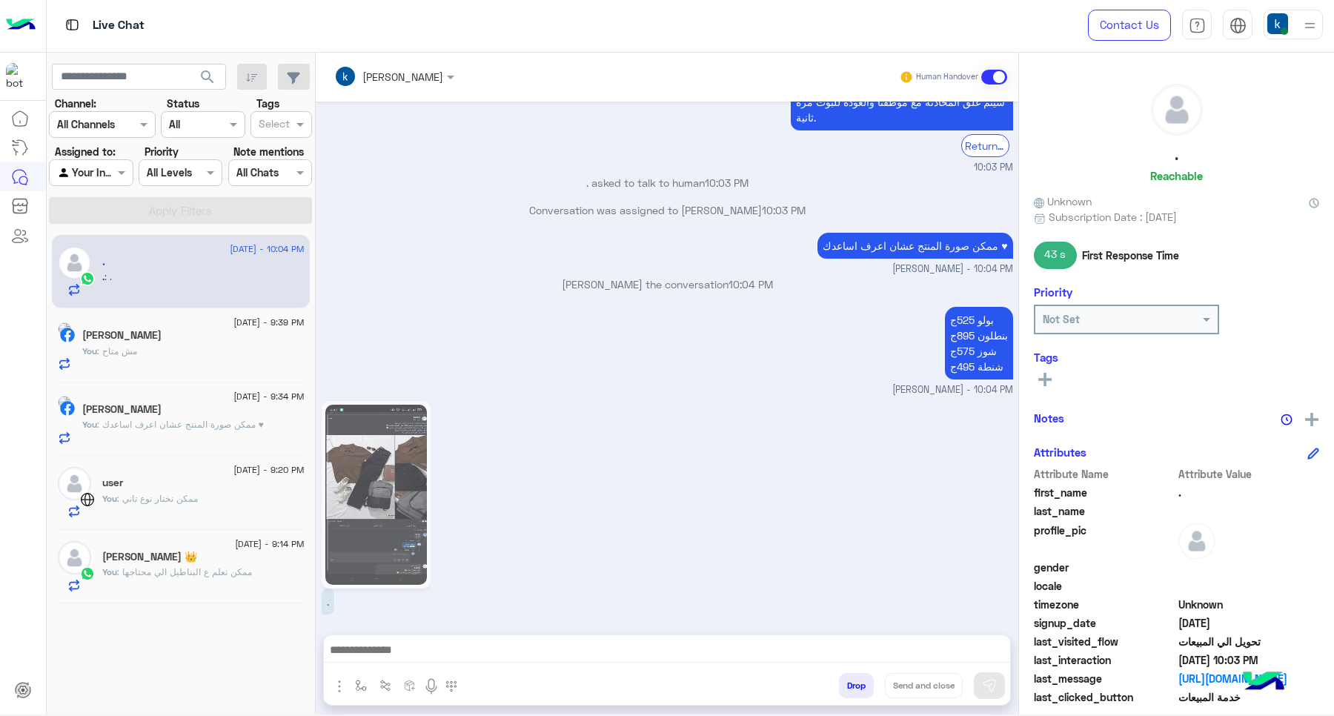
scroll to position [1687, 0]
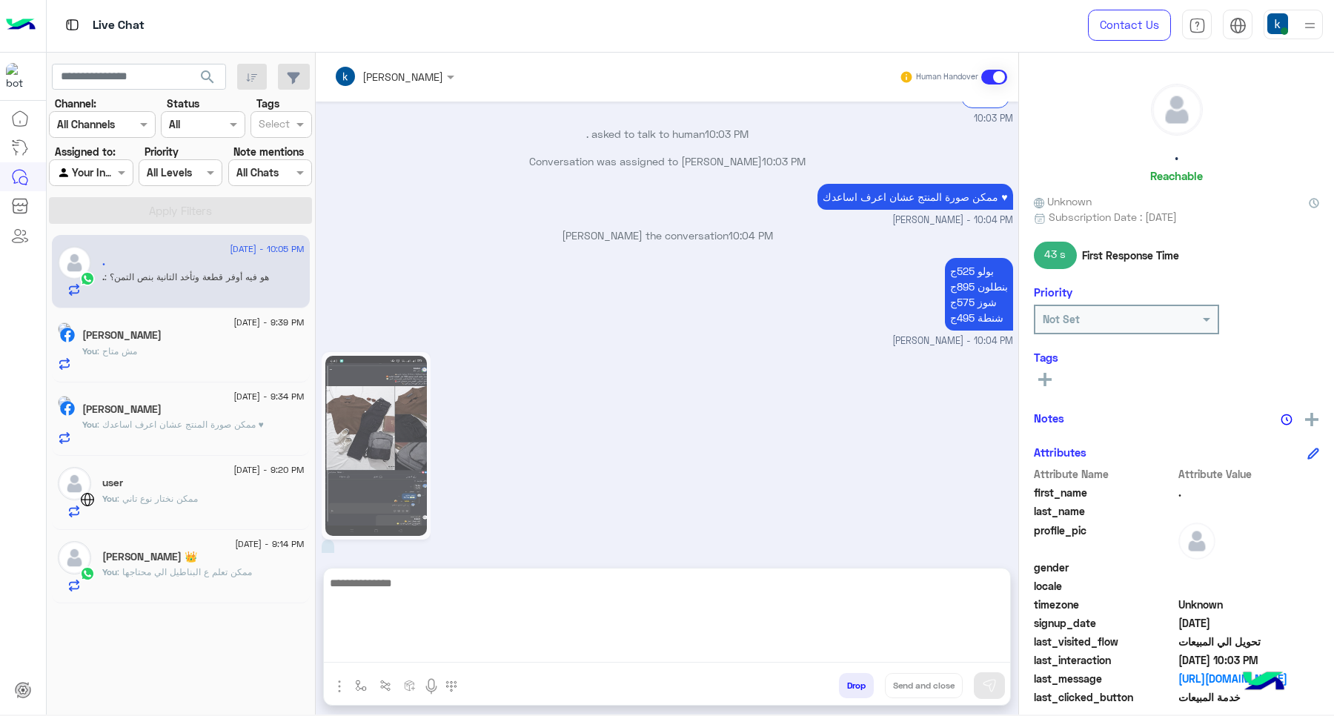
click at [426, 658] on textarea at bounding box center [667, 617] width 686 height 89
type textarea "**"
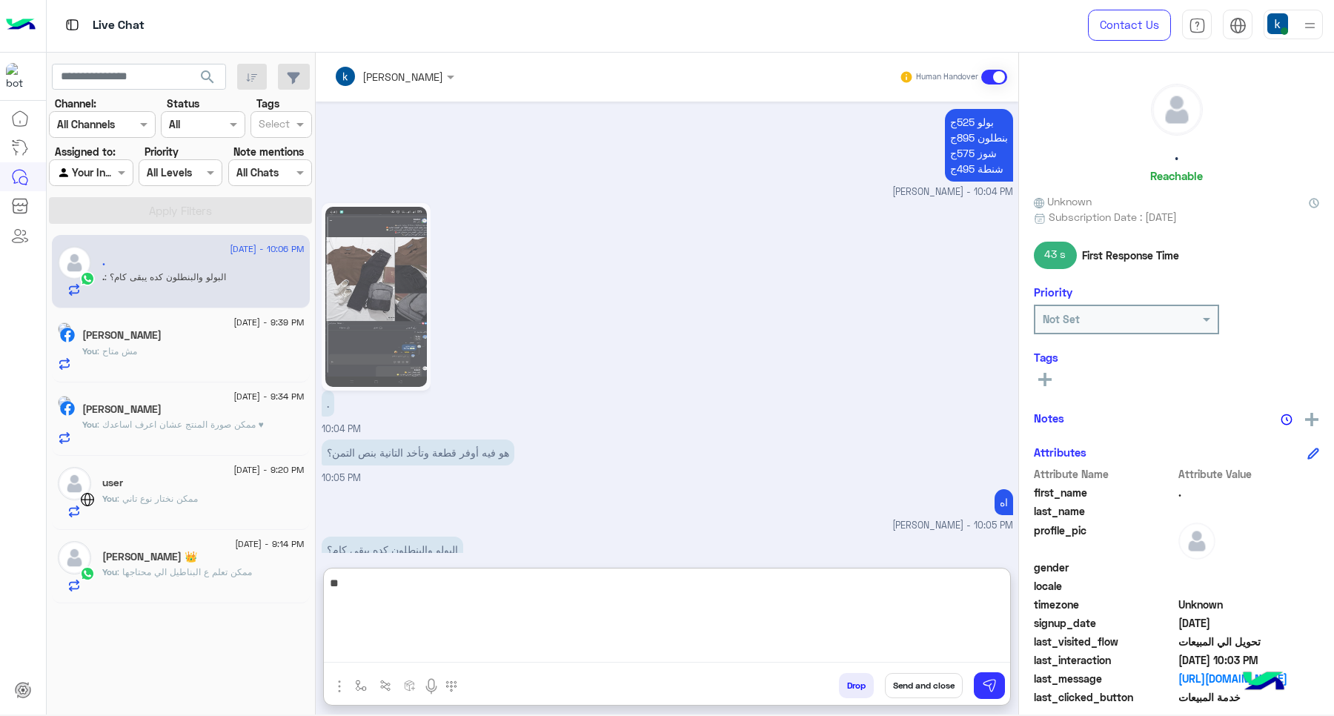
scroll to position [1850, 0]
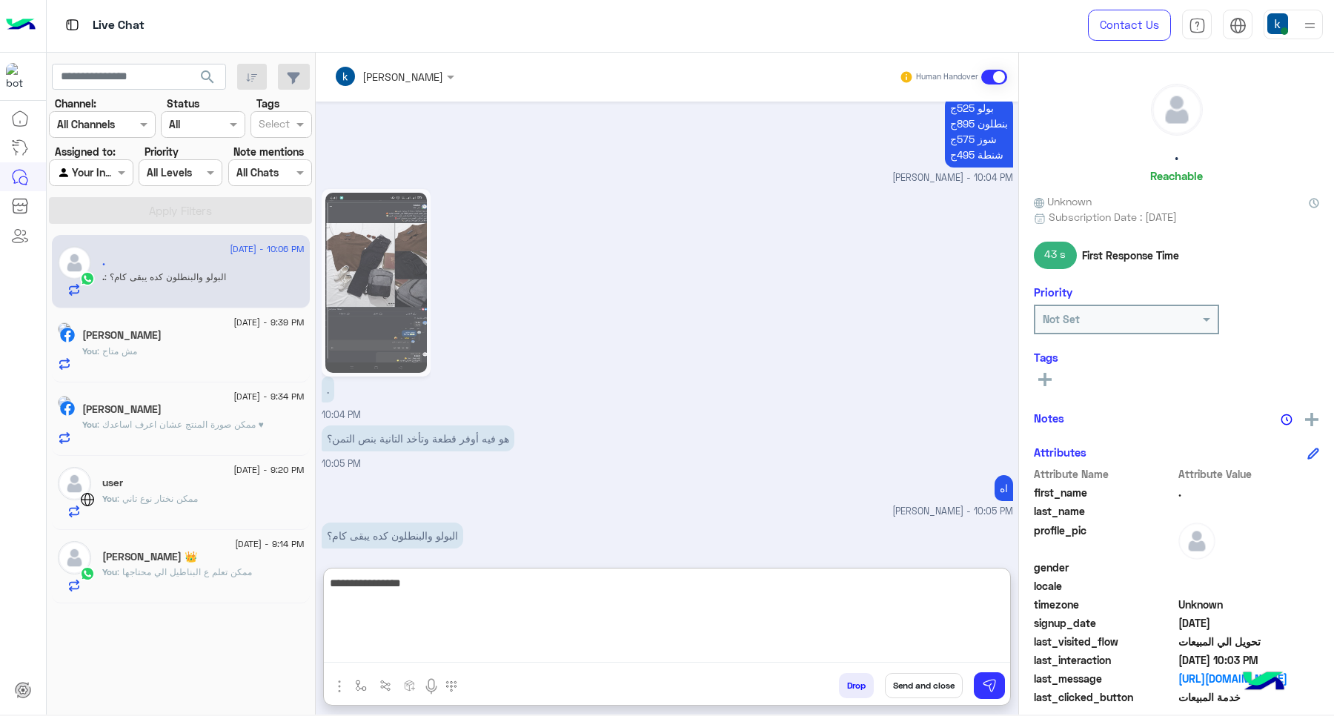
type textarea "**********"
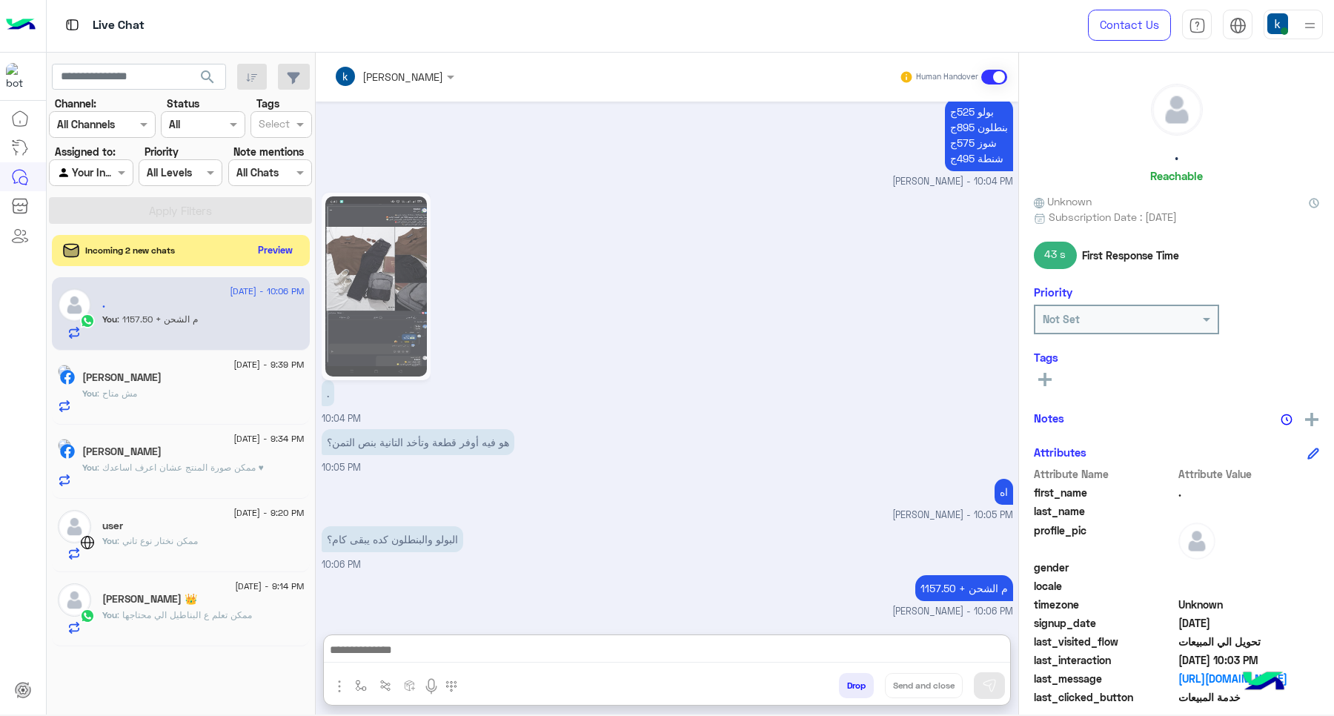
click at [278, 245] on button "Preview" at bounding box center [276, 250] width 46 height 20
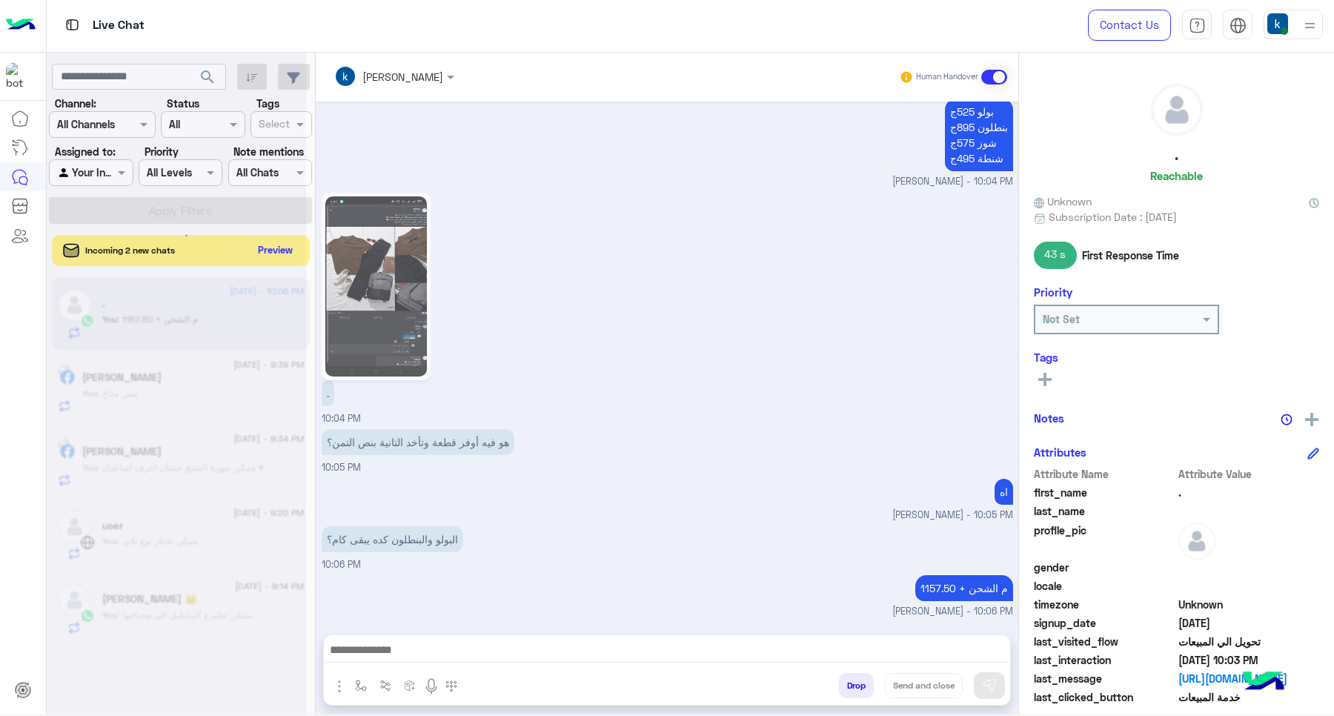
scroll to position [1831, 0]
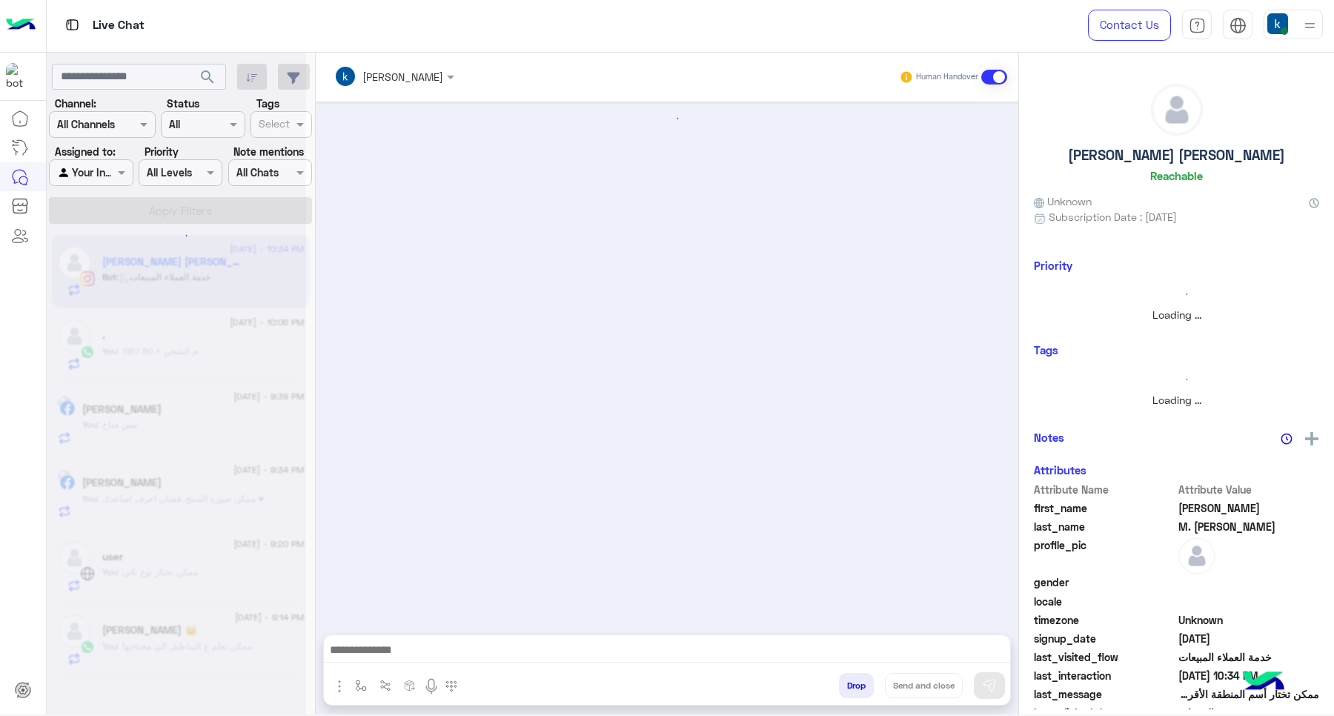
scroll to position [1473, 0]
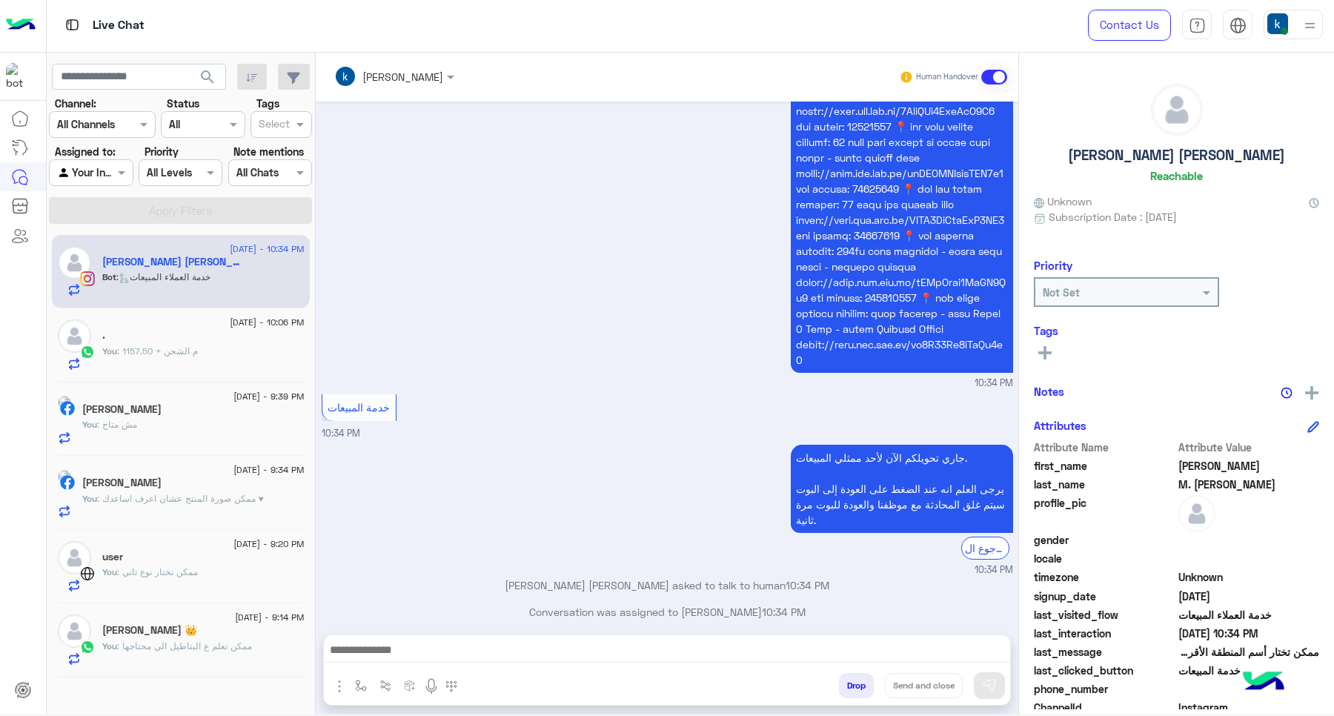
click at [380, 613] on div "Conversation was assigned to [PERSON_NAME] 10:34 PM" at bounding box center [667, 617] width 691 height 27
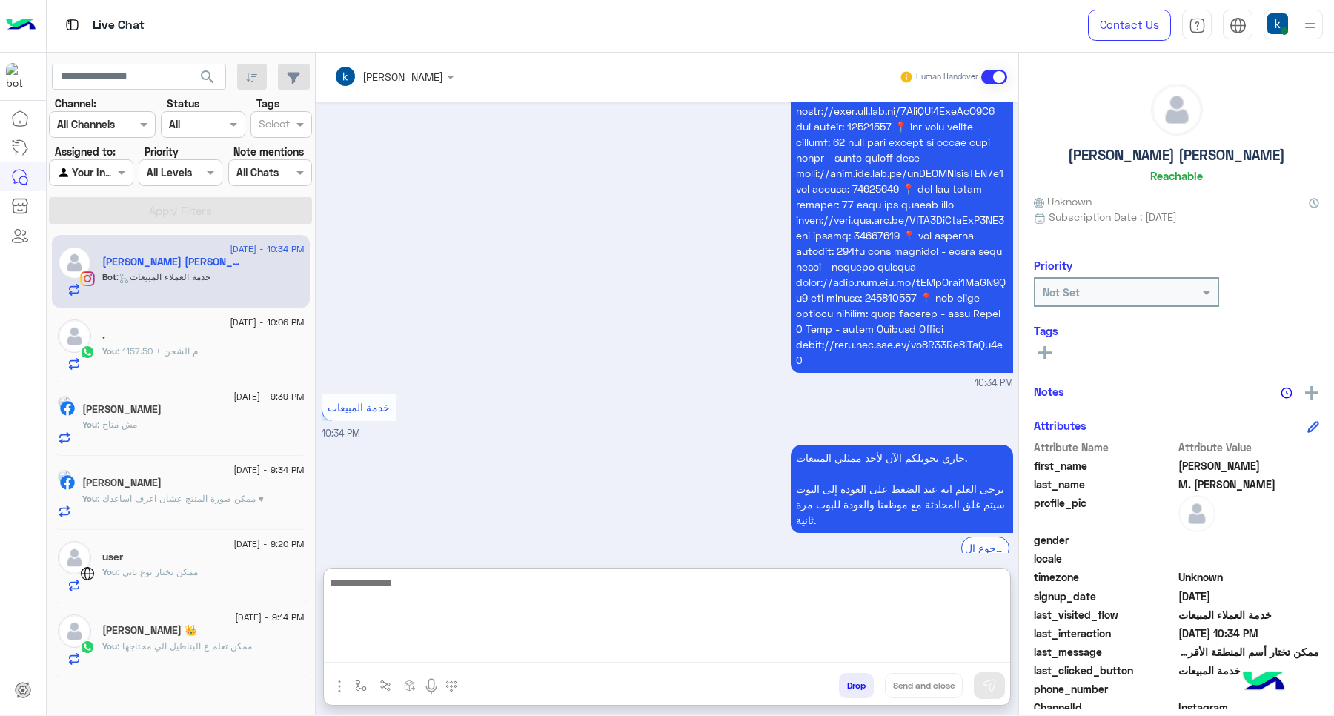
click at [394, 646] on textarea at bounding box center [667, 617] width 686 height 89
paste textarea "**********"
type textarea "**********"
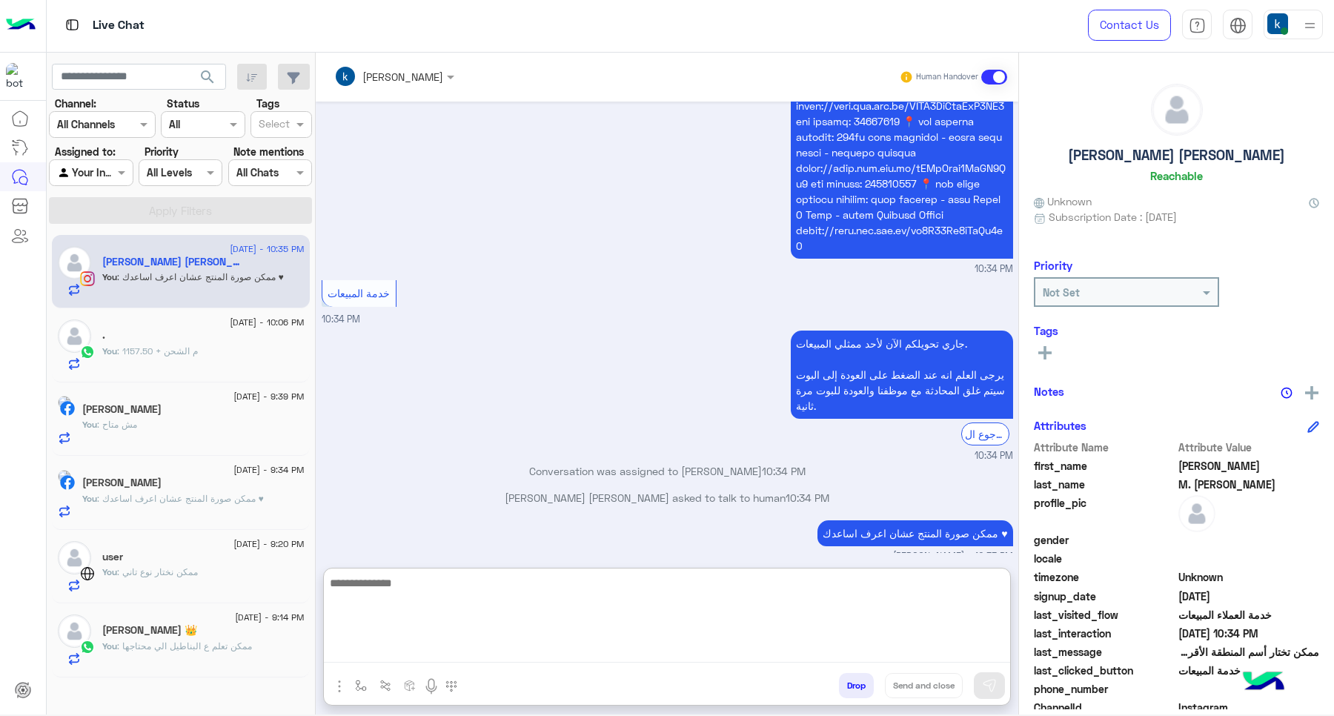
scroll to position [1614, 0]
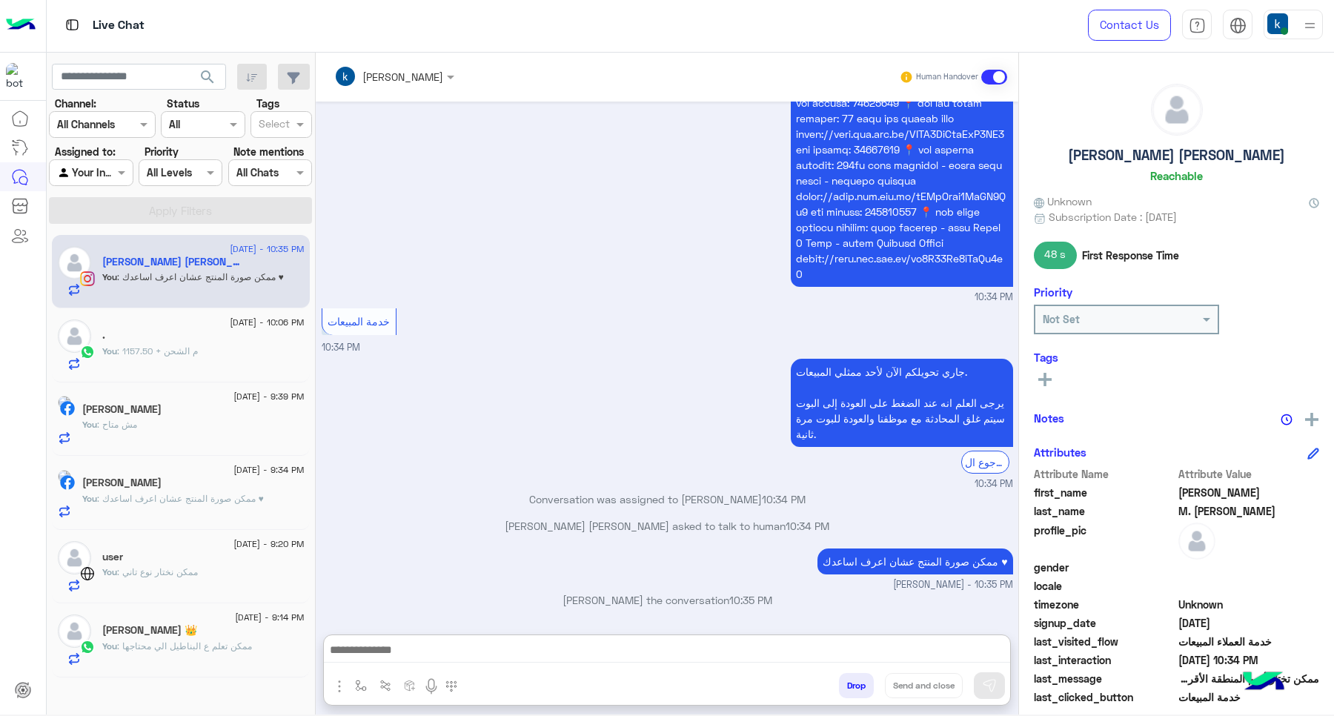
click at [197, 636] on h5 "[PERSON_NAME] 👑" at bounding box center [149, 630] width 95 height 13
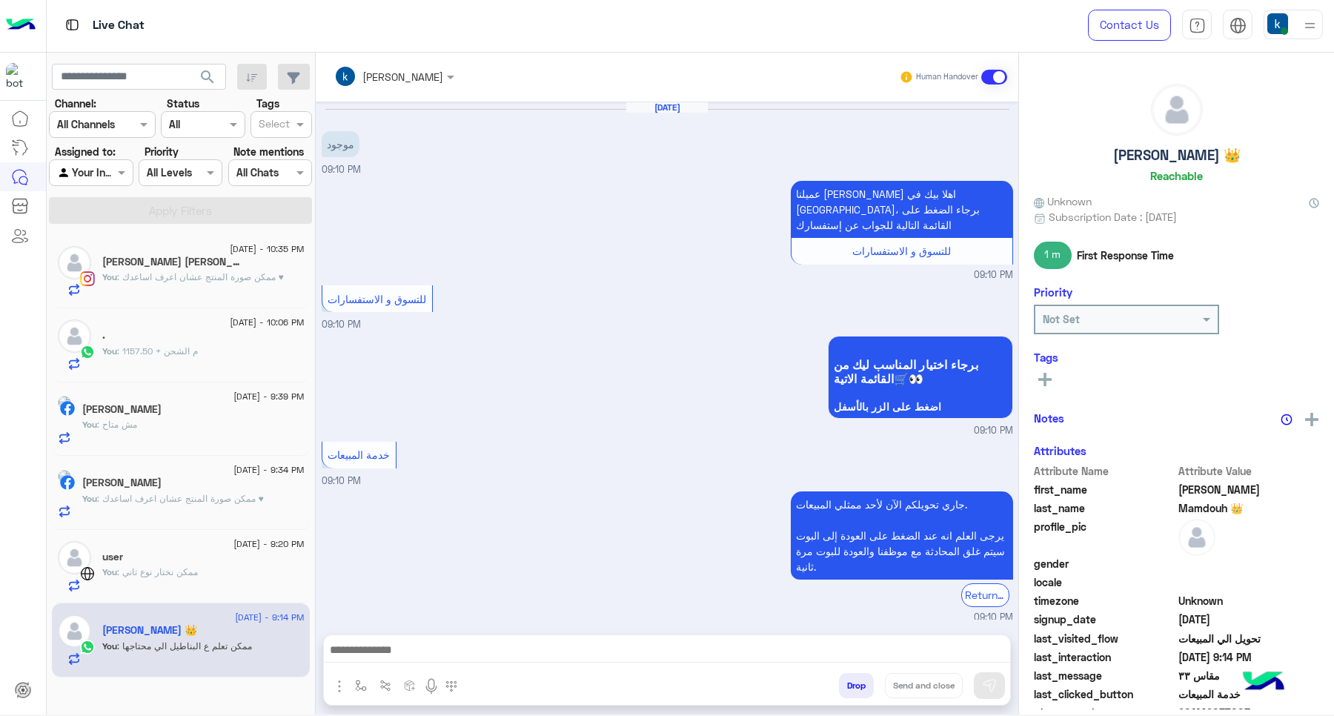
scroll to position [815, 0]
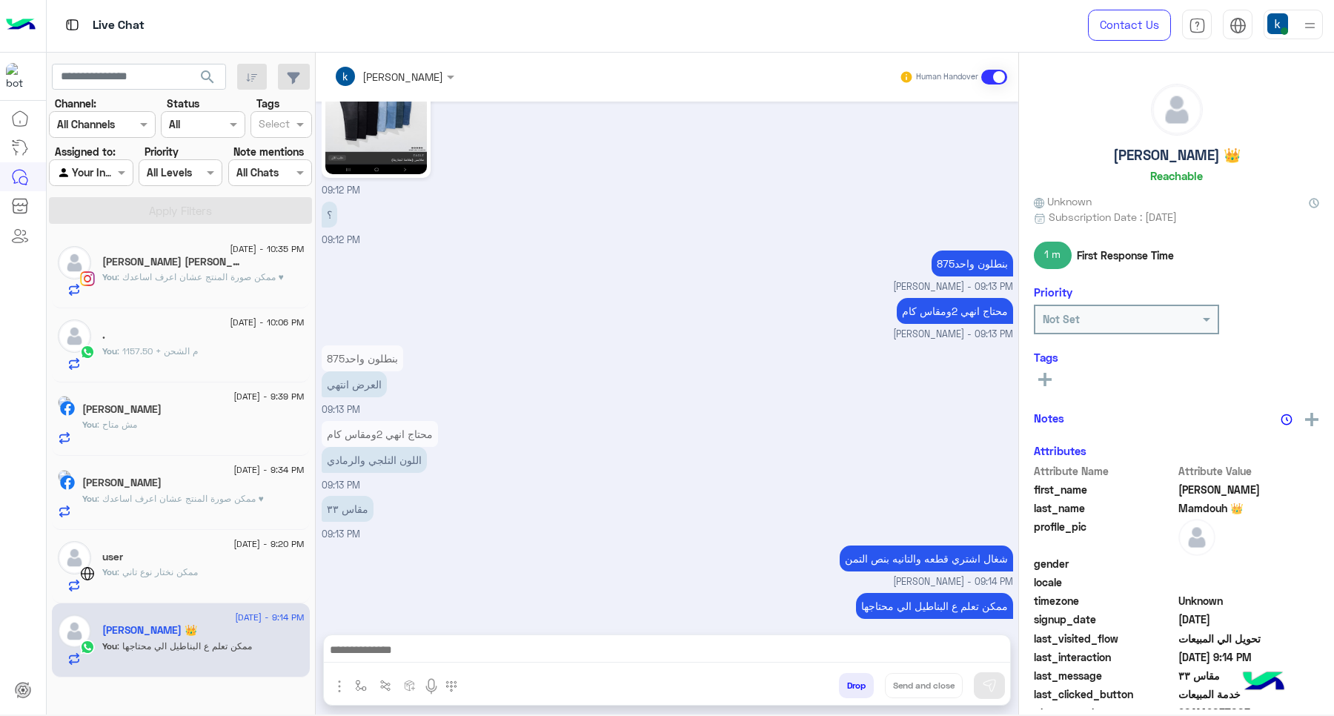
click at [853, 682] on button "Drop" at bounding box center [856, 685] width 35 height 25
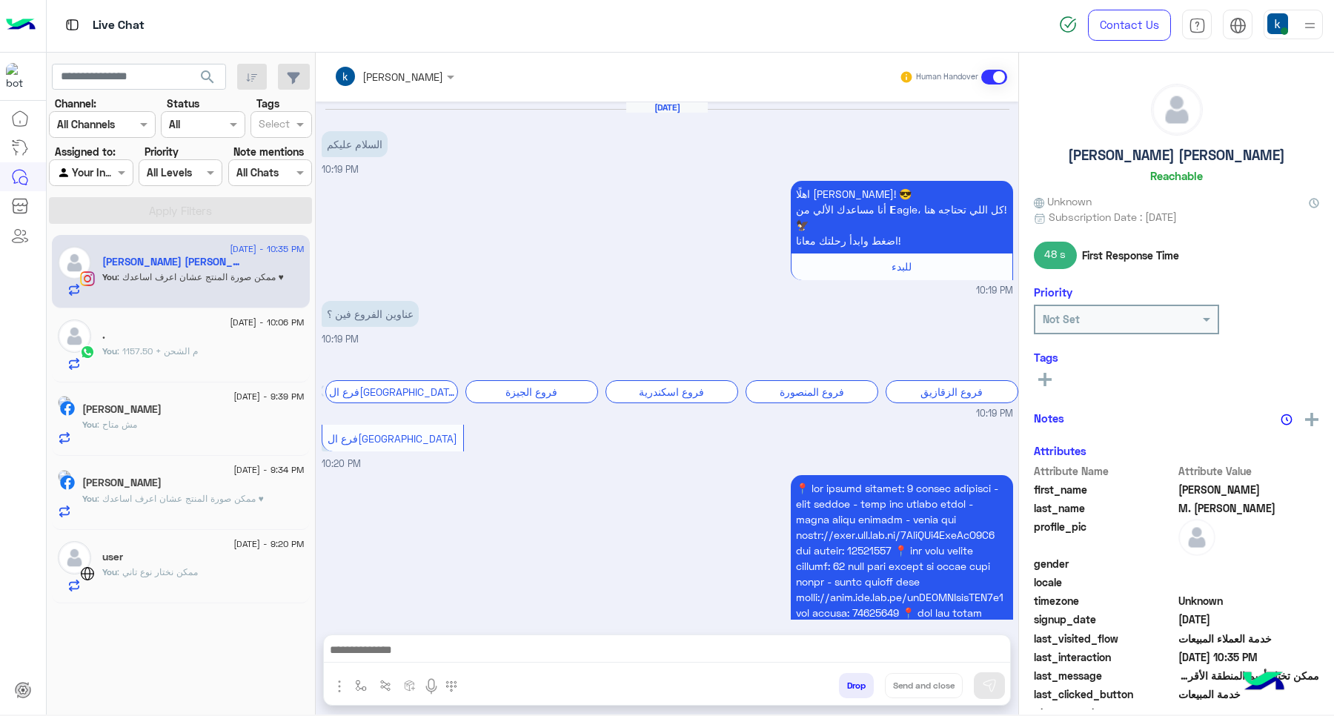
scroll to position [1547, 0]
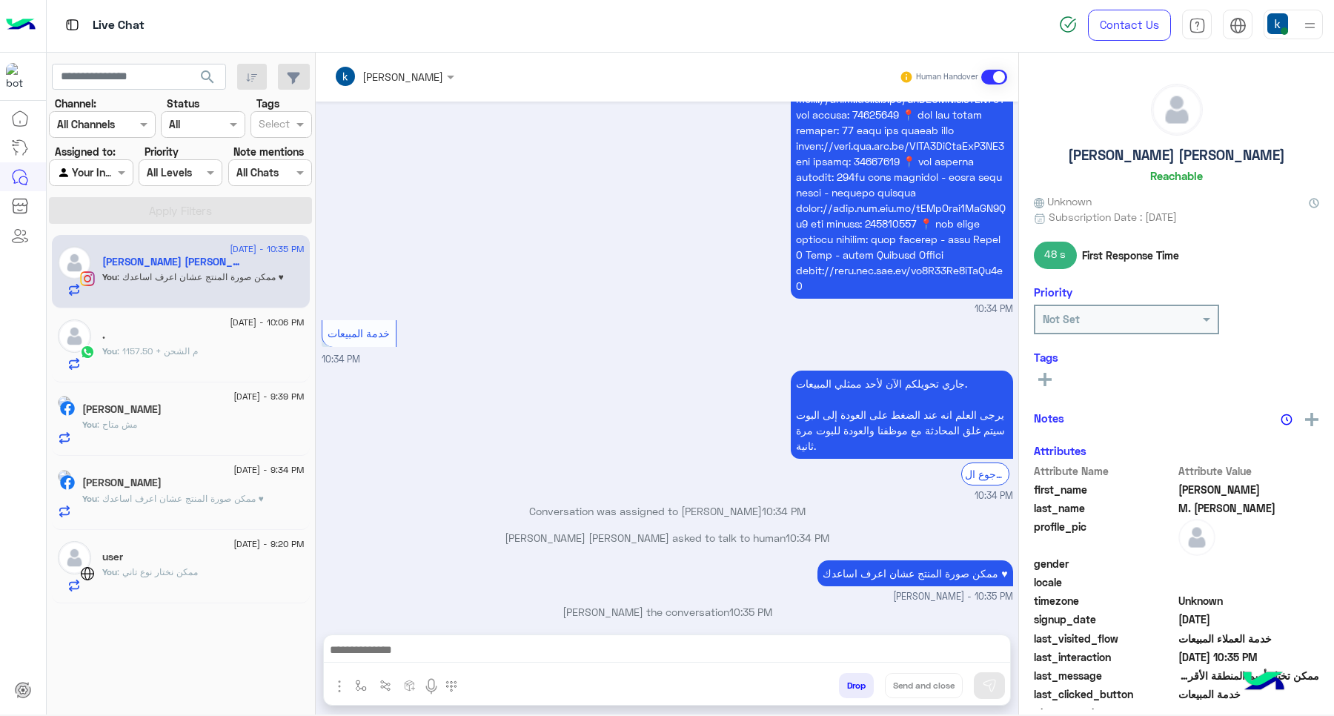
click at [230, 560] on div "user" at bounding box center [203, 558] width 202 height 16
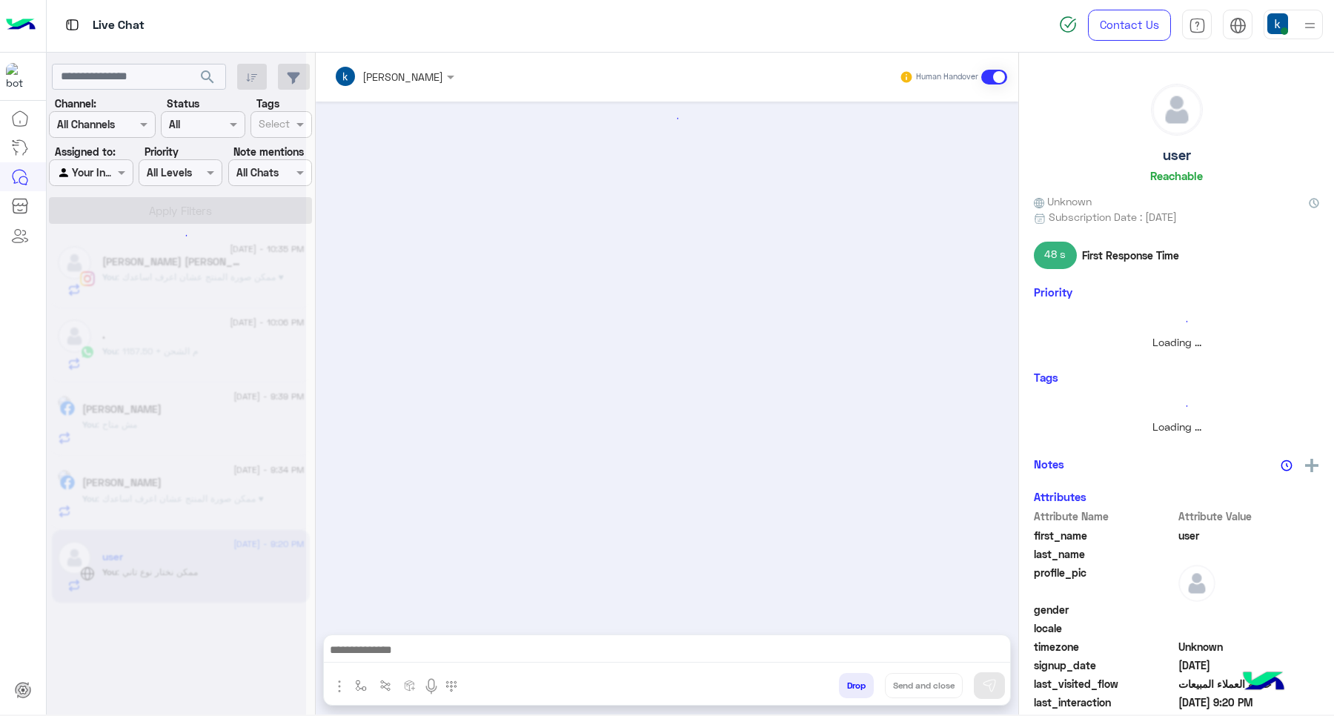
click at [850, 684] on button "Drop" at bounding box center [856, 685] width 35 height 25
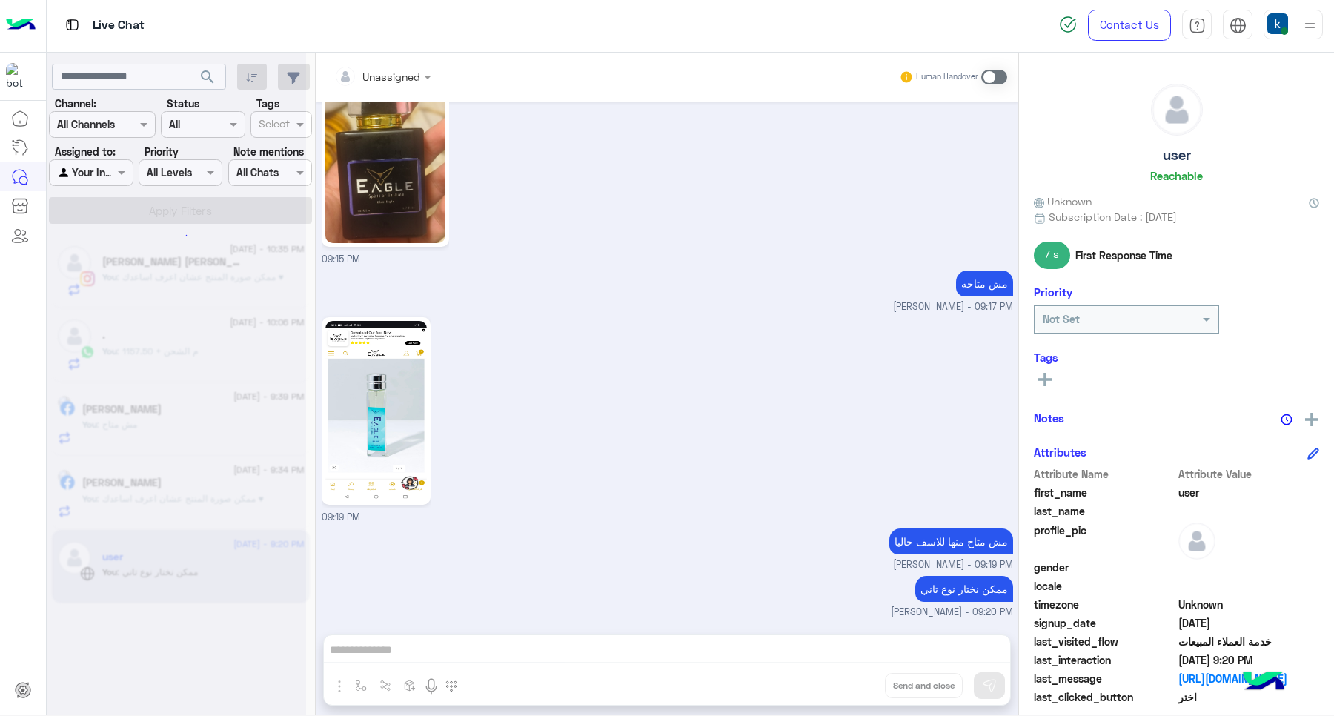
scroll to position [1022, 0]
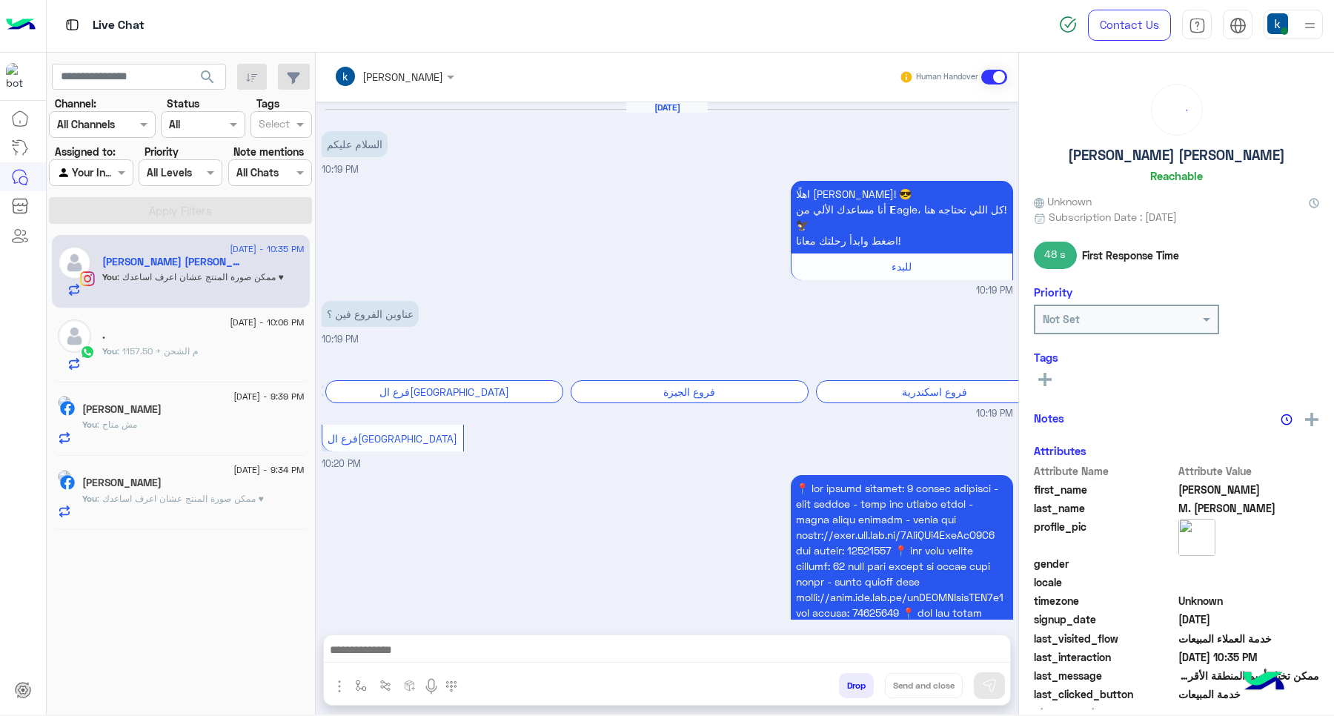
scroll to position [1547, 0]
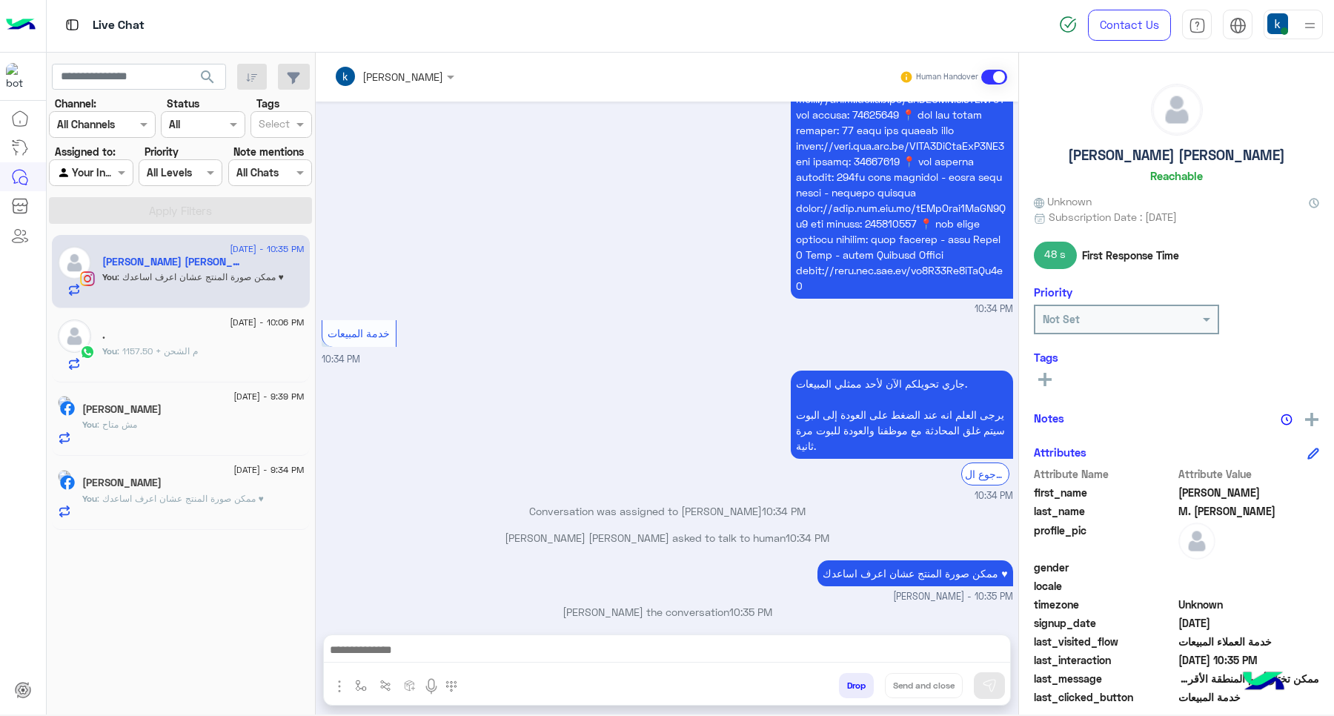
click at [201, 495] on span ": ممكن صورة المنتج عشان اعرف اساعدك ♥" at bounding box center [180, 498] width 167 height 11
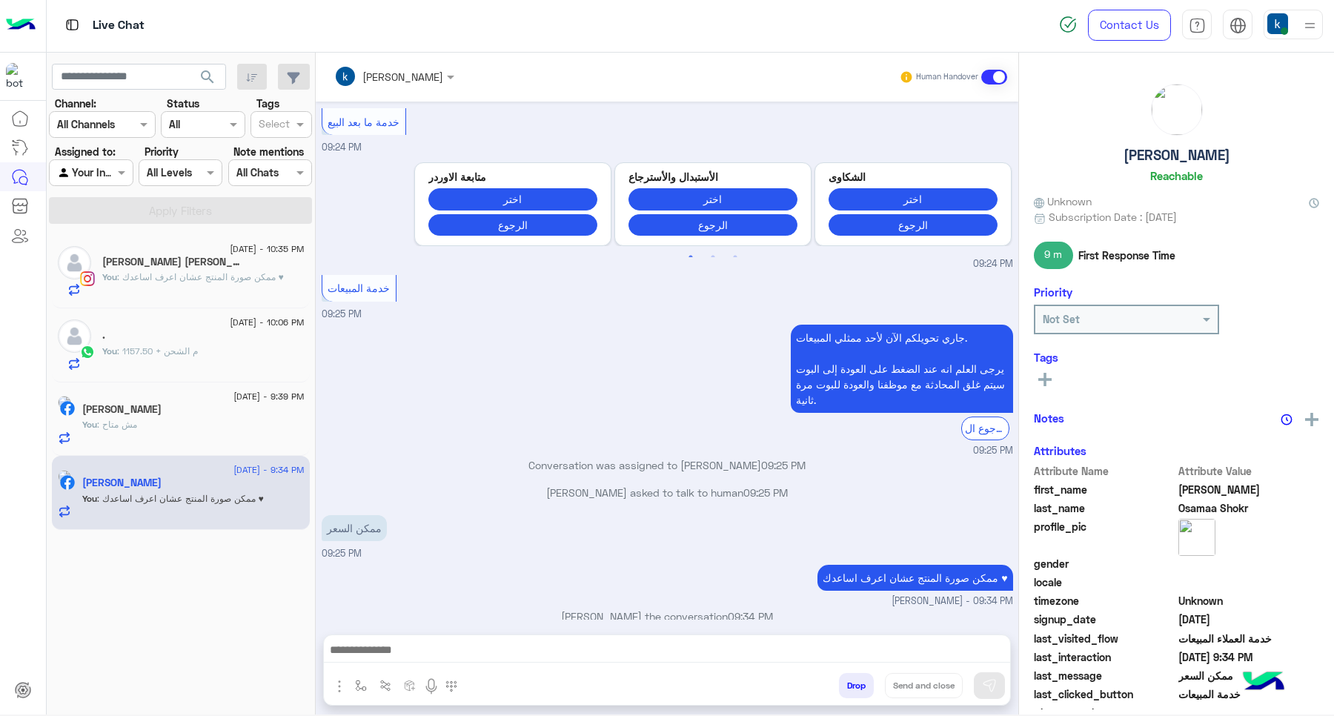
click at [850, 689] on button "Drop" at bounding box center [856, 685] width 35 height 25
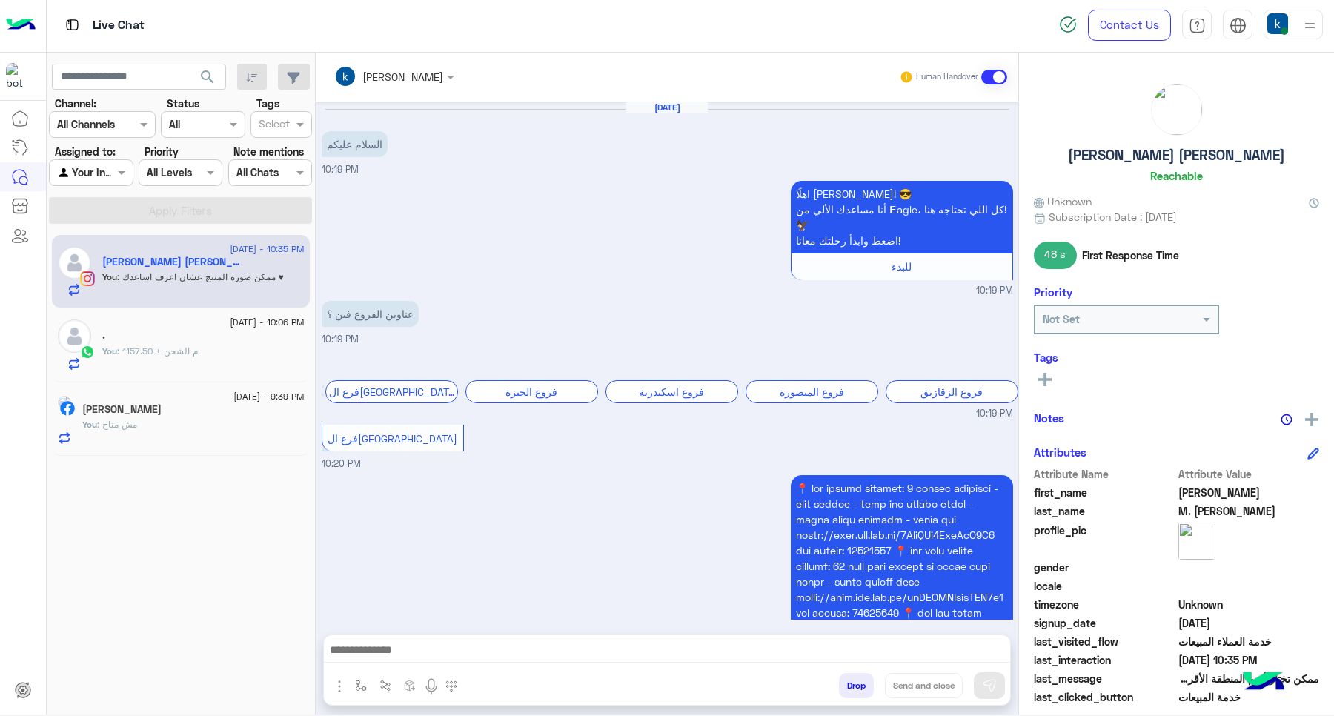
scroll to position [1547, 0]
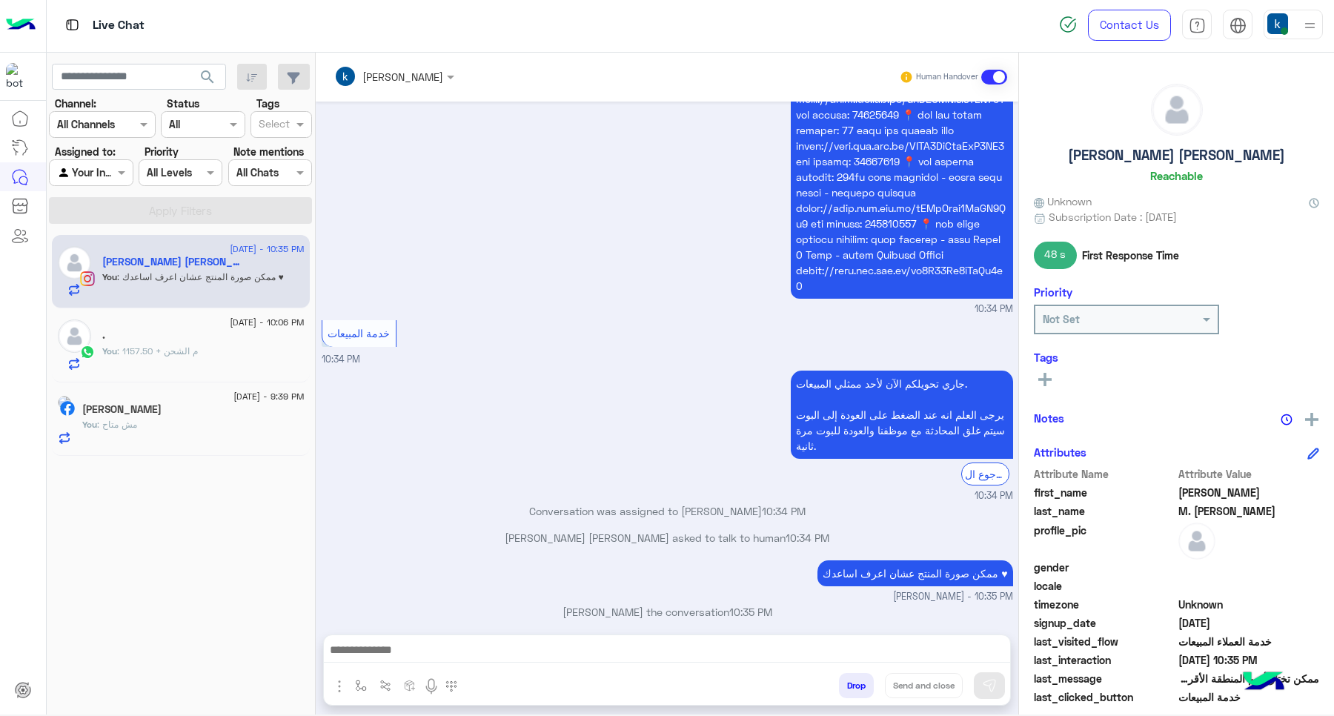
click at [172, 400] on div "[DATE] - 9:39 PM" at bounding box center [193, 398] width 222 height 10
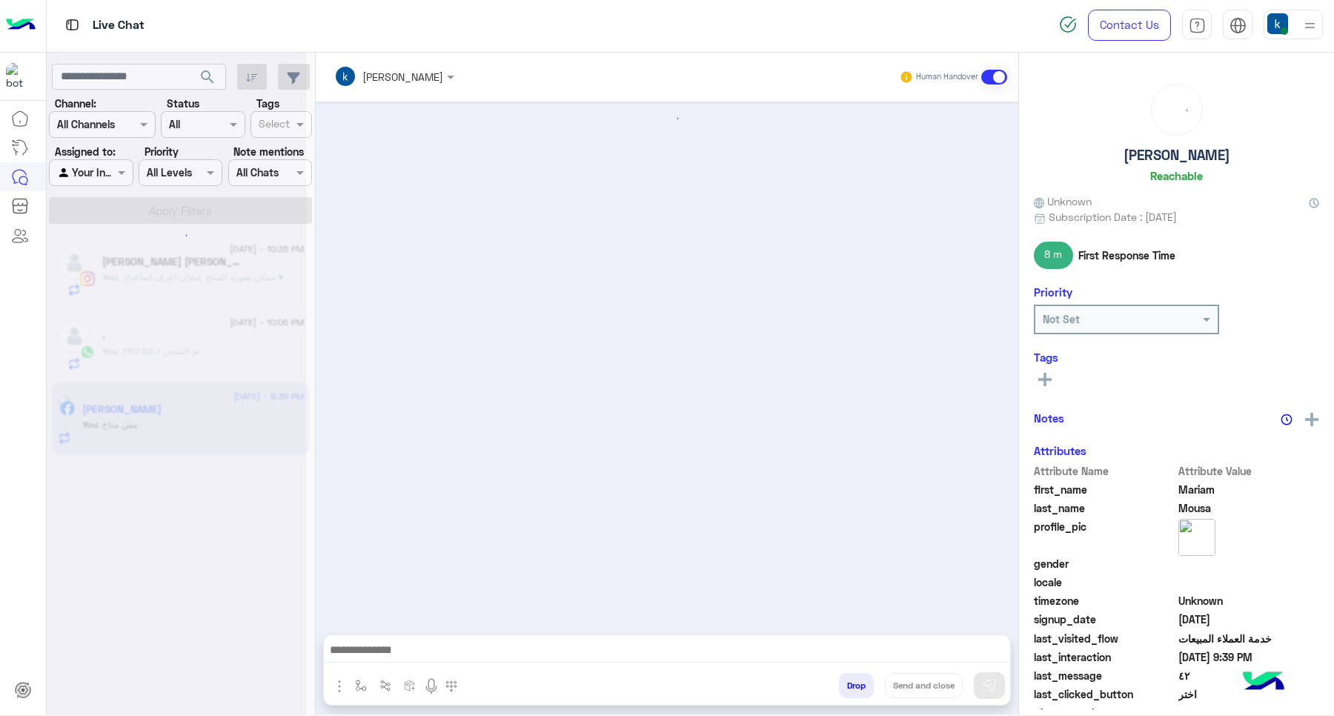
scroll to position [897, 0]
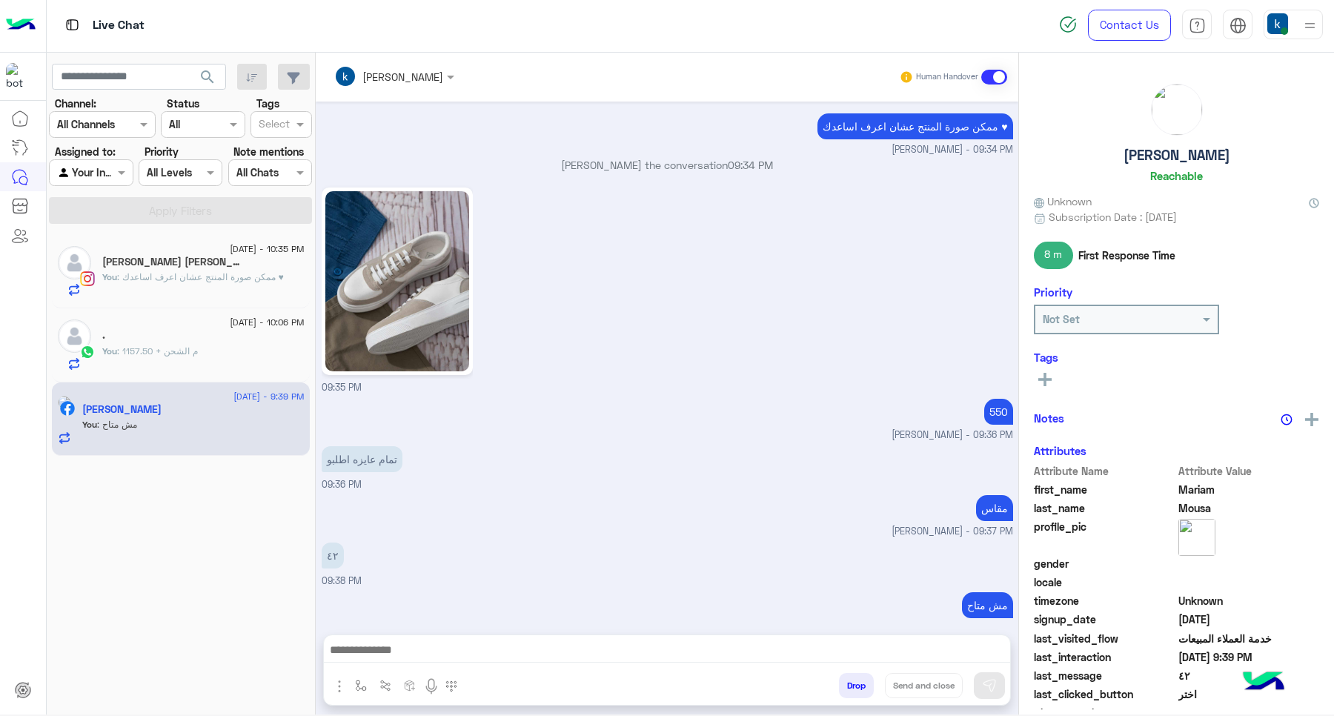
click at [845, 682] on button "Drop" at bounding box center [856, 685] width 35 height 25
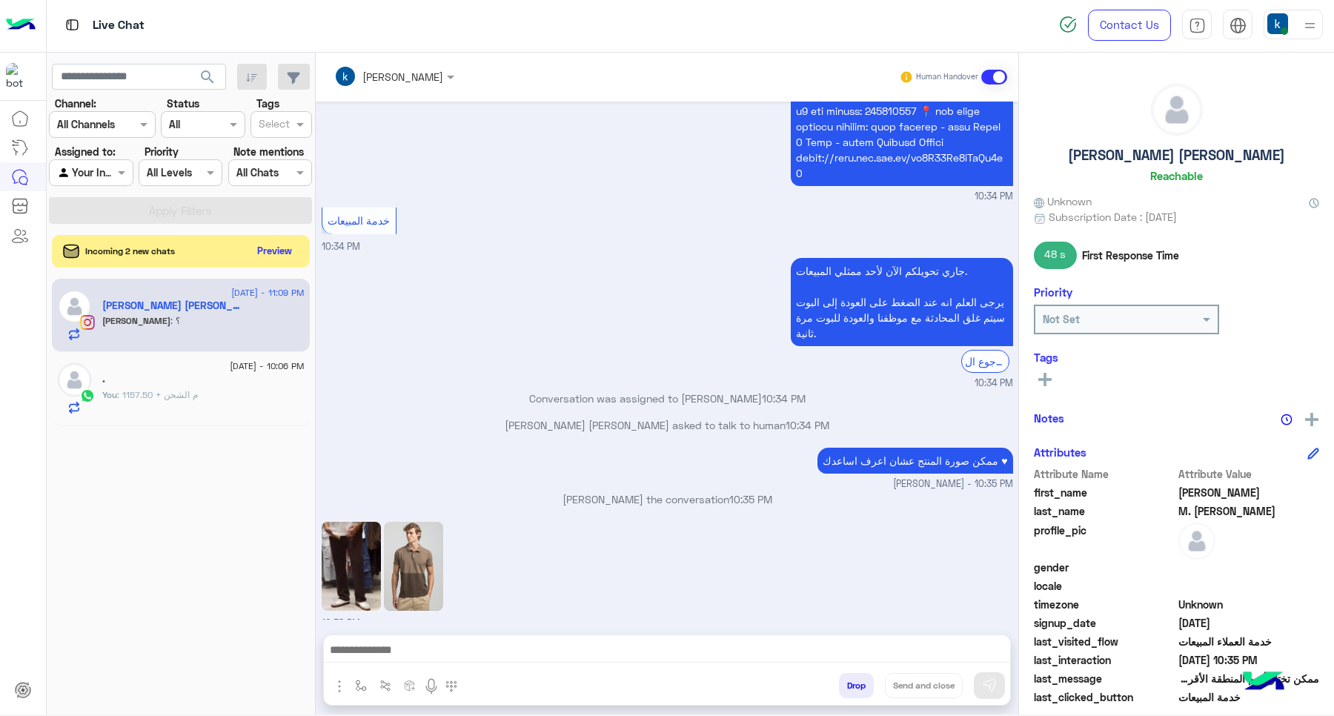
scroll to position [1708, 0]
